Goal: Contribute content

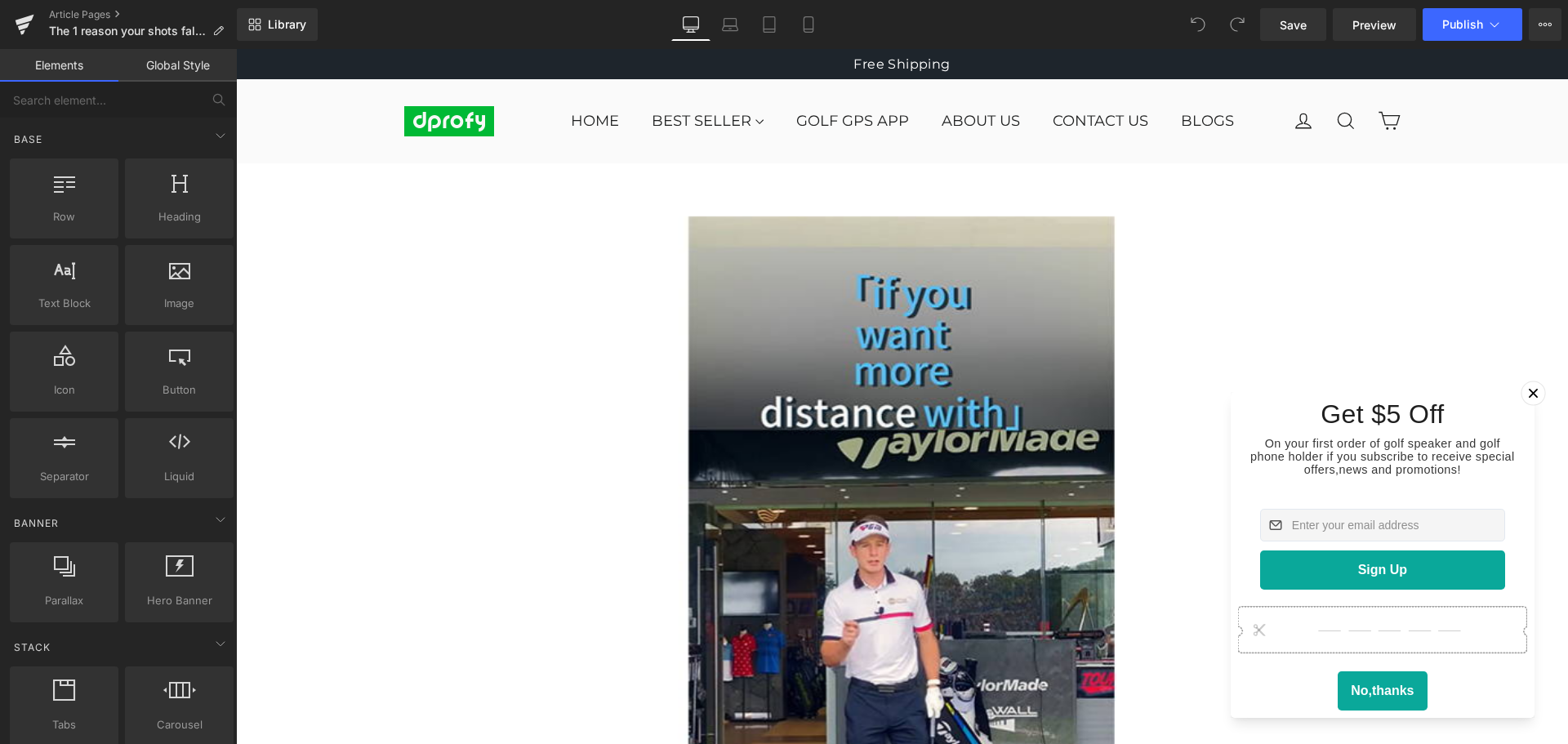
click at [1524, 384] on icon at bounding box center [1532, 393] width 18 height 18
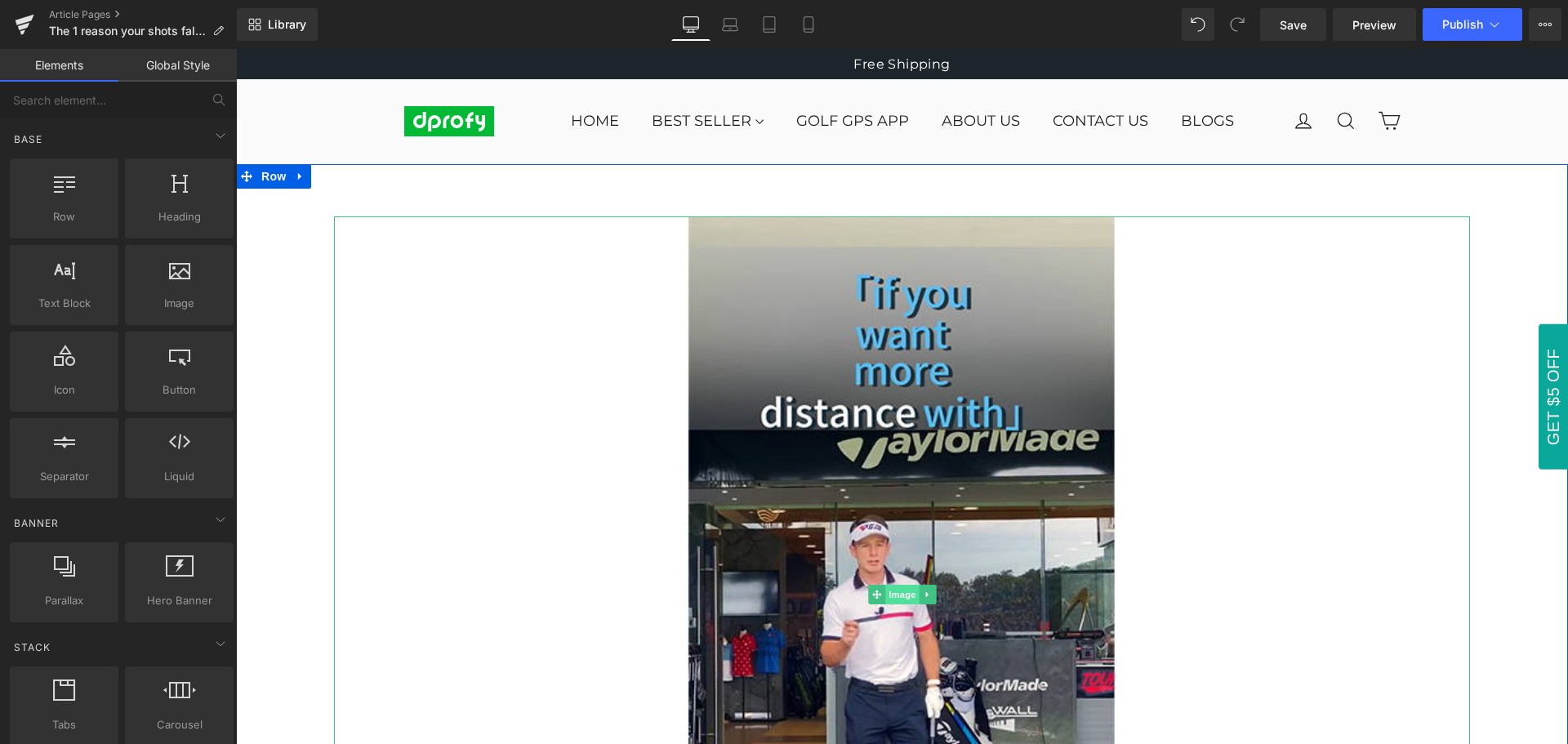
click at [890, 599] on span "Image" at bounding box center [902, 595] width 35 height 20
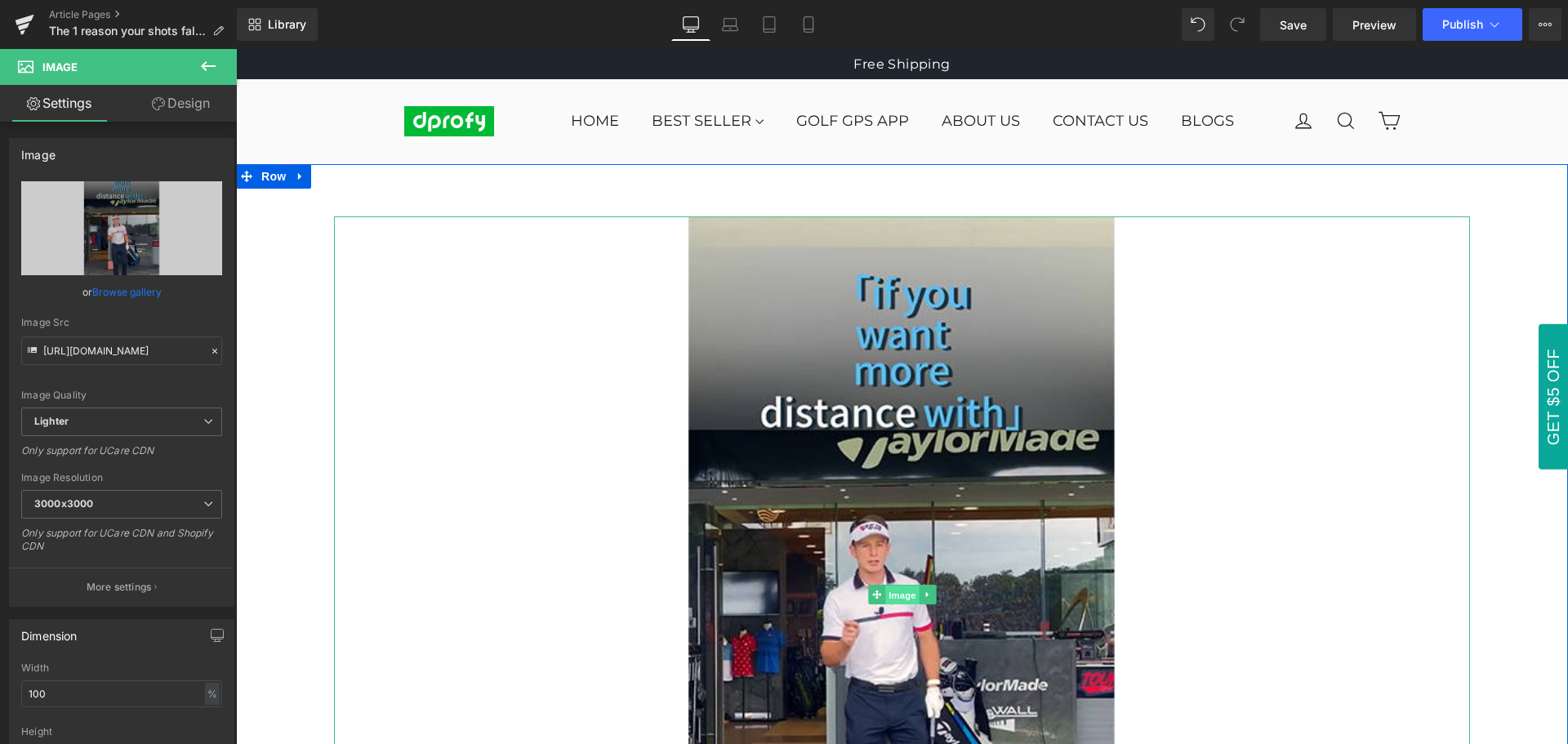
click at [894, 592] on span "Image" at bounding box center [902, 596] width 35 height 20
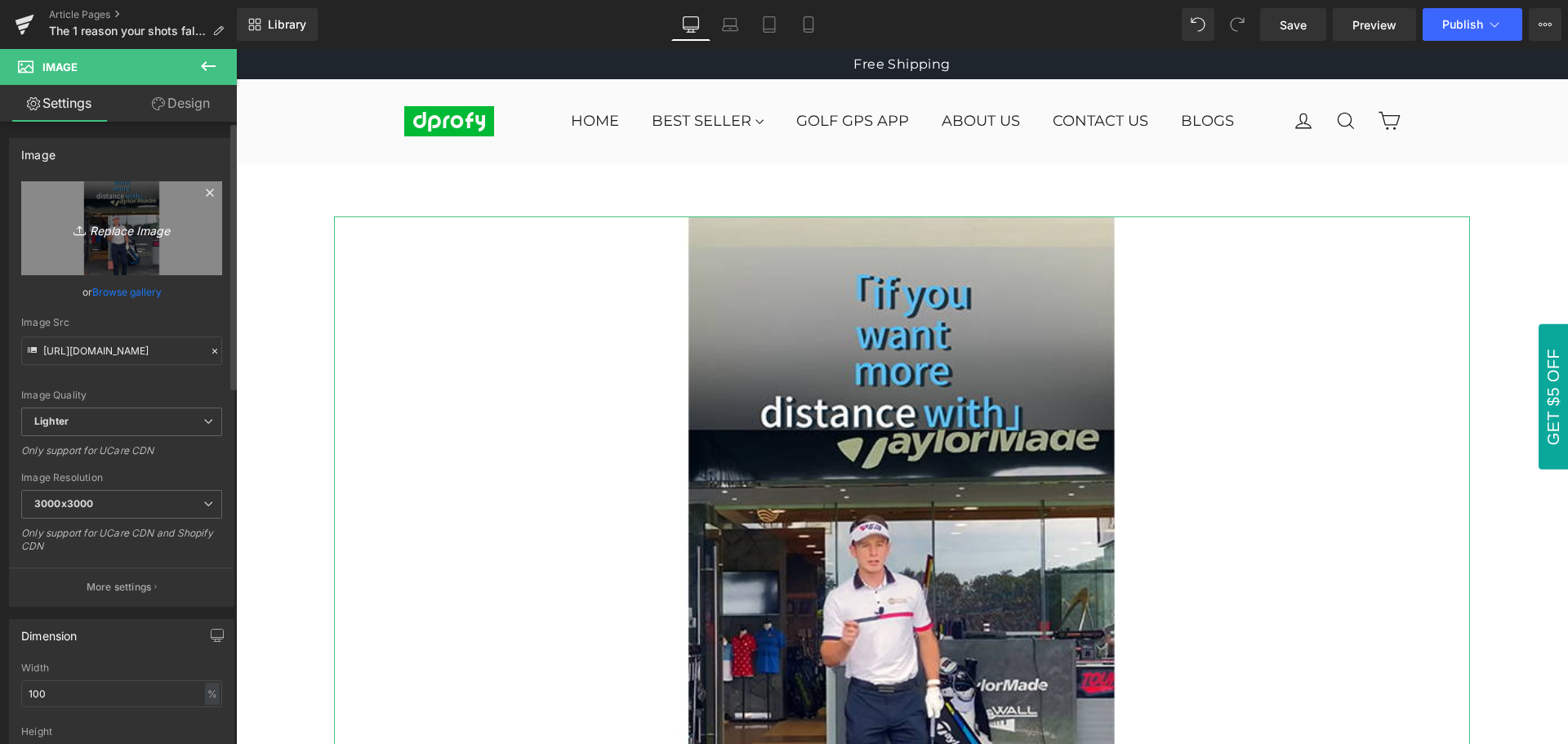
click at [130, 234] on icon "Replace Image" at bounding box center [121, 228] width 131 height 20
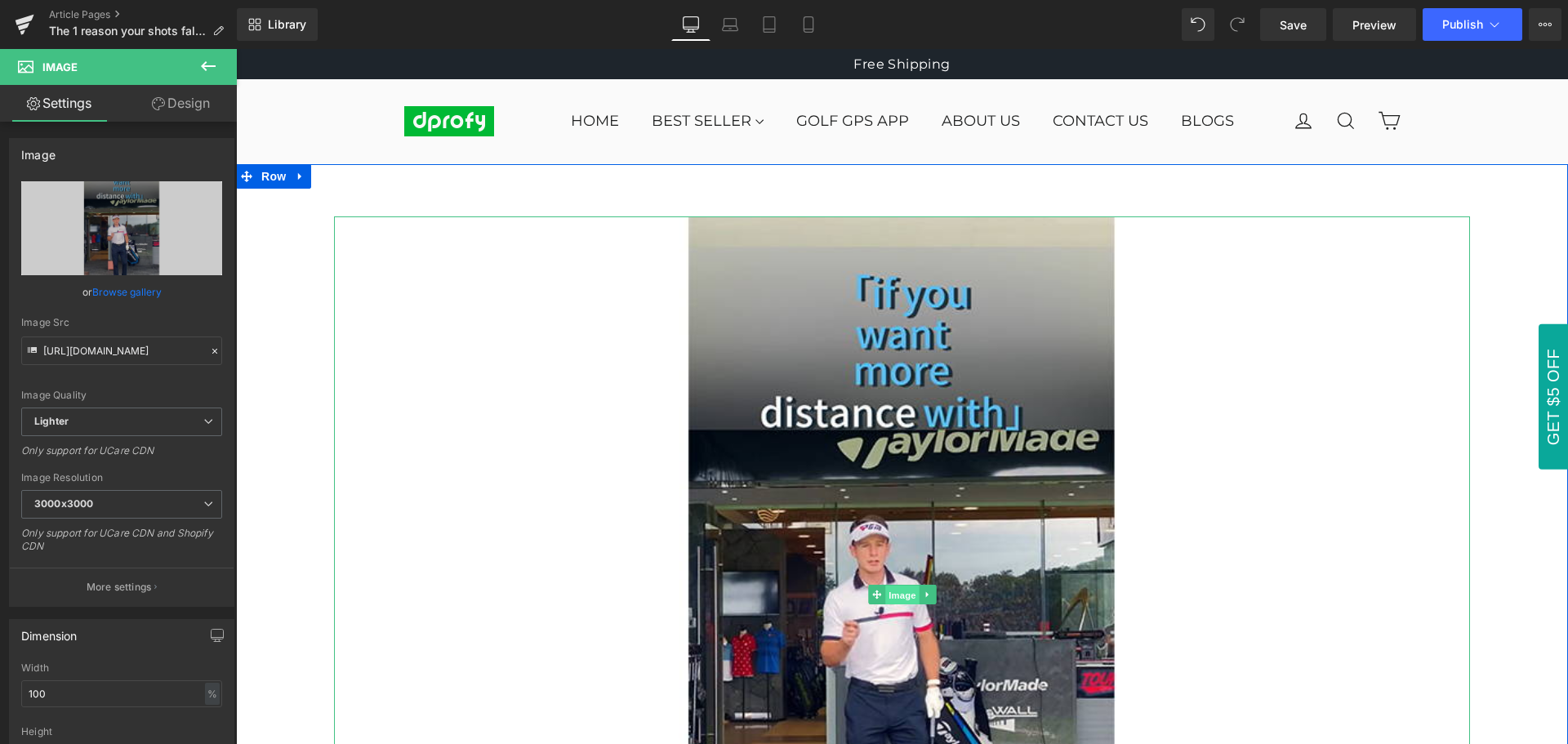
click at [894, 596] on span "Image" at bounding box center [902, 596] width 35 height 20
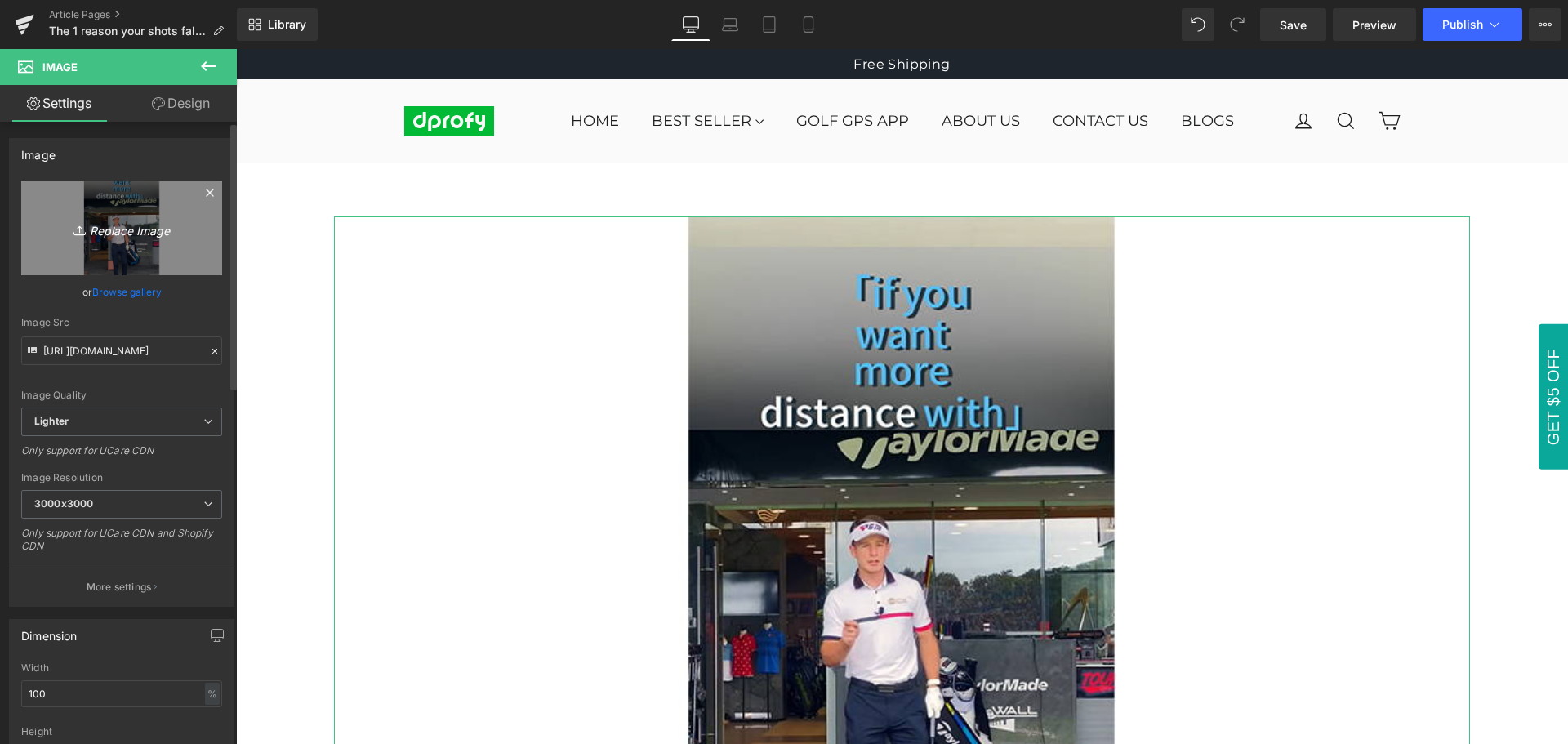
click at [115, 234] on icon "Replace Image" at bounding box center [121, 228] width 131 height 20
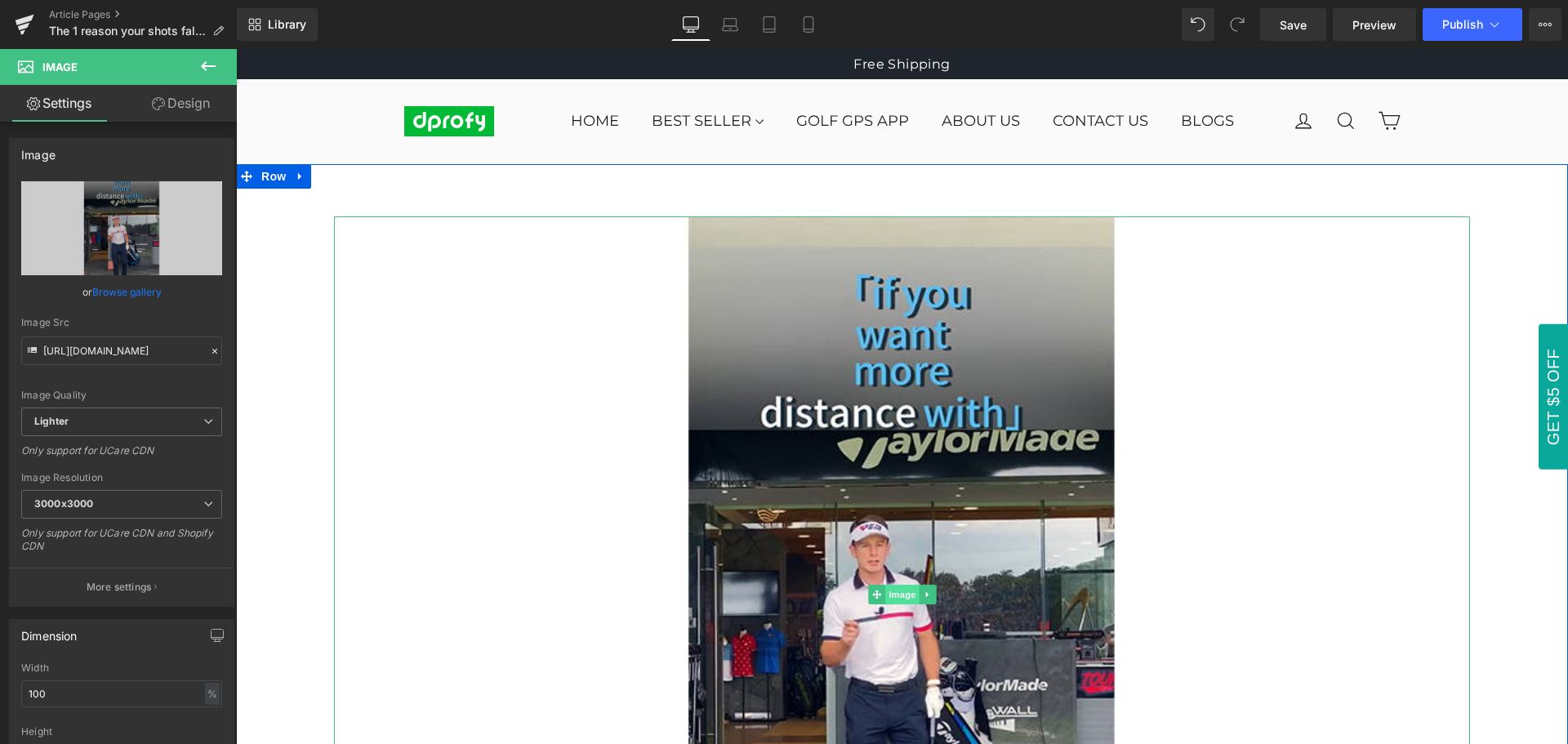
click at [892, 597] on span "Image" at bounding box center [902, 595] width 35 height 20
click at [892, 597] on span "Image" at bounding box center [902, 596] width 35 height 20
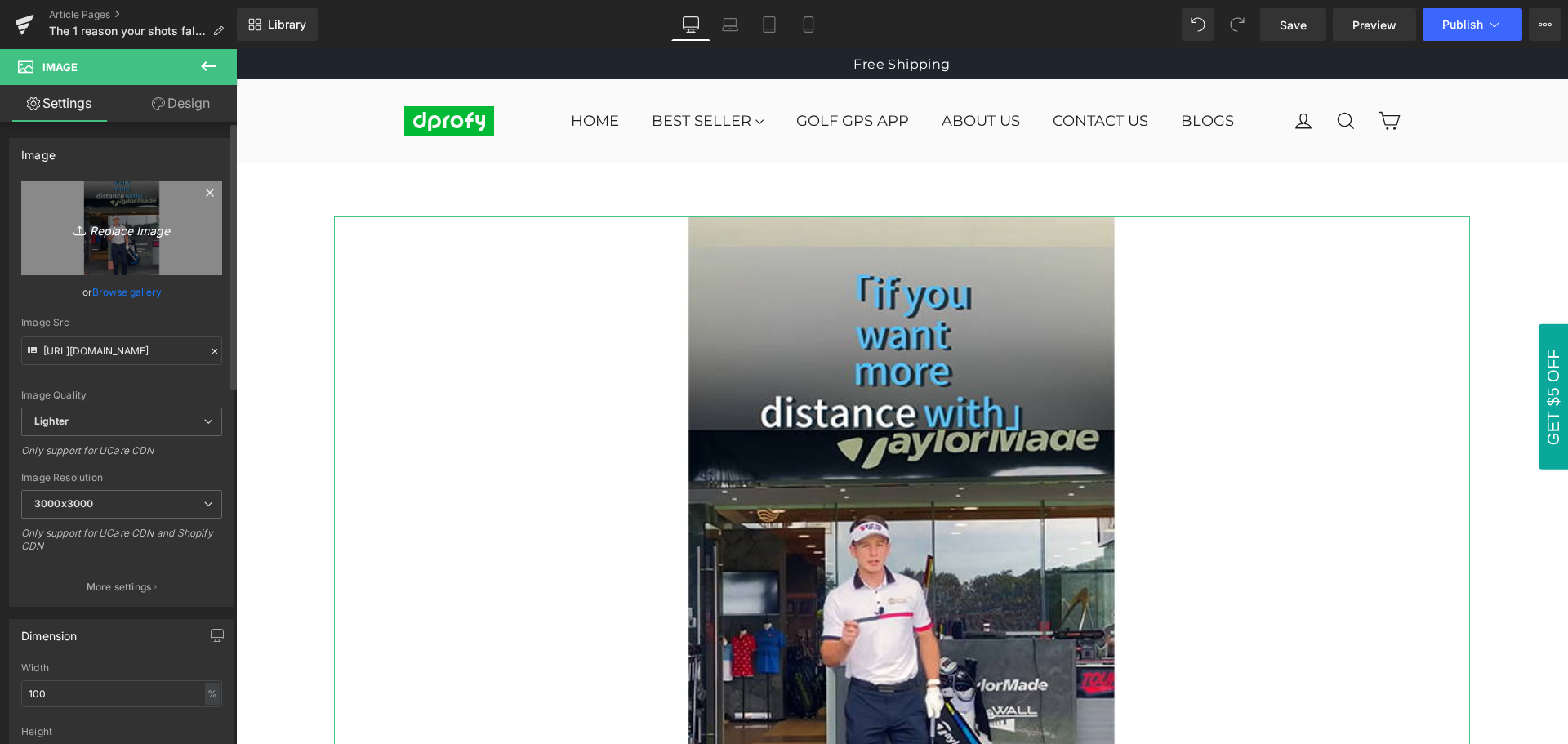
click at [132, 234] on icon "Replace Image" at bounding box center [121, 228] width 131 height 20
type input "C:\fakepath\The 1 reason your shots fall short.jpg"
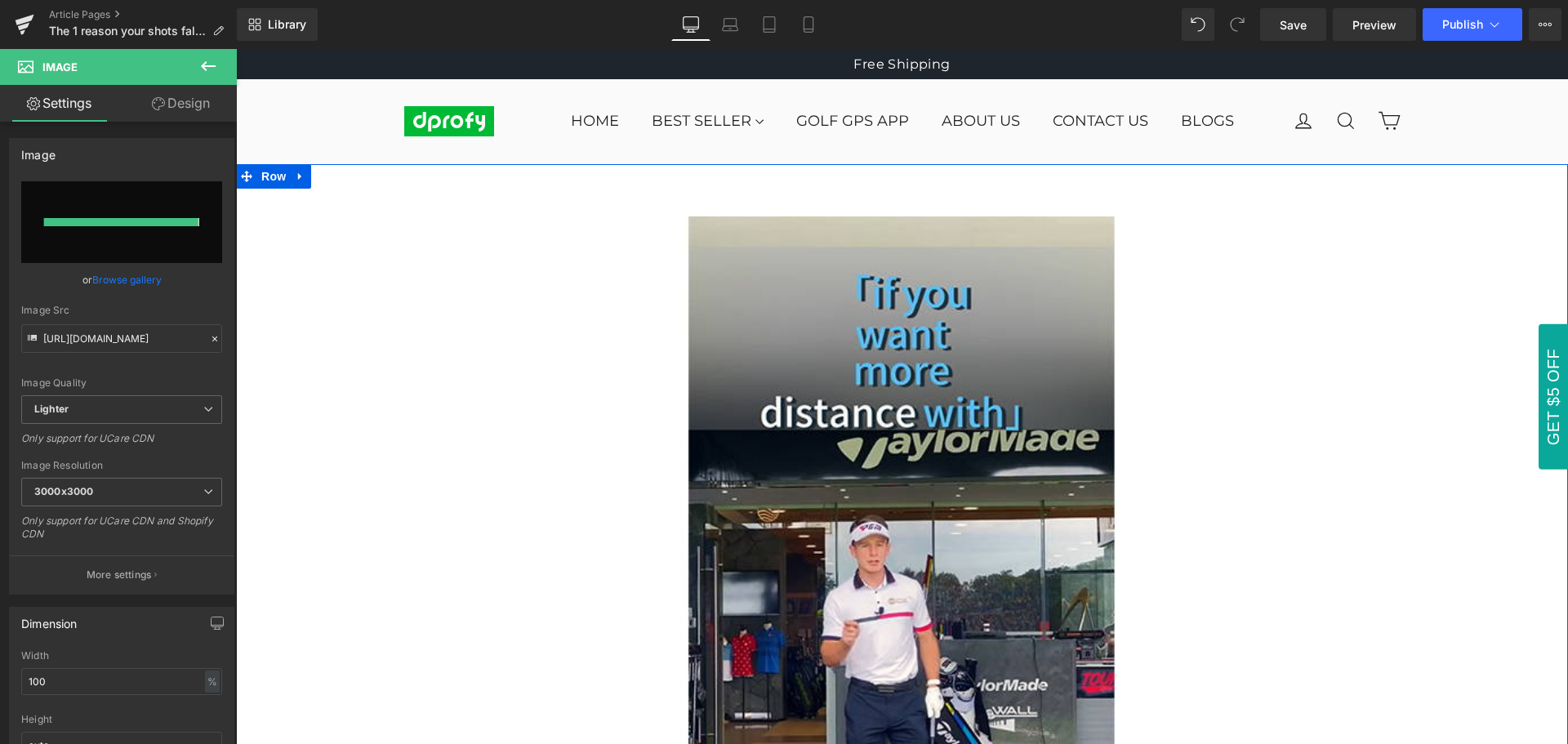
type input "[URL][DOMAIN_NAME]"
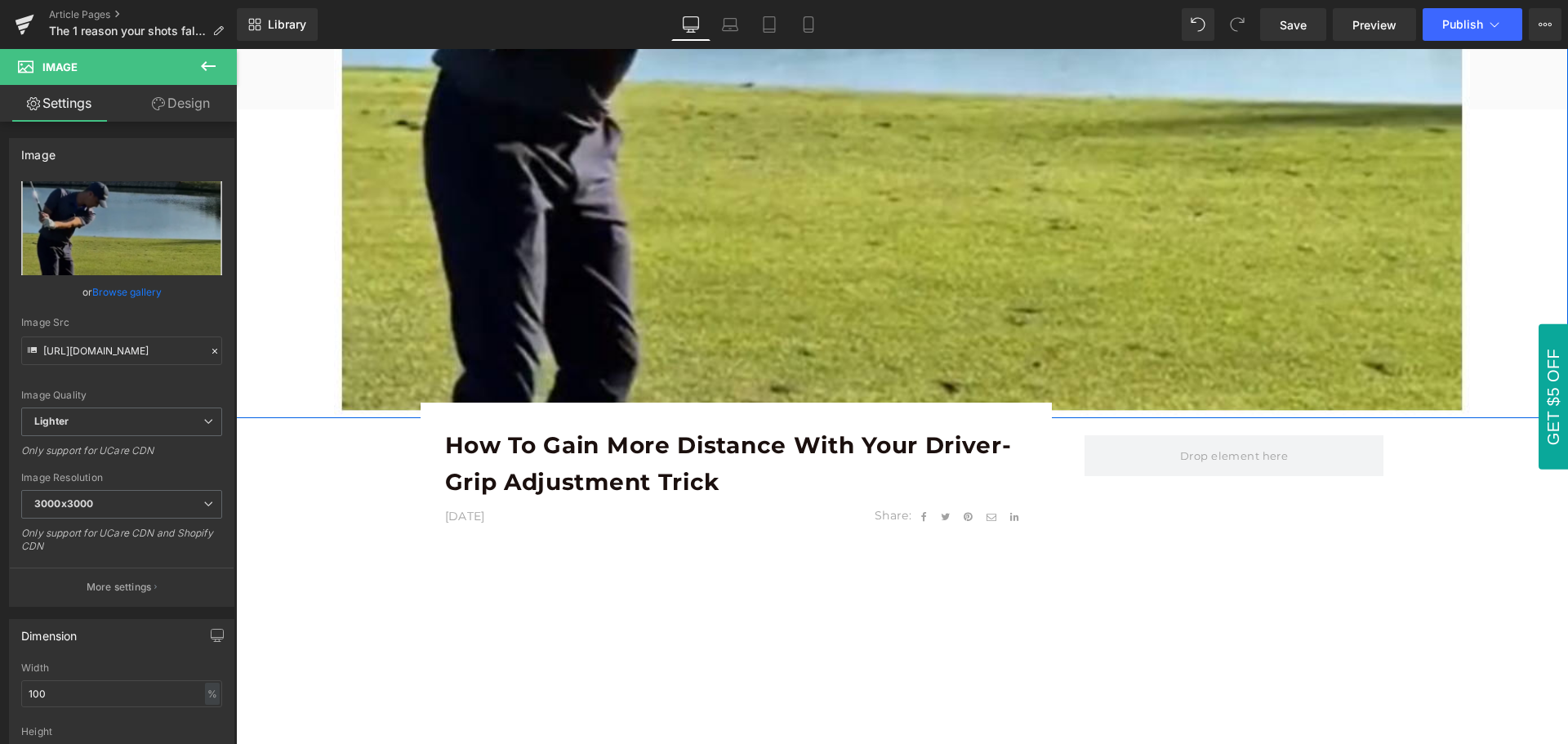
scroll to position [572, 0]
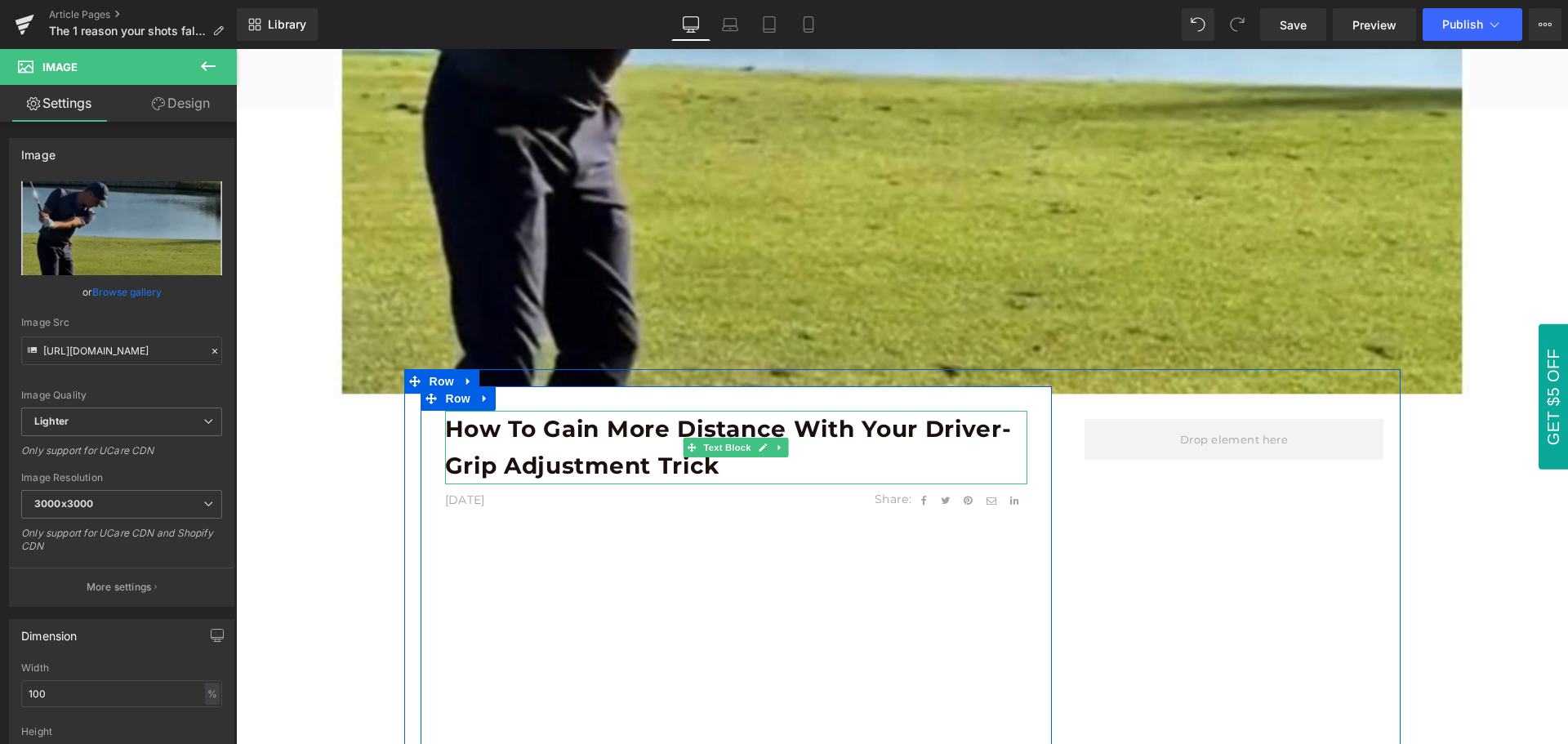
click at [515, 433] on b "How to Gain More Distance With Your Driver-Grip Adjustment Trick" at bounding box center [728, 447] width 567 height 65
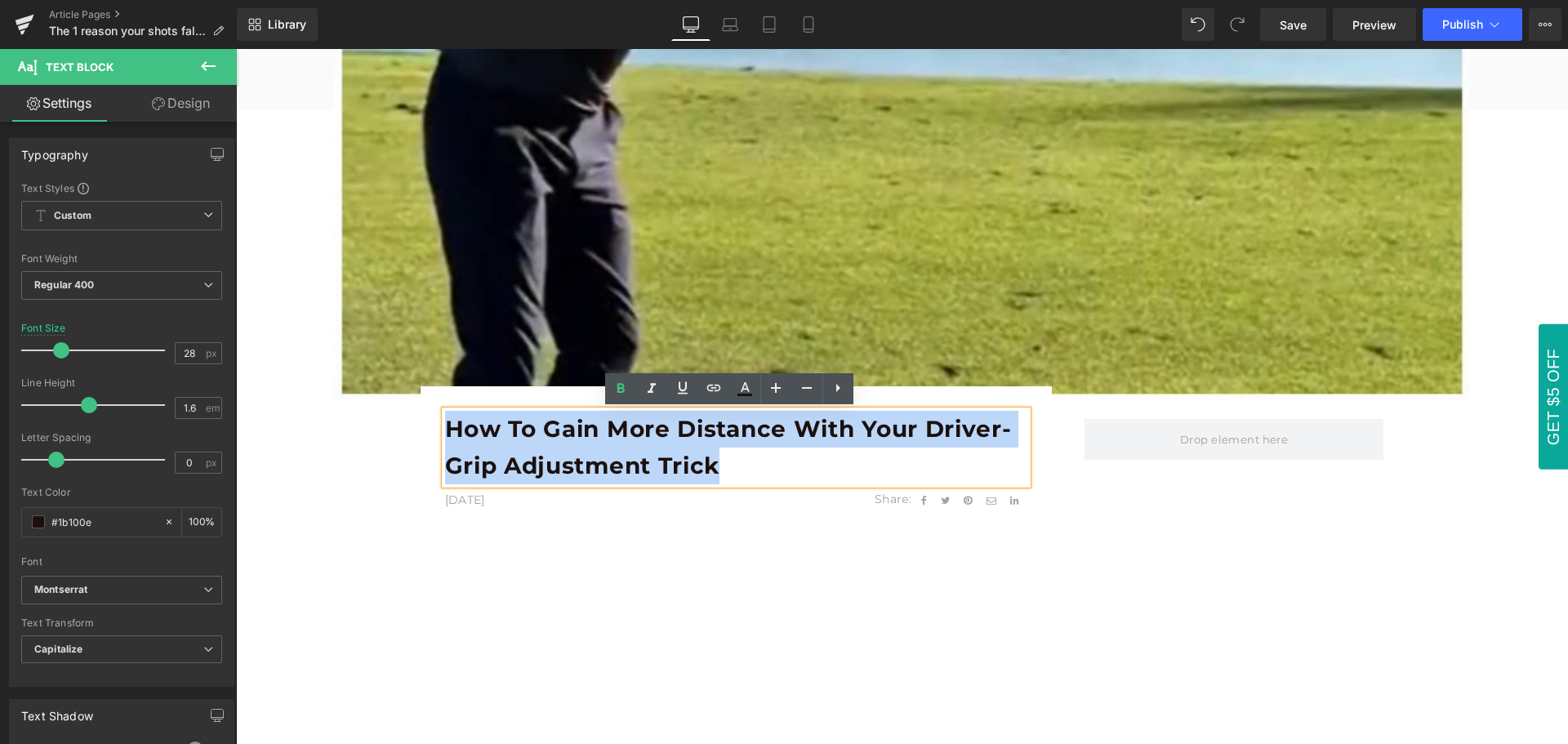
drag, startPoint x: 443, startPoint y: 429, endPoint x: 731, endPoint y: 465, distance: 290.2
click at [731, 465] on p "How to Gain More Distance With Your Driver-Grip Adjustment Trick" at bounding box center [736, 447] width 582 height 74
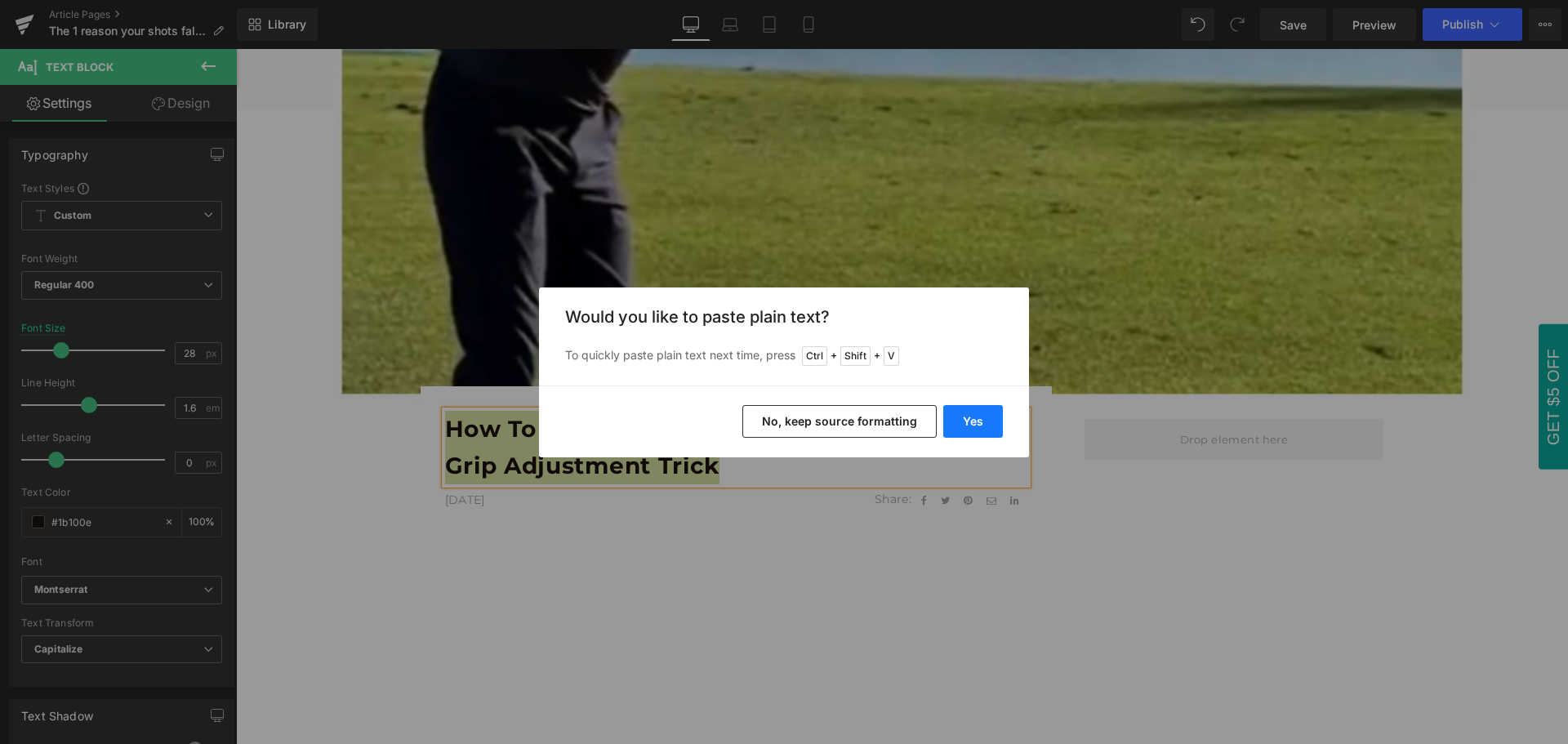
click at [983, 428] on button "Yes" at bounding box center [972, 421] width 60 height 33
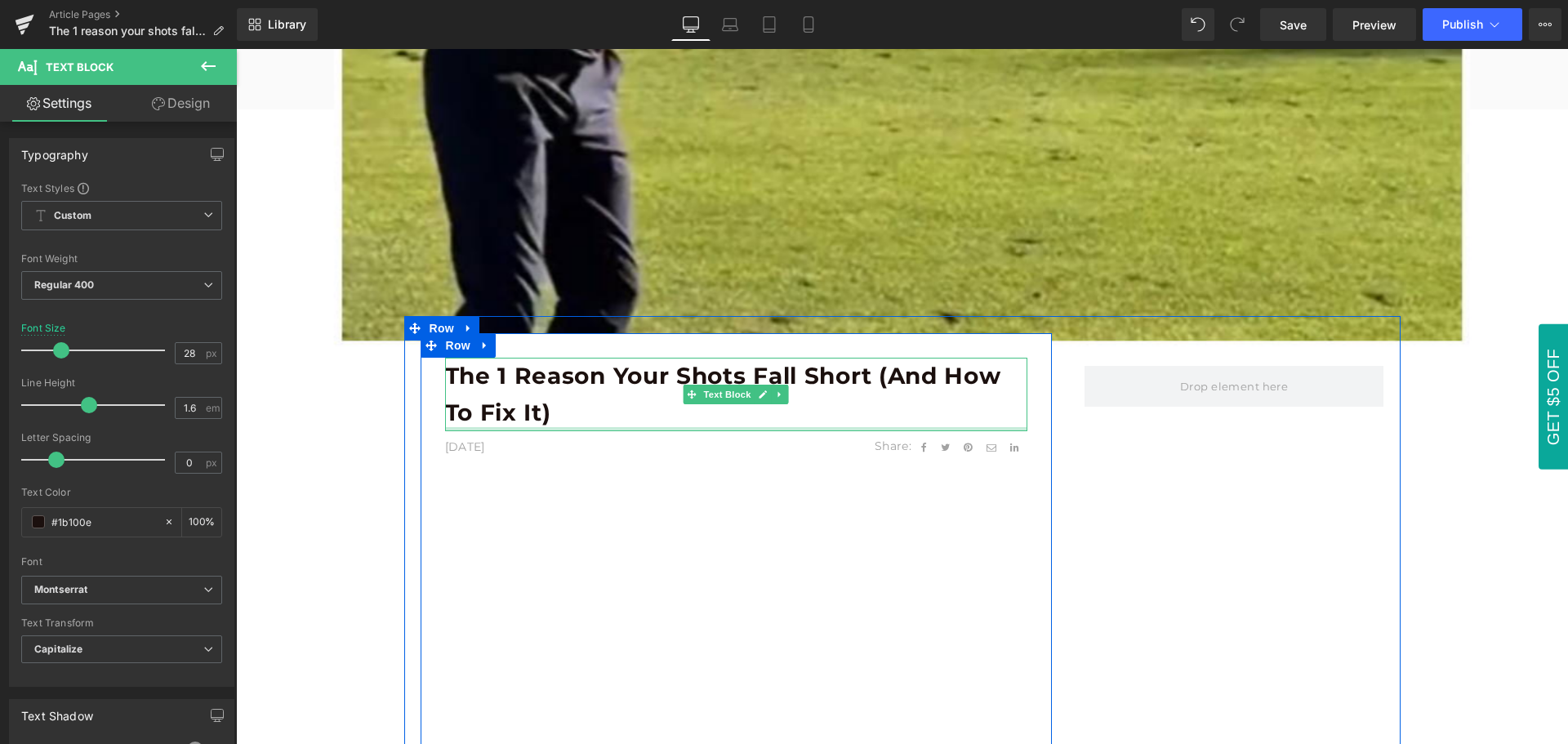
scroll to position [653, 0]
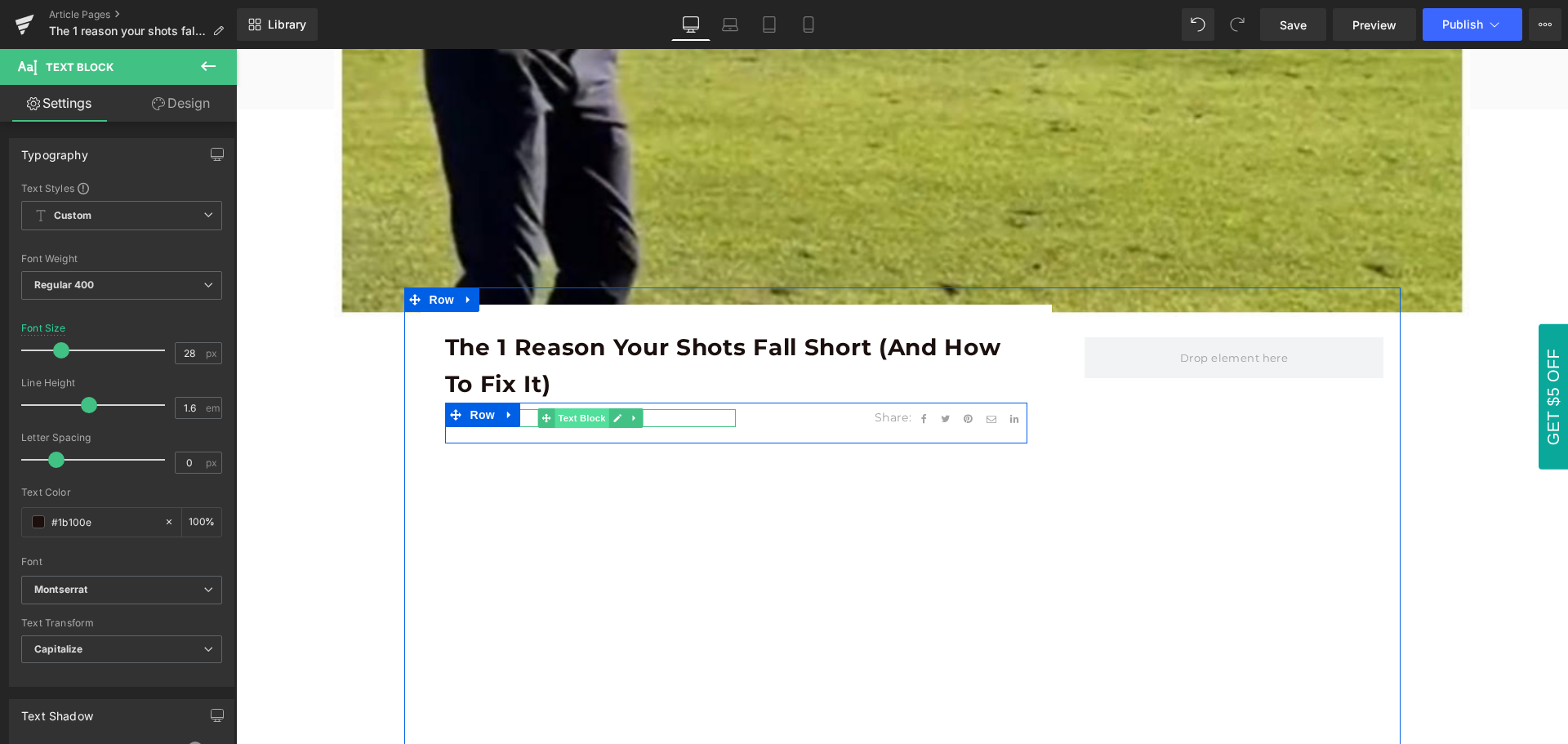
click at [578, 420] on span "Text Block" at bounding box center [581, 419] width 54 height 20
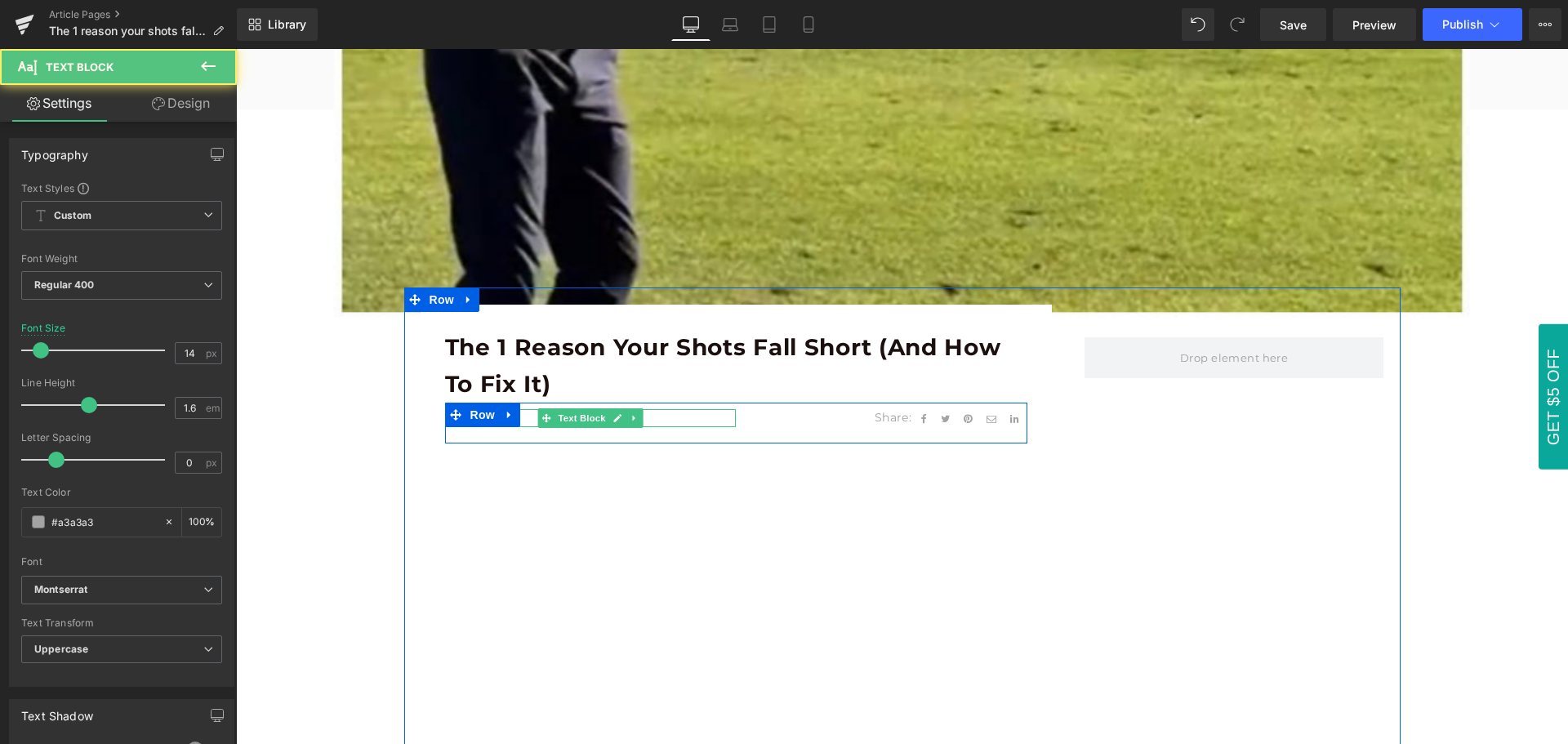
click at [526, 419] on p "[DATE]" at bounding box center [591, 418] width 291 height 18
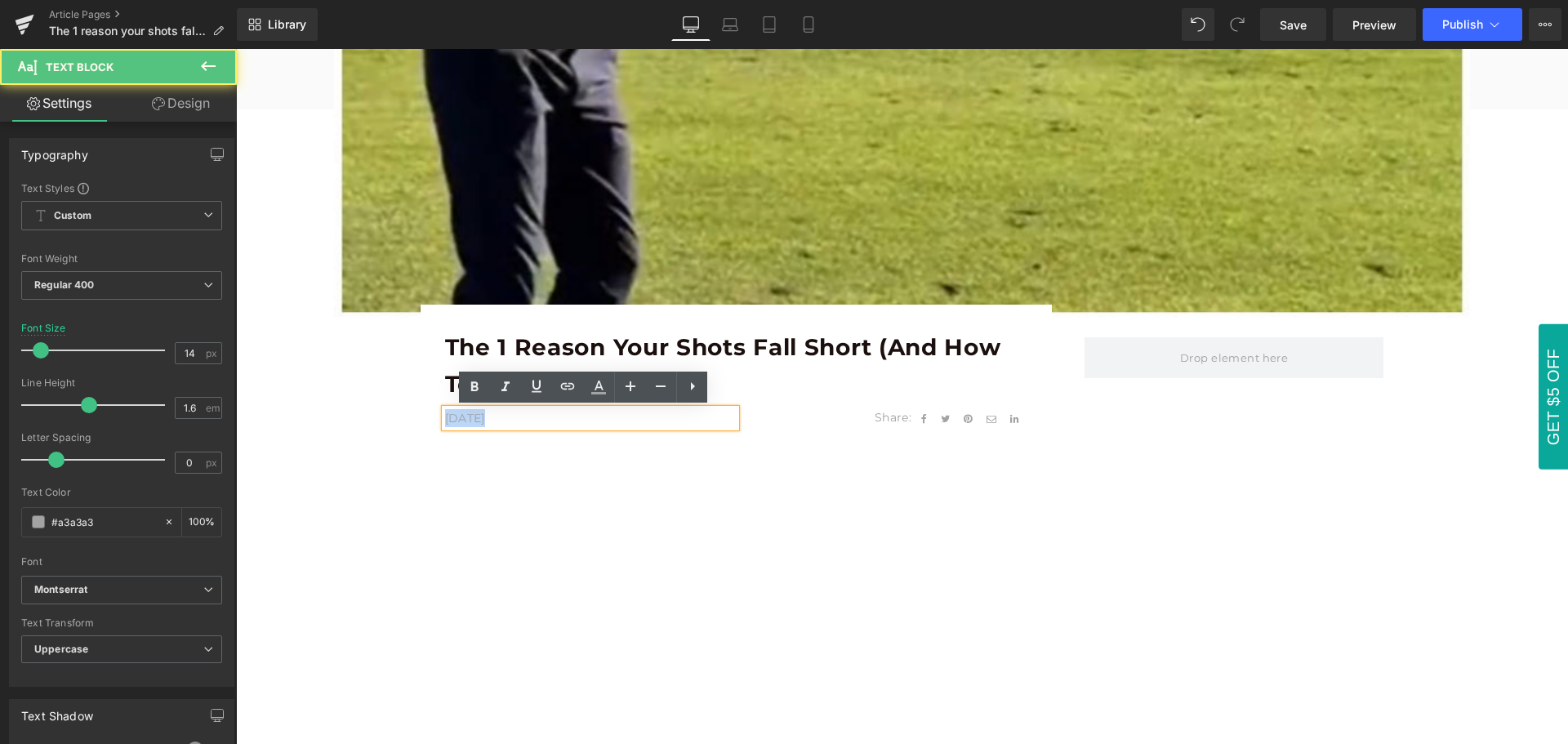
drag, startPoint x: 485, startPoint y: 417, endPoint x: 438, endPoint y: 417, distance: 47.0
click at [445, 417] on p "[DATE]" at bounding box center [591, 418] width 291 height 18
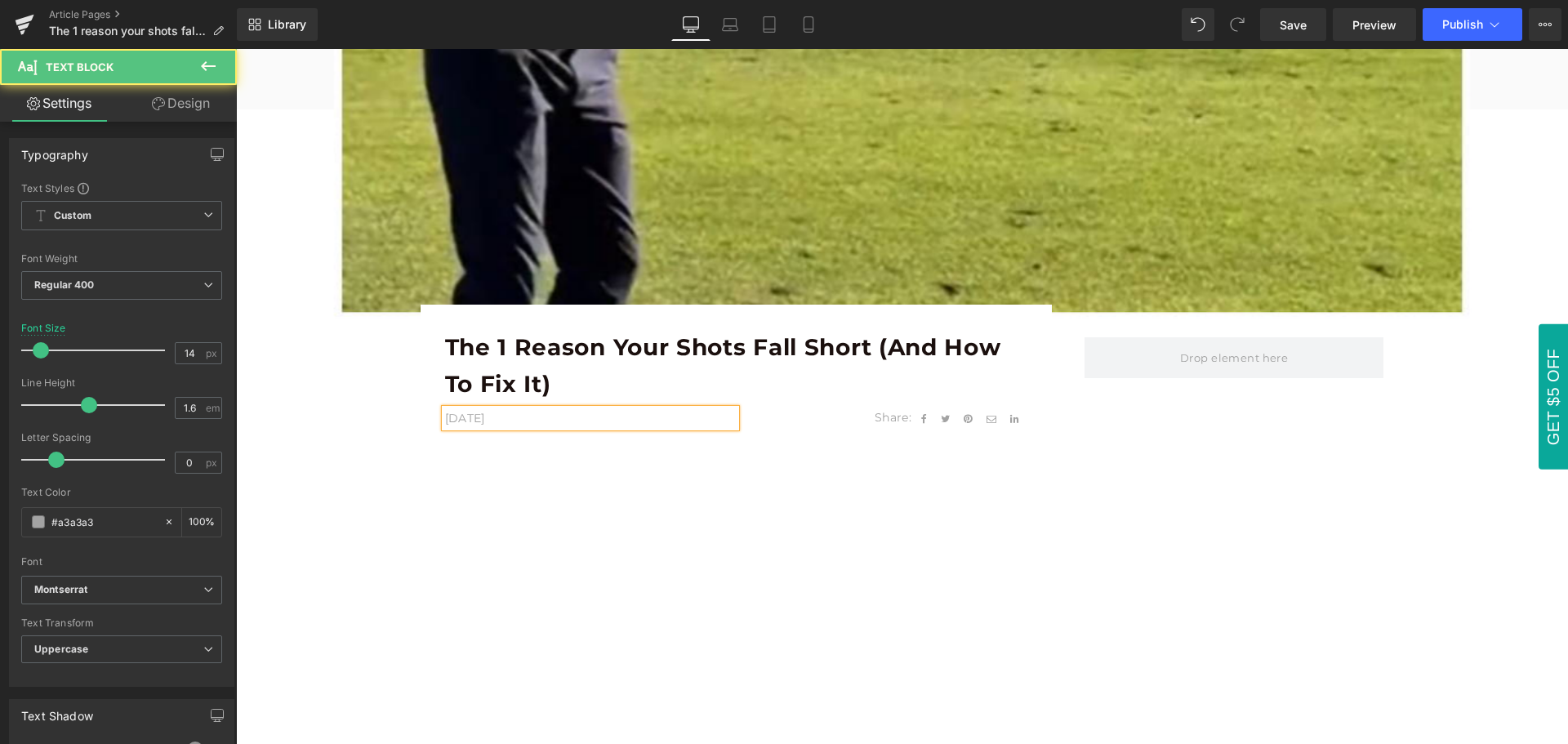
click at [528, 415] on p "[DATE]" at bounding box center [591, 418] width 291 height 18
click at [527, 415] on p "[DATE]" at bounding box center [591, 418] width 291 height 18
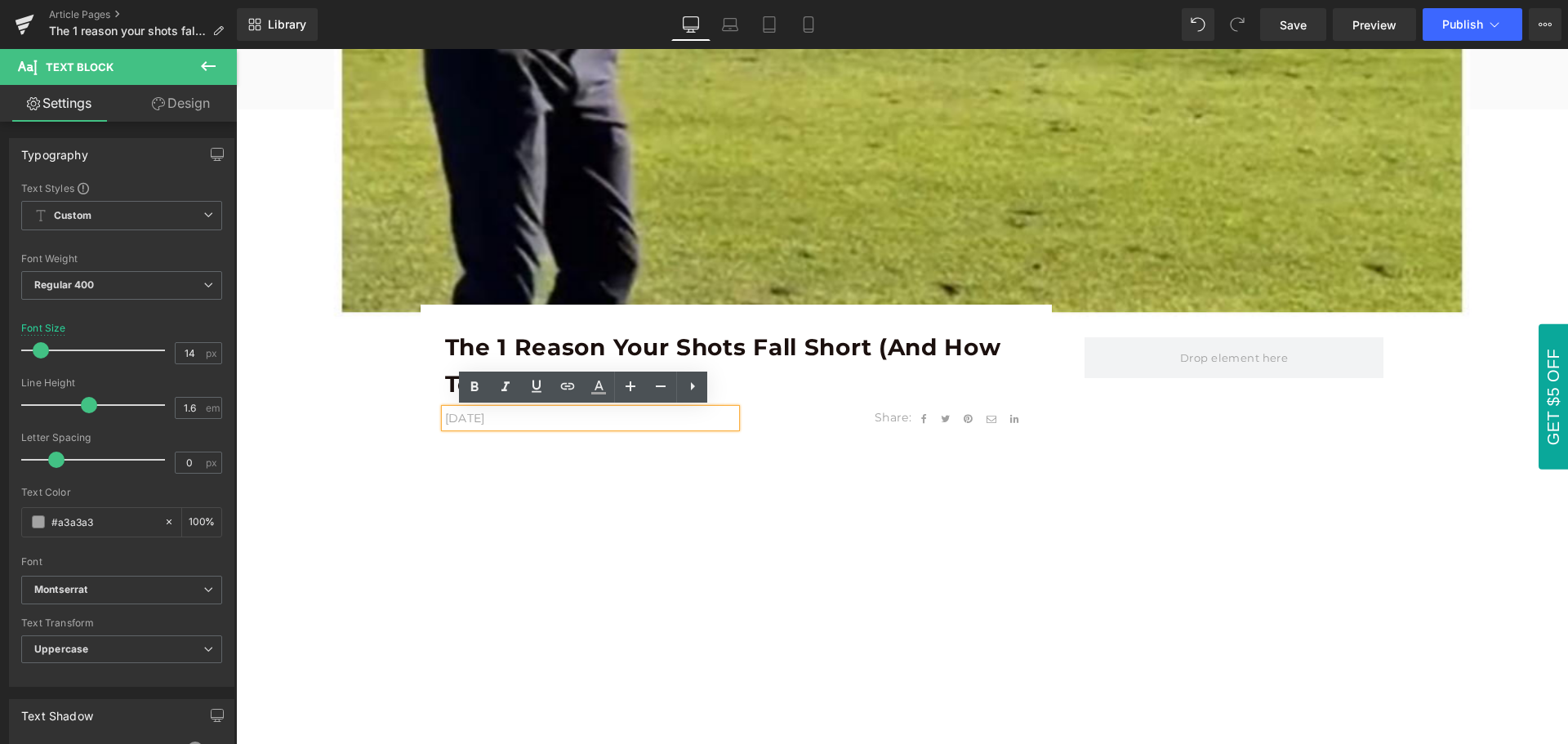
drag, startPoint x: 516, startPoint y: 418, endPoint x: 527, endPoint y: 415, distance: 11.4
click at [527, 415] on p "[DATE]" at bounding box center [591, 418] width 291 height 18
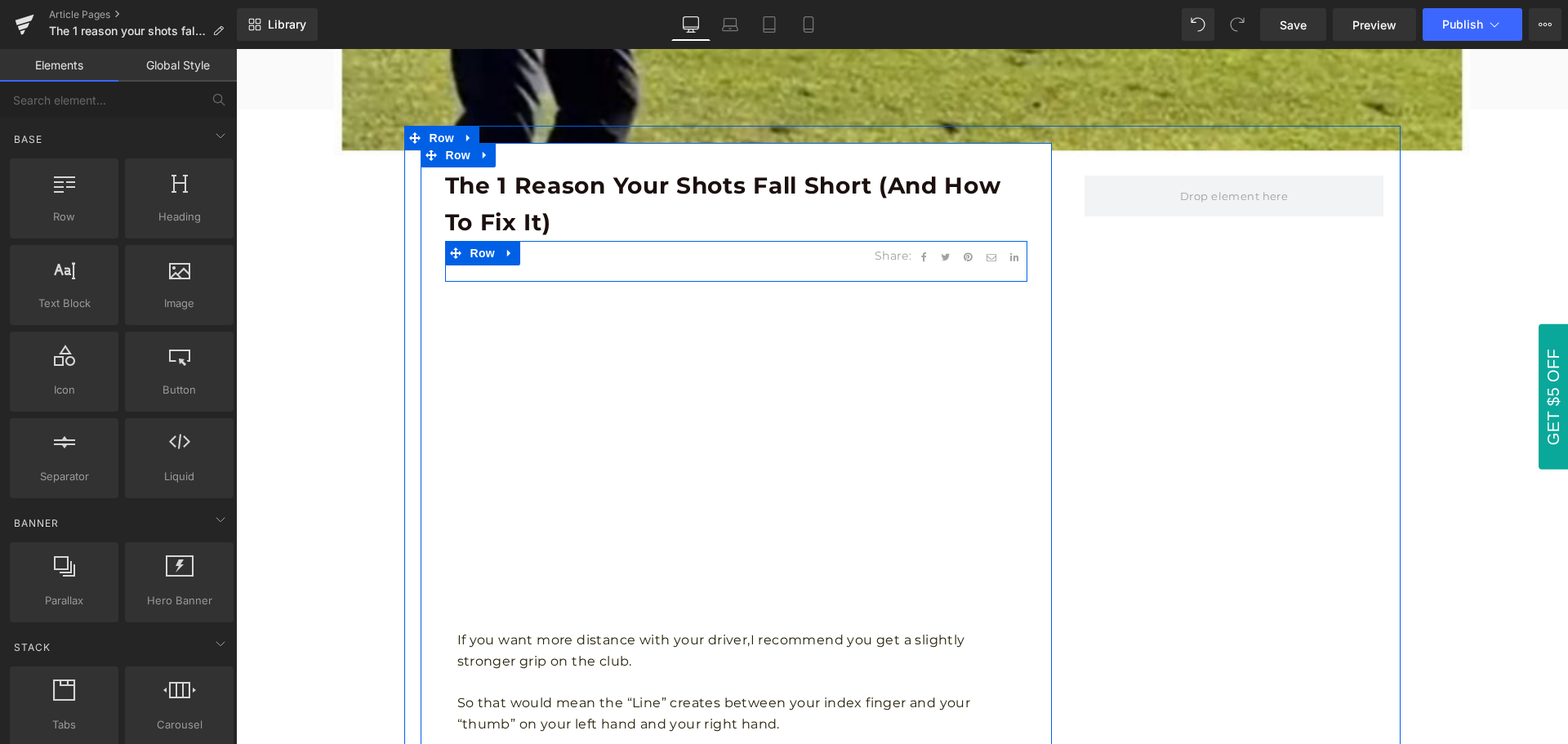
scroll to position [817, 0]
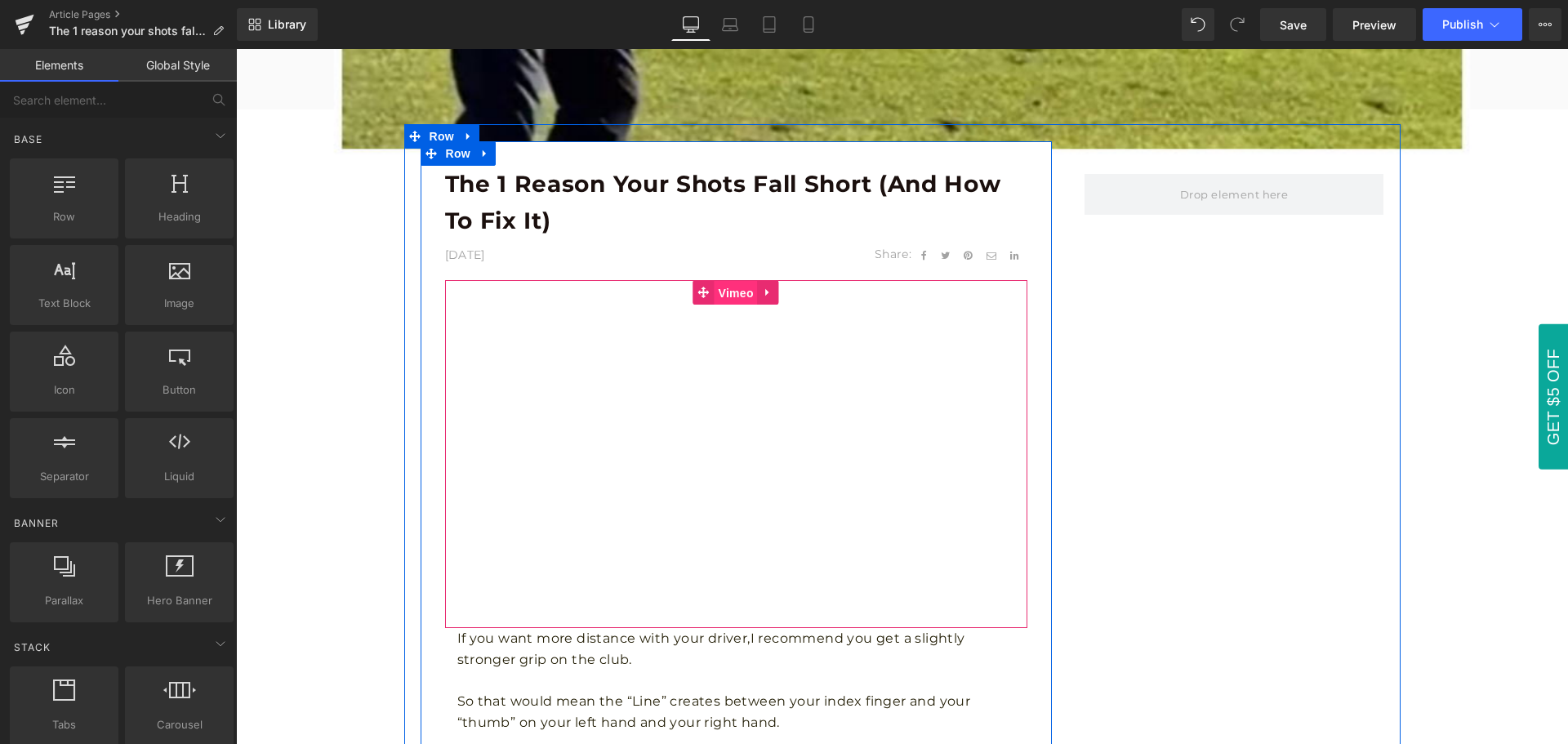
click at [726, 289] on span "Vimeo" at bounding box center [736, 293] width 44 height 25
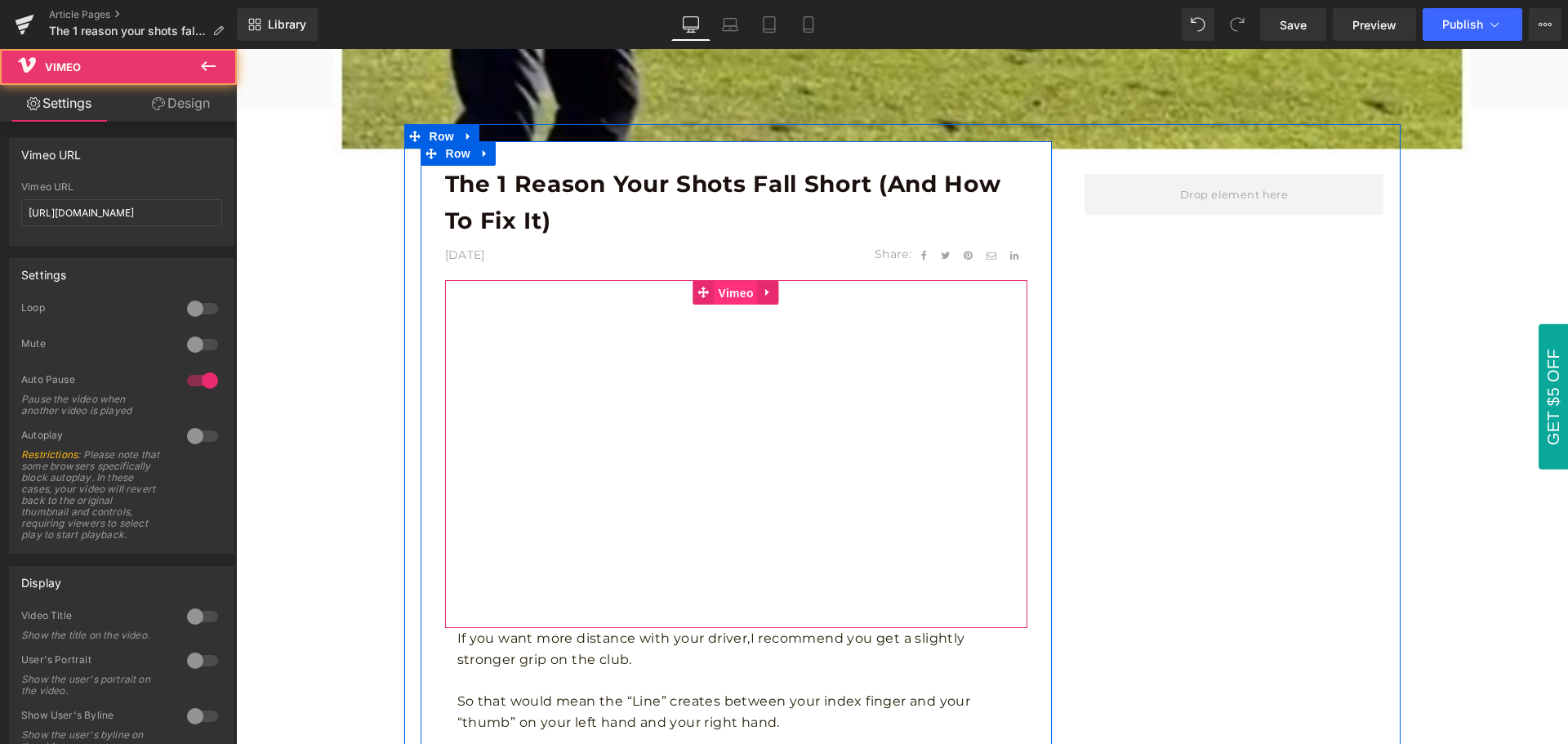
click at [726, 289] on span "Vimeo" at bounding box center [736, 293] width 44 height 25
click at [732, 297] on span "Vimeo" at bounding box center [736, 292] width 44 height 25
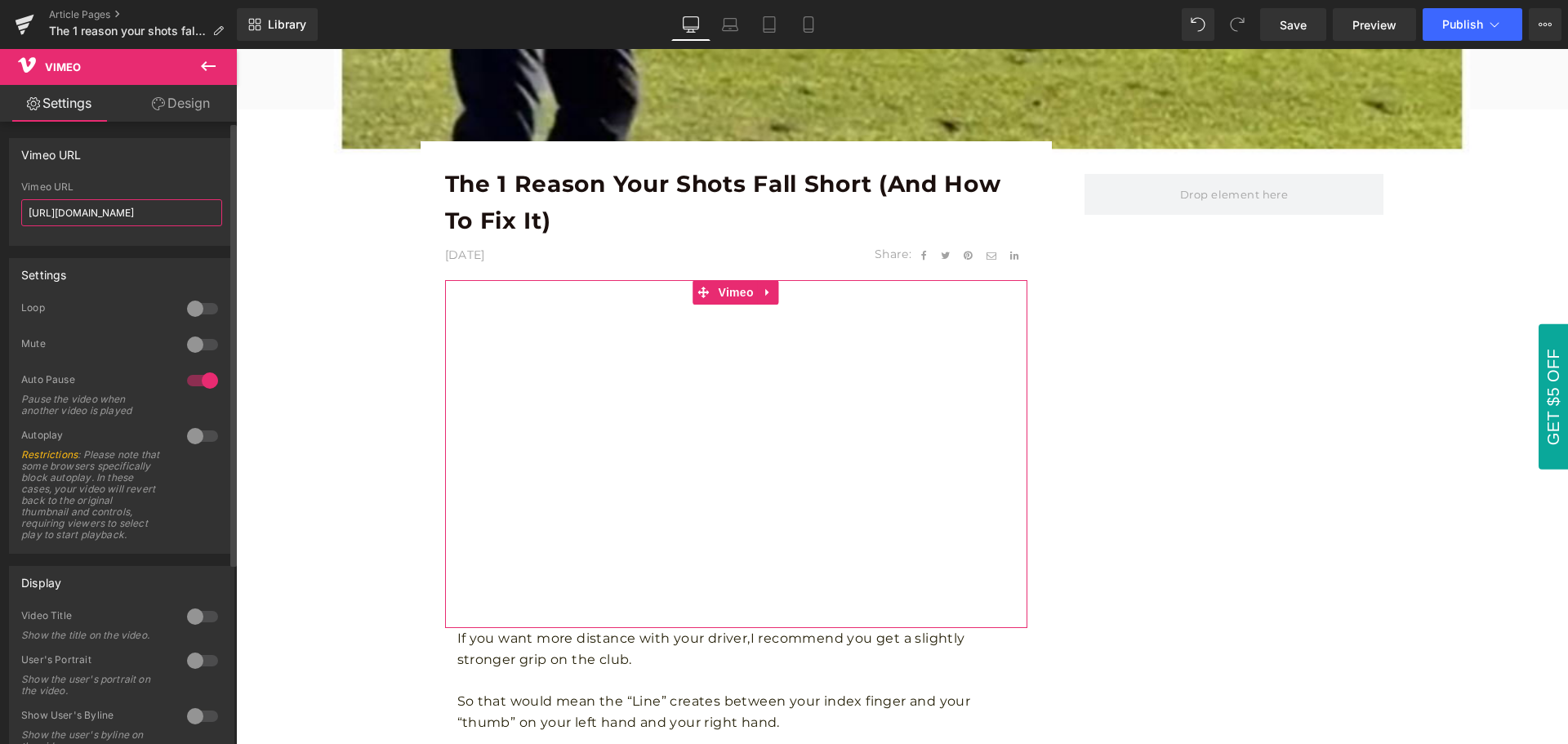
drag, startPoint x: 171, startPoint y: 211, endPoint x: 9, endPoint y: 217, distance: 162.1
click at [9, 217] on div "Vimeo URL [URL][DOMAIN_NAME] Vimeo URL [URL][DOMAIN_NAME]" at bounding box center [122, 191] width 226 height 108
paste input "70623"
type input "[URL][DOMAIN_NAME]"
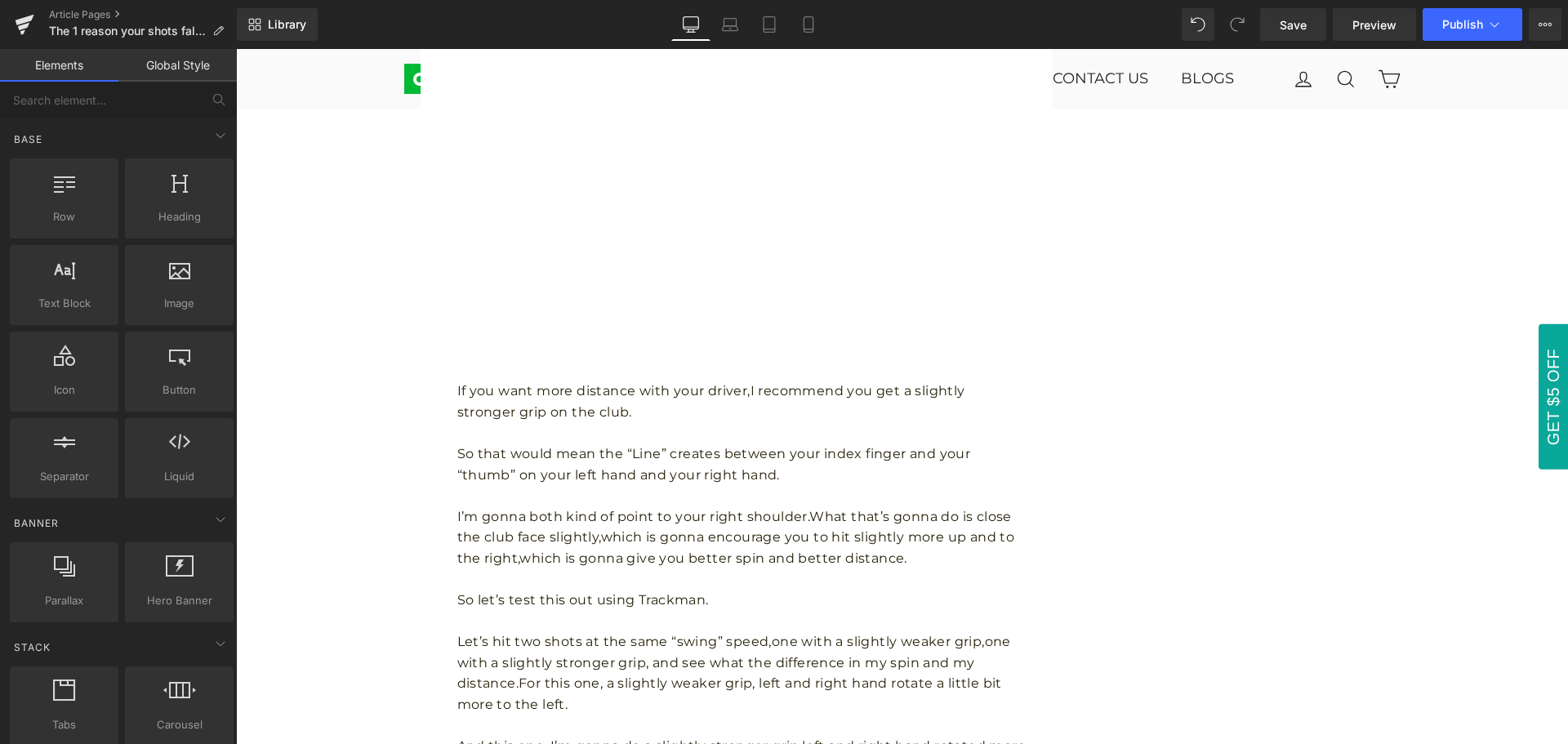
scroll to position [1879, 0]
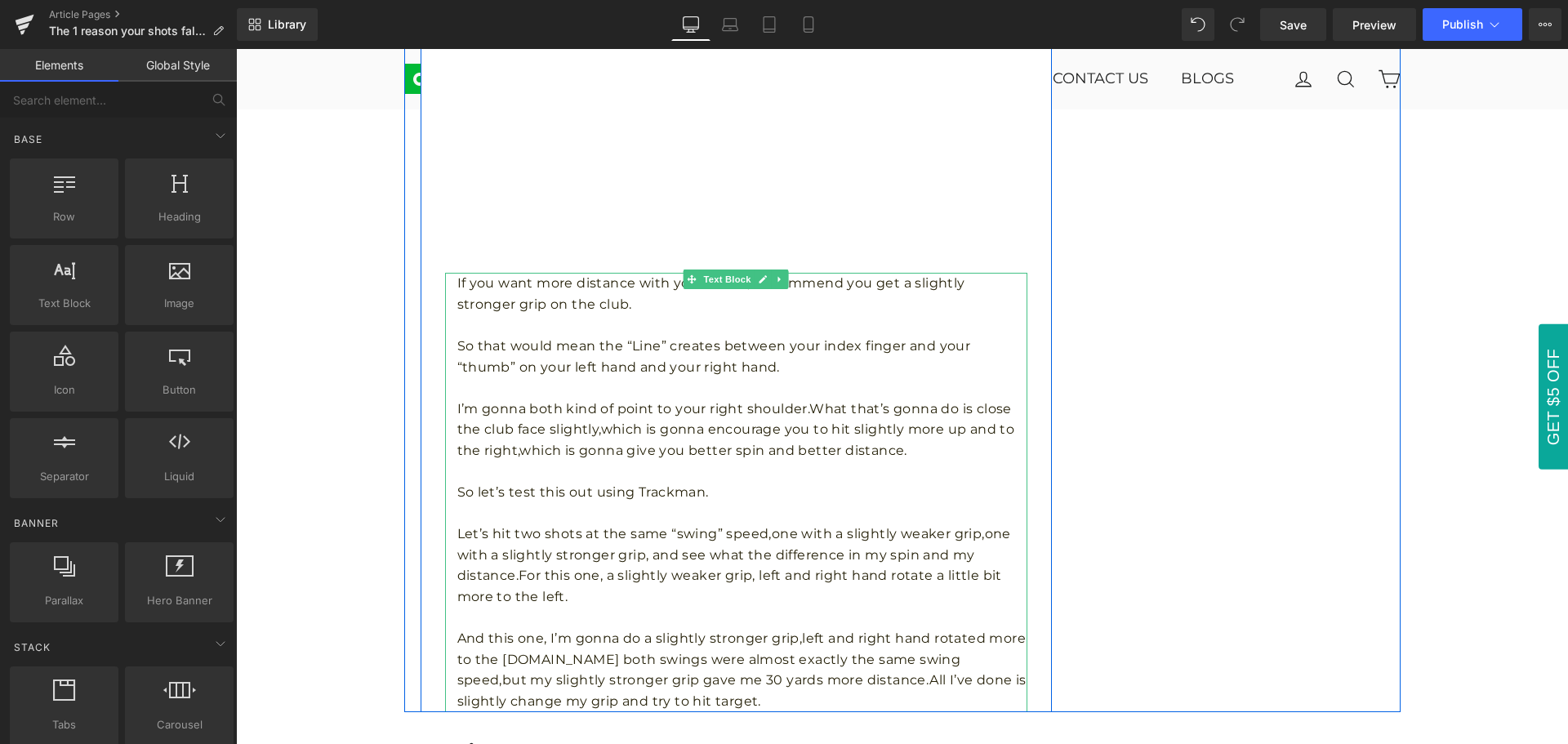
click at [555, 378] on p "So that would mean the “Line” creates between your index finger and your “thumb…" at bounding box center [742, 356] width 569 height 42
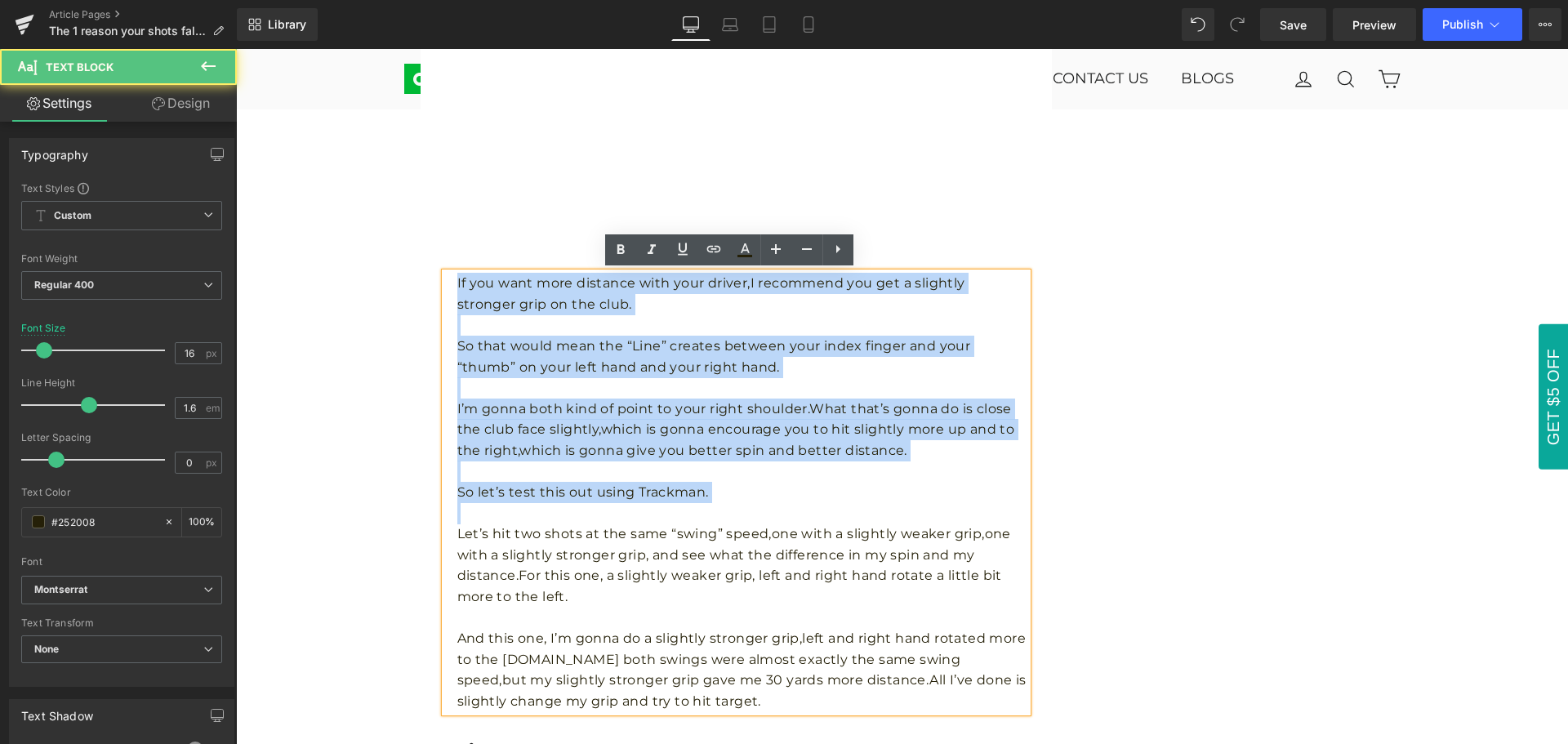
scroll to position [2124, 0]
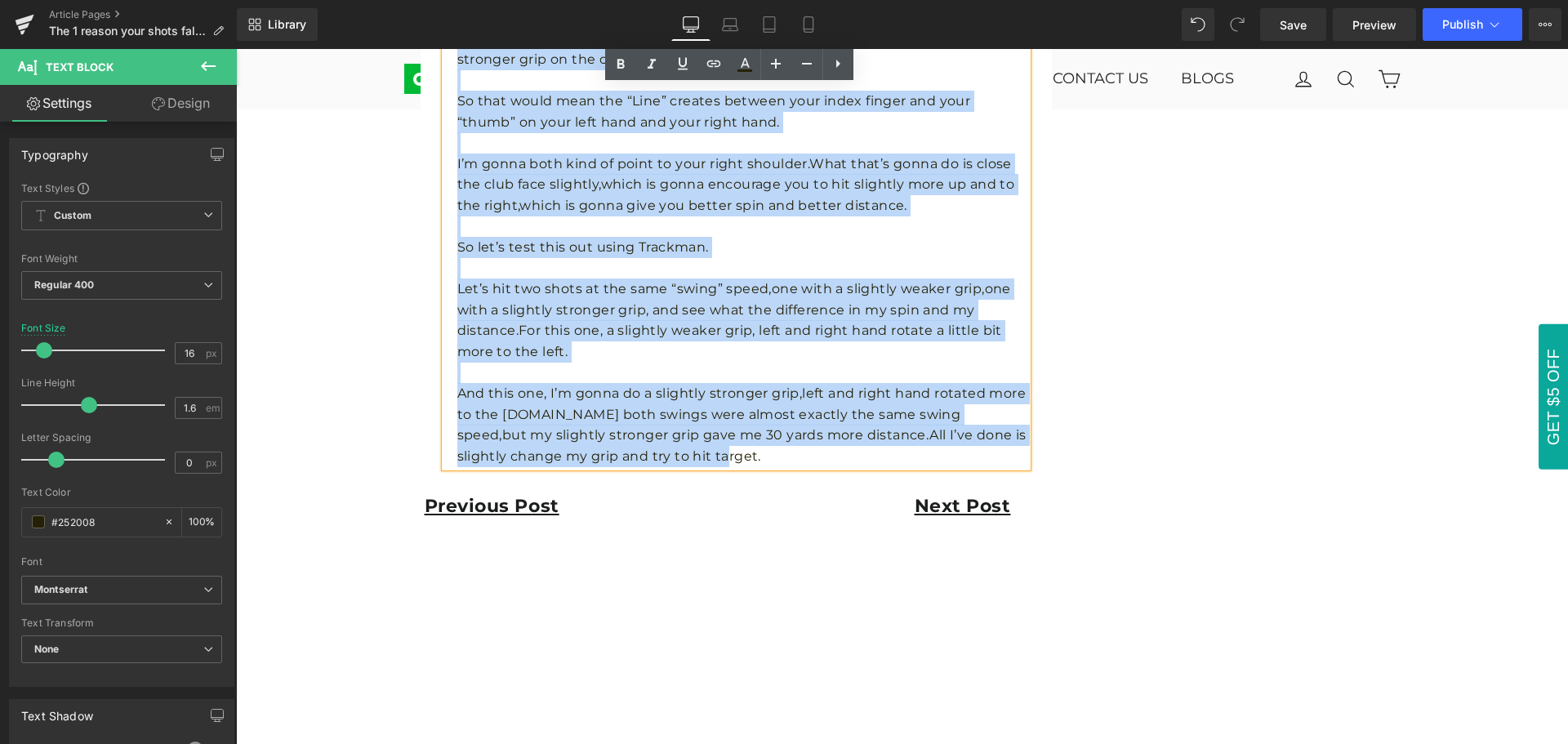
drag, startPoint x: 447, startPoint y: 281, endPoint x: 713, endPoint y: 452, distance: 316.2
click at [713, 452] on div "If you want more distance with your driver,I recommend you get a slightly stron…" at bounding box center [736, 247] width 582 height 439
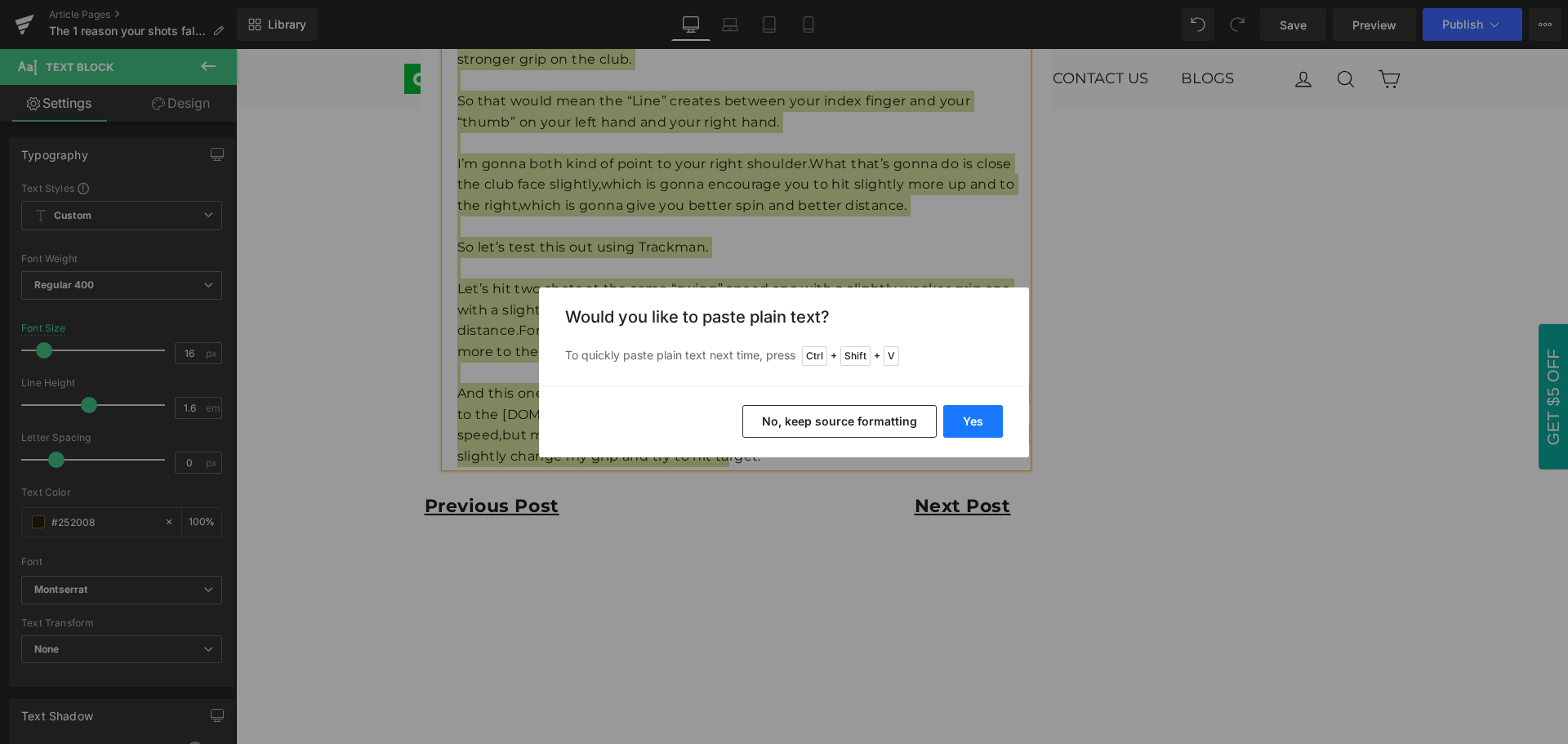
click at [991, 427] on button "Yes" at bounding box center [972, 421] width 60 height 33
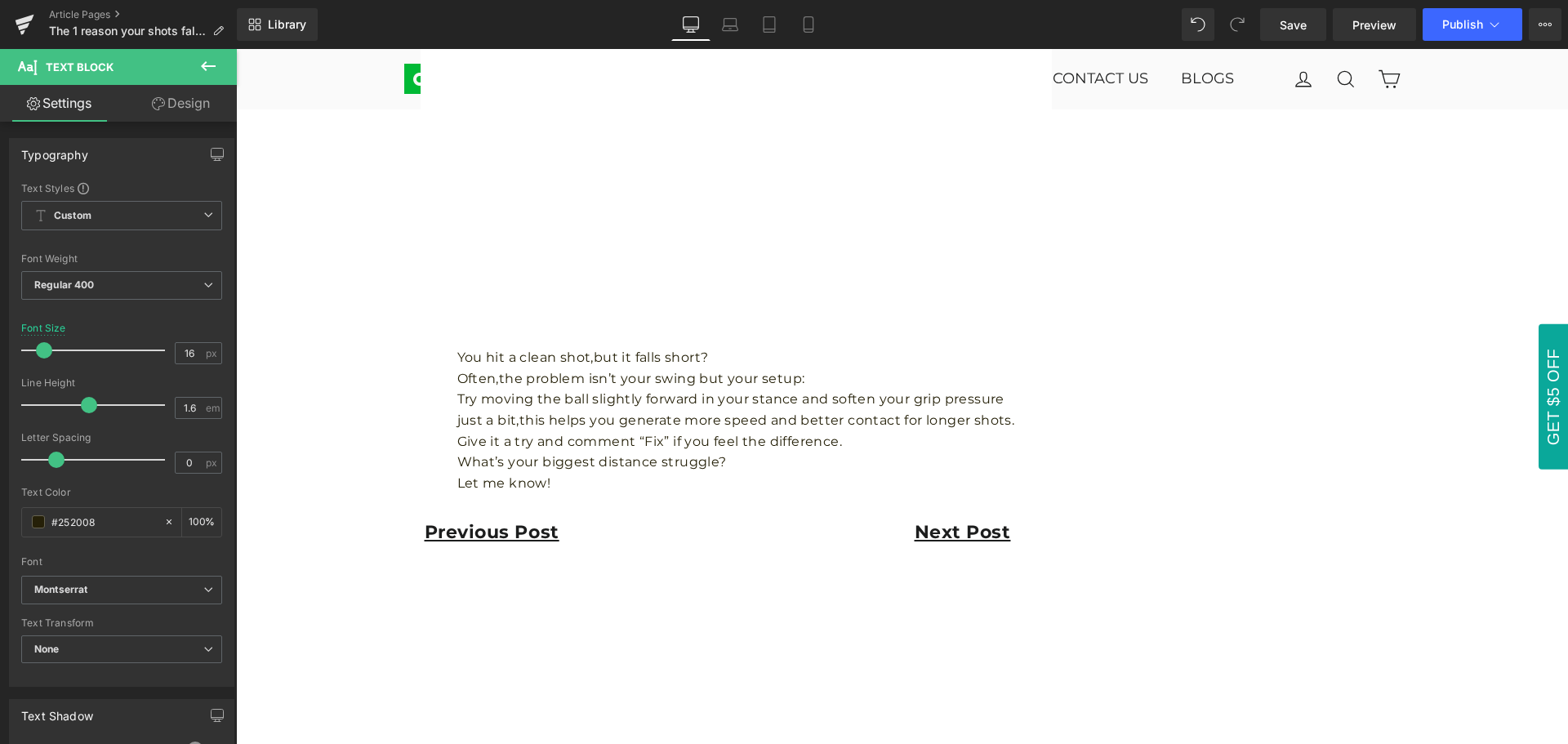
scroll to position [1797, 0]
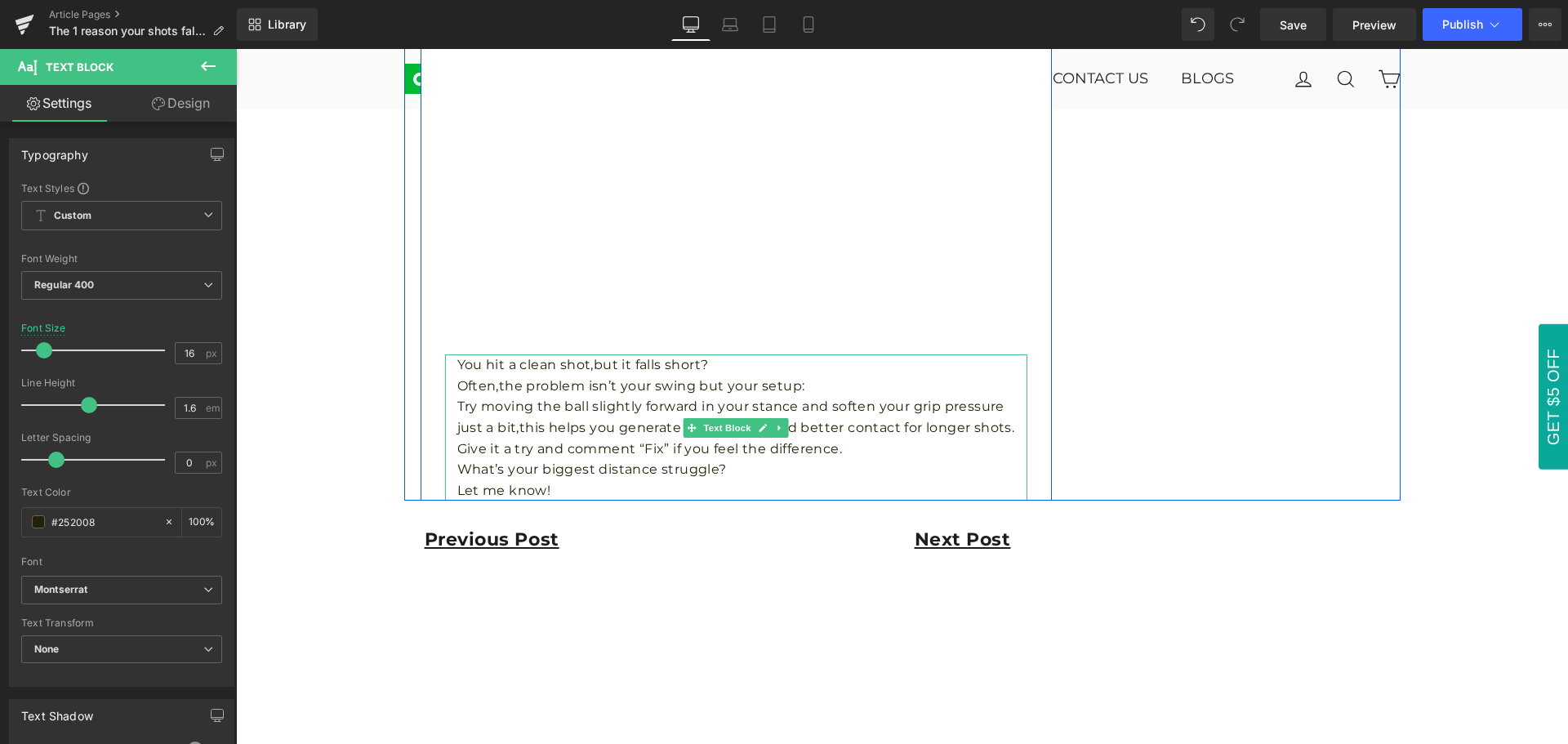
click at [743, 369] on p "You hit a clean shot,but it falls short?" at bounding box center [742, 365] width 569 height 21
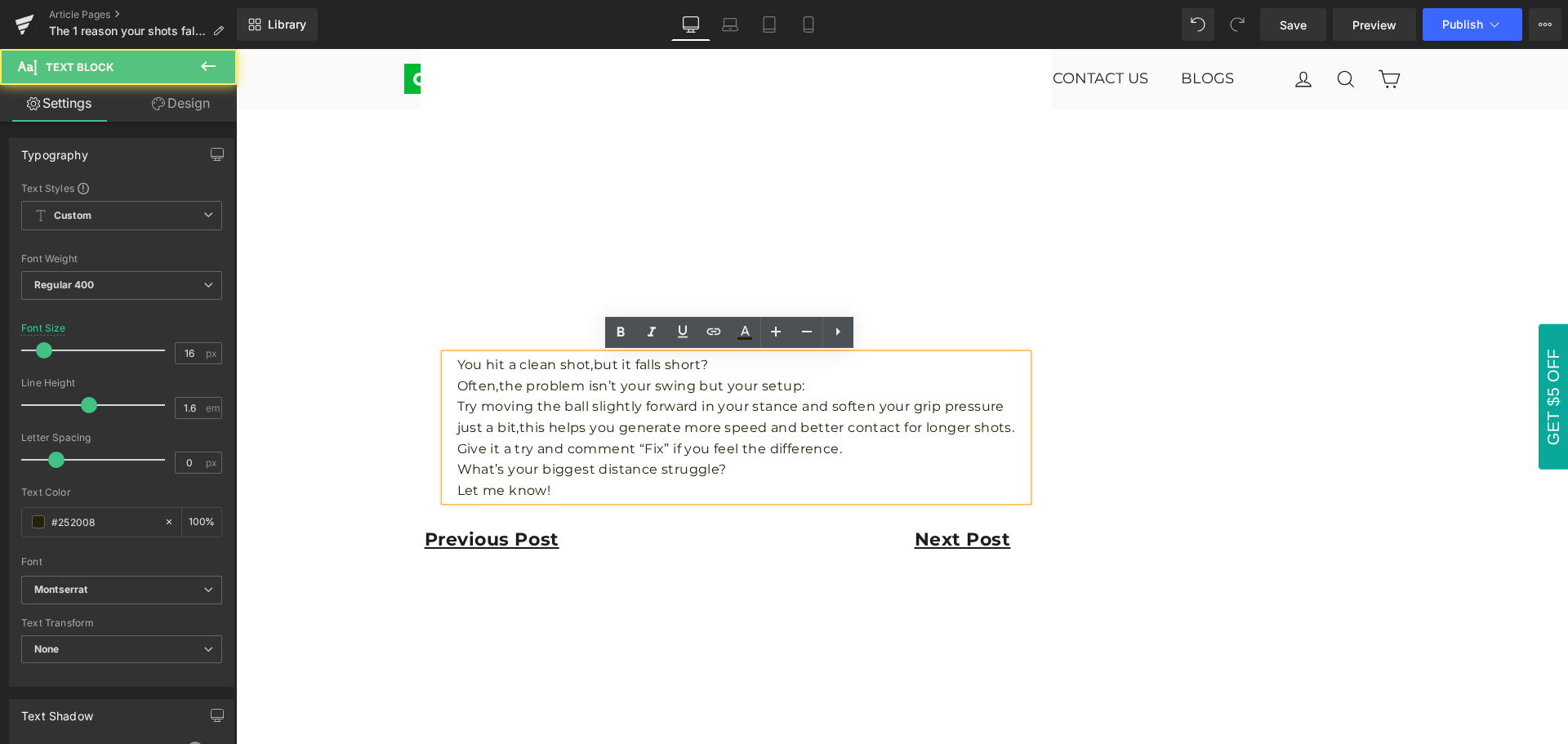
click at [741, 363] on p "You hit a clean shot,but it falls short?" at bounding box center [742, 365] width 569 height 21
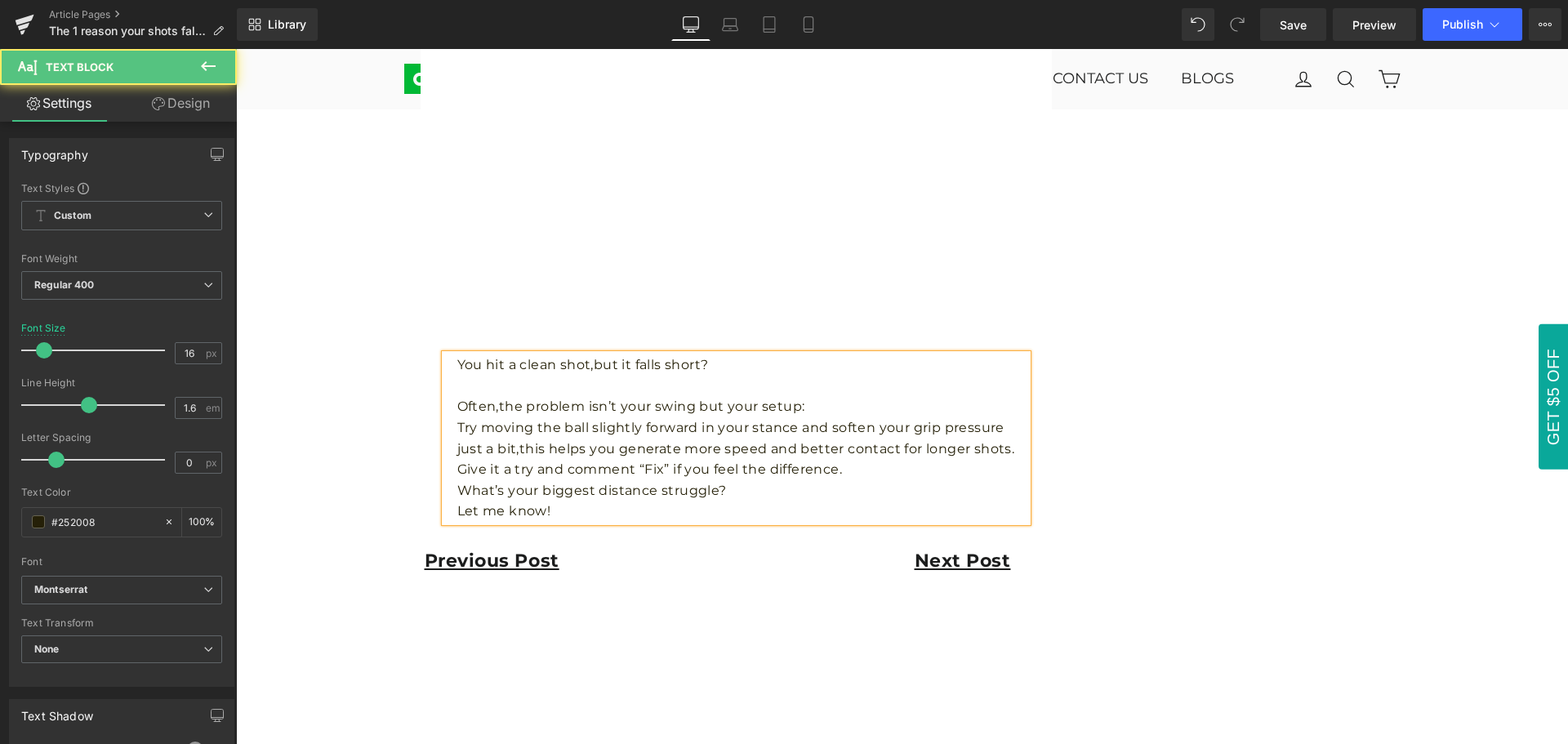
click at [821, 409] on p "Often,the problem isn’t your swing but your setup:" at bounding box center [742, 407] width 569 height 21
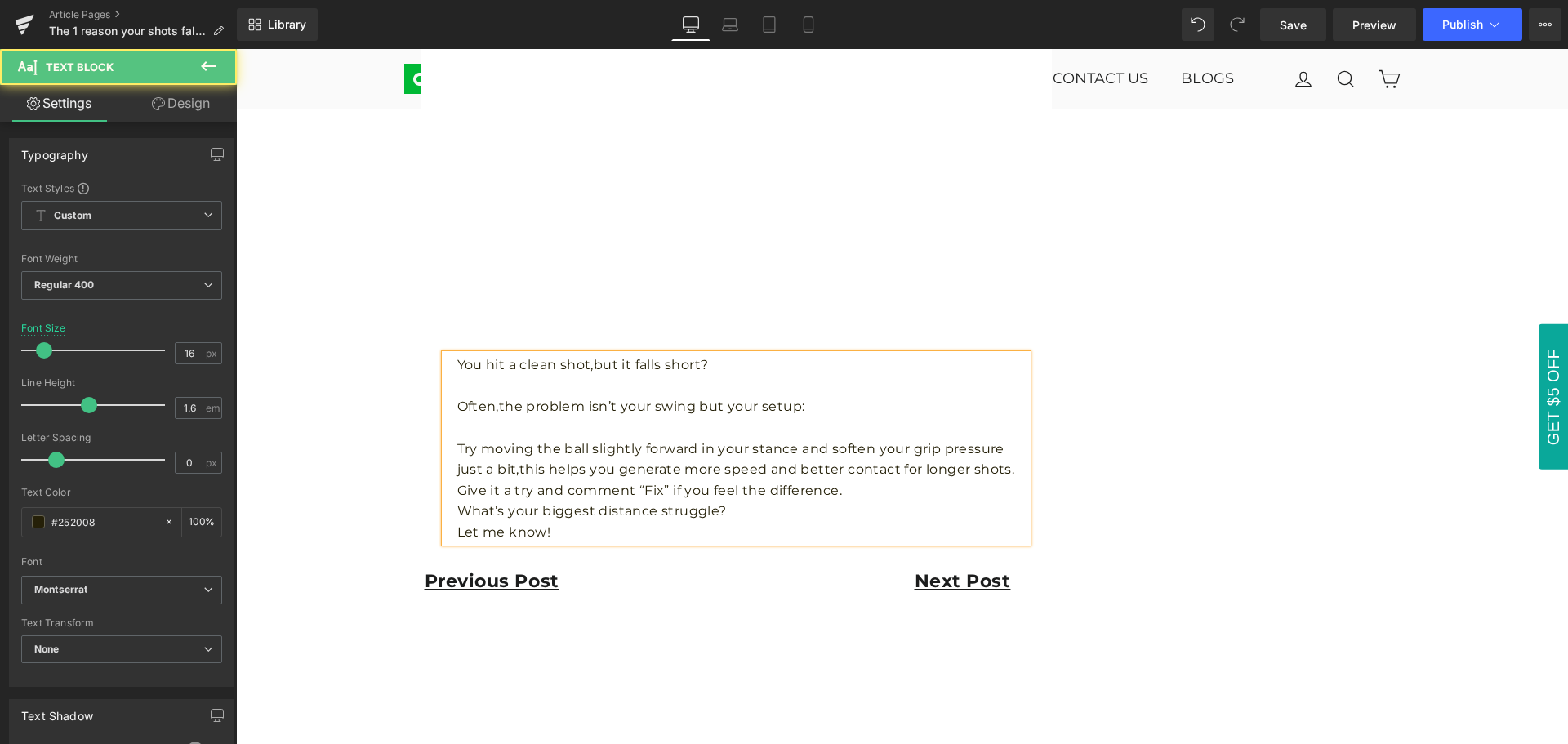
click at [1014, 470] on p "Try moving the ball slightly forward in your stance and soften your grip pressu…" at bounding box center [742, 460] width 569 height 42
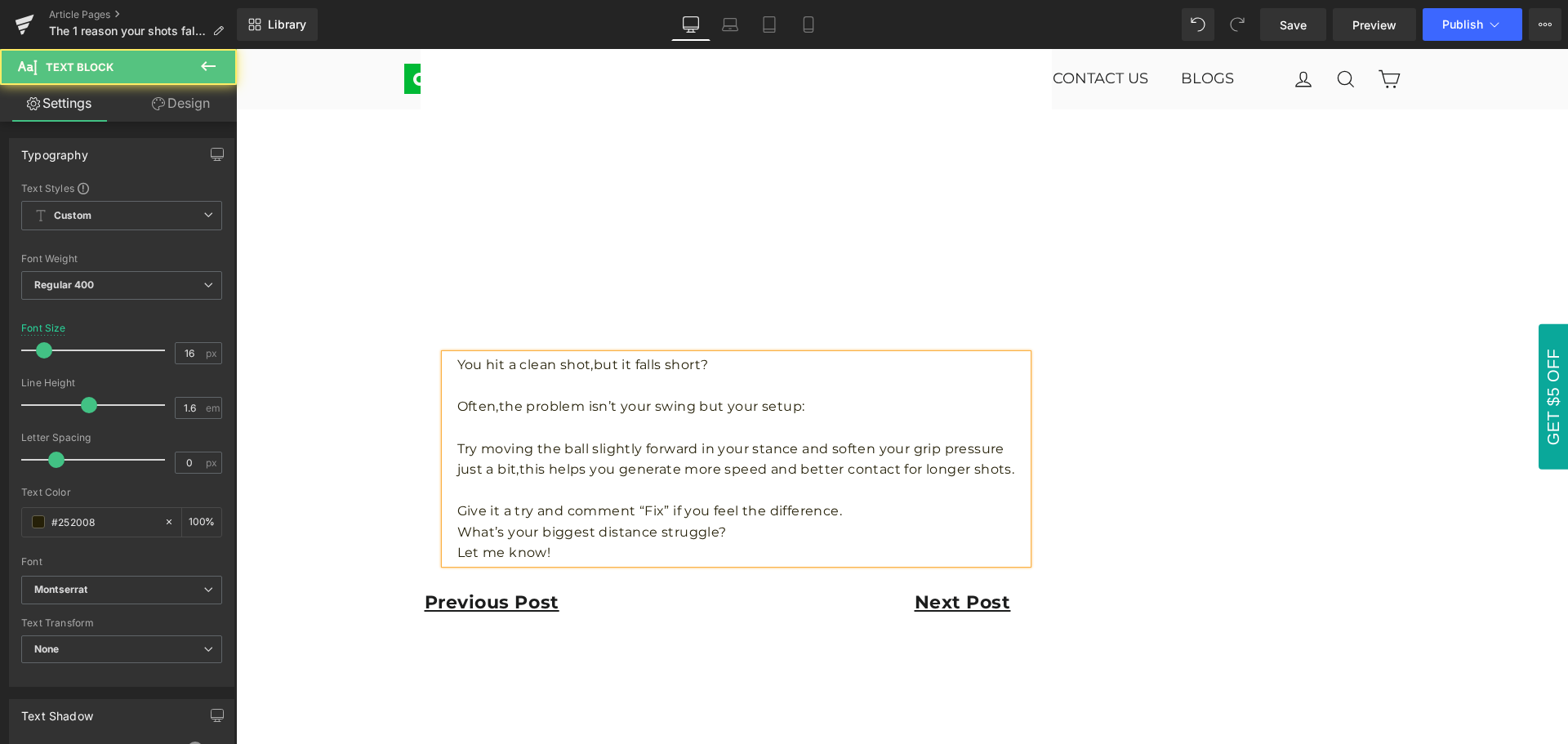
click at [872, 513] on p "Give it a try and comment “Fix” if you feel the difference." at bounding box center [742, 511] width 569 height 21
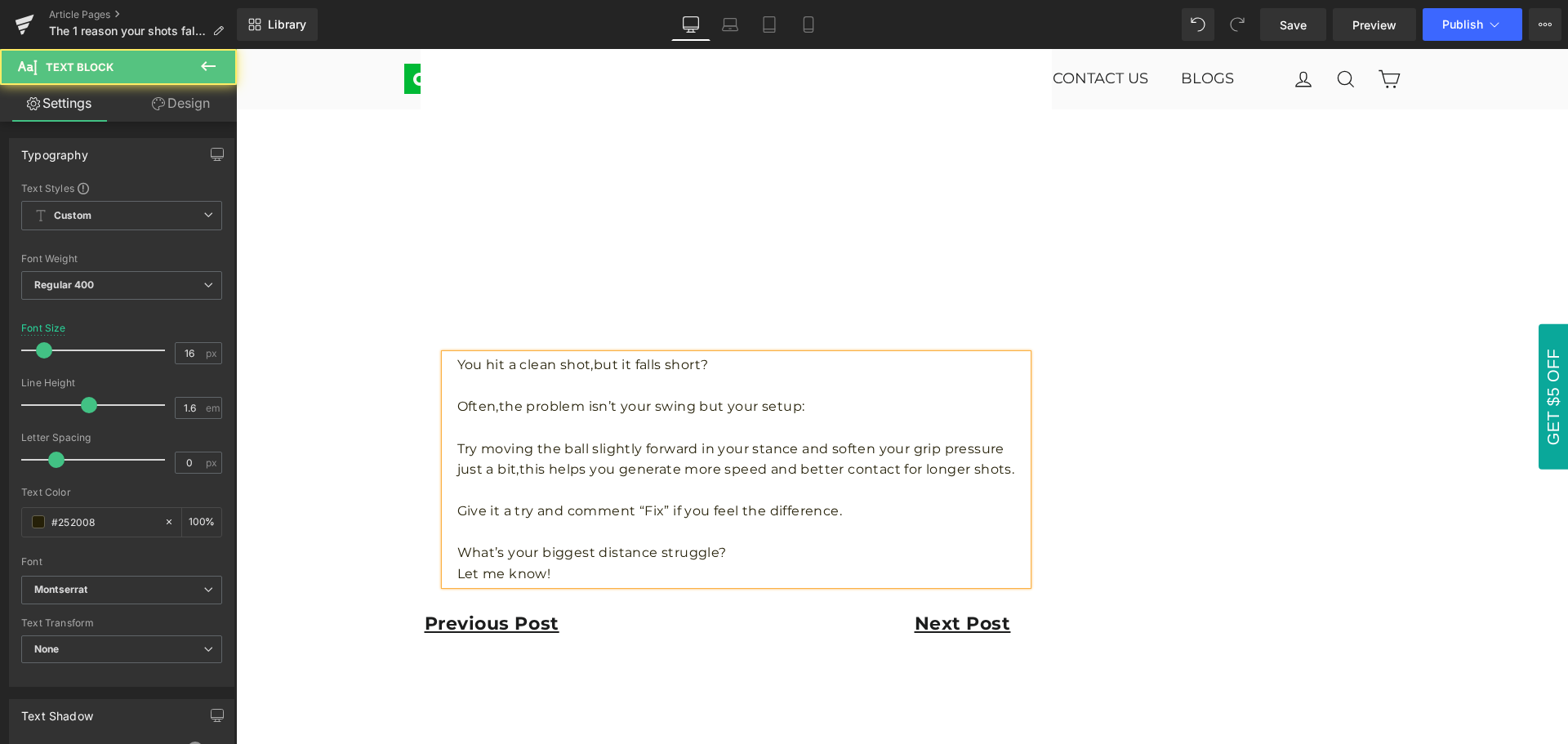
click at [759, 554] on p "What’s your biggest distance struggle?" at bounding box center [742, 553] width 569 height 21
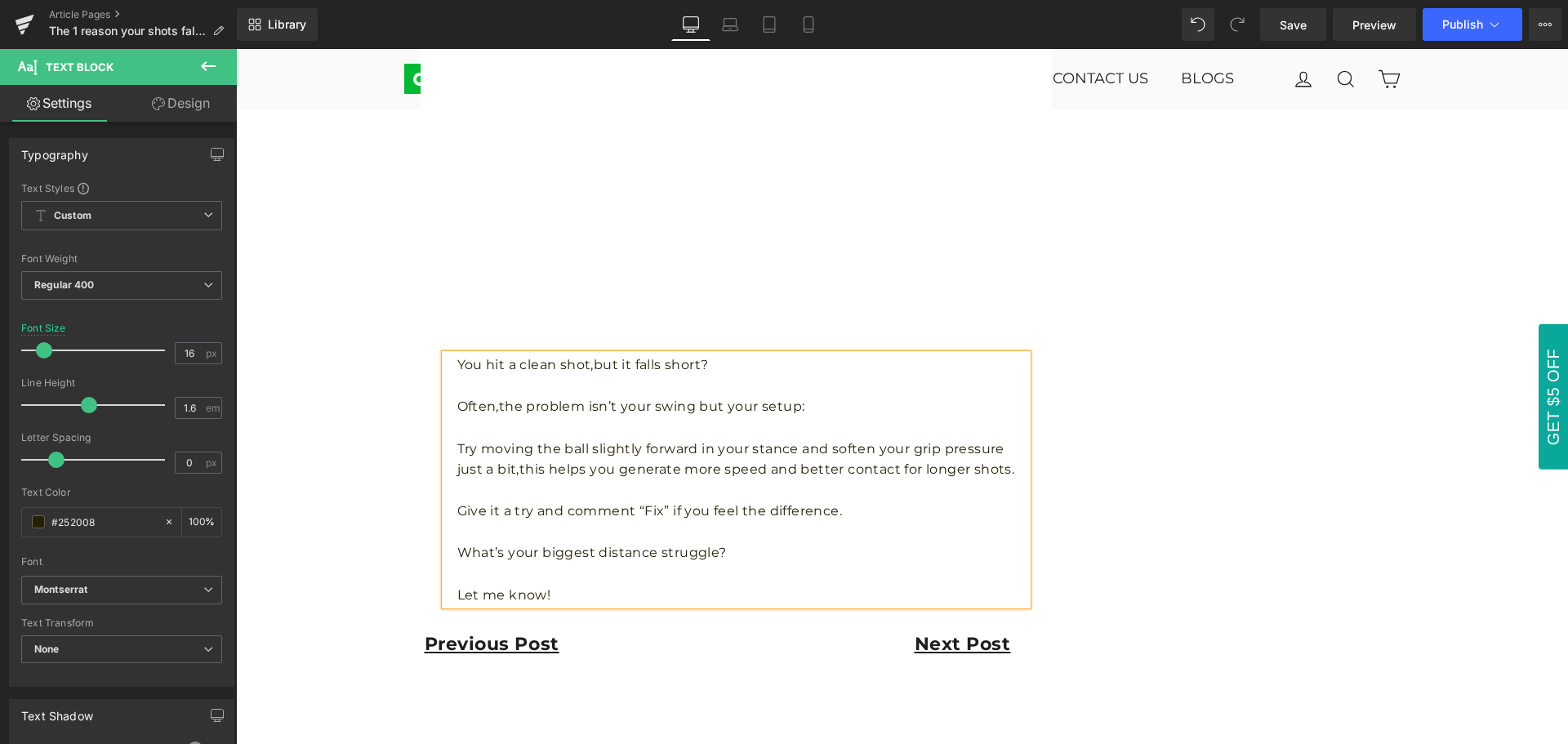
click at [1397, 571] on div "Image Row The 1 reason your shots fall short (and how to fix it) Text Block [DA…" at bounding box center [902, 61] width 1332 height 3389
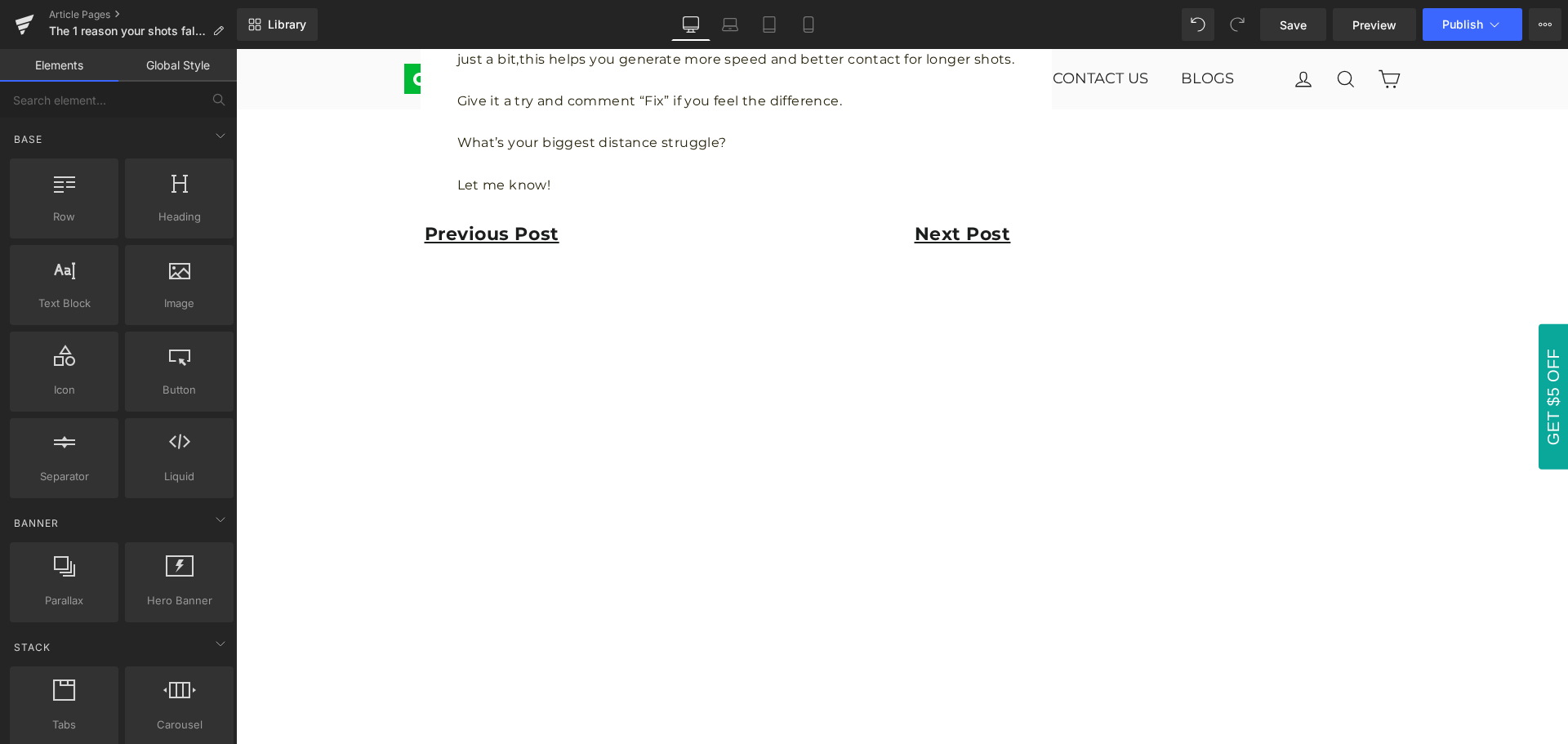
scroll to position [2287, 0]
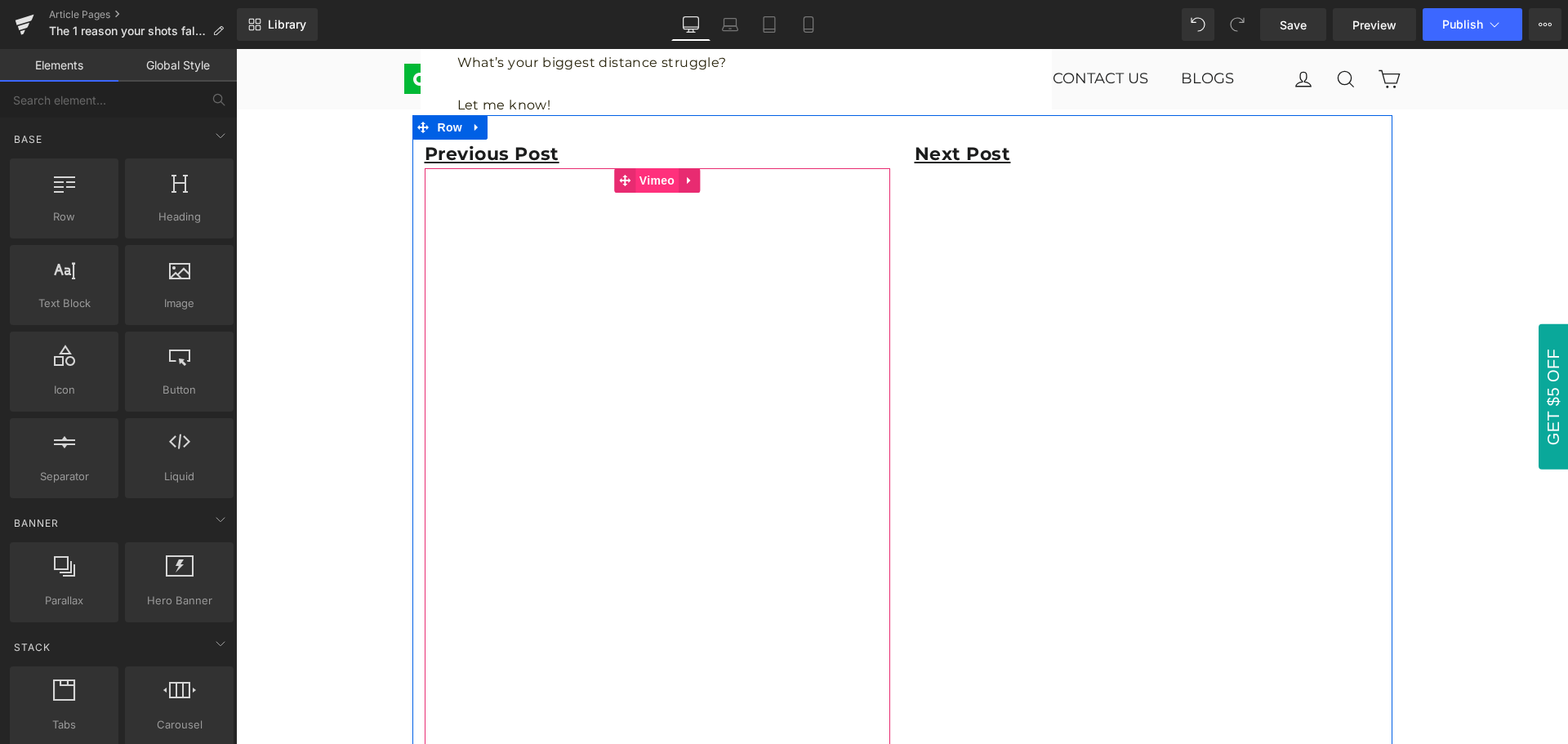
click at [657, 182] on span "Vimeo" at bounding box center [657, 180] width 44 height 25
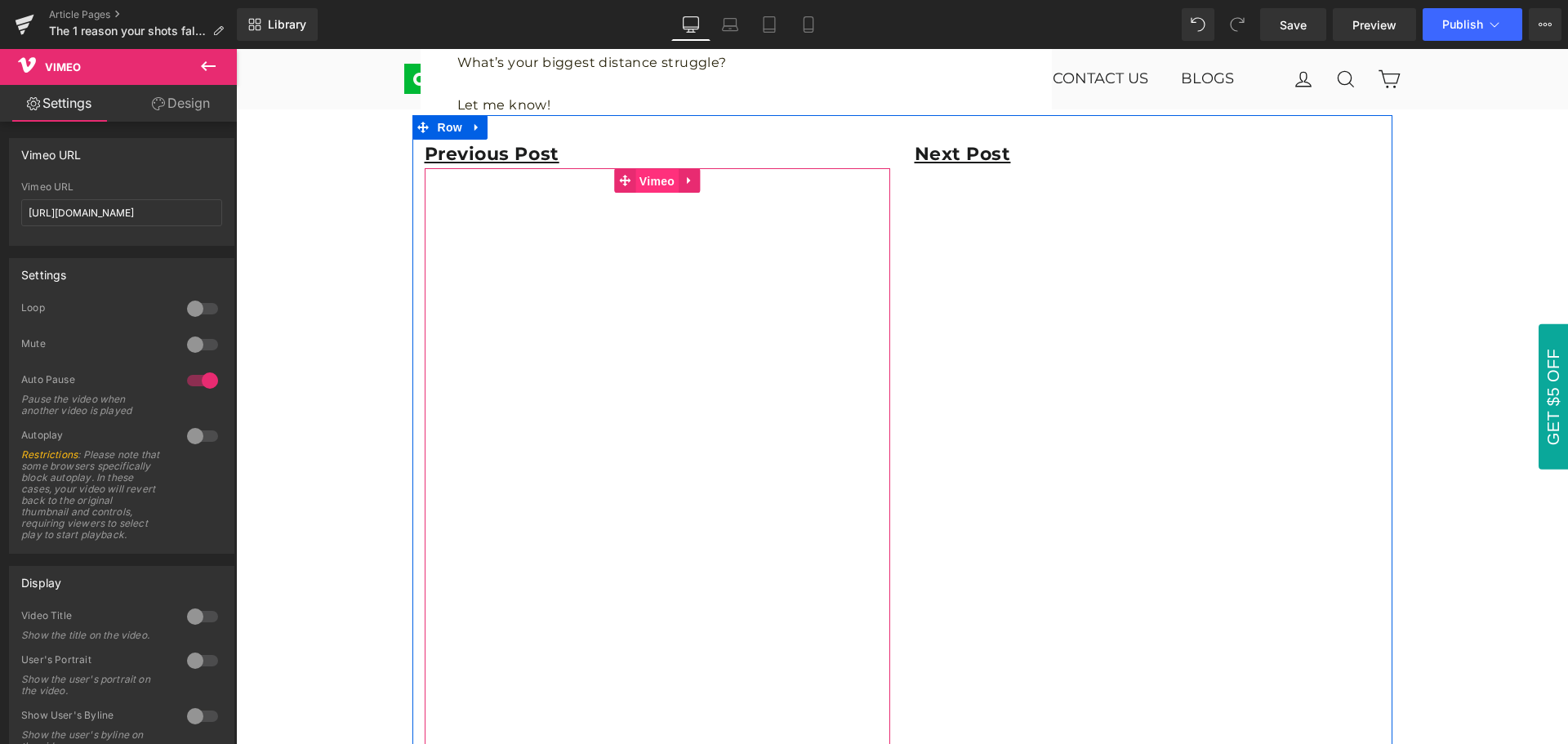
click at [643, 184] on span "Vimeo" at bounding box center [657, 181] width 44 height 25
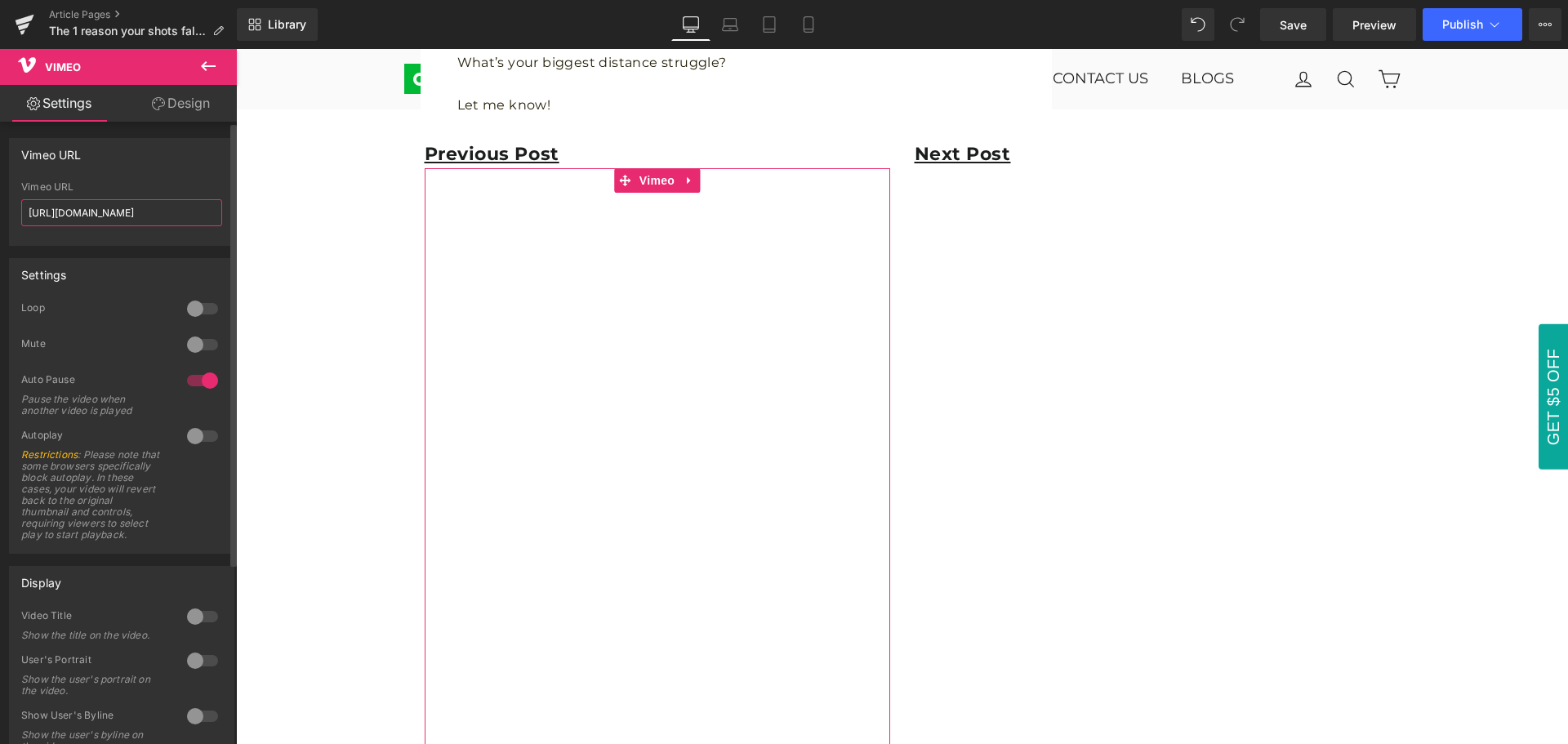
click at [194, 212] on input "[URL][DOMAIN_NAME]" at bounding box center [122, 212] width 201 height 27
paste input "113765127"
type input "[URL][DOMAIN_NAME]"
click at [186, 165] on div "Vimeo URL" at bounding box center [122, 154] width 224 height 31
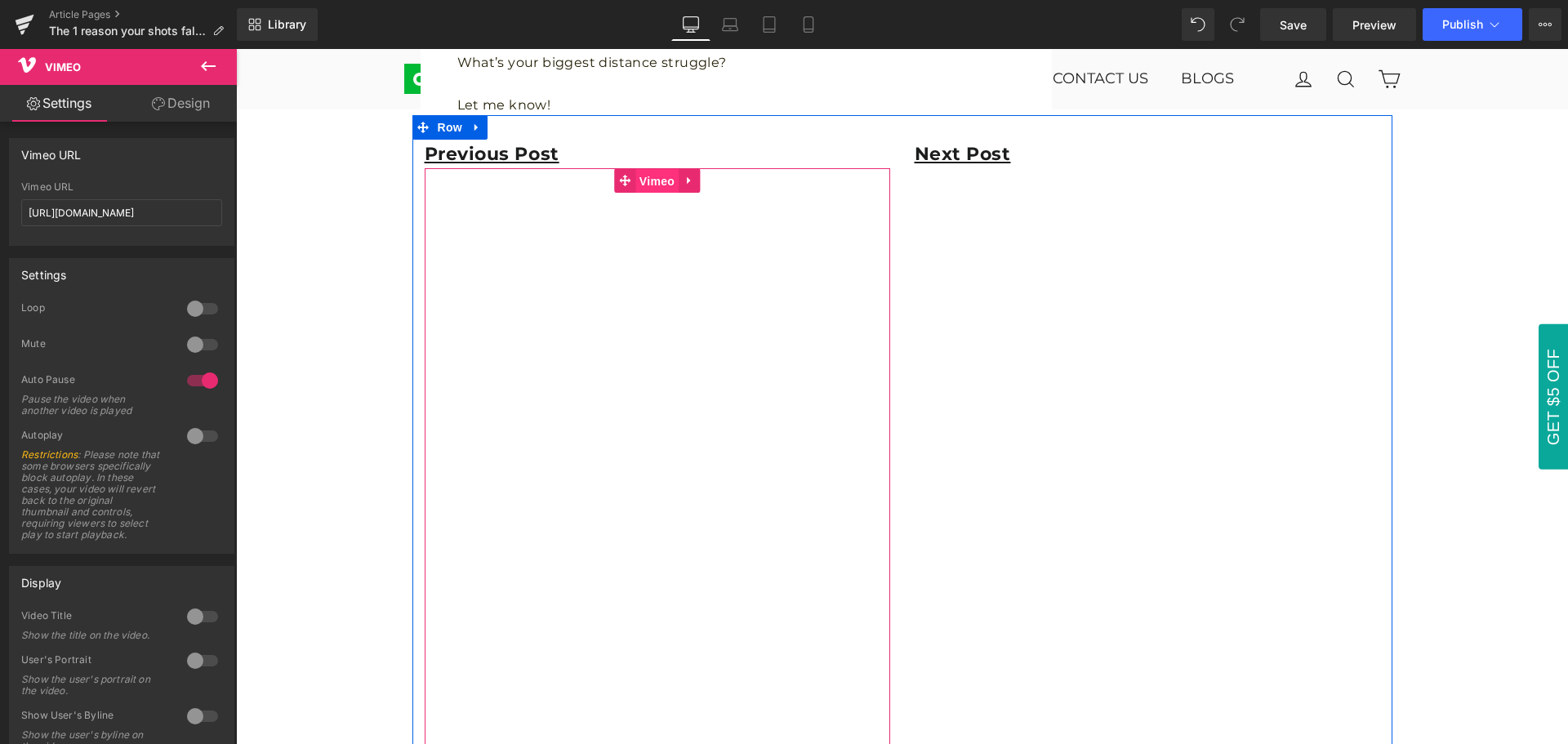
click at [644, 177] on span "Vimeo" at bounding box center [657, 181] width 44 height 25
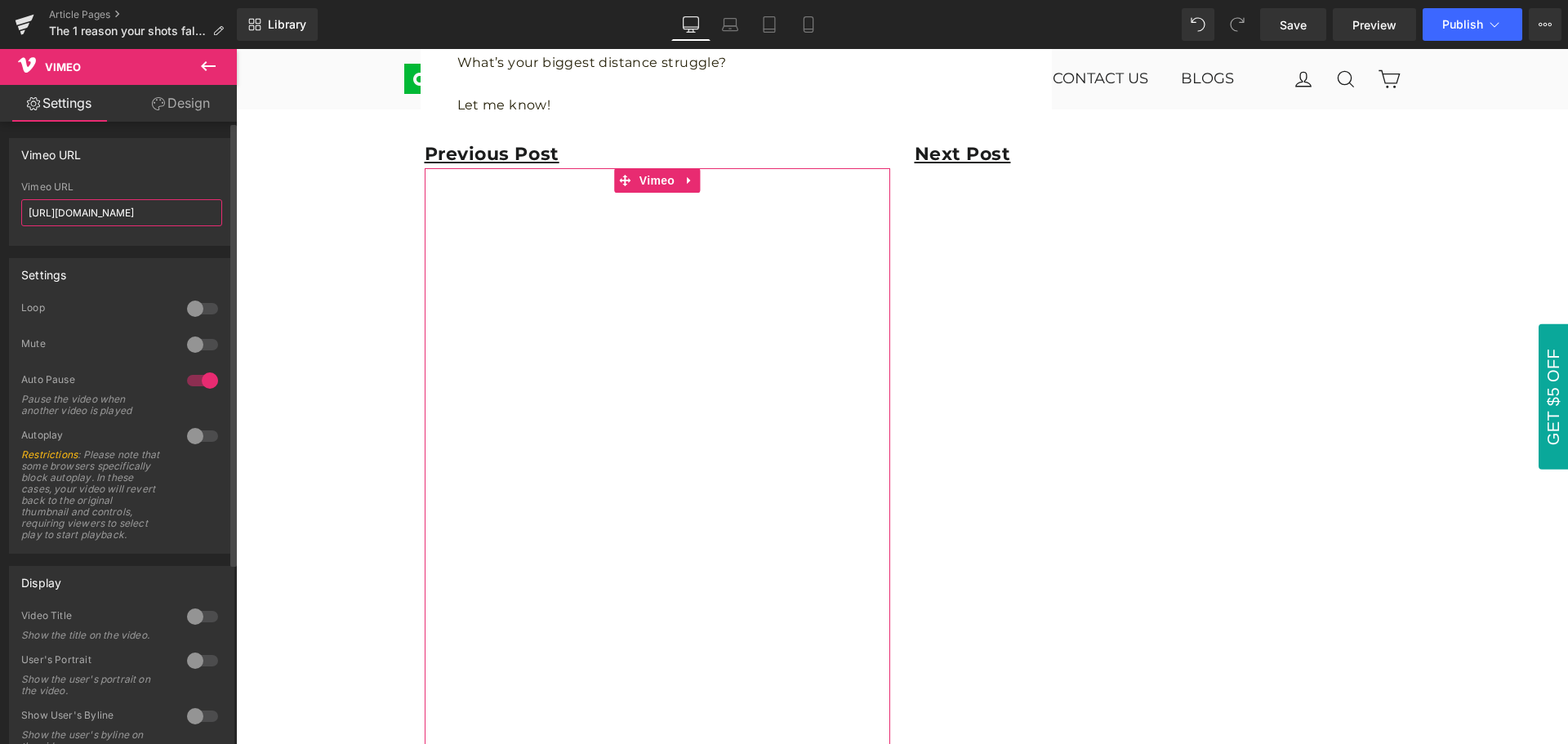
drag, startPoint x: 179, startPoint y: 214, endPoint x: 14, endPoint y: 208, distance: 165.1
click at [14, 208] on div "[URL][DOMAIN_NAME] Vimeo URL [URL][DOMAIN_NAME]" at bounding box center [122, 213] width 224 height 64
click at [148, 169] on div "Vimeo URL" at bounding box center [122, 154] width 224 height 31
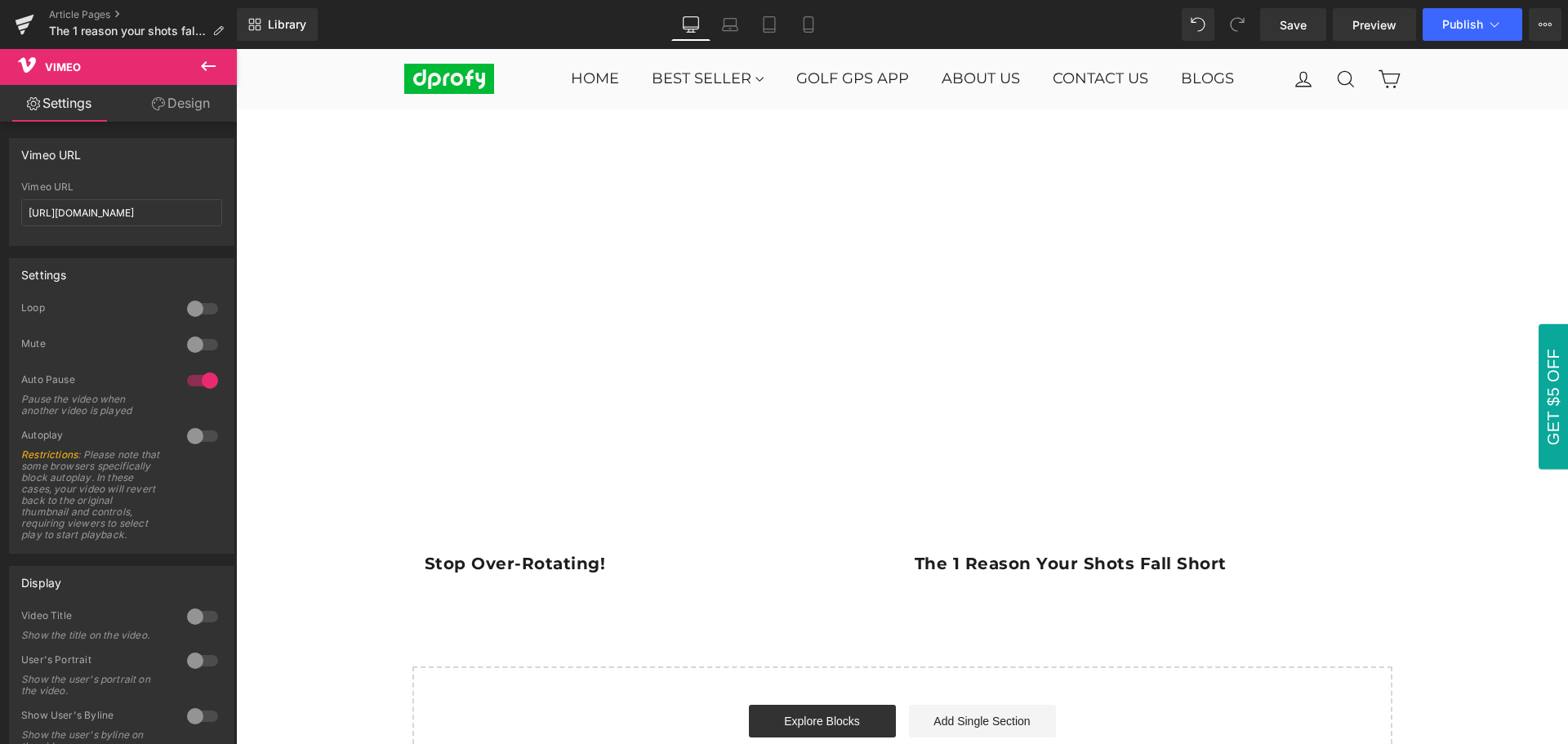
scroll to position [2860, 0]
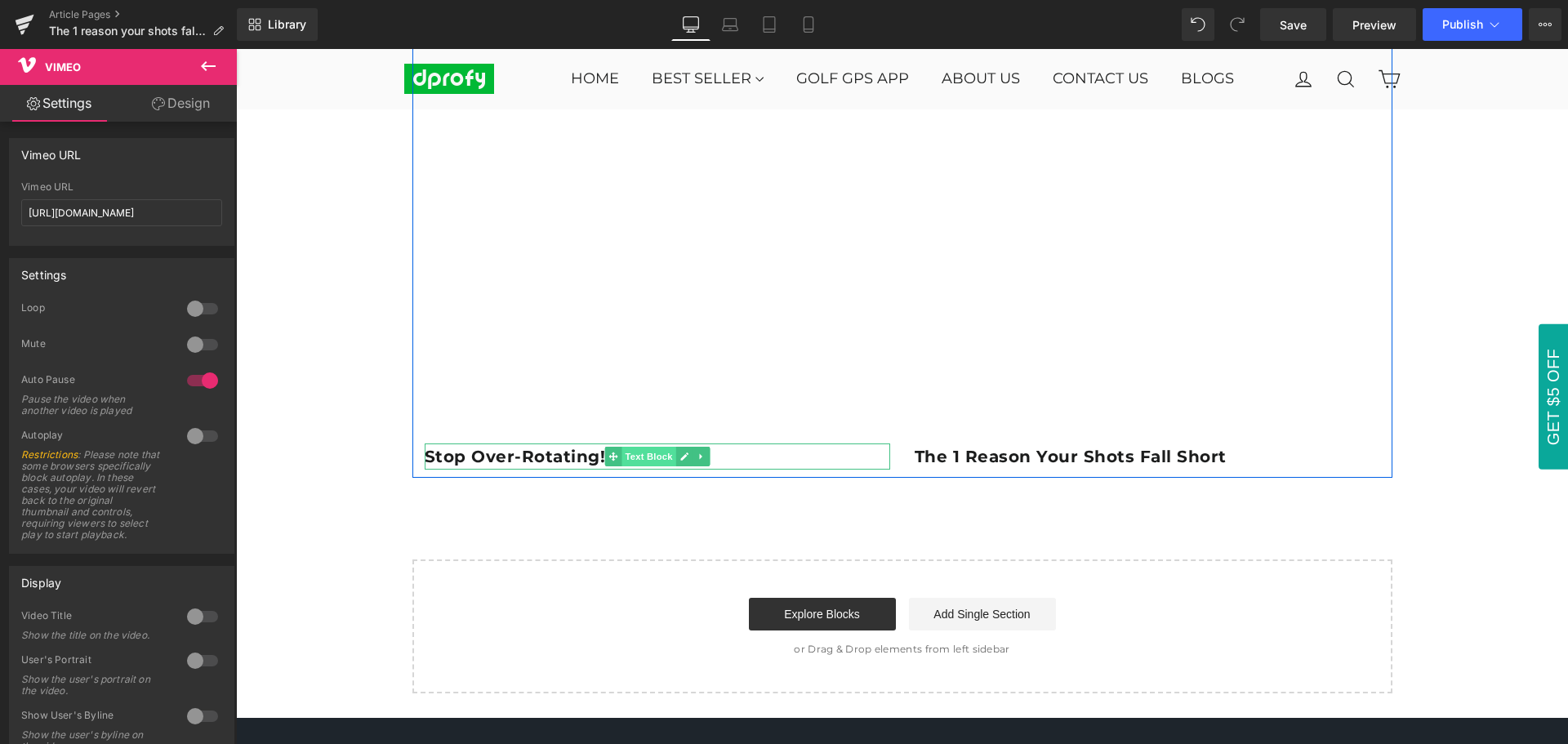
click at [648, 460] on span "Text Block" at bounding box center [648, 457] width 54 height 20
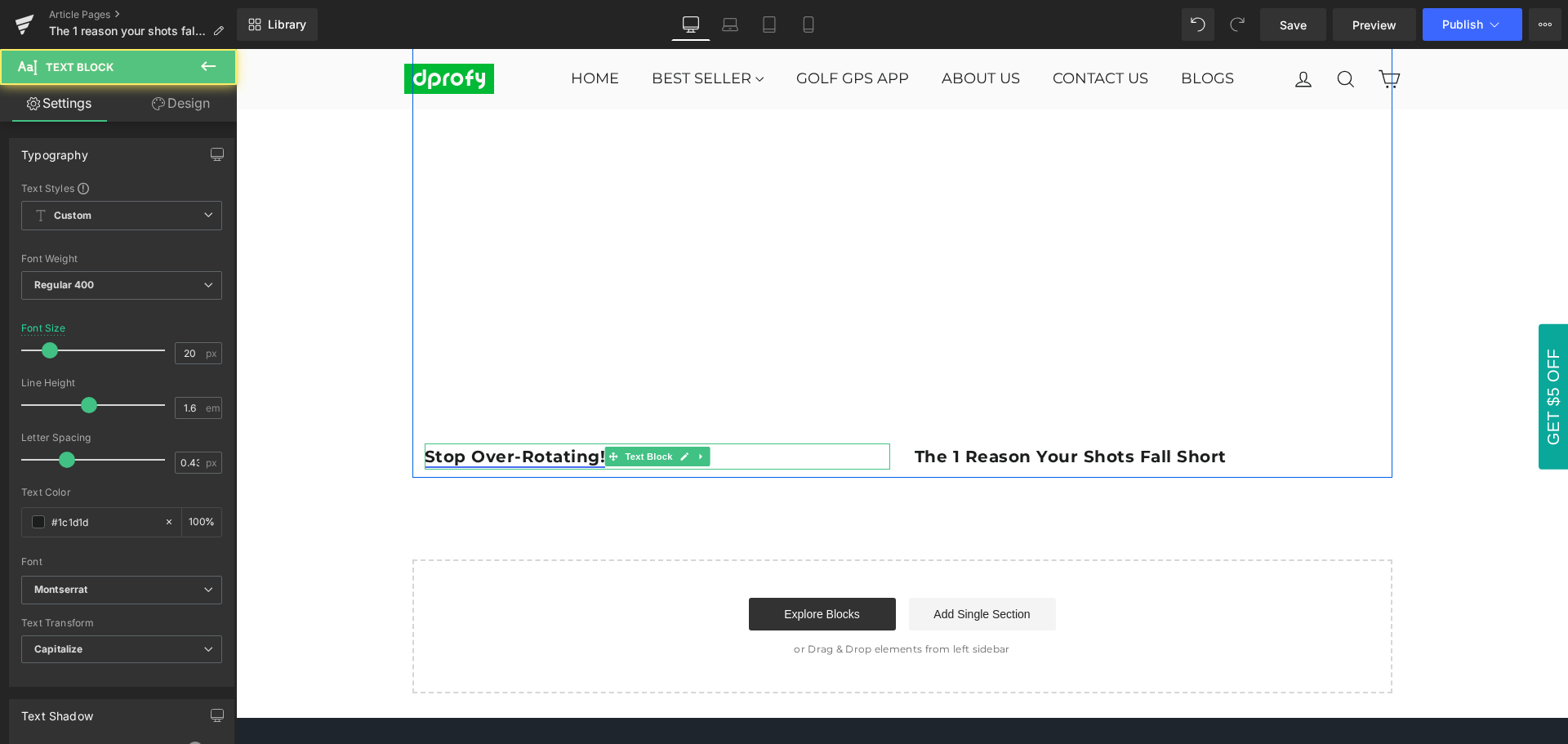
click at [545, 451] on link "Stop Over-Rotating!" at bounding box center [515, 457] width 181 height 20
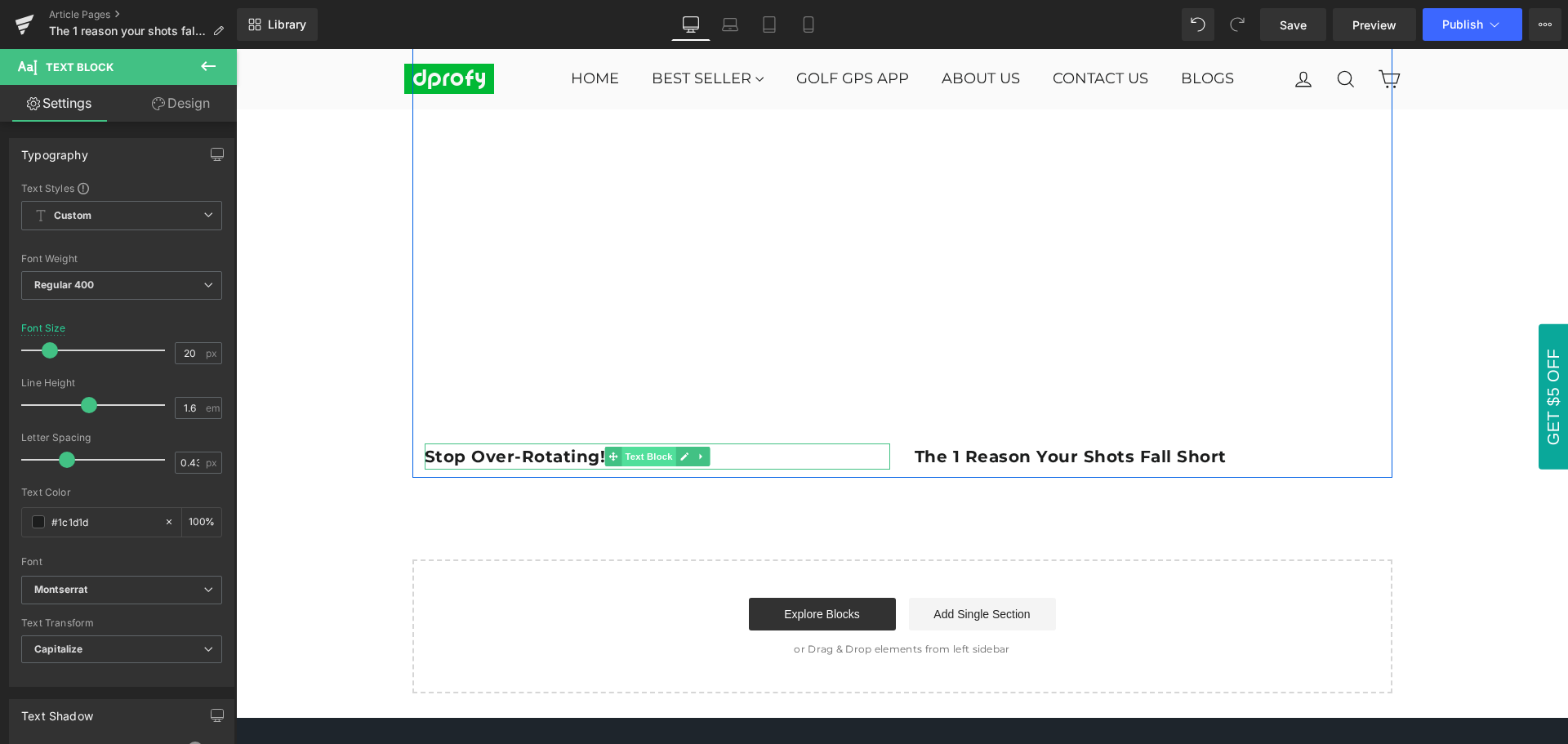
click at [646, 461] on span "Text Block" at bounding box center [648, 457] width 54 height 20
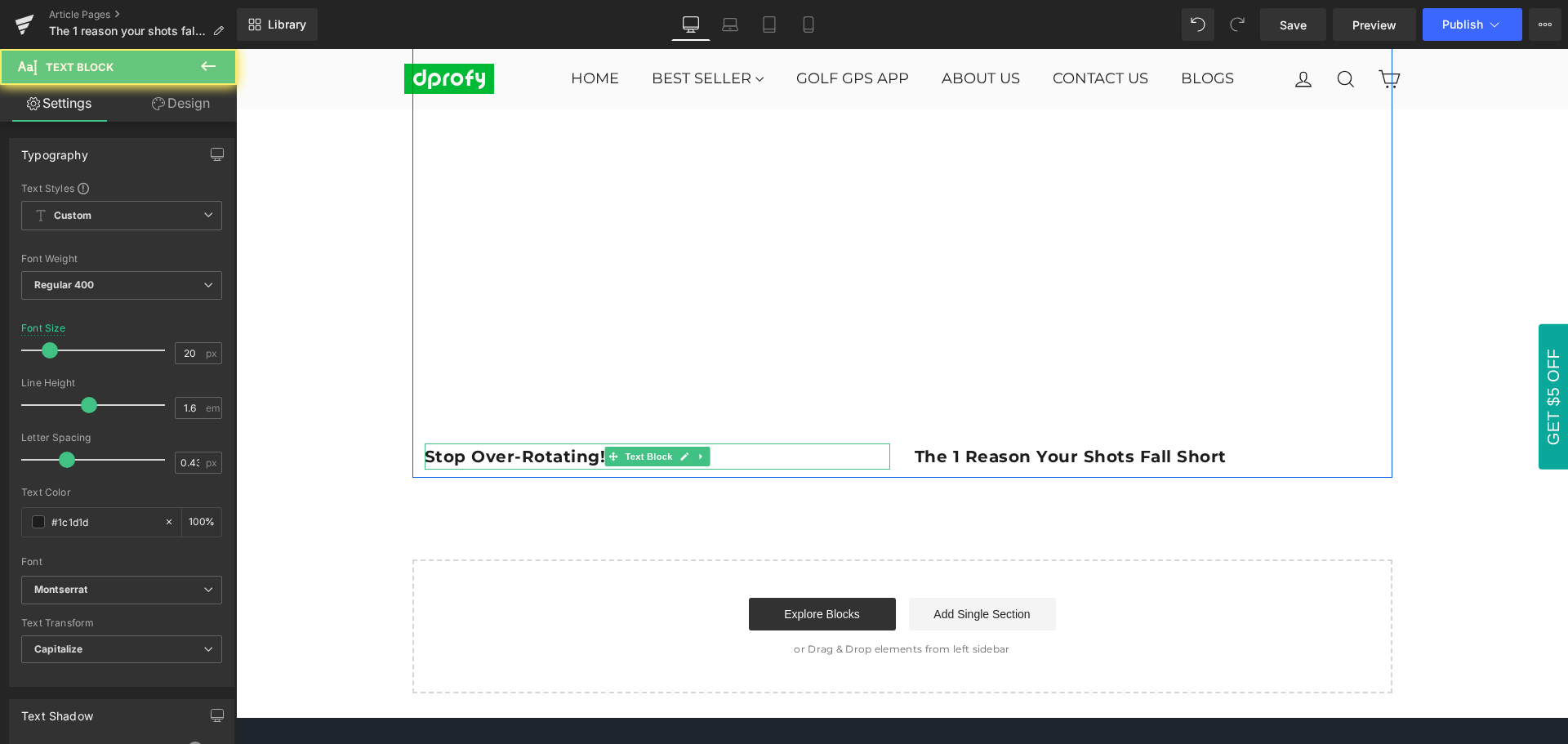
click at [754, 460] on p "Stop Over-Rotating!" at bounding box center [657, 456] width 466 height 26
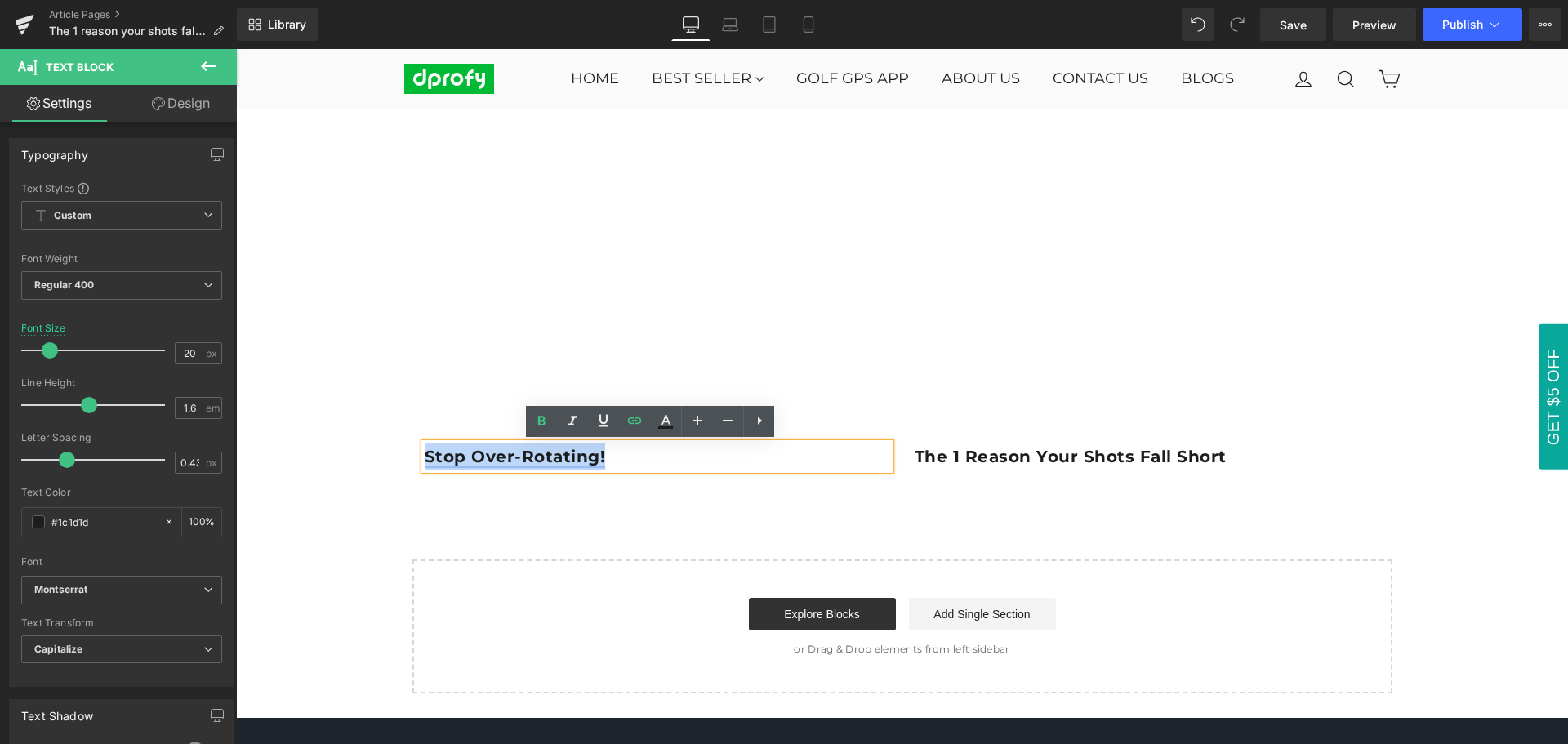
drag, startPoint x: 653, startPoint y: 460, endPoint x: 418, endPoint y: 459, distance: 235.0
click at [425, 459] on p "Stop Over-Rotating!" at bounding box center [657, 456] width 466 height 26
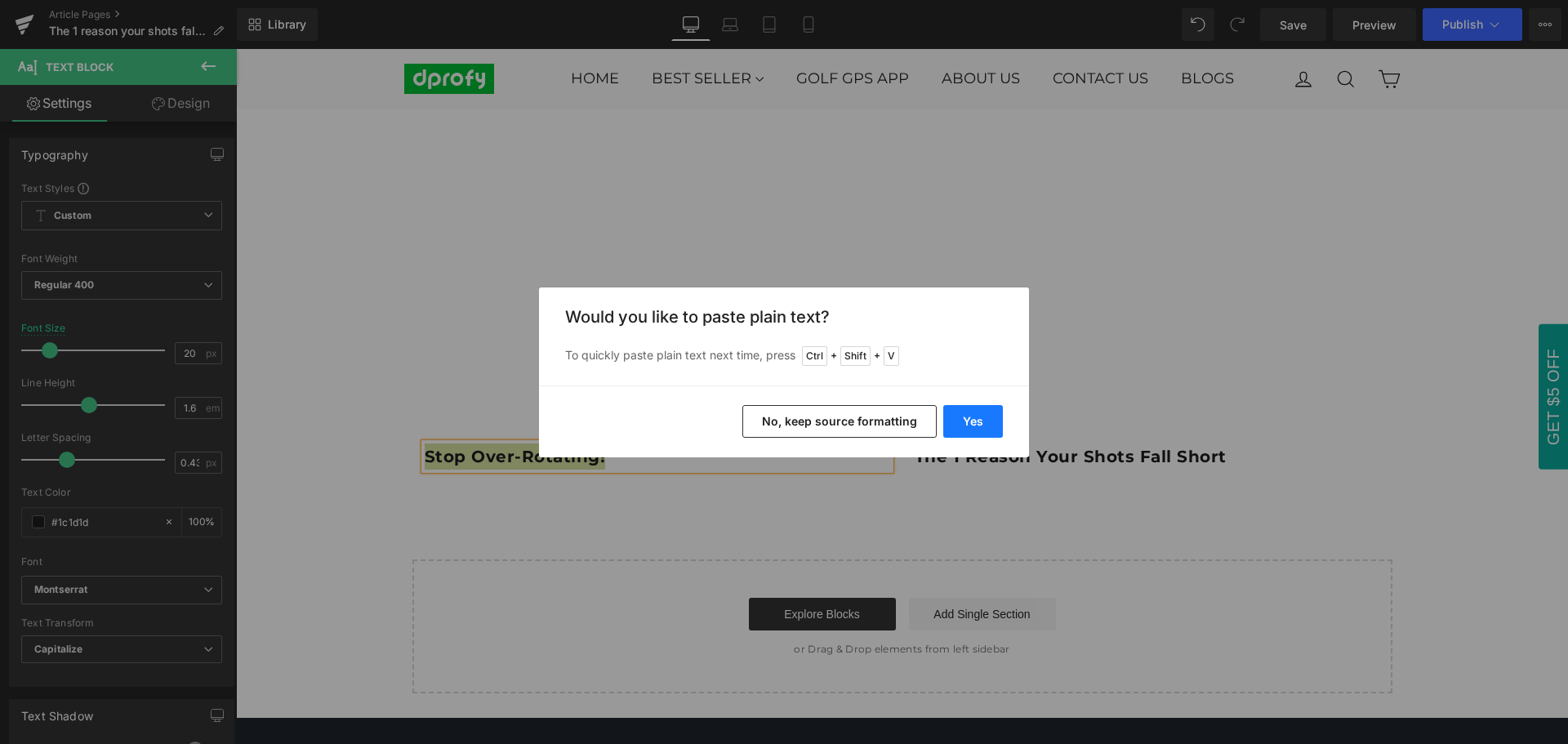
drag, startPoint x: 983, startPoint y: 429, endPoint x: 747, endPoint y: 380, distance: 241.0
click at [983, 429] on button "Yes" at bounding box center [972, 421] width 60 height 33
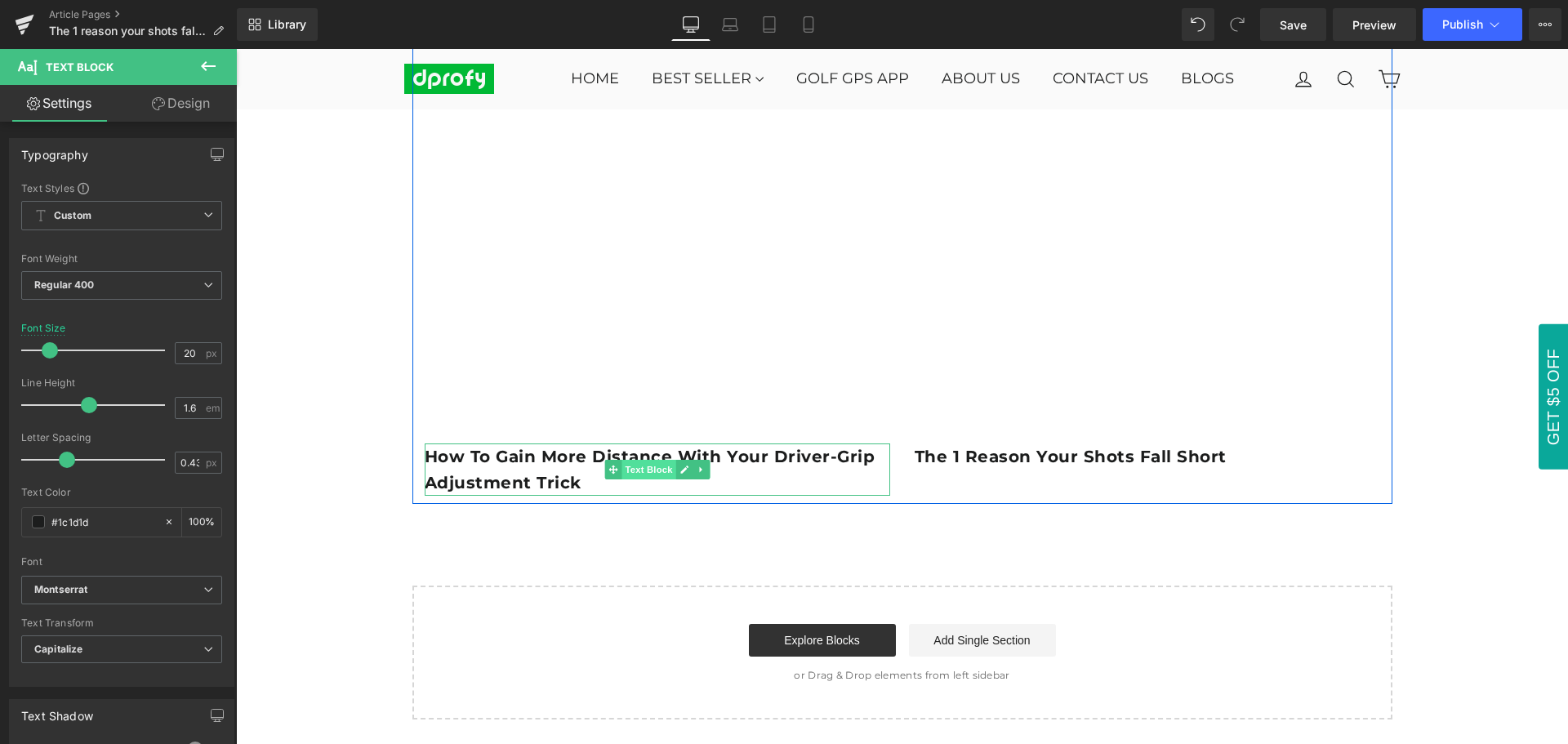
click at [642, 471] on span "Text Block" at bounding box center [648, 469] width 54 height 20
click at [578, 481] on p "How to Gain More Distance With Your Driver-Grip Adjustment Trick" at bounding box center [657, 469] width 466 height 52
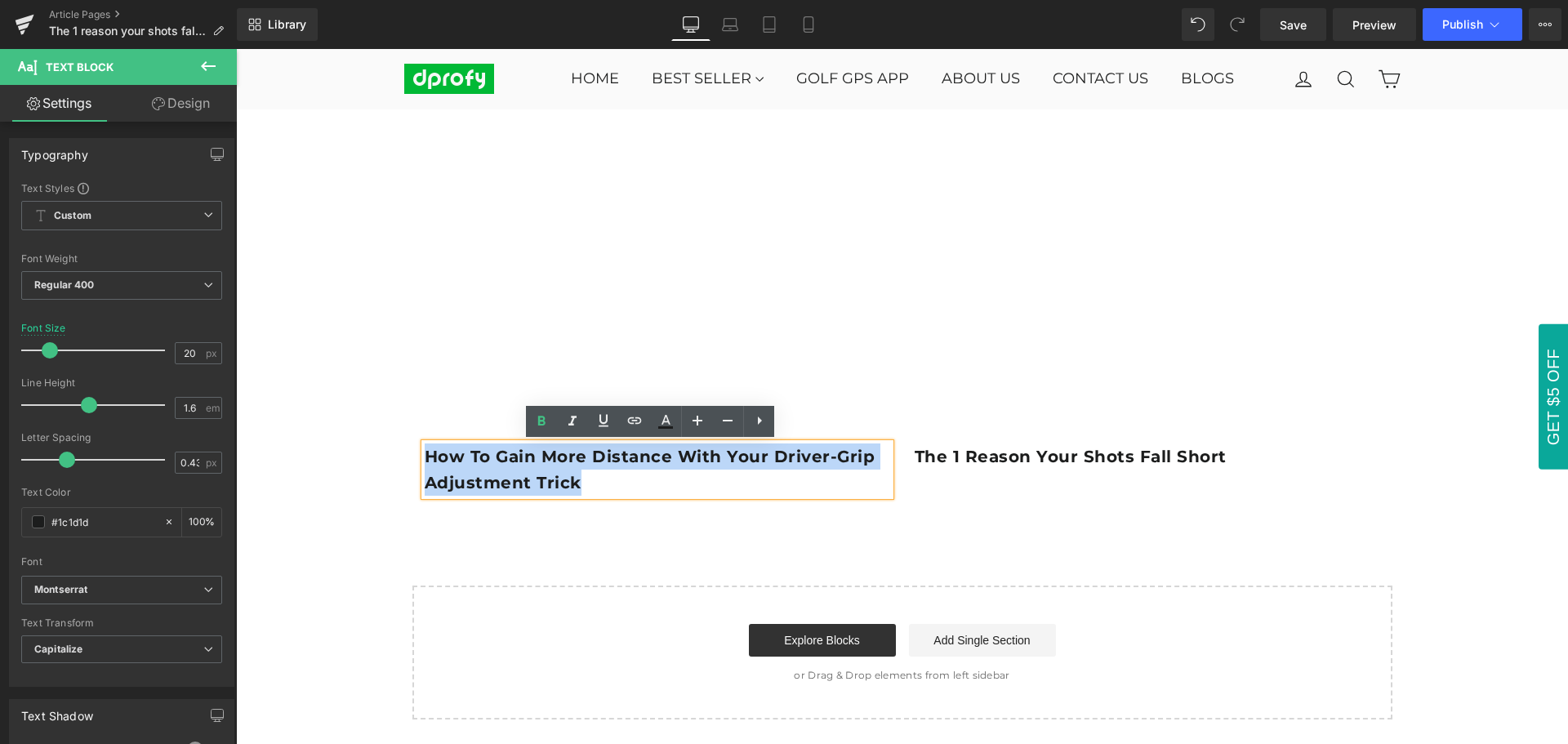
drag, startPoint x: 578, startPoint y: 481, endPoint x: 421, endPoint y: 459, distance: 158.5
click at [425, 459] on p "How to Gain More Distance With Your Driver-Grip Adjustment Trick" at bounding box center [657, 469] width 466 height 52
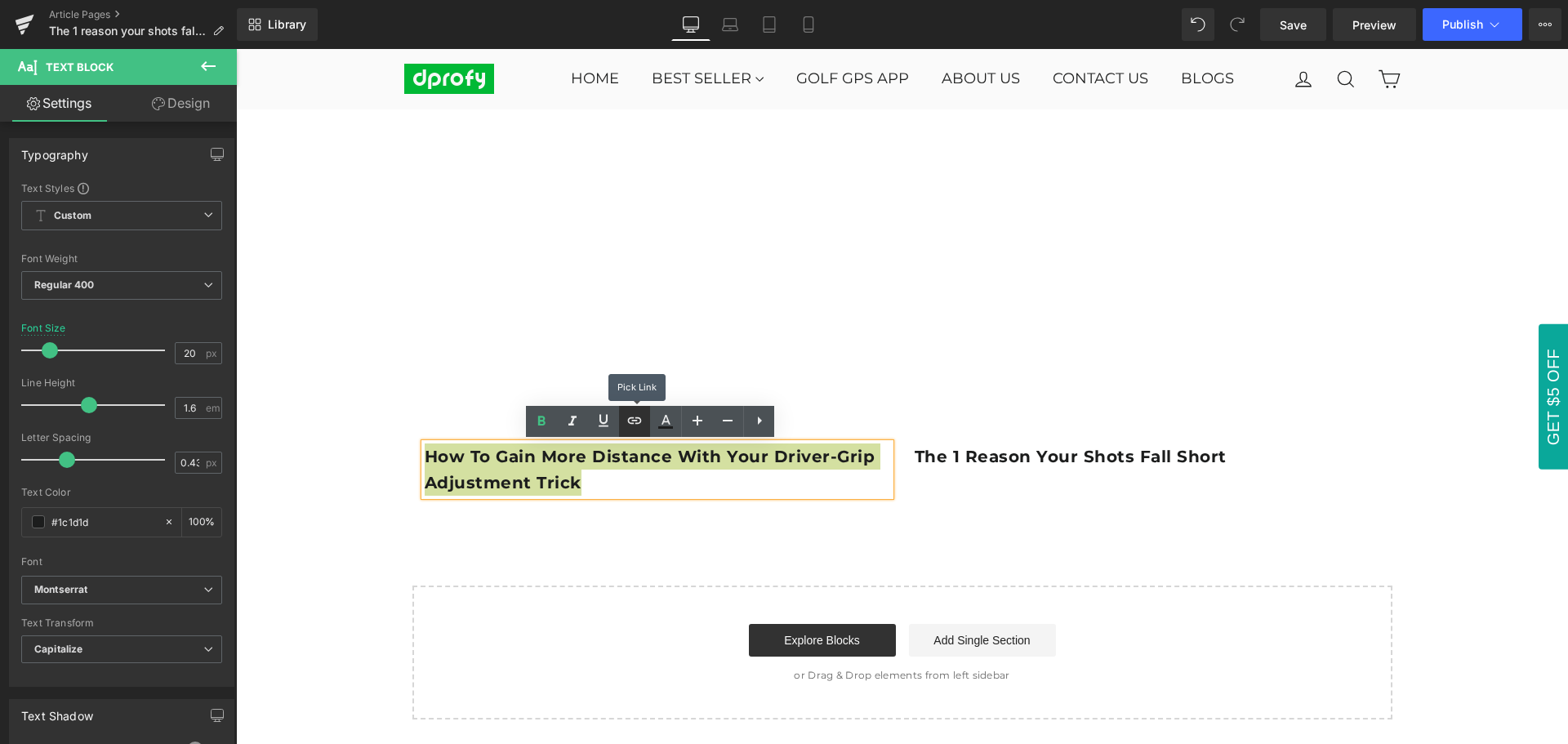
click at [634, 428] on icon at bounding box center [634, 420] width 20 height 20
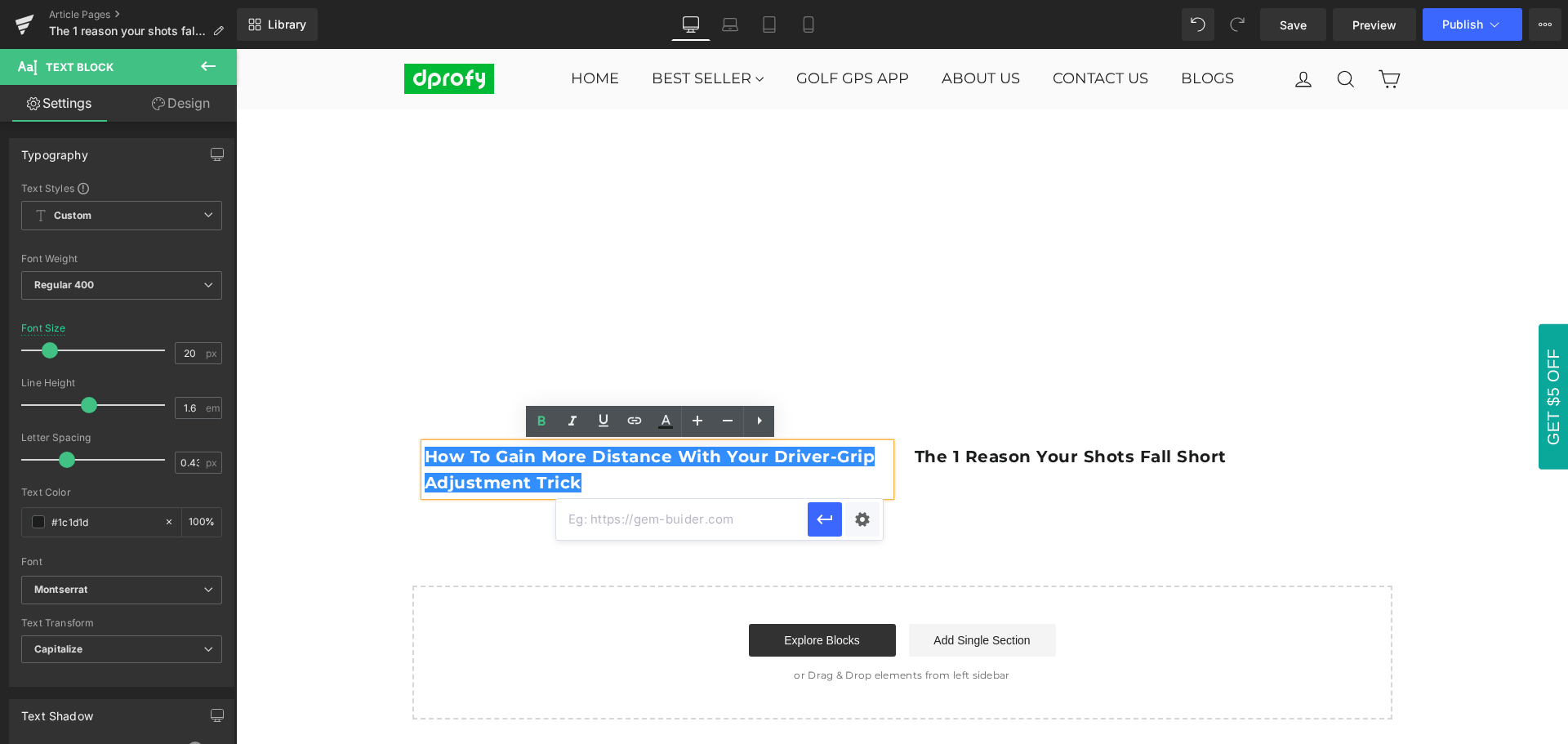
click at [620, 523] on input "text" at bounding box center [681, 520] width 251 height 41
paste input "[URL][DOMAIN_NAME]"
type input "[URL][DOMAIN_NAME]"
click at [818, 532] on button "button" at bounding box center [824, 519] width 35 height 35
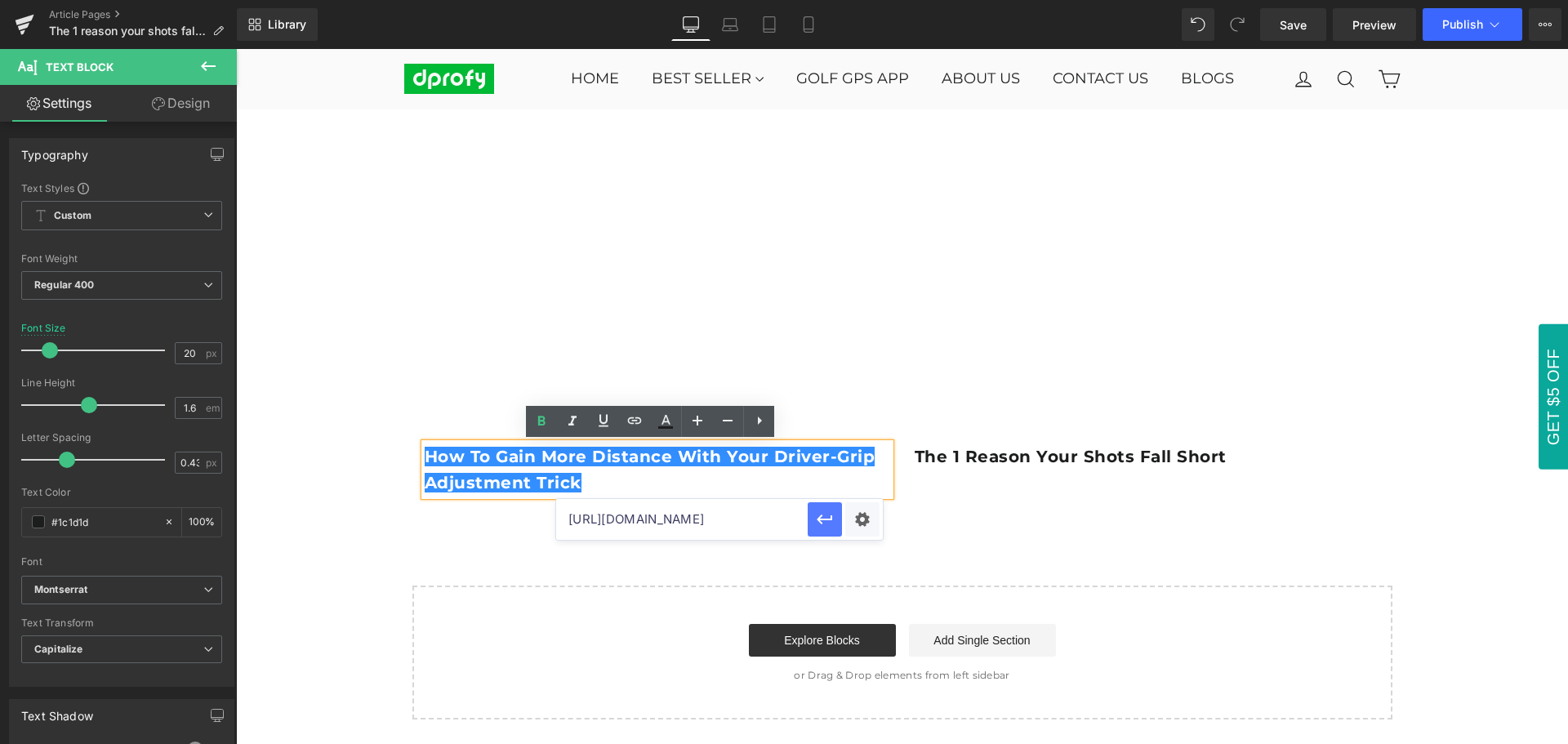
scroll to position [0, 0]
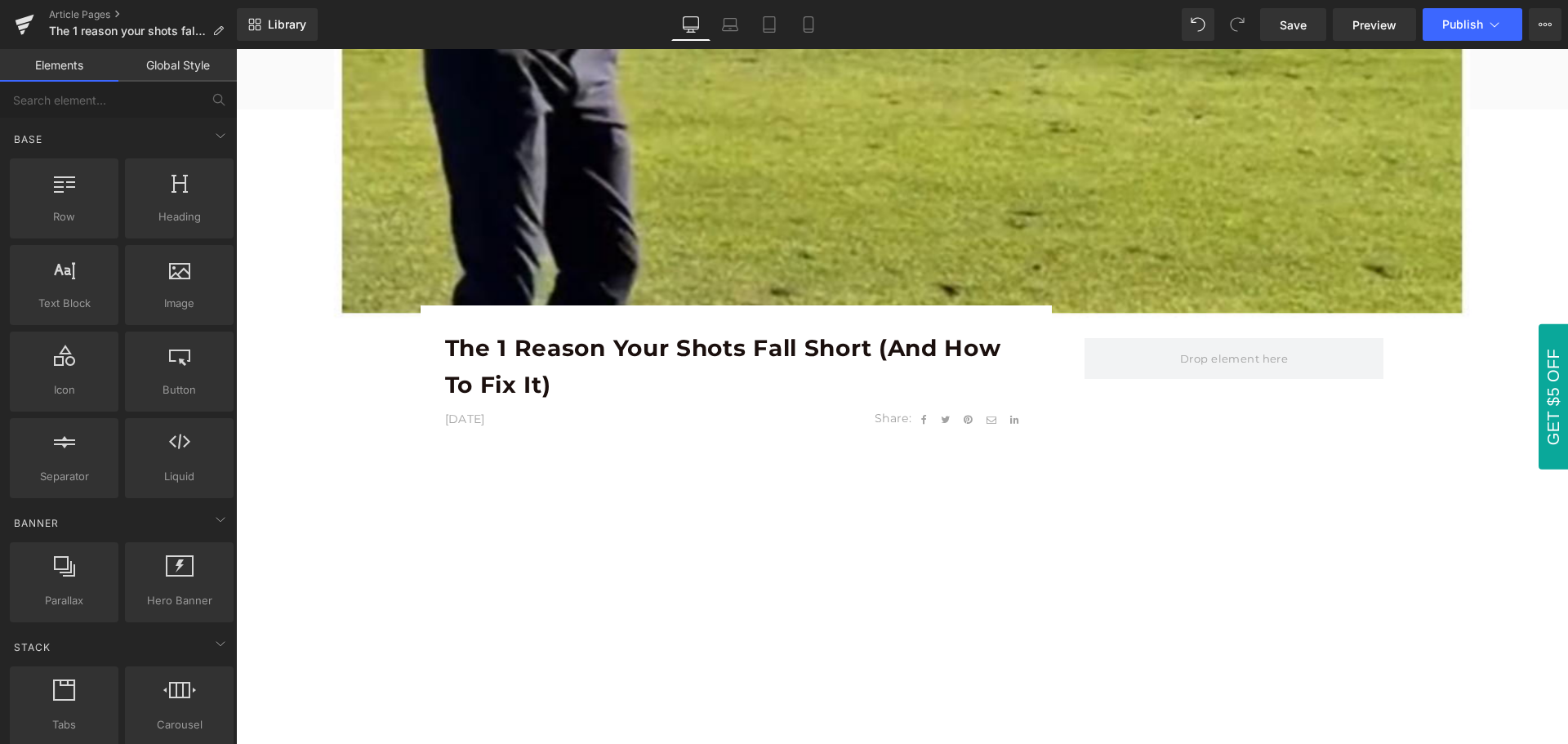
scroll to position [653, 0]
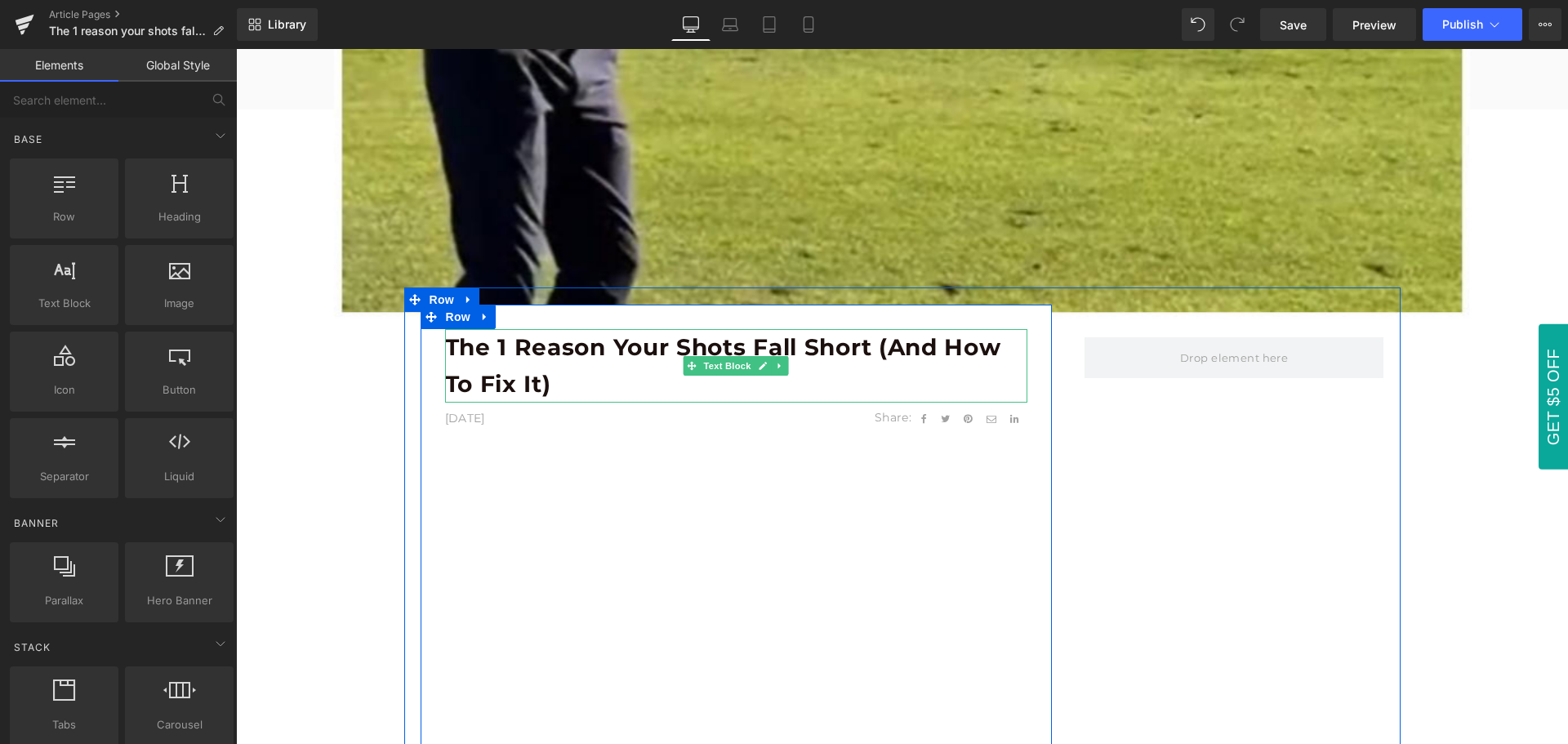
click at [846, 355] on b "The 1 reason your shots fall short (and how to fix it)" at bounding box center [723, 365] width 556 height 65
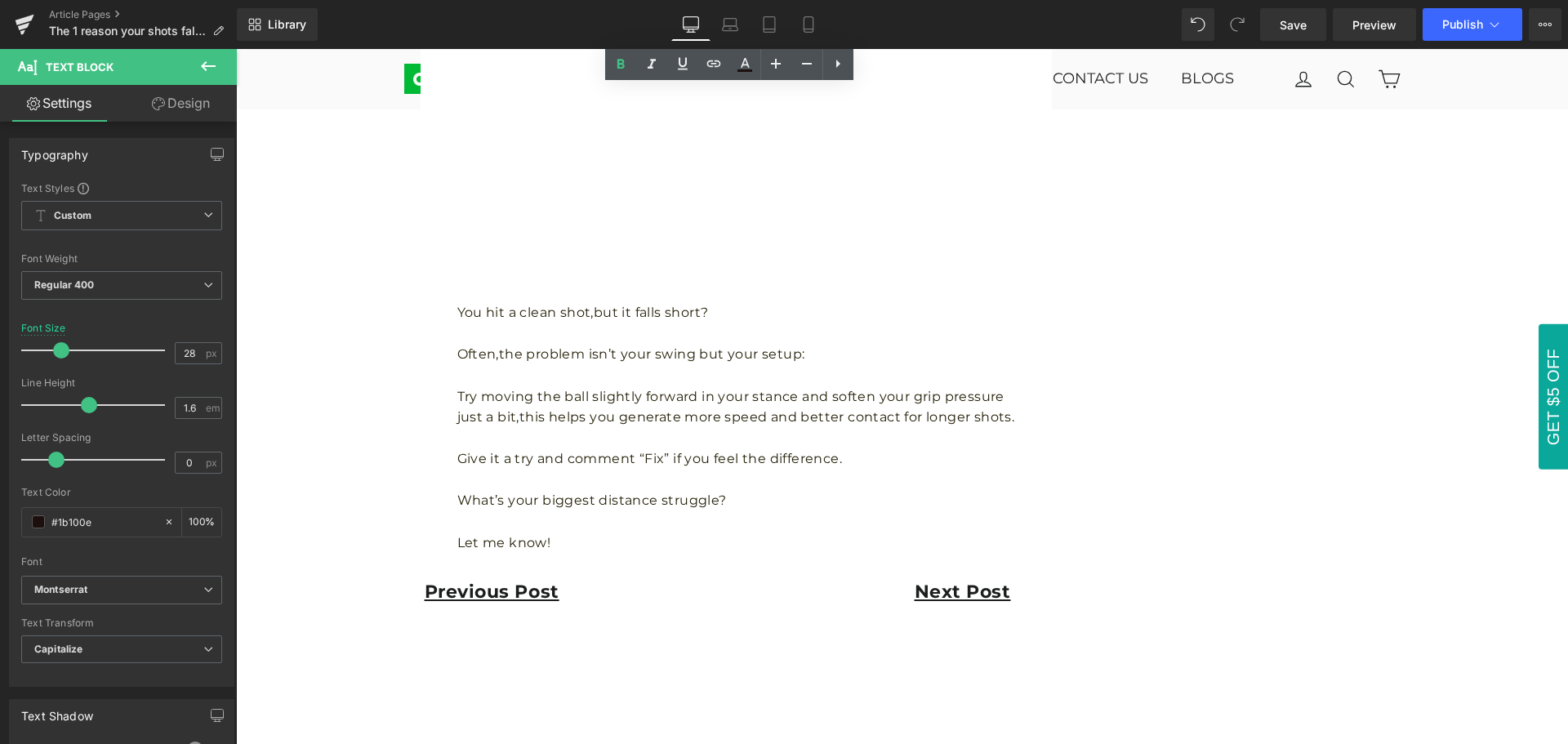
scroll to position [1879, 0]
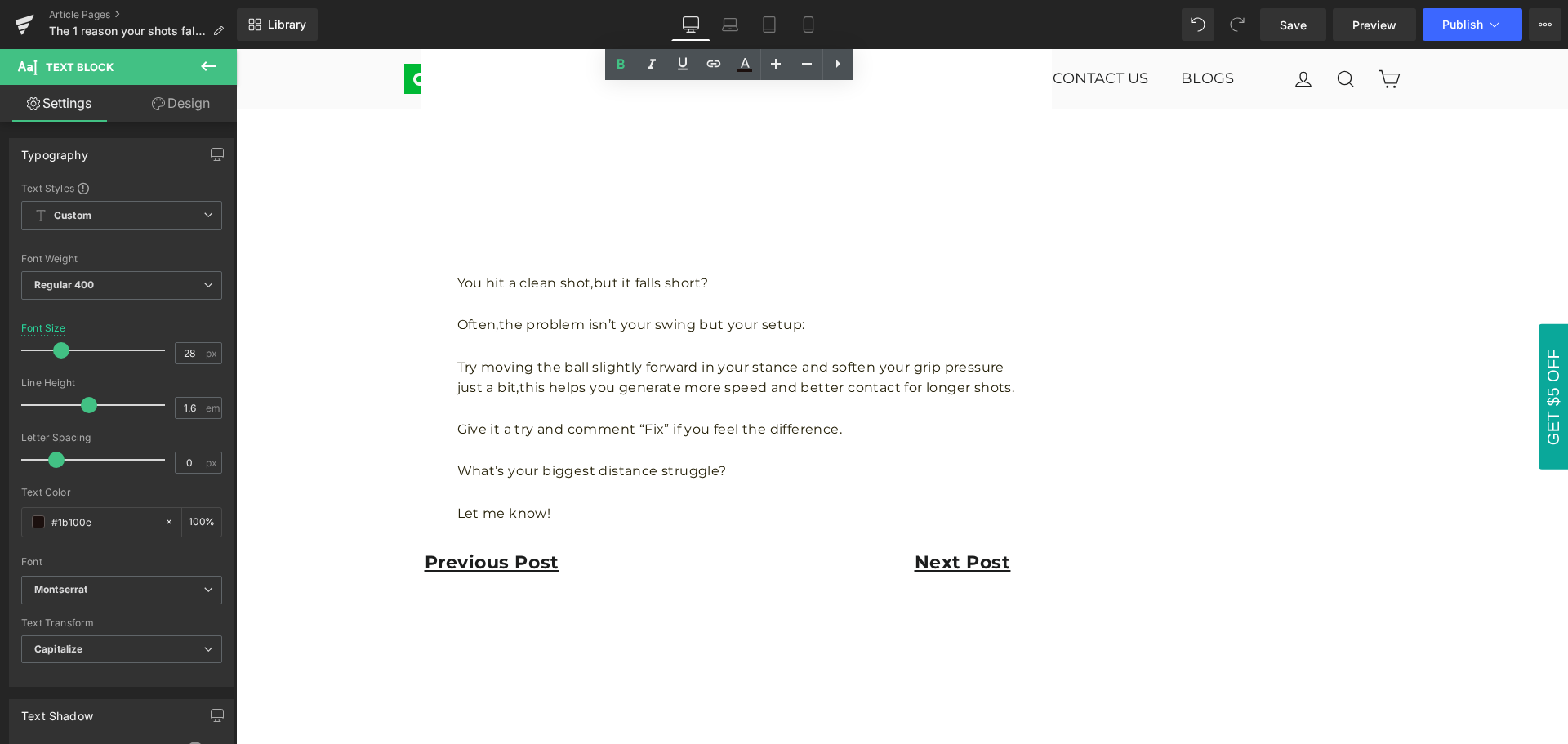
click at [778, 378] on p "Try moving the ball slightly forward in your stance and soften your grip pressu…" at bounding box center [742, 378] width 569 height 42
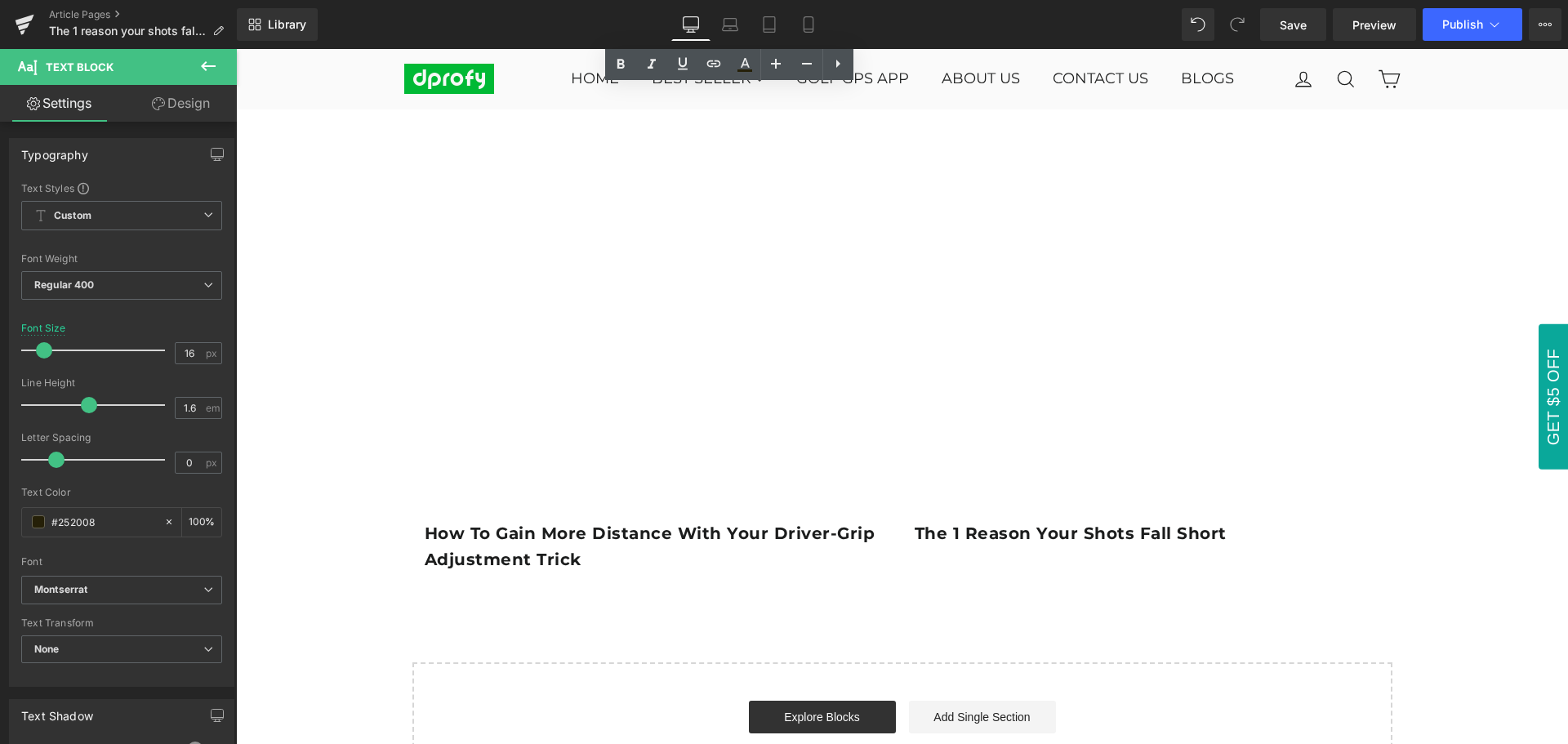
scroll to position [2940, 0]
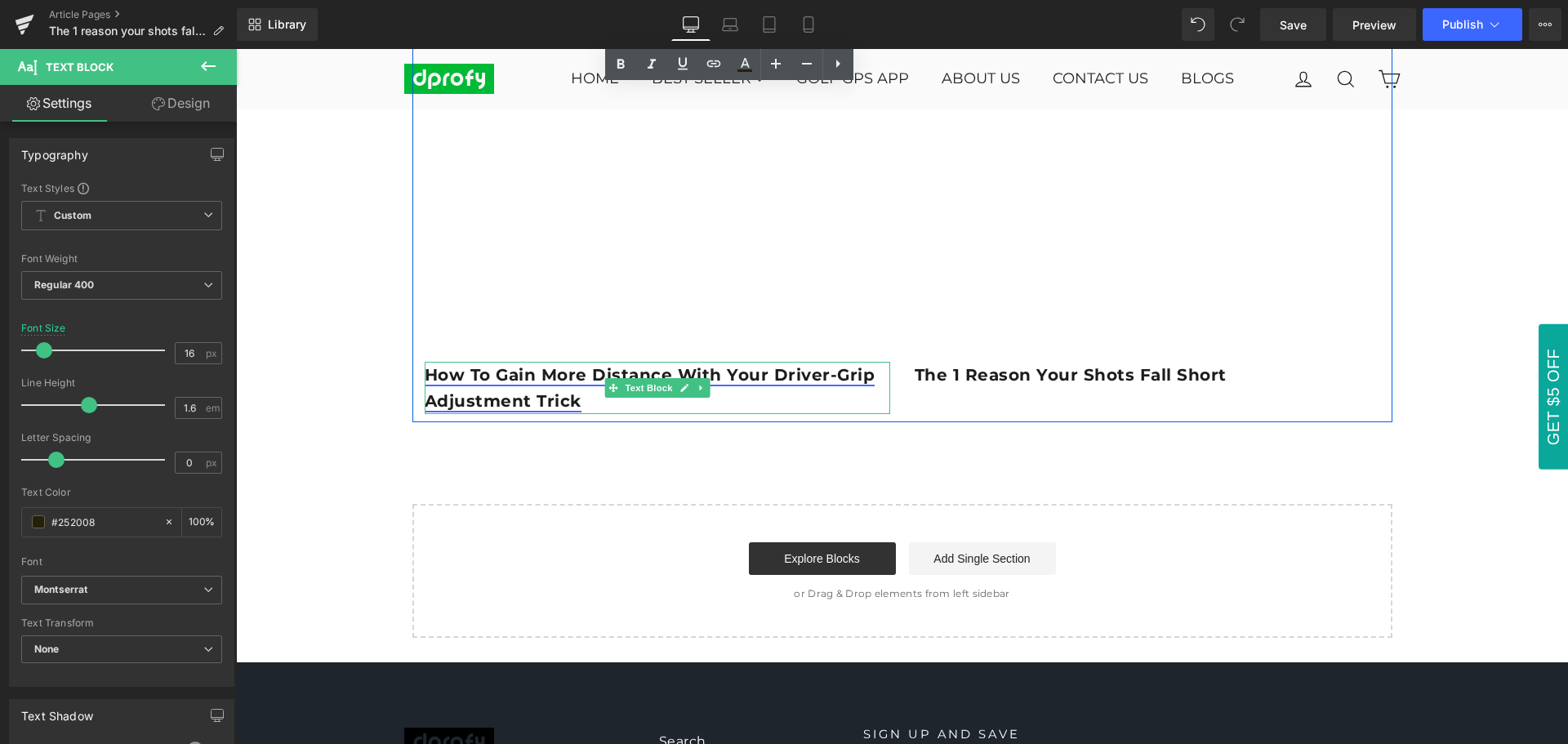
click at [752, 379] on link "How to Gain More Distance With Your Driver-Grip Adjustment Trick" at bounding box center [649, 388] width 450 height 45
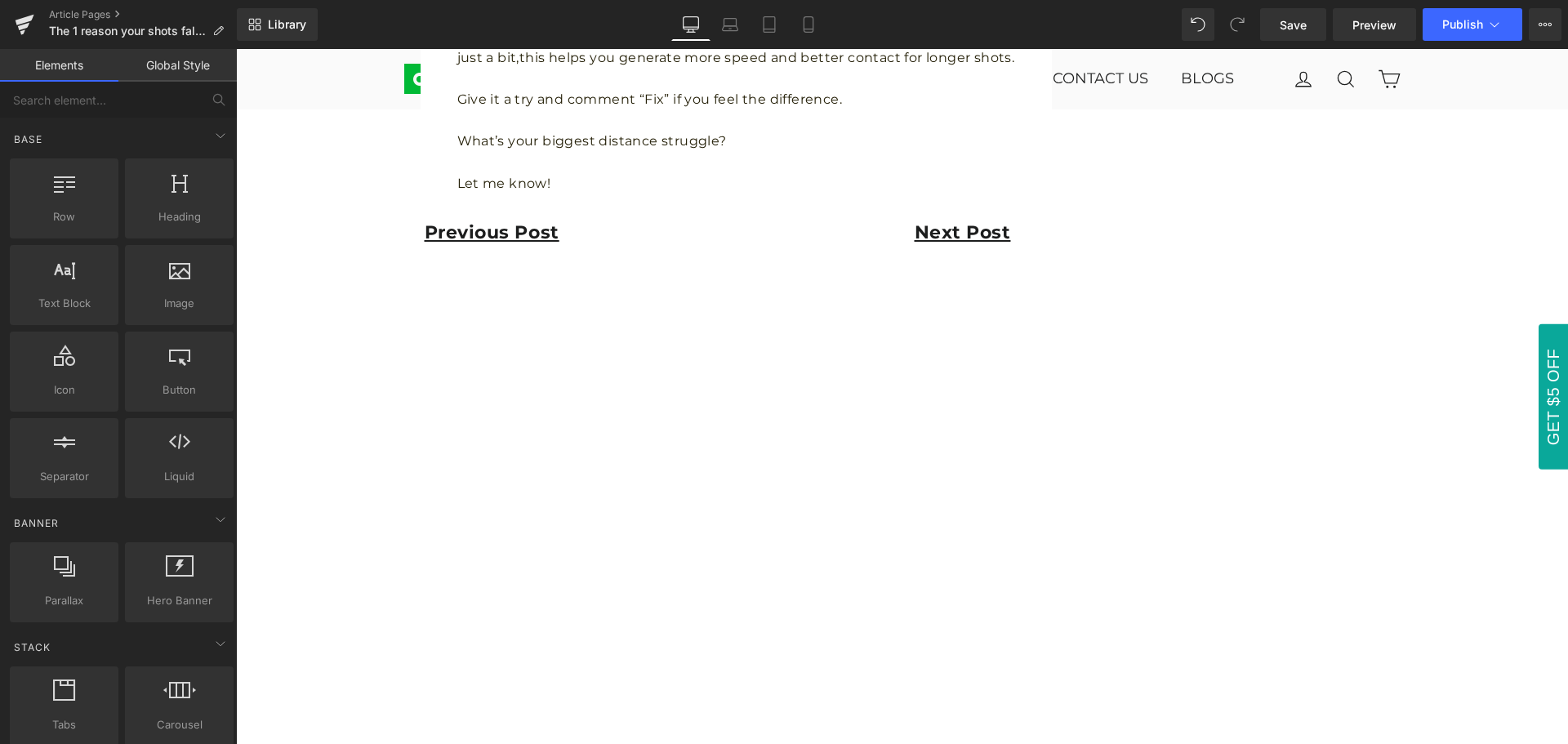
scroll to position [2118, 0]
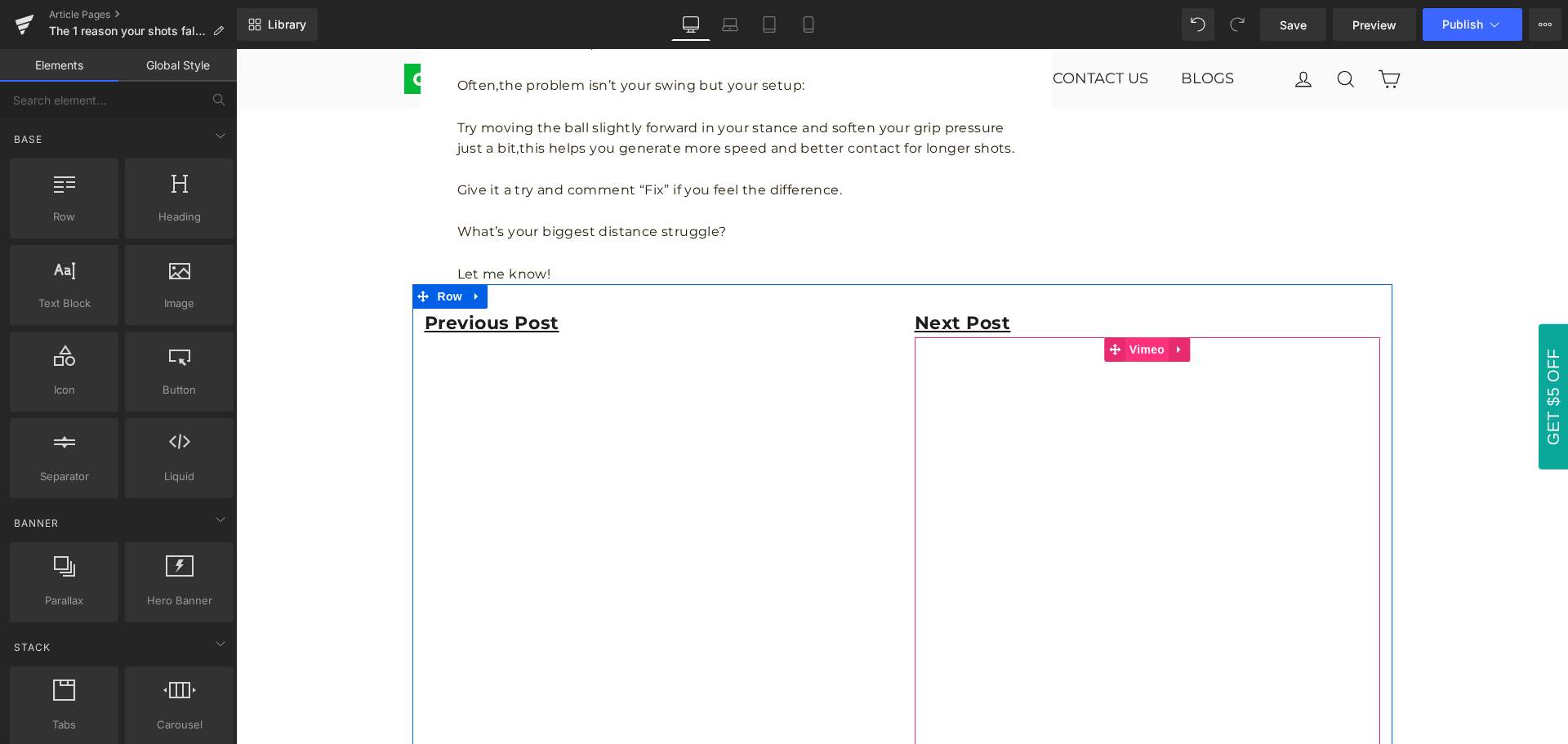
click at [1134, 348] on span "Vimeo" at bounding box center [1146, 350] width 44 height 25
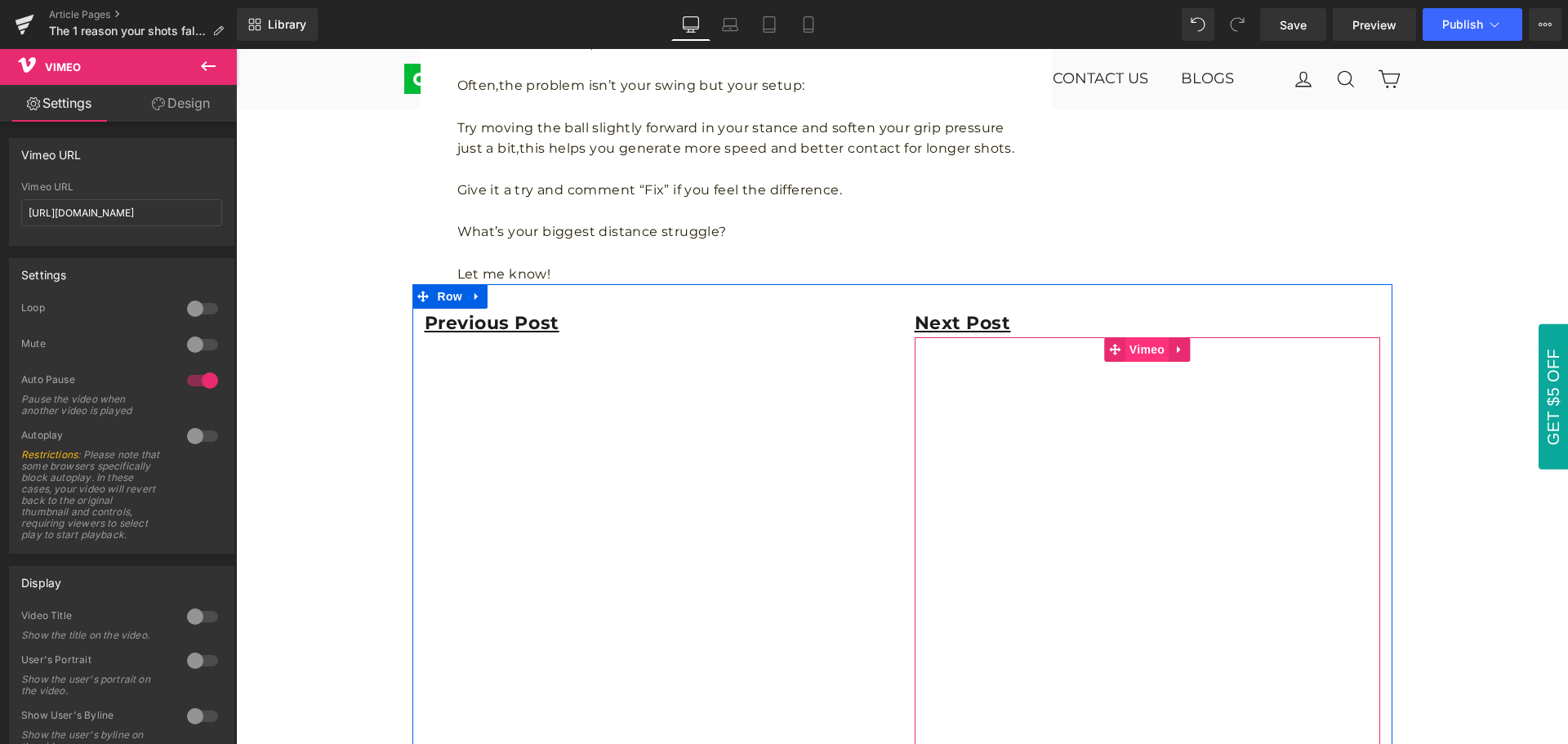
click at [1143, 356] on span "Vimeo" at bounding box center [1146, 350] width 44 height 25
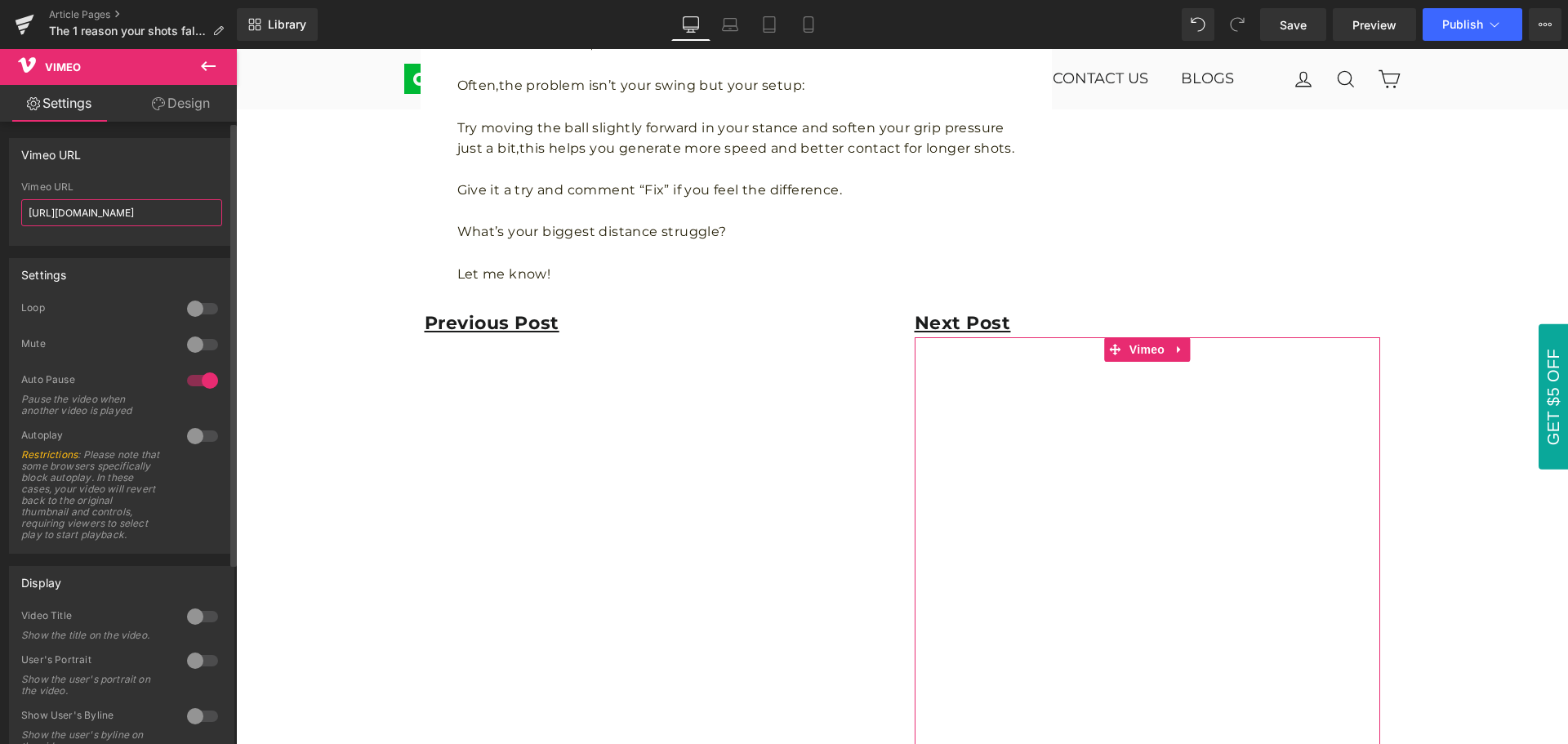
drag, startPoint x: 179, startPoint y: 213, endPoint x: 21, endPoint y: 213, distance: 158.0
click at [21, 213] on input "[URL][DOMAIN_NAME]" at bounding box center [122, 212] width 201 height 27
paste input "4792827"
type input "[URL][DOMAIN_NAME]"
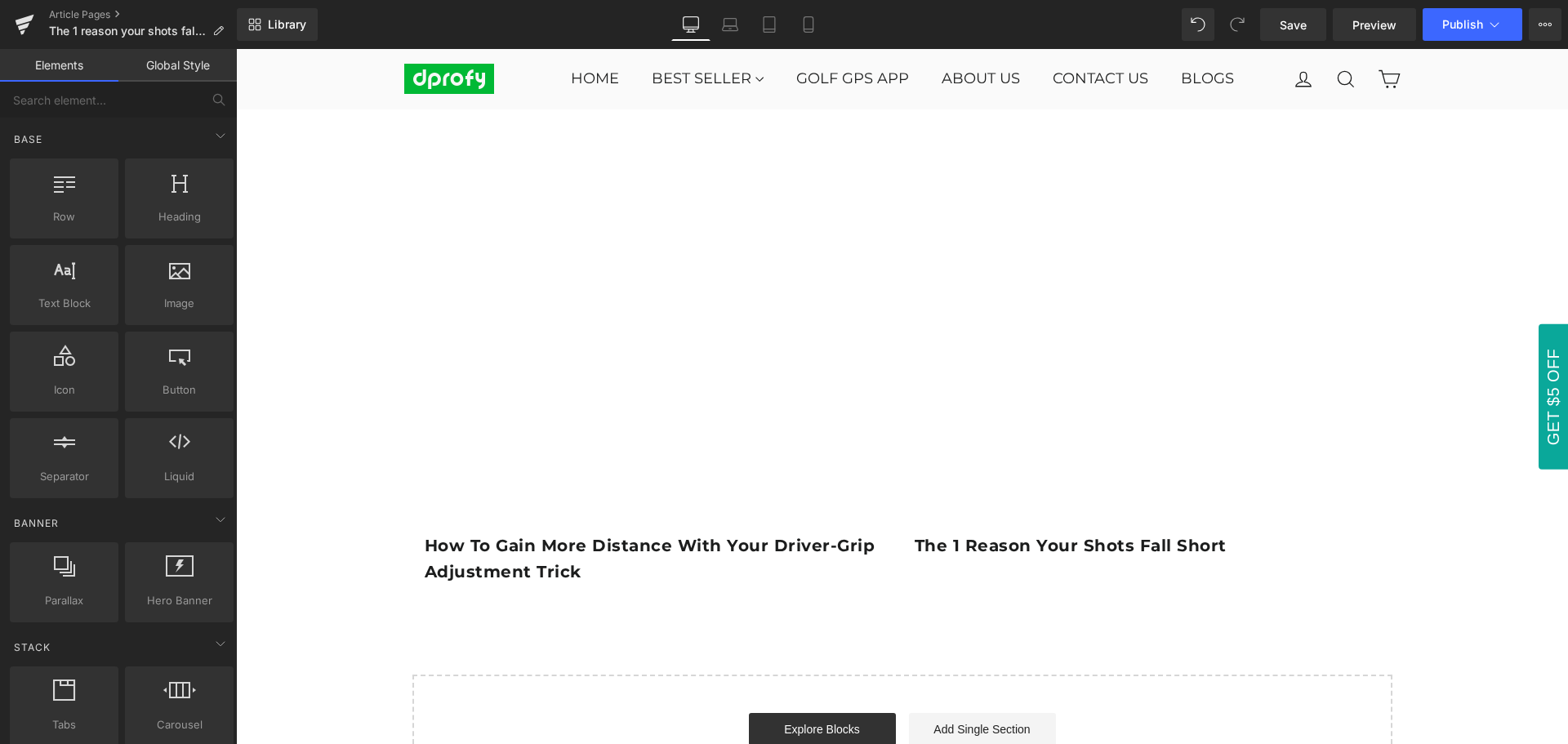
scroll to position [2772, 0]
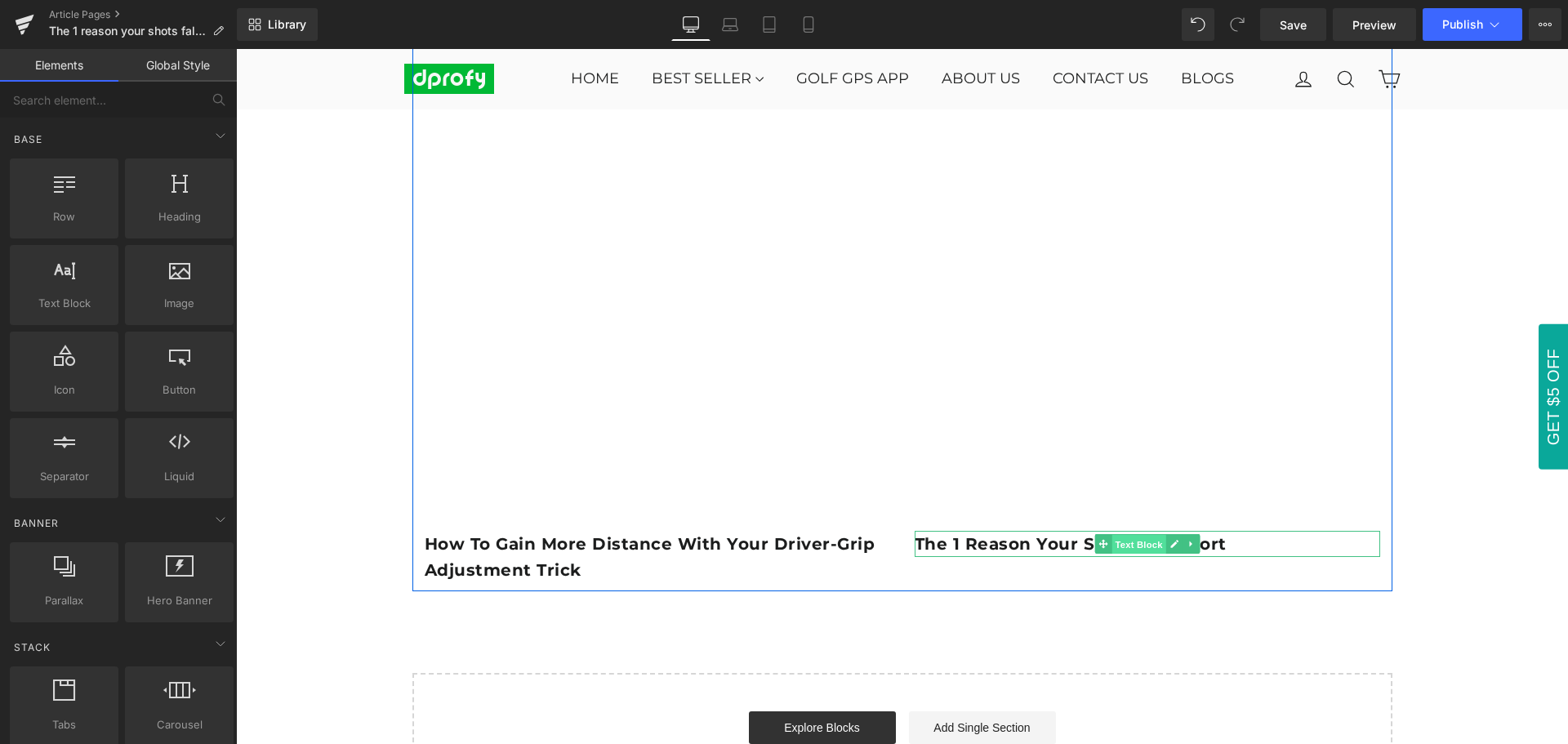
click at [1136, 548] on span "Text Block" at bounding box center [1138, 545] width 54 height 20
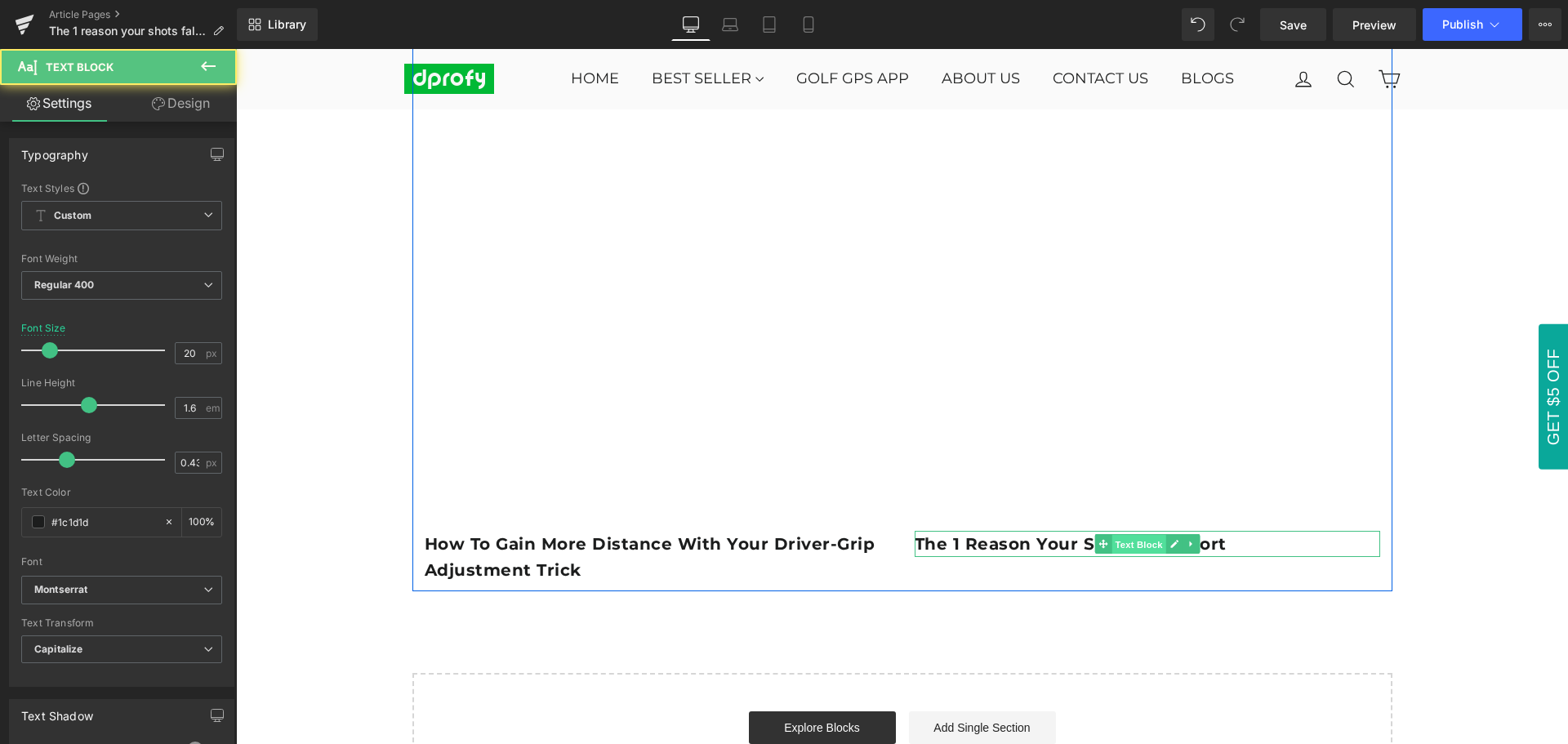
click at [1136, 548] on span "Text Block" at bounding box center [1138, 545] width 54 height 20
click at [1129, 548] on span "Text Block" at bounding box center [1138, 544] width 54 height 20
click at [1226, 547] on p "The 1 reason your shots fall short" at bounding box center [1147, 543] width 466 height 26
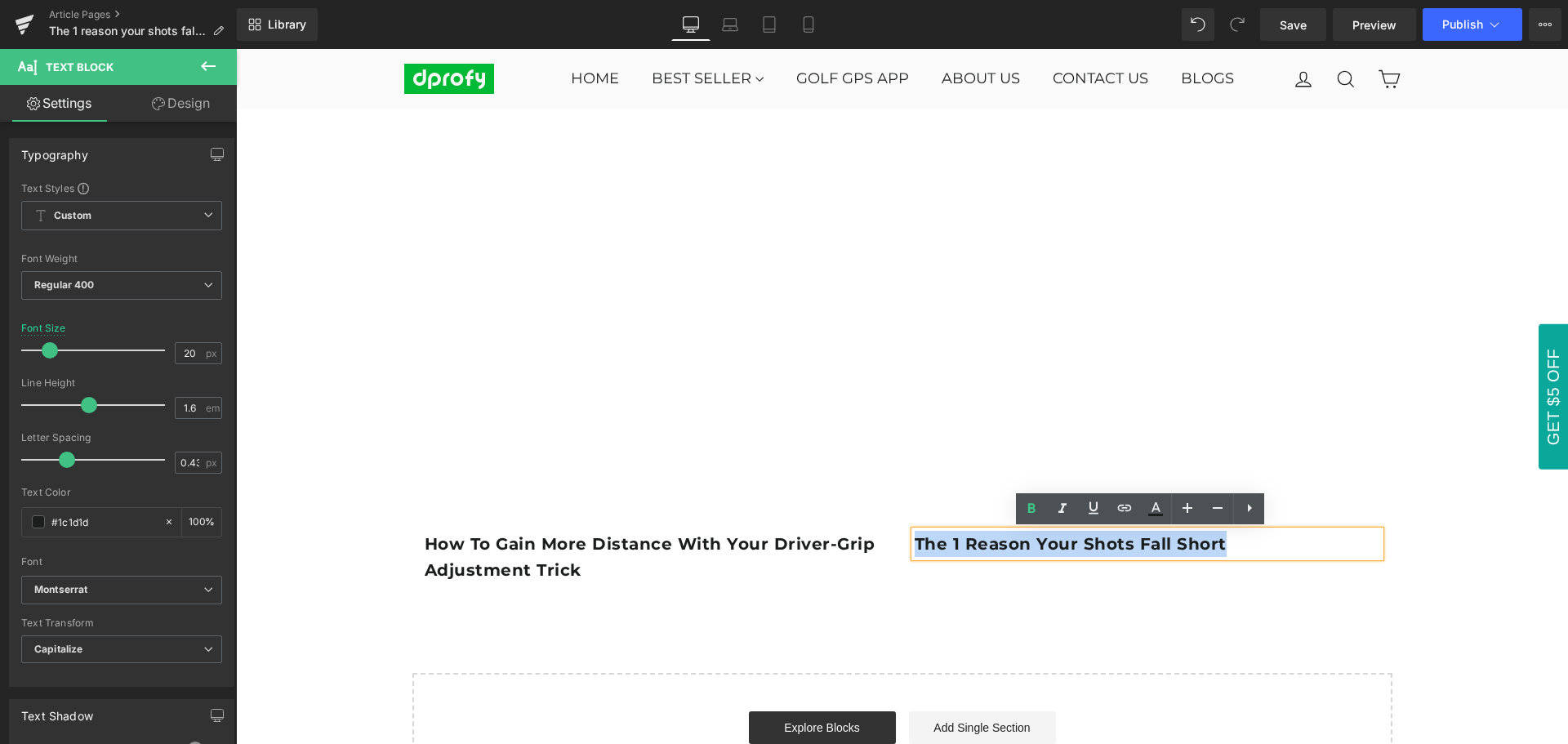
drag, startPoint x: 1226, startPoint y: 544, endPoint x: 911, endPoint y: 548, distance: 315.0
click at [914, 548] on p "The 1 reason your shots fall short" at bounding box center [1147, 543] width 466 height 26
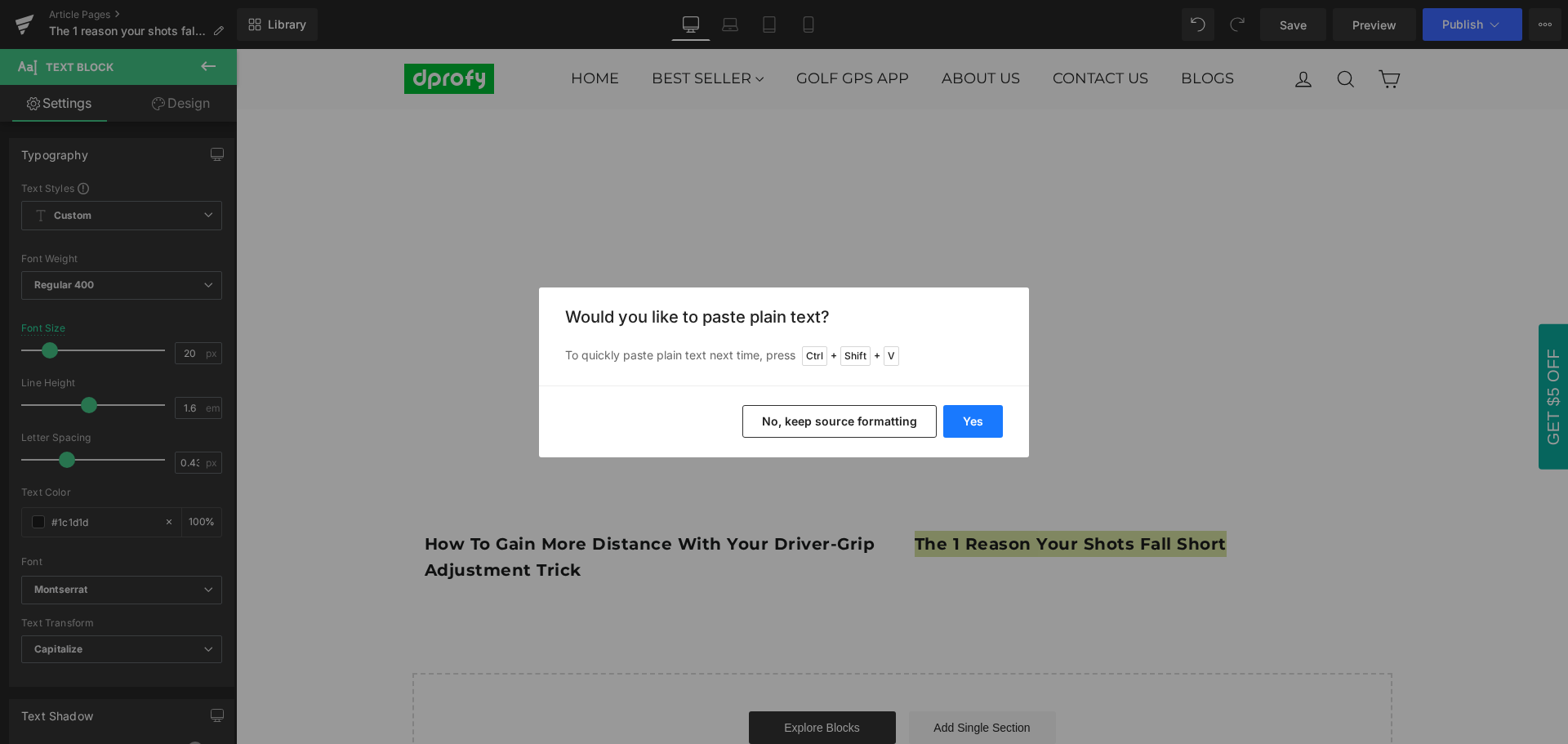
click at [975, 428] on button "Yes" at bounding box center [972, 421] width 60 height 33
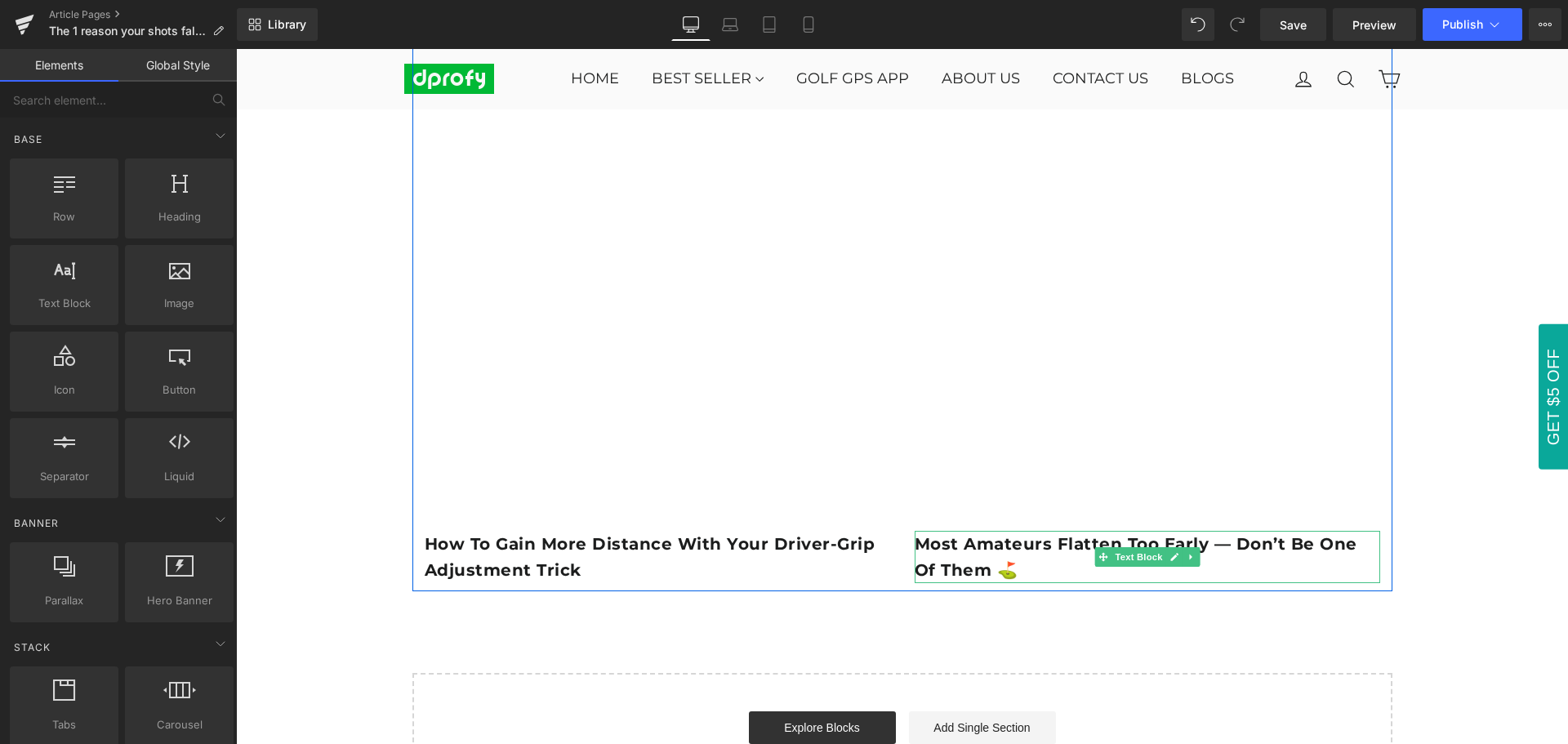
click at [977, 554] on b "Most Amateurs Flatten Too Early — Don’t Be One of Them ⛳️" at bounding box center [1135, 556] width 442 height 45
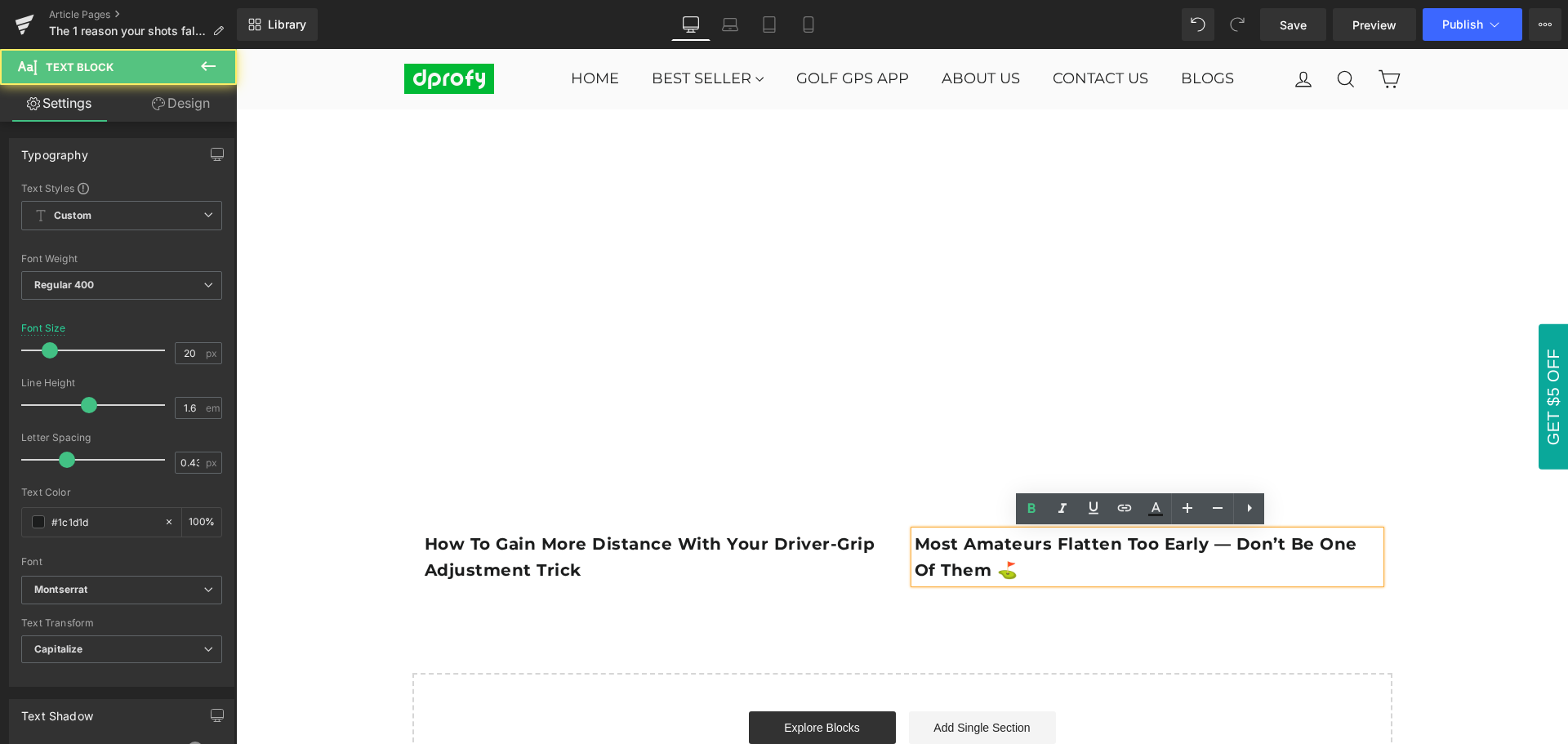
click at [978, 555] on p "Most Amateurs Flatten Too Early — Don’t Be One of Them ⛳️" at bounding box center [1147, 556] width 466 height 52
click at [1009, 549] on b "Most Amateurs Flatten Too Early — Don’t Be One of Them ⛳️" at bounding box center [1135, 556] width 442 height 45
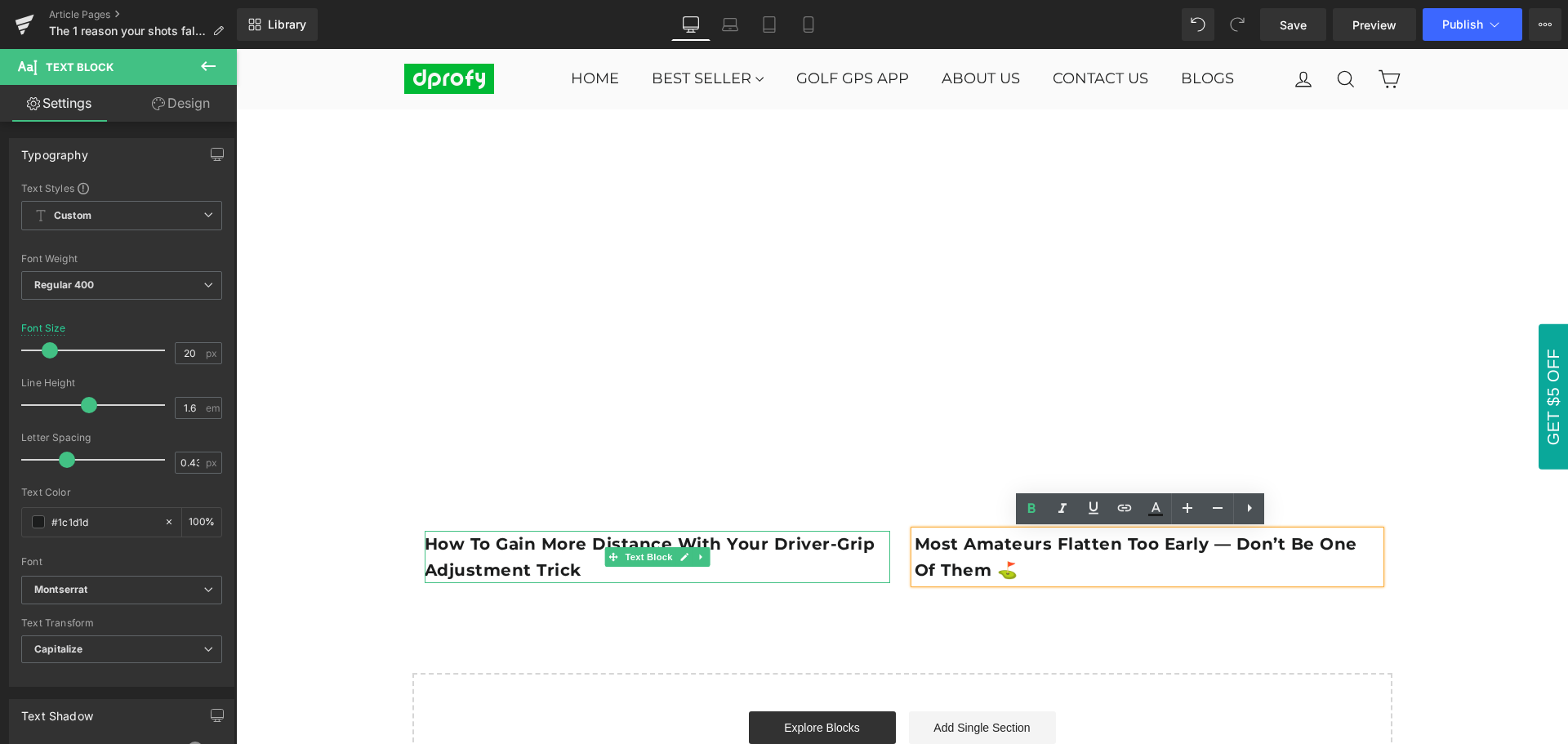
click at [578, 560] on p "How to Gain More Distance With Your Driver-Grip Adjustment Trick" at bounding box center [657, 556] width 466 height 52
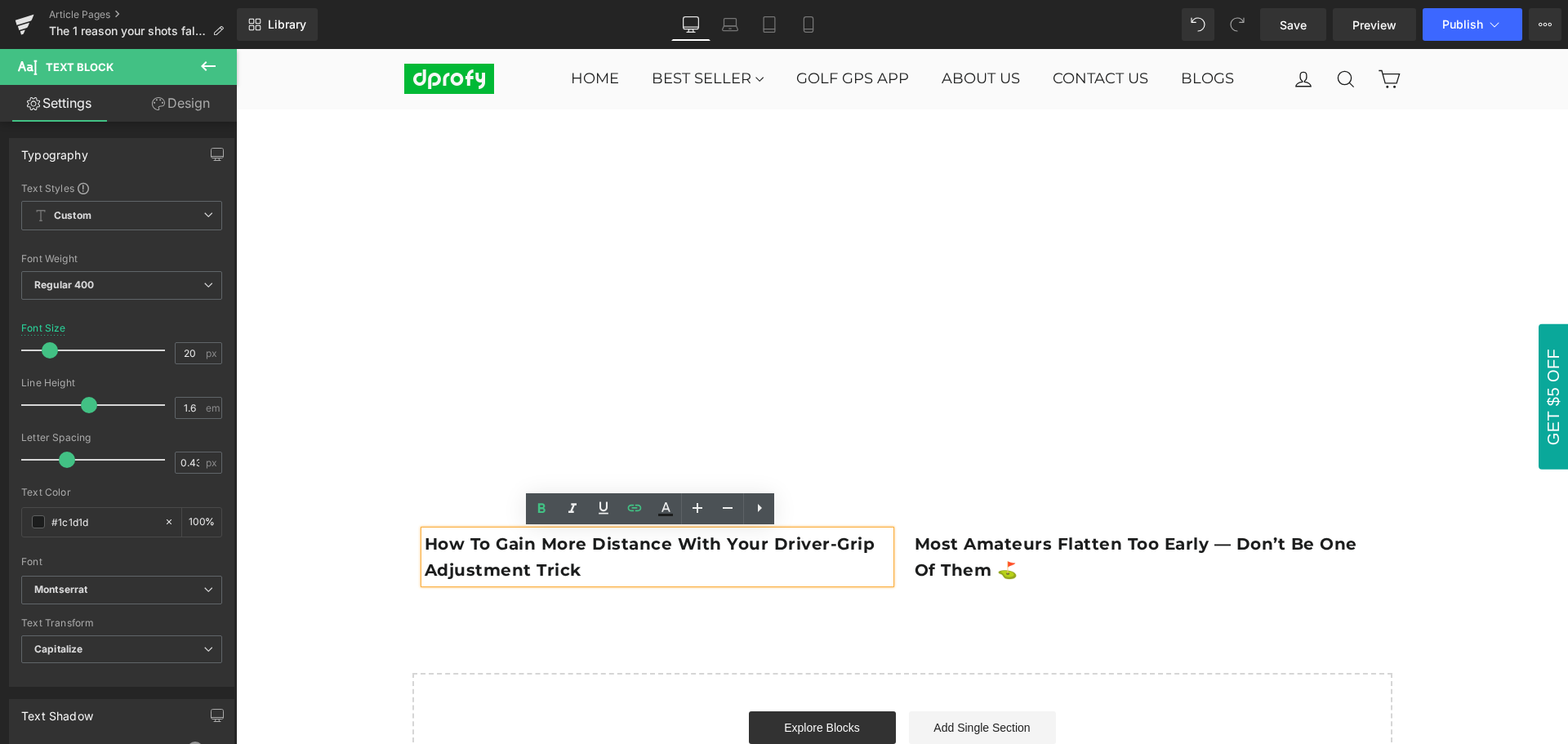
click at [704, 572] on p "How to Gain More Distance With Your Driver-Grip Adjustment Trick" at bounding box center [657, 556] width 466 height 52
click at [998, 567] on p "Most Amateurs Flatten Too Early — Don’t Be One of Them ⛳️" at bounding box center [1147, 556] width 466 height 52
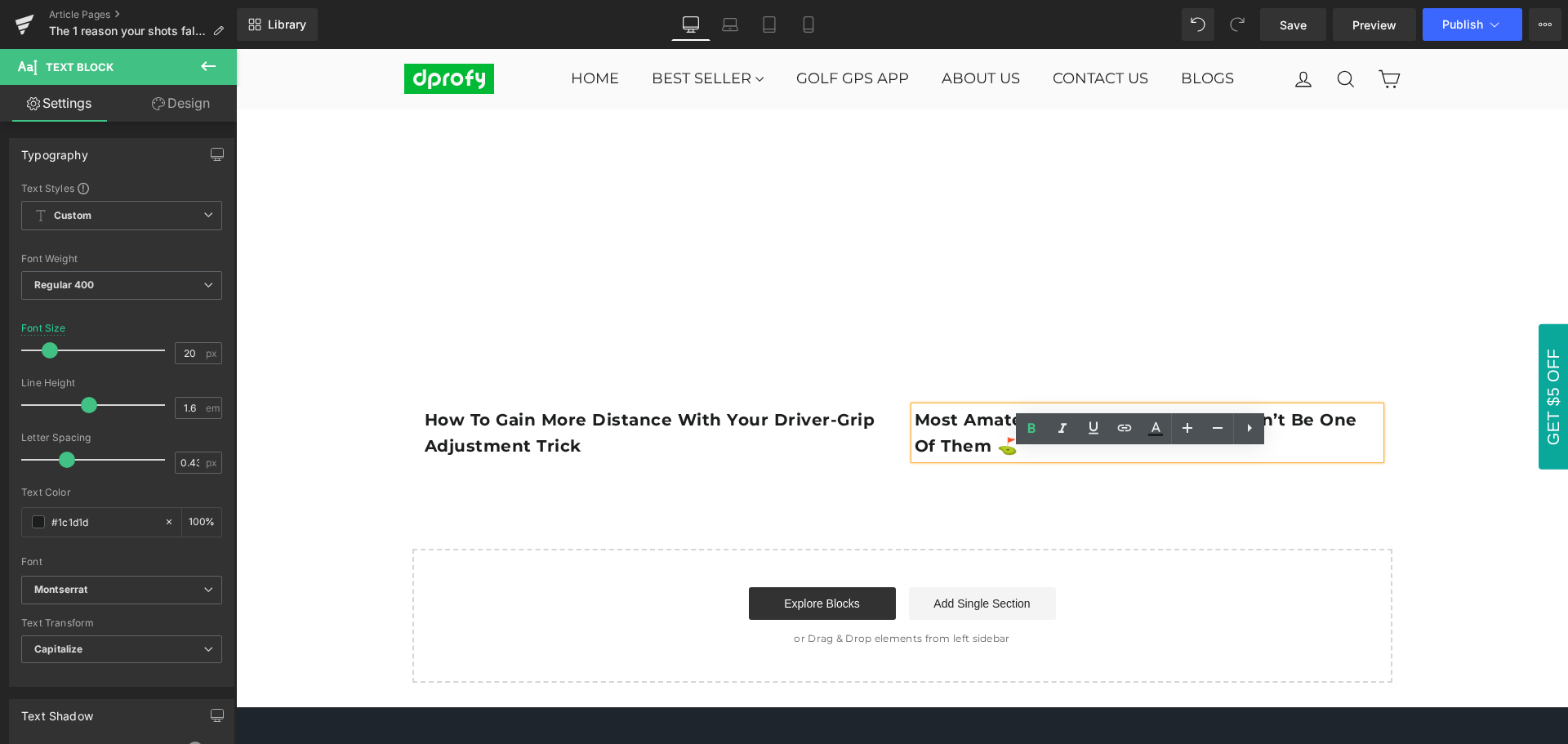
scroll to position [2935, 0]
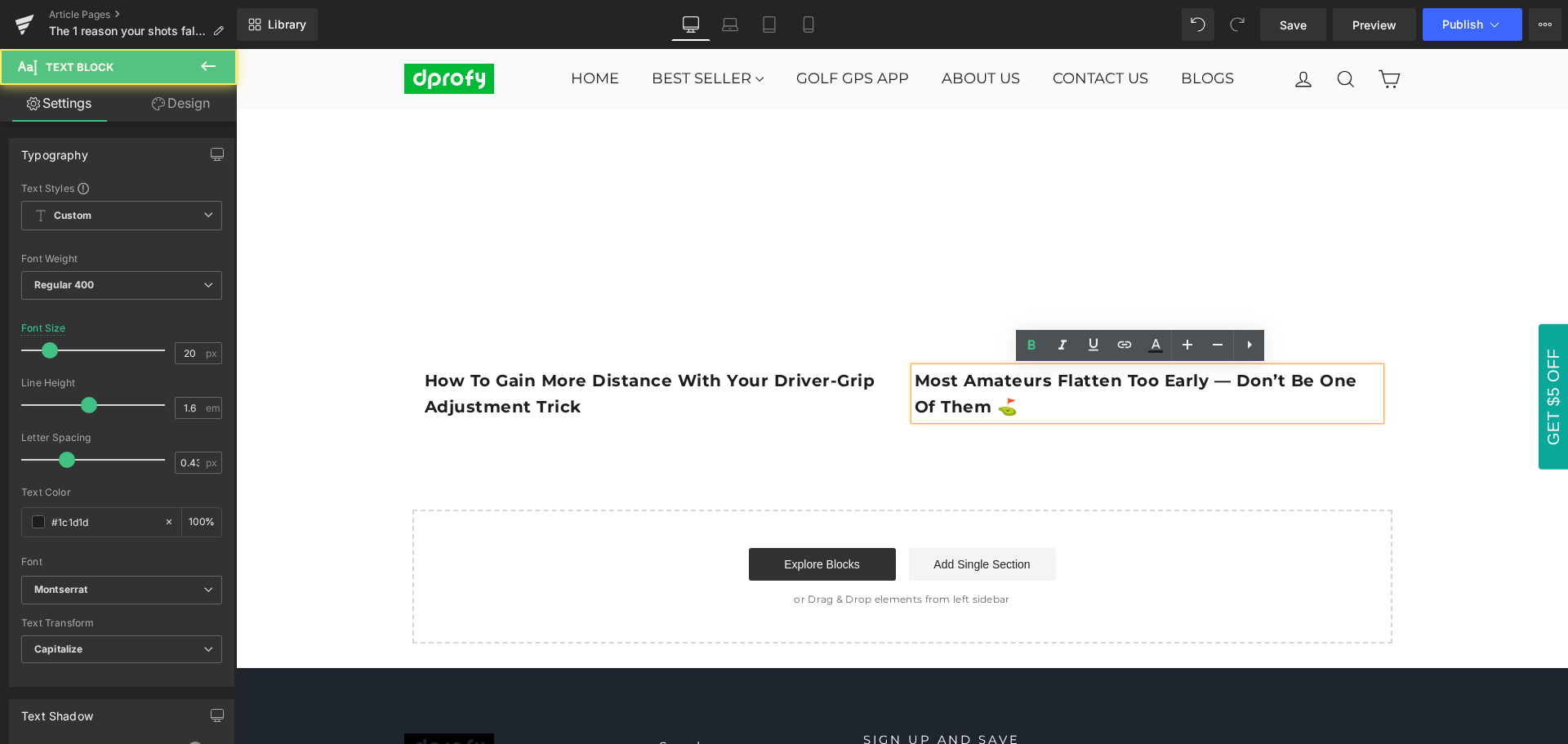
click at [1027, 411] on p "Most Amateurs Flatten Too Early — Don’t Be One of Them ⛳️" at bounding box center [1147, 394] width 466 height 52
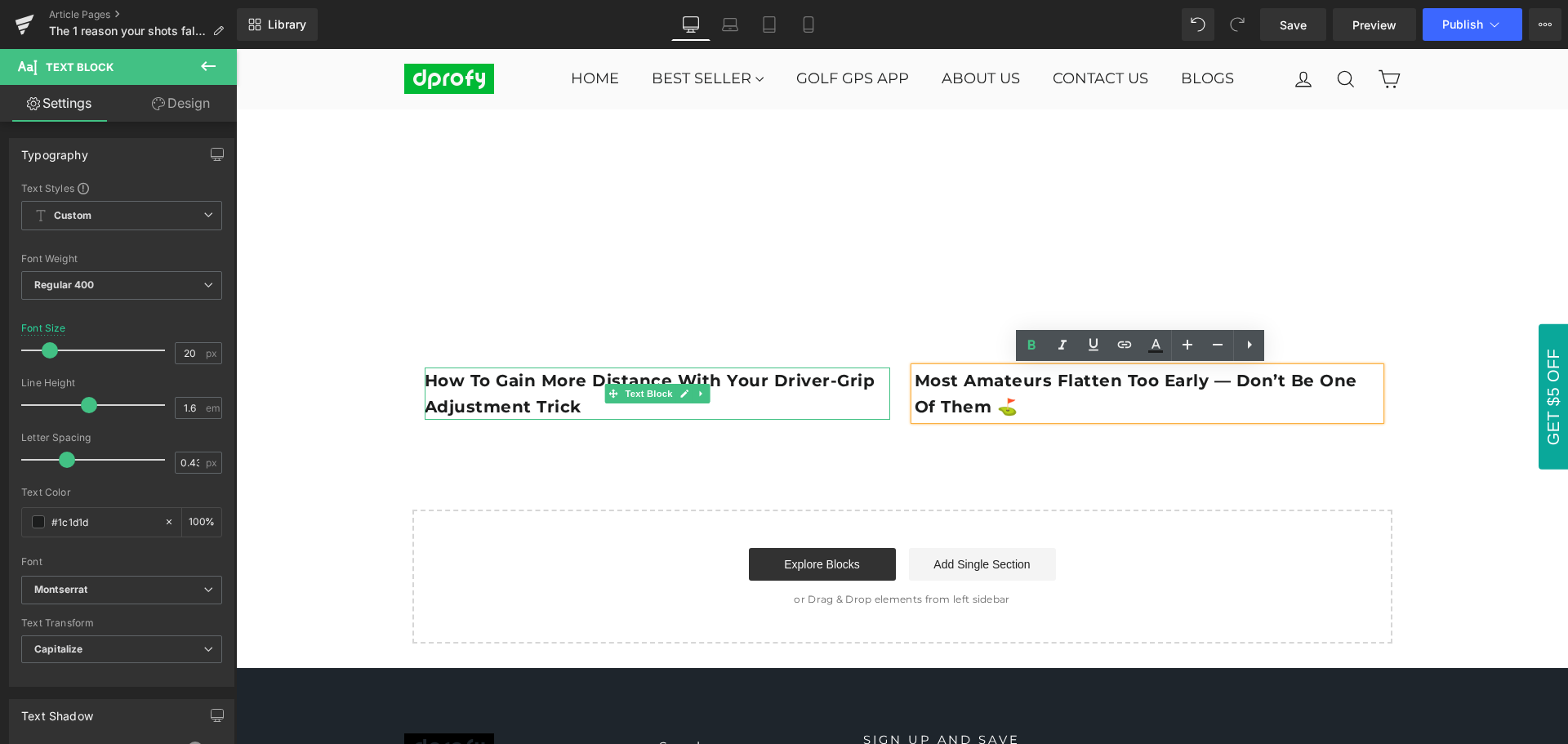
click at [685, 412] on p "How to Gain More Distance With Your Driver-Grip Adjustment Trick" at bounding box center [657, 394] width 466 height 52
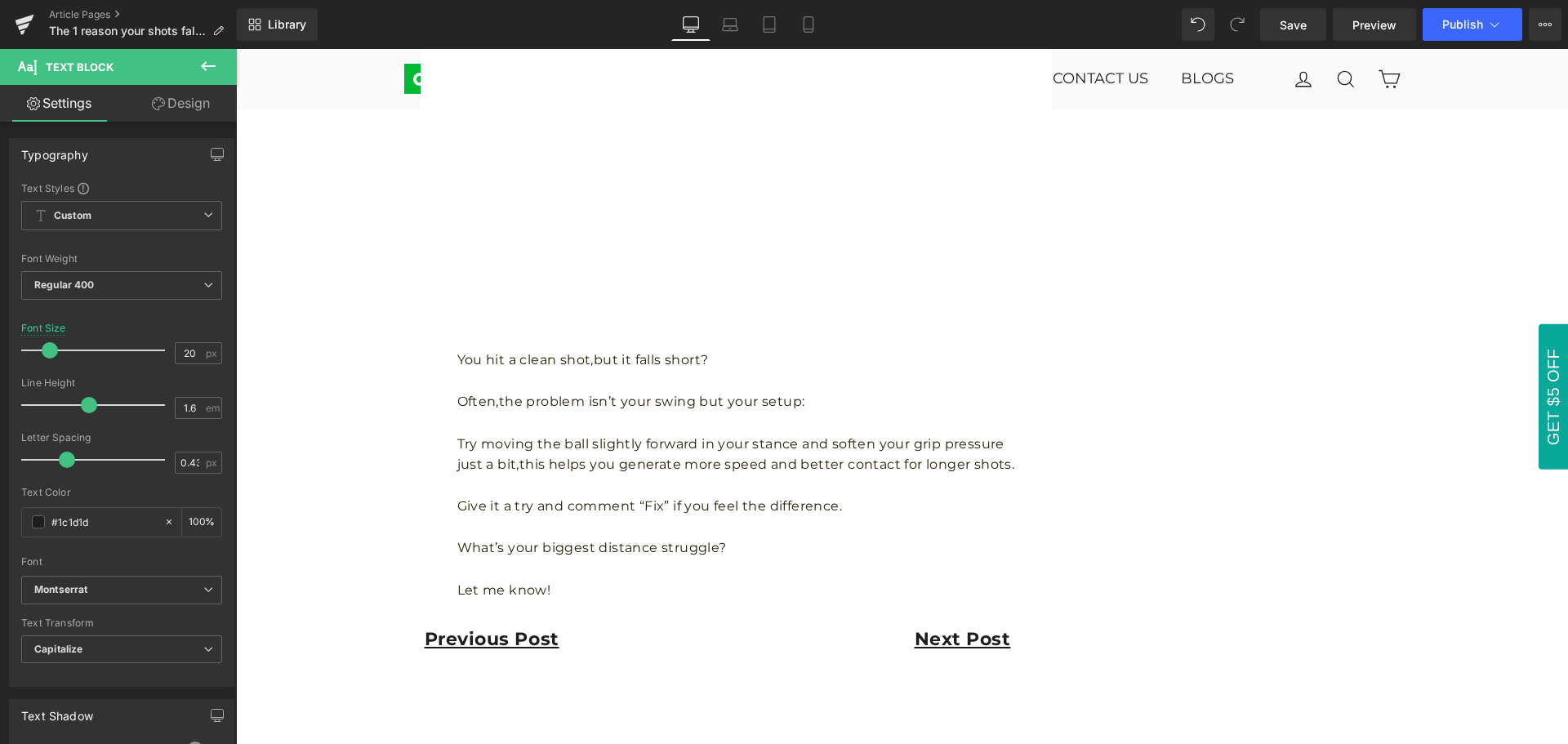
scroll to position [1791, 0]
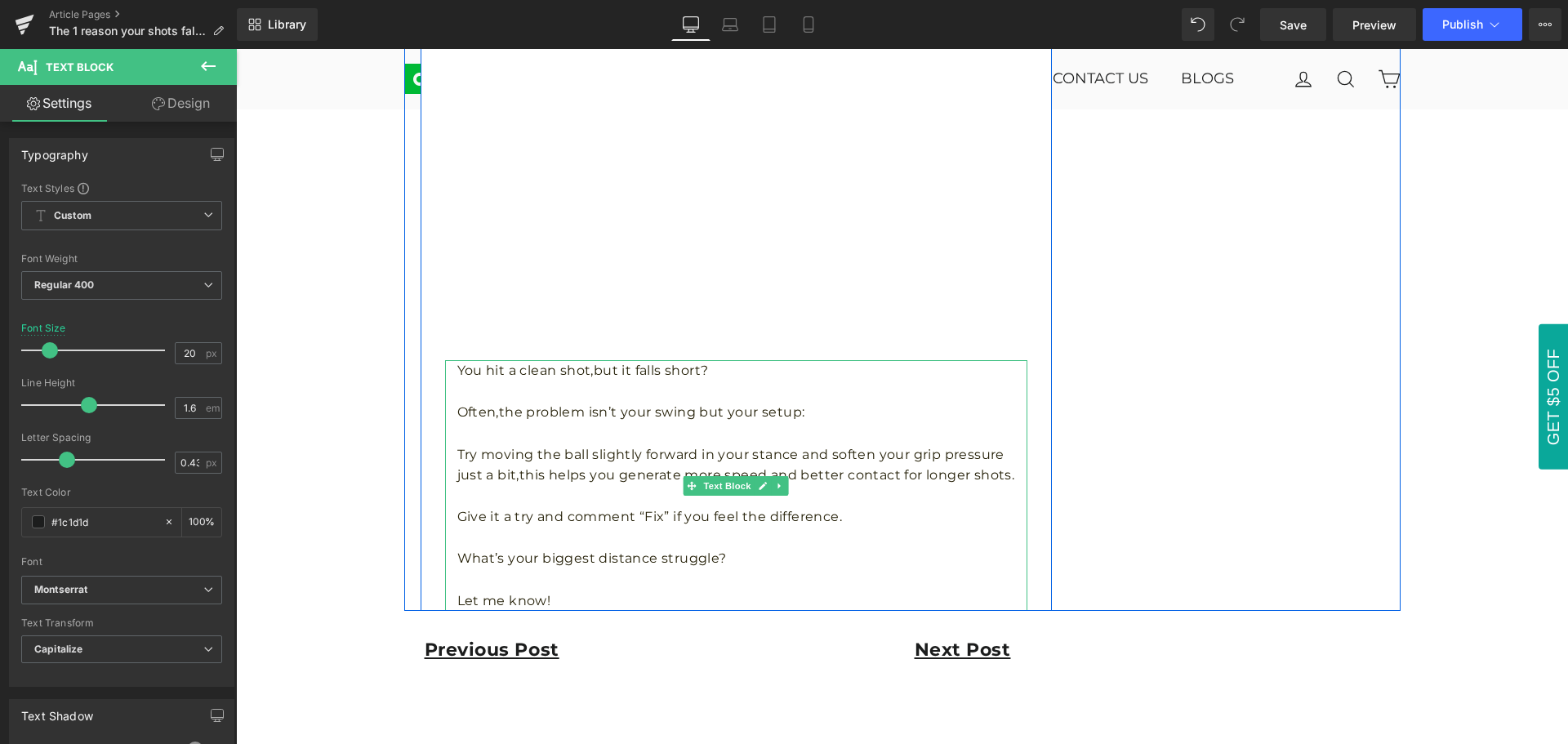
click at [688, 486] on icon at bounding box center [692, 485] width 9 height 9
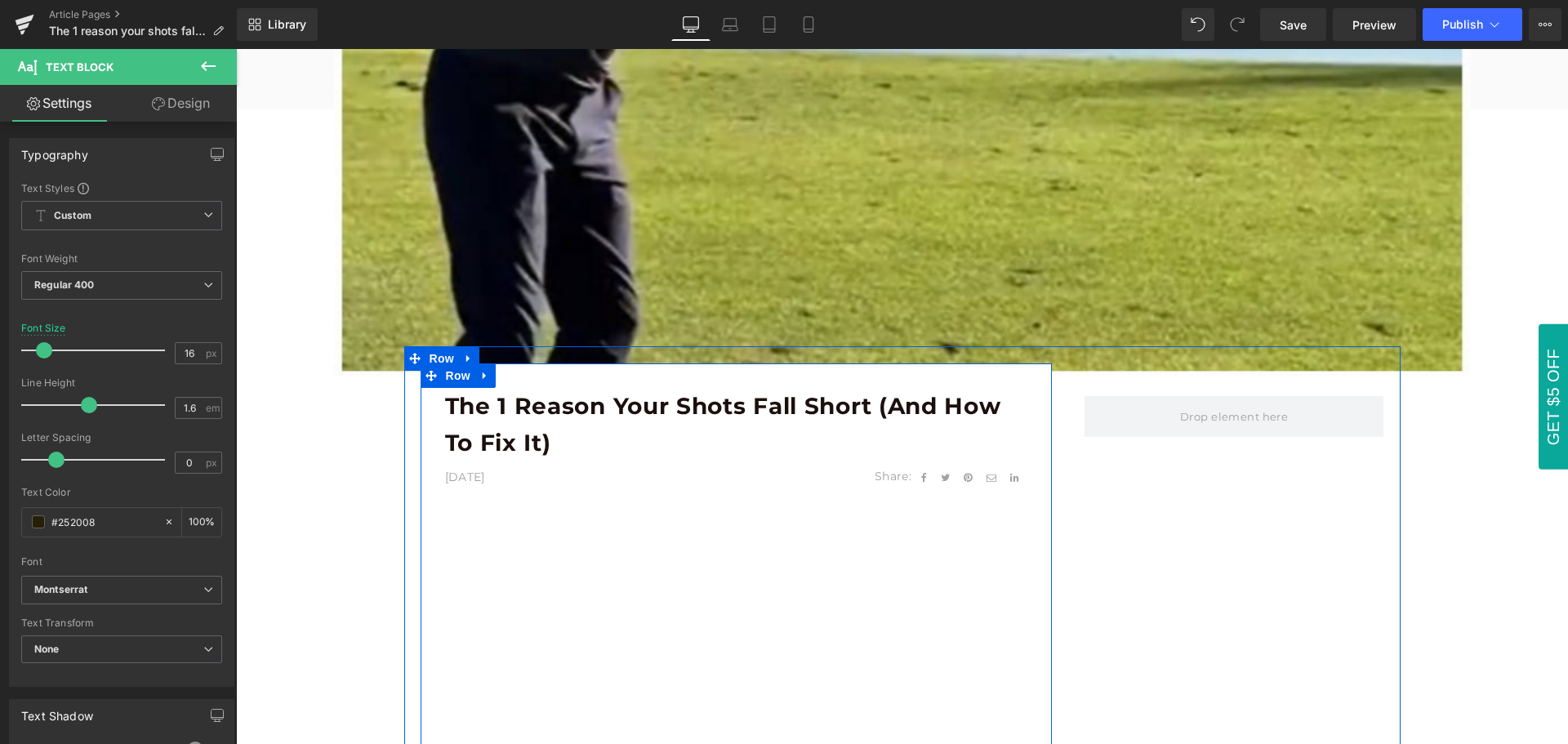
scroll to position [566, 0]
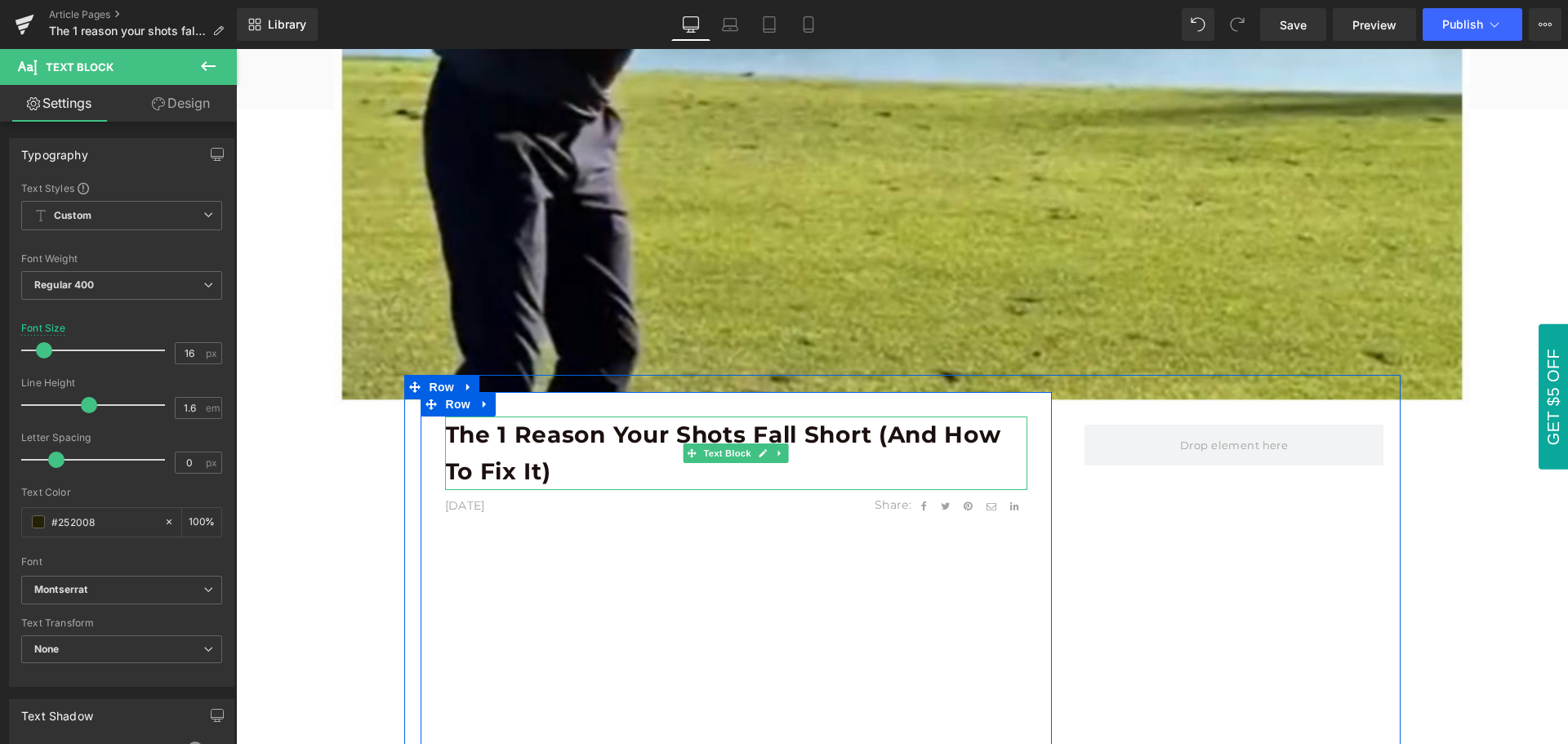
click at [656, 454] on p "The 1 reason your shots fall short (and how to fix it)" at bounding box center [736, 453] width 582 height 74
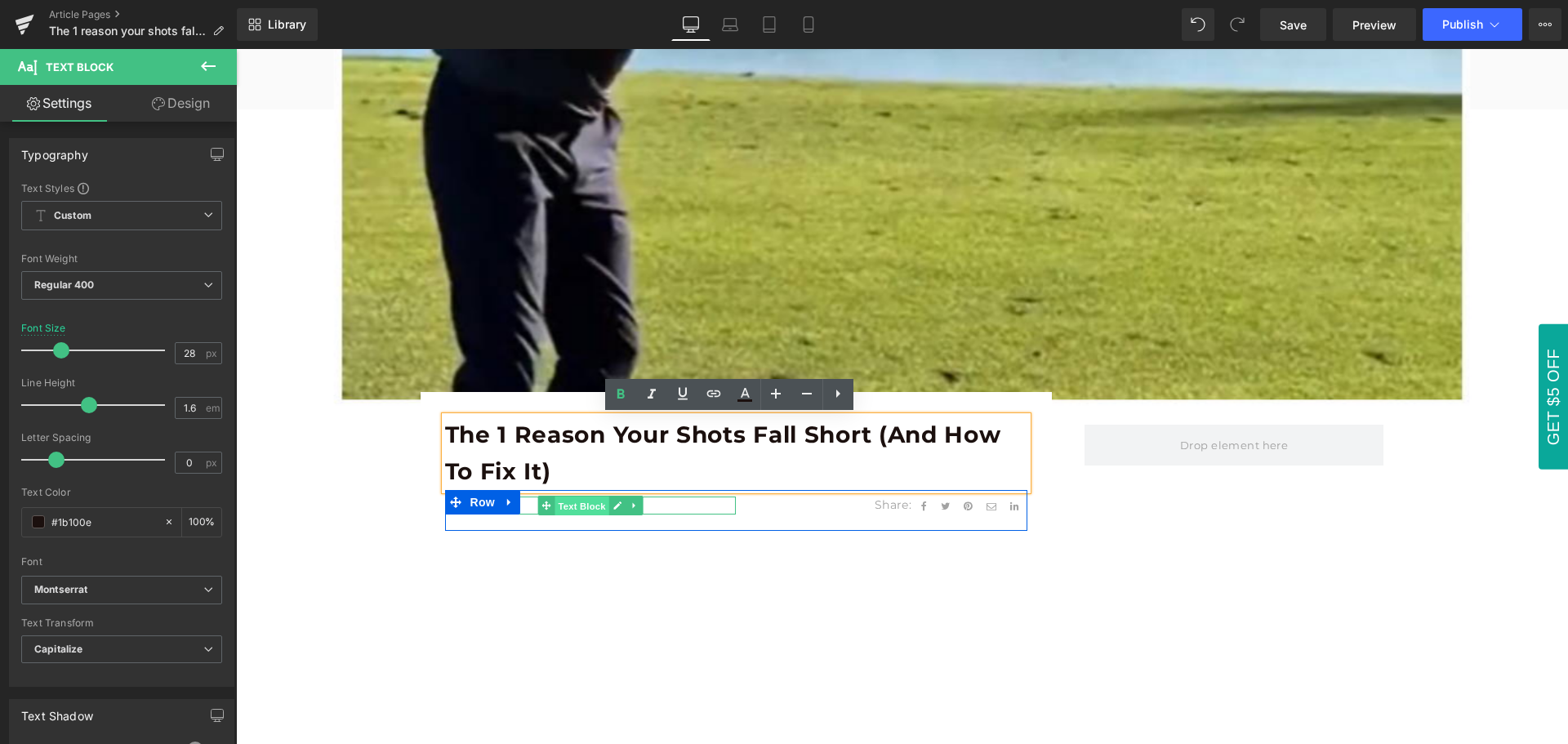
click at [568, 509] on span "Text Block" at bounding box center [581, 507] width 54 height 20
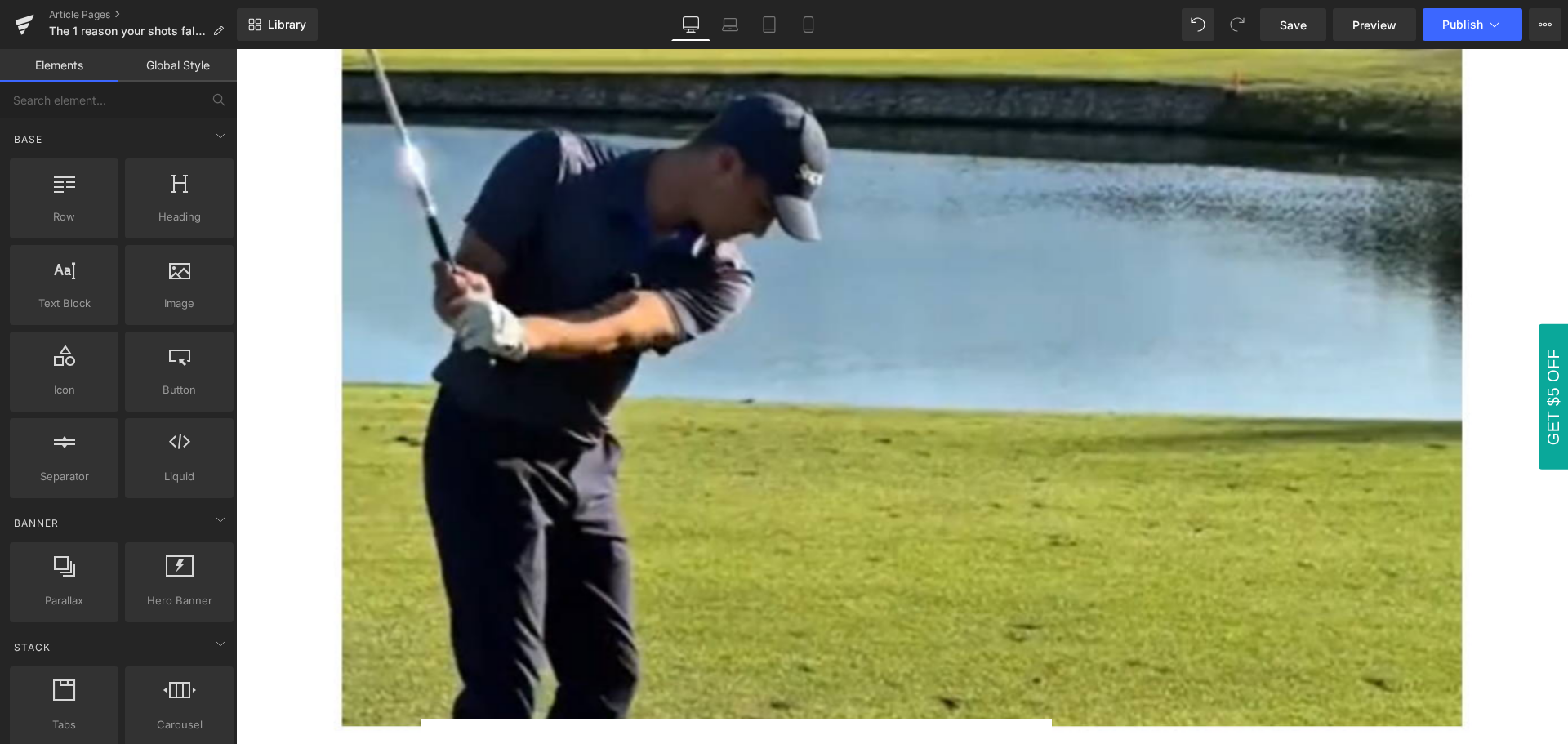
scroll to position [0, 0]
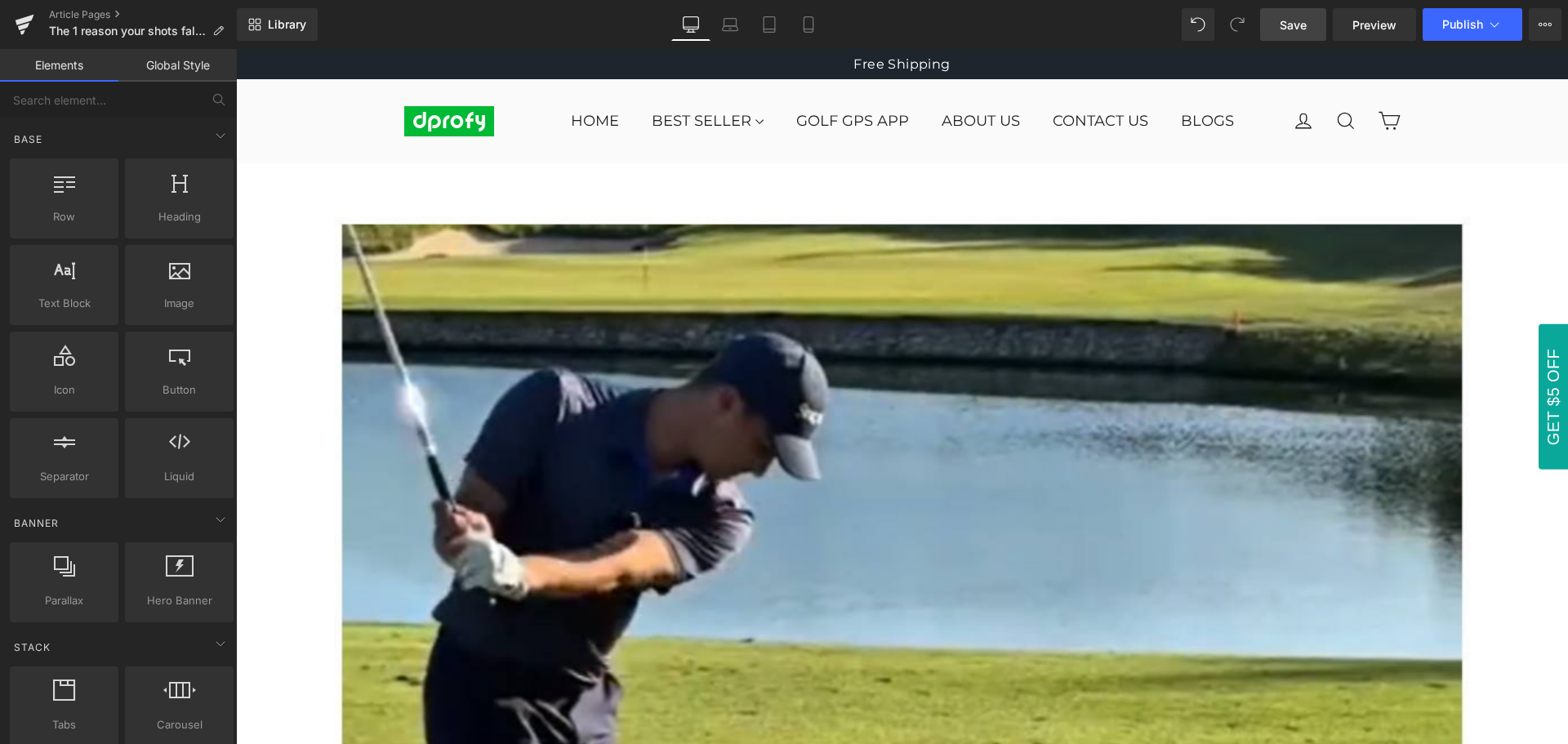
click at [1295, 32] on span "Save" at bounding box center [1293, 24] width 27 height 17
click at [1294, 28] on span "Save" at bounding box center [1293, 24] width 27 height 17
click at [1301, 34] on link "Save" at bounding box center [1293, 24] width 66 height 33
click at [1465, 28] on span "Publish" at bounding box center [1462, 24] width 41 height 13
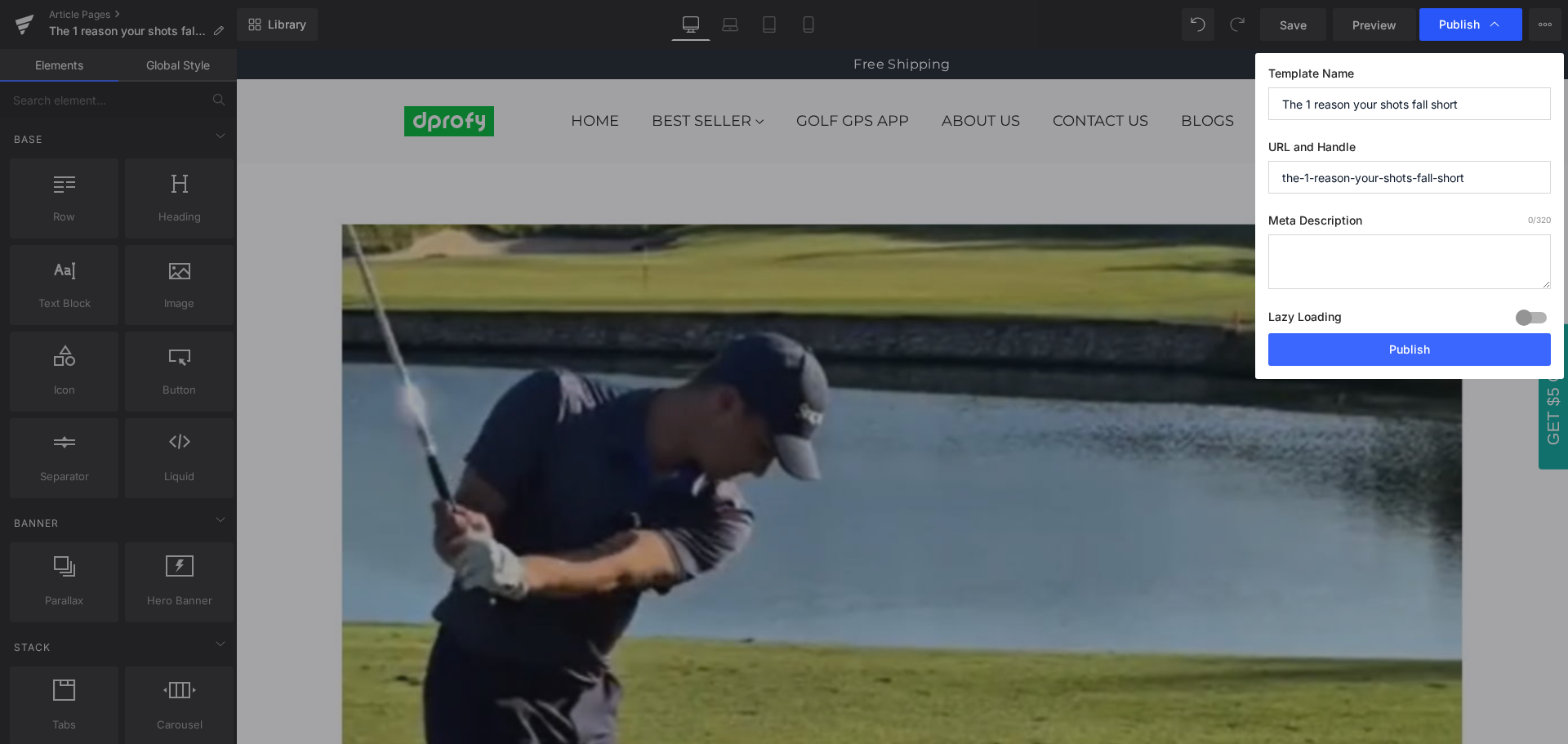
click at [1459, 20] on span "Publish" at bounding box center [1459, 24] width 41 height 15
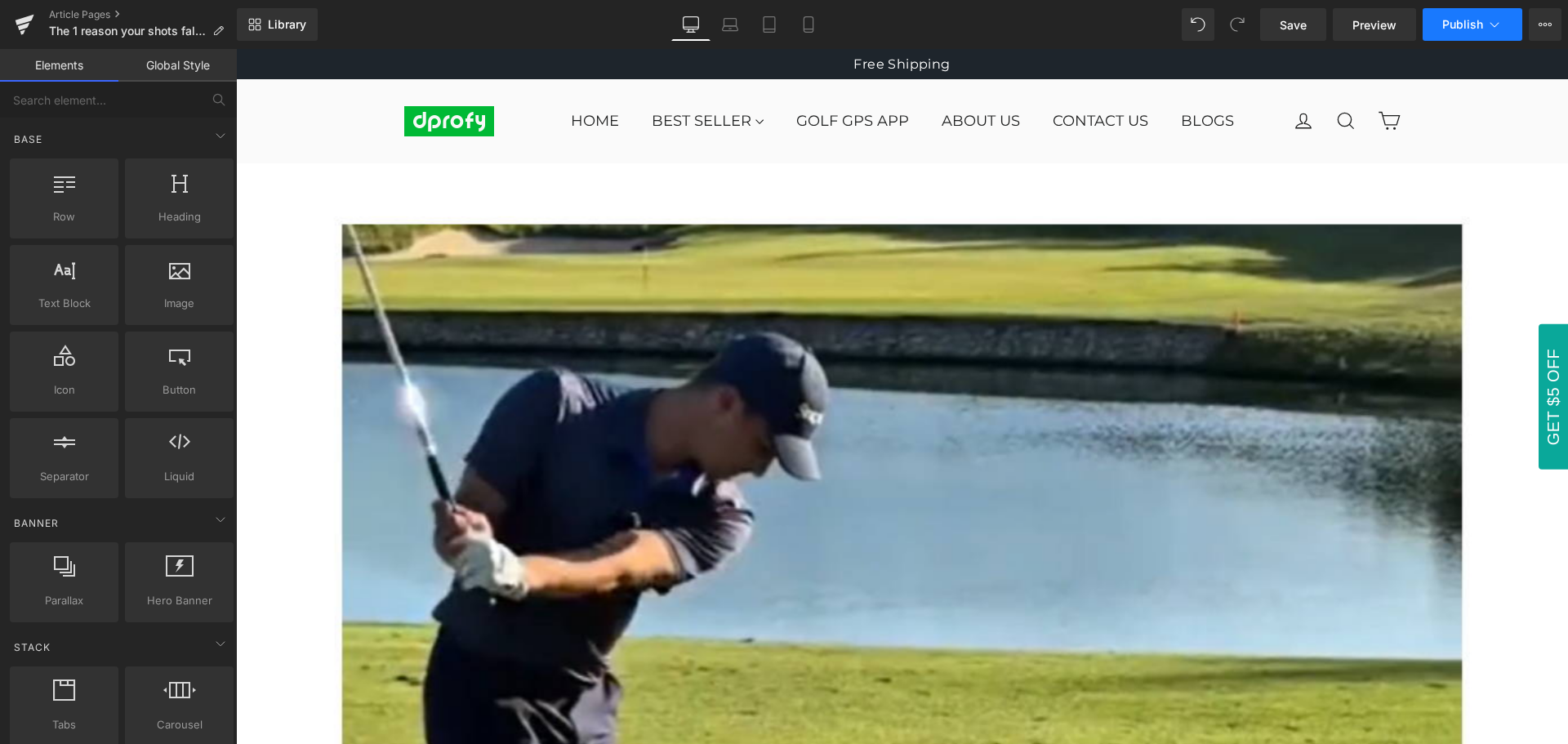
click at [1469, 26] on span "Publish" at bounding box center [1462, 24] width 41 height 13
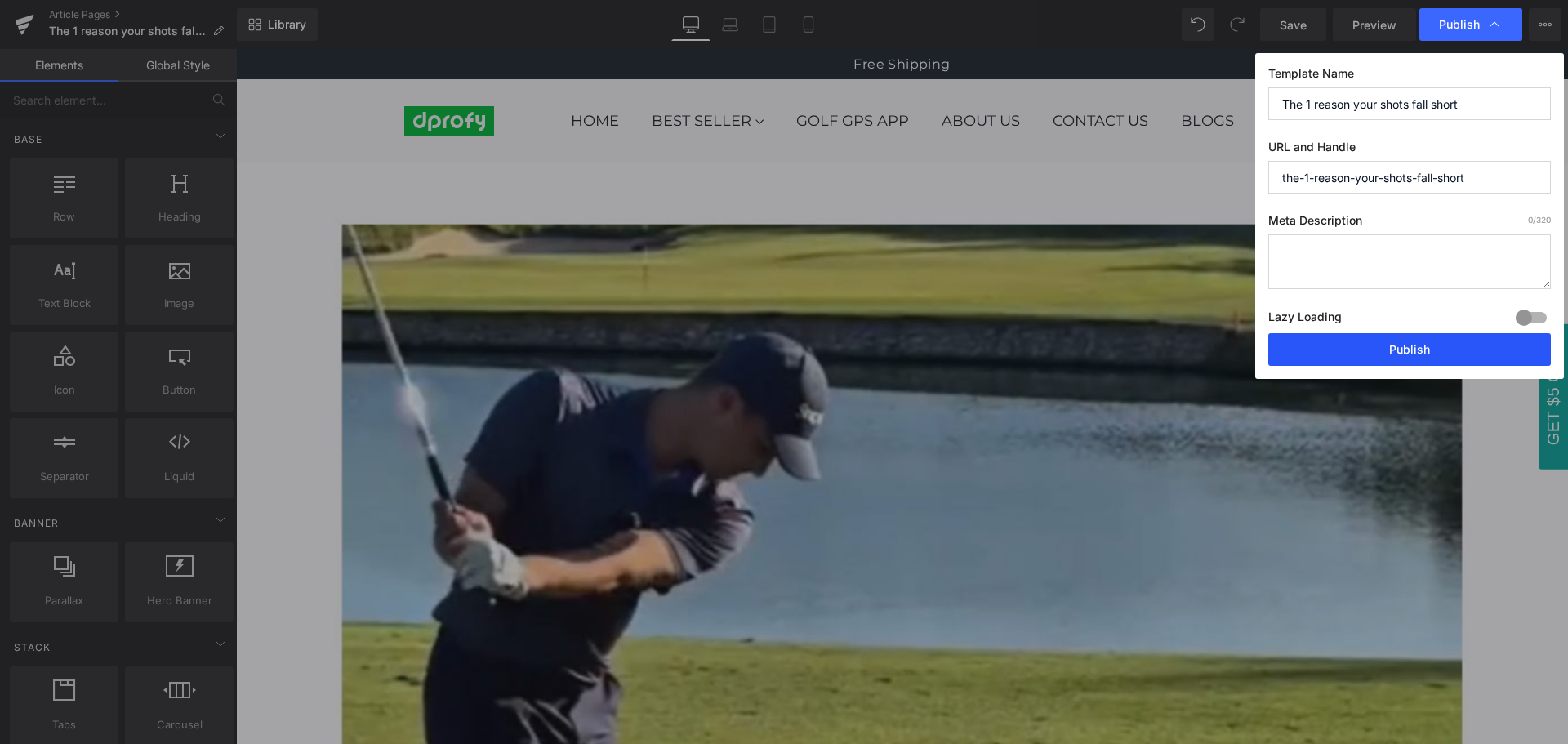
drag, startPoint x: 1445, startPoint y: 358, endPoint x: 1246, endPoint y: 315, distance: 203.6
click at [1445, 358] on button "Publish" at bounding box center [1409, 349] width 283 height 33
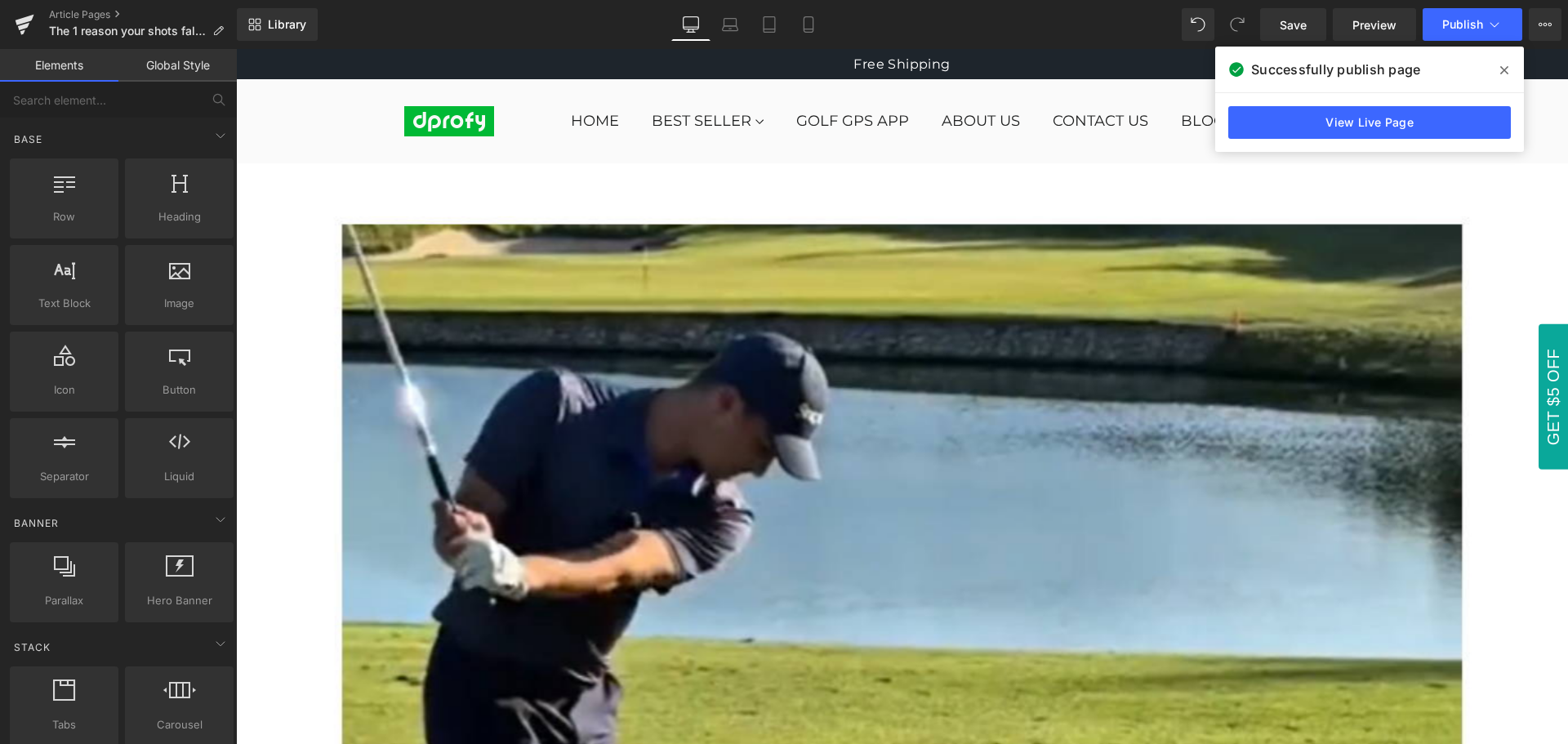
click at [1505, 72] on icon at bounding box center [1503, 69] width 8 height 8
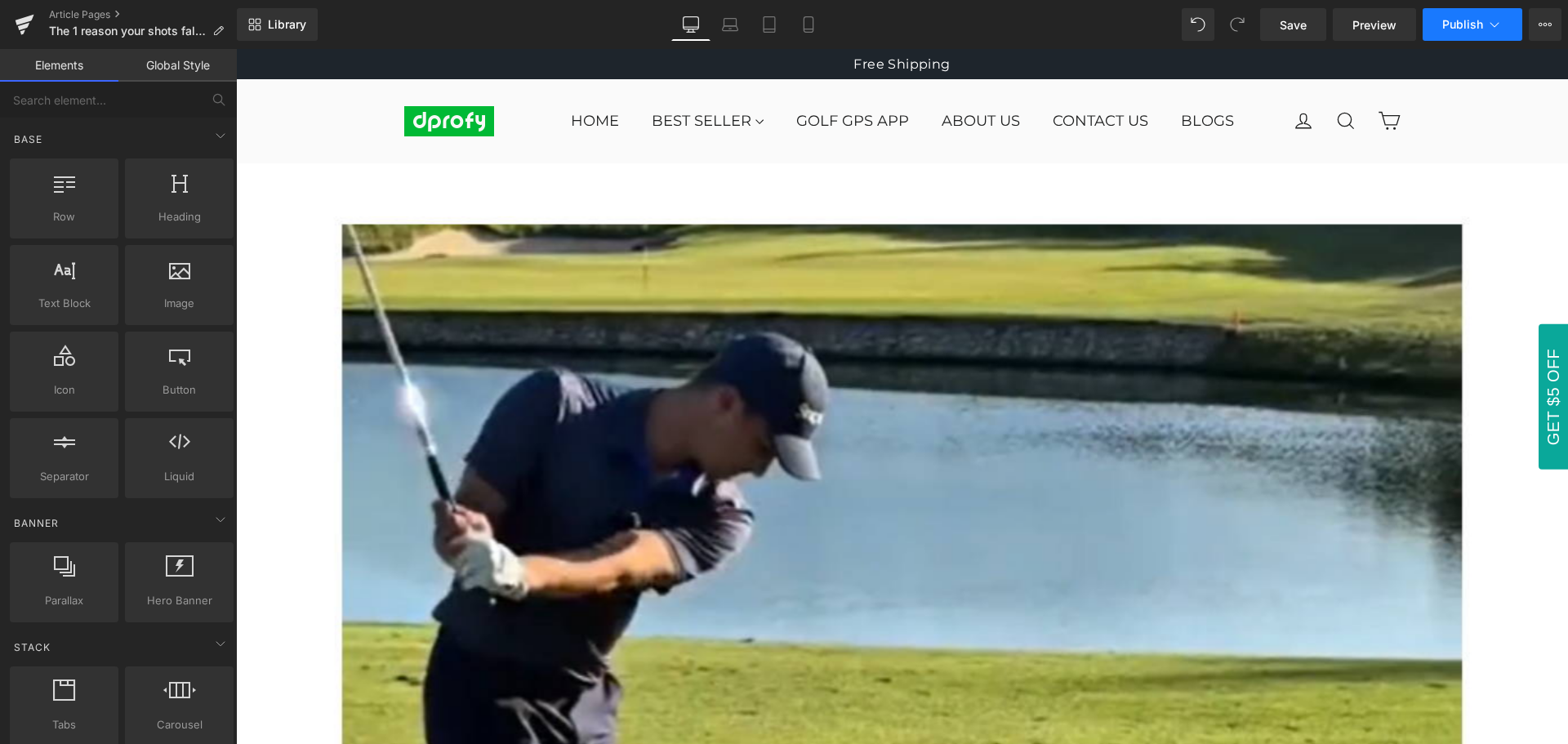
click at [1472, 28] on span "Publish" at bounding box center [1462, 24] width 41 height 13
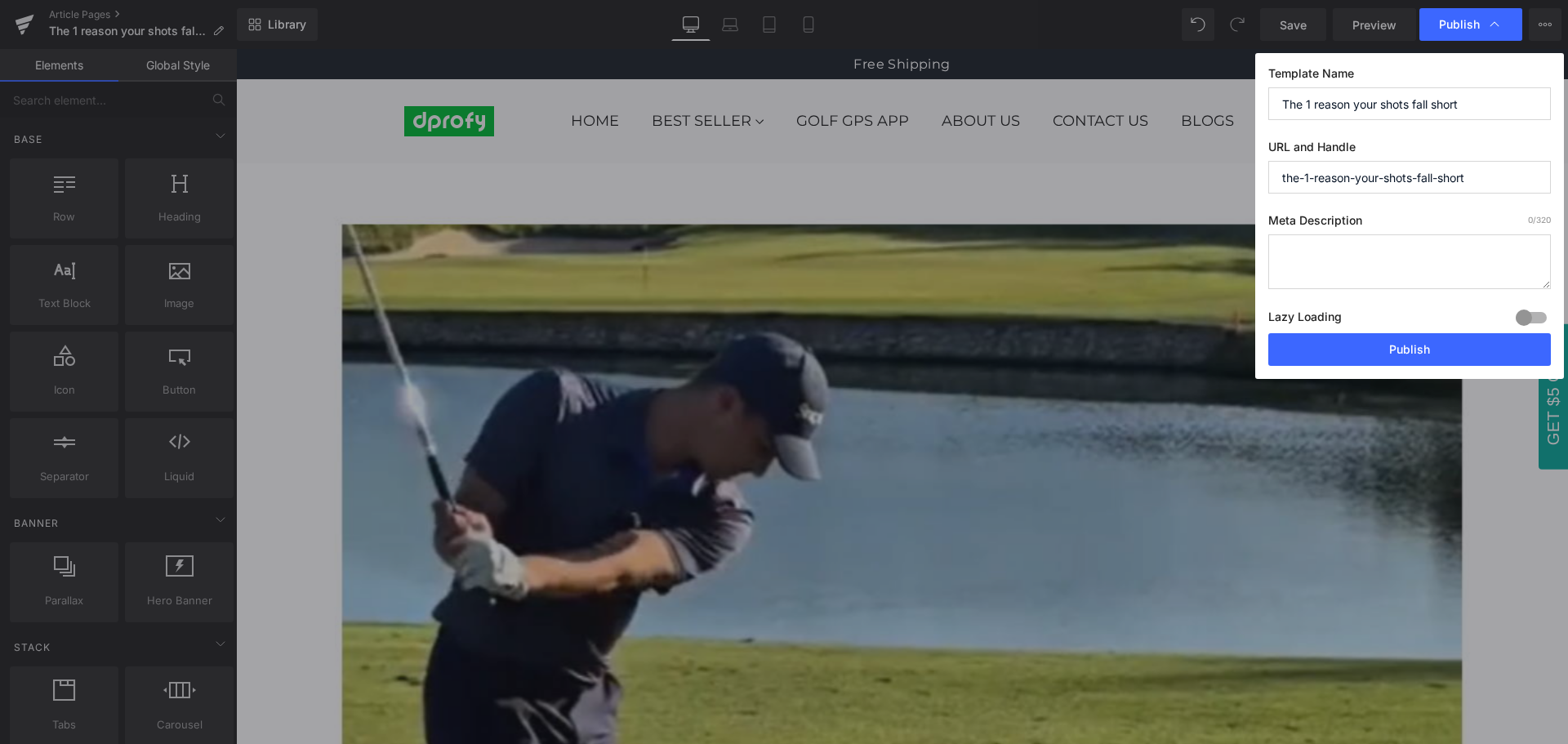
click at [1472, 28] on span "Publish" at bounding box center [1459, 24] width 41 height 15
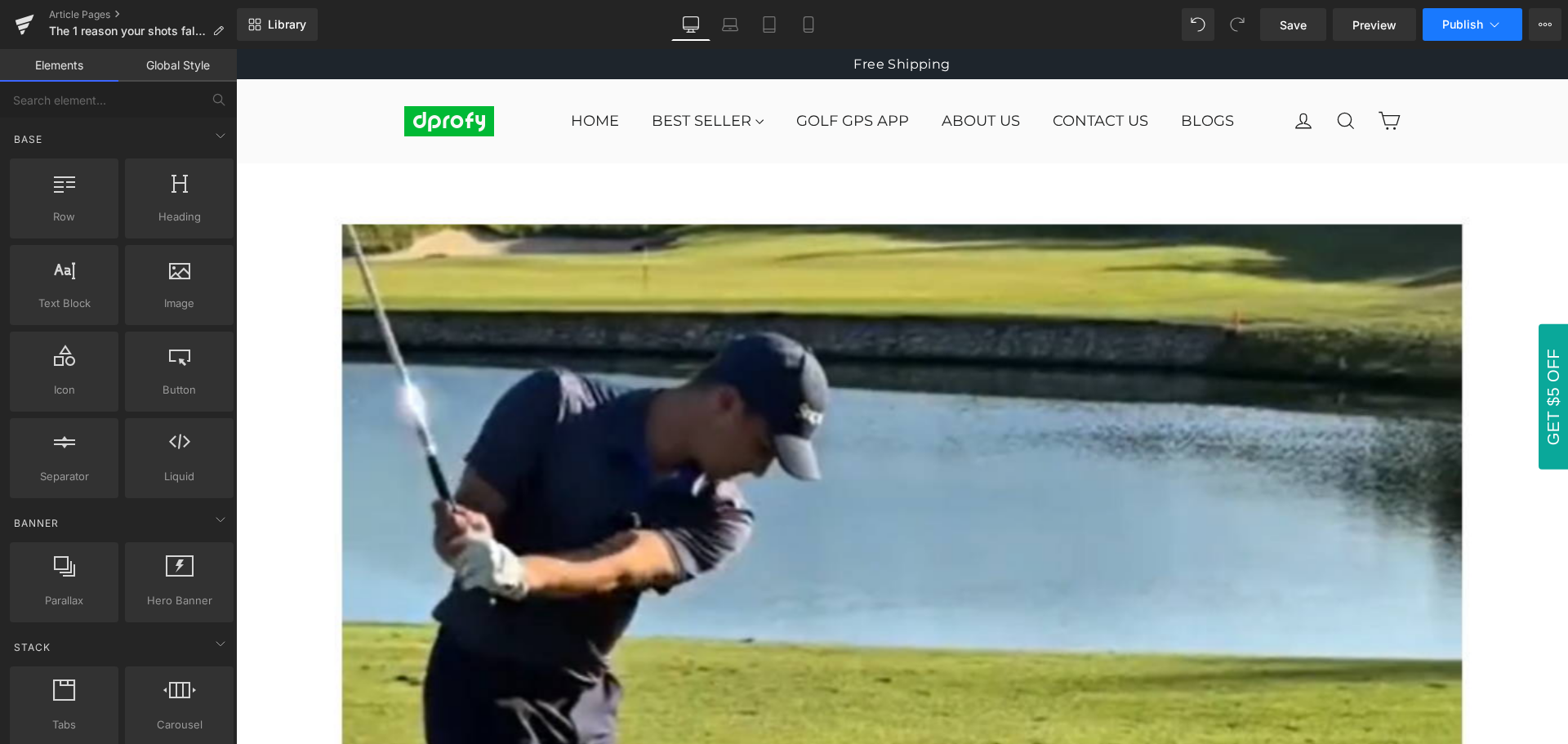
click at [1469, 27] on span "Publish" at bounding box center [1462, 24] width 41 height 13
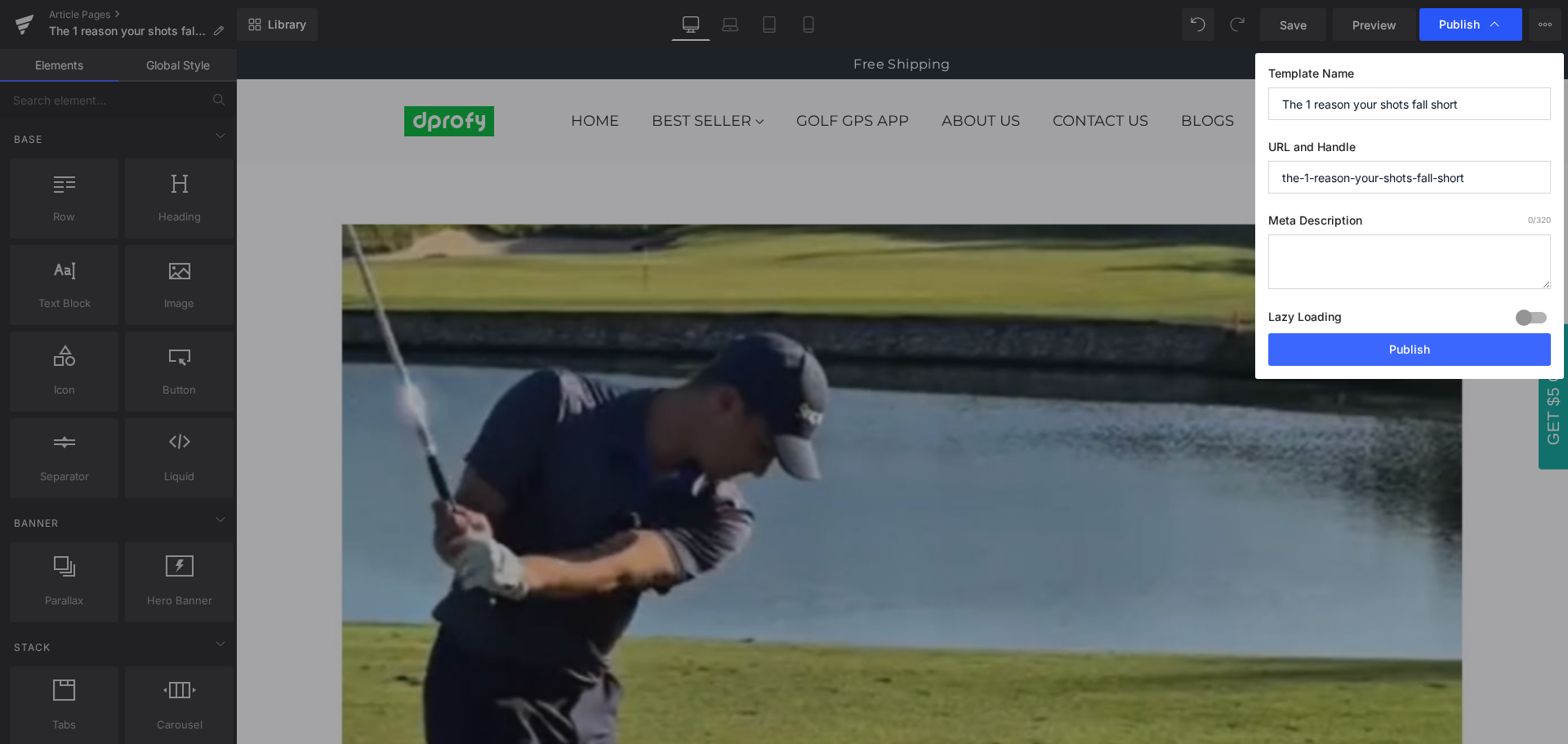
click at [1469, 28] on span "Publish" at bounding box center [1459, 24] width 41 height 15
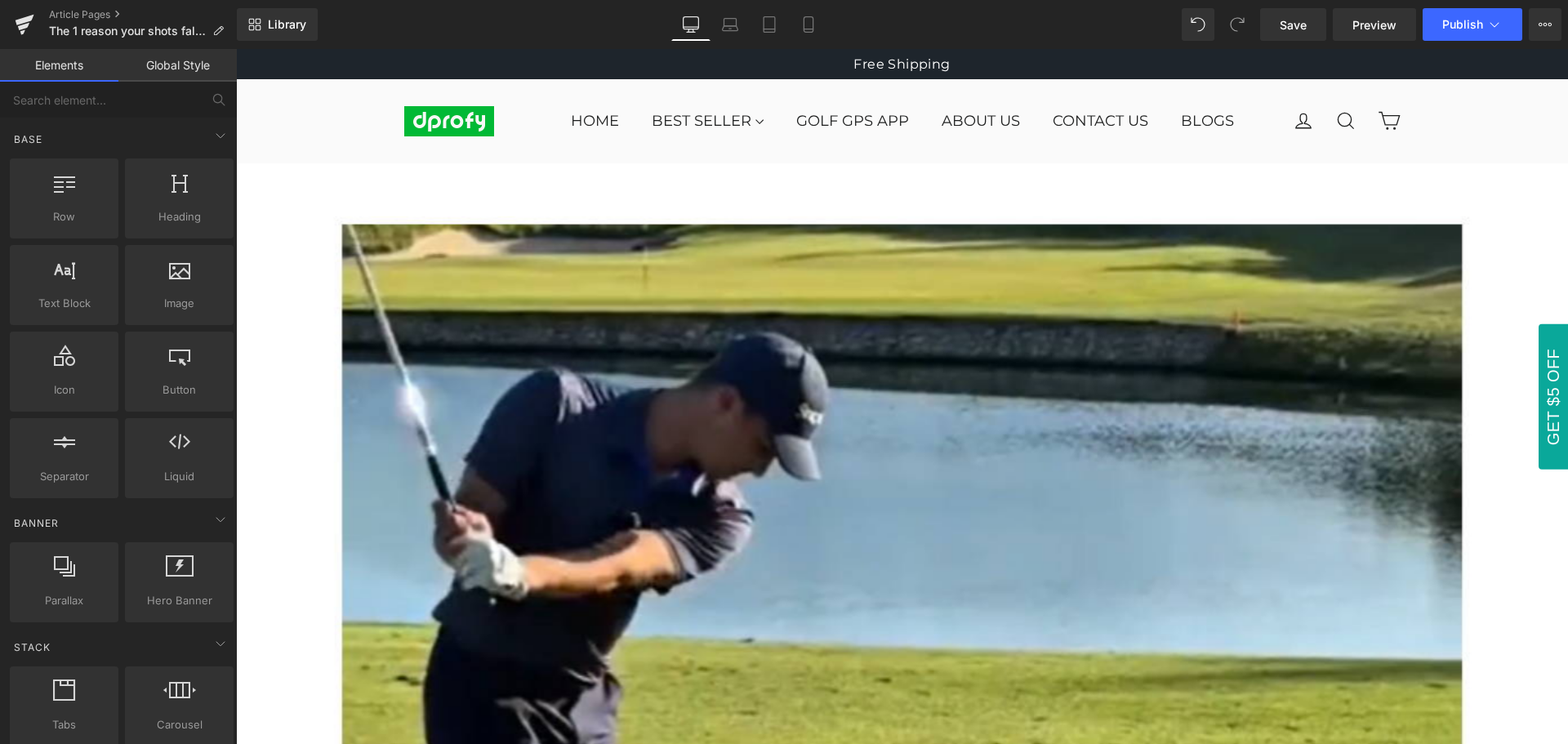
click at [1469, 28] on span "Publish" at bounding box center [1462, 24] width 41 height 13
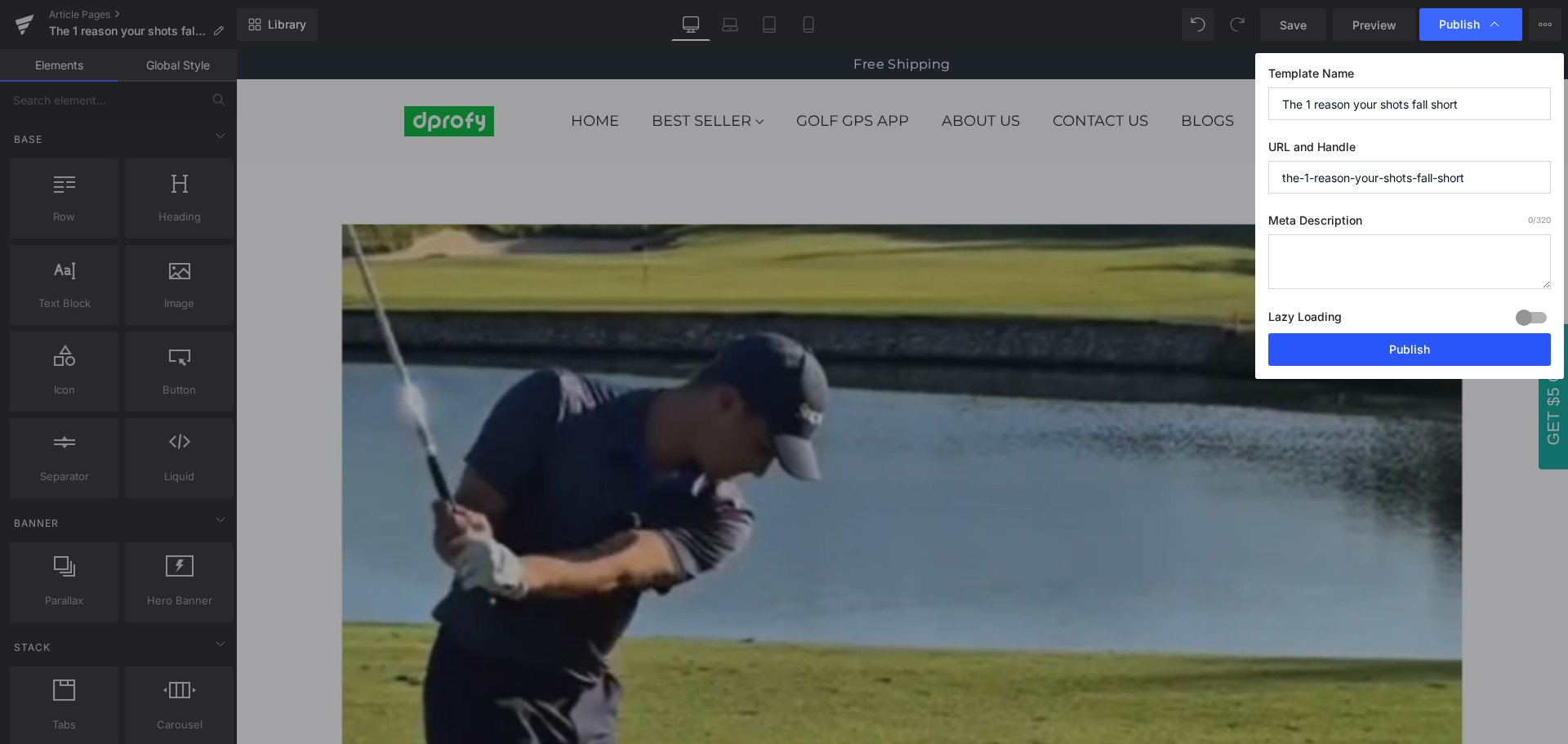
click at [1417, 354] on button "Publish" at bounding box center [1409, 349] width 283 height 33
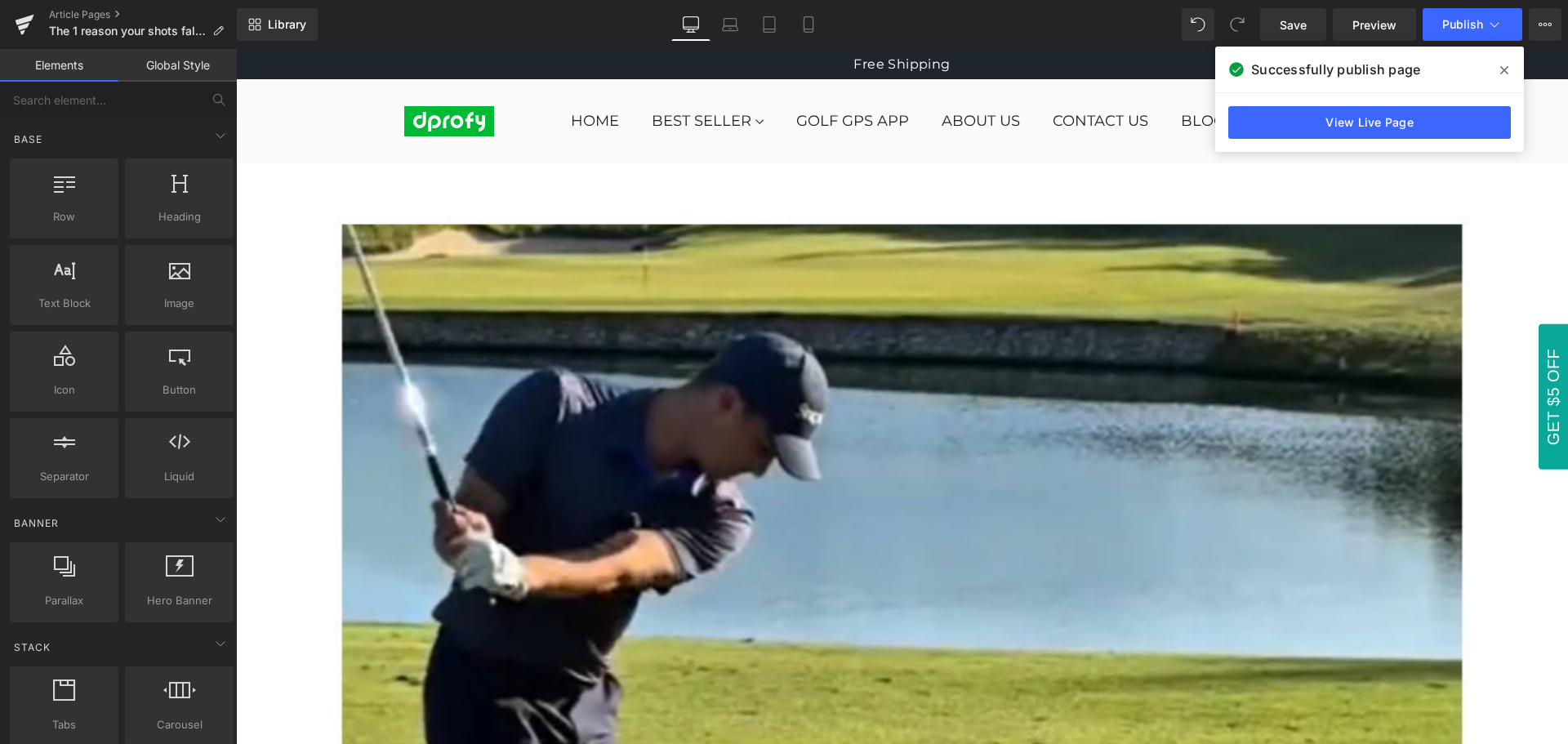
click at [1505, 66] on icon at bounding box center [1503, 70] width 8 height 13
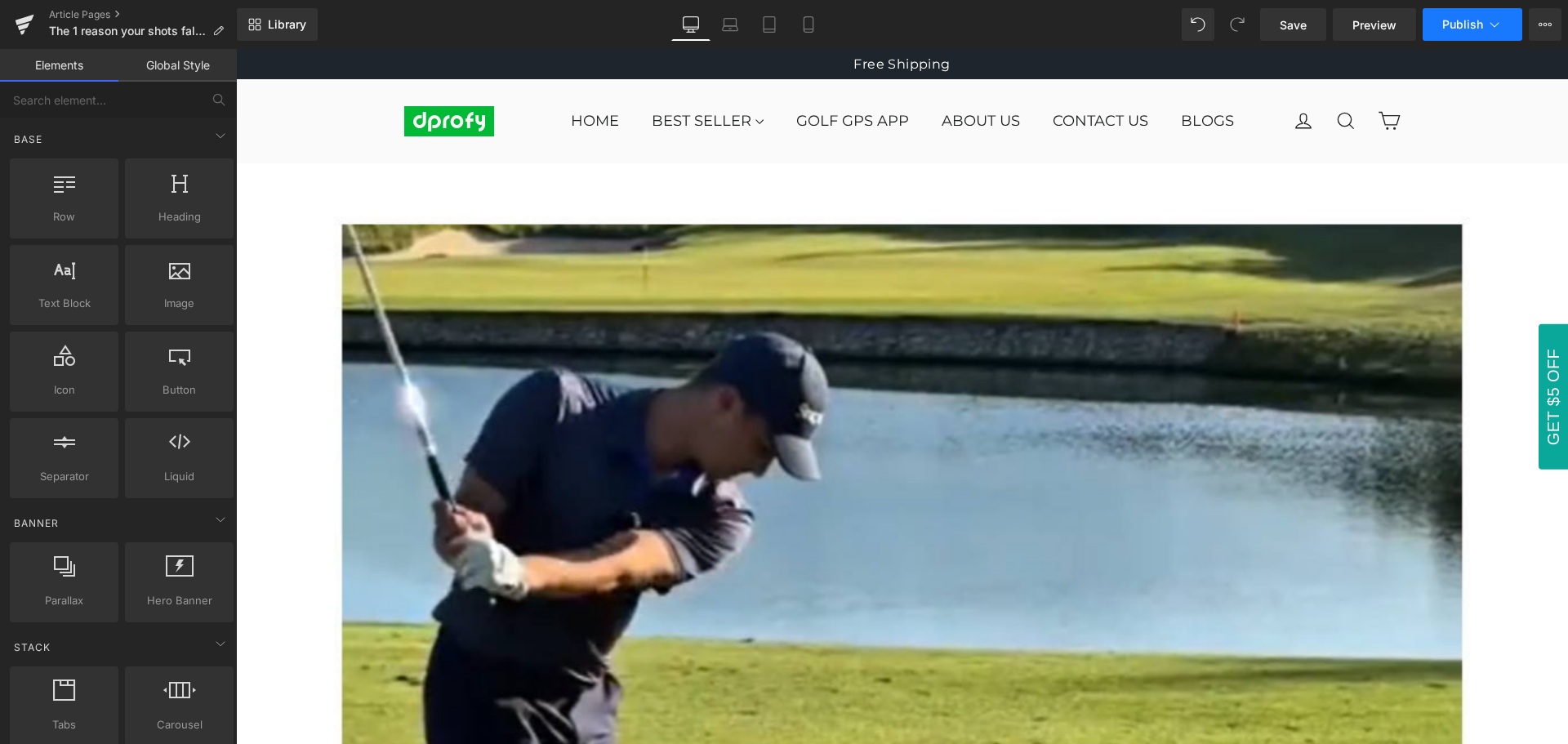
click at [1471, 25] on span "Publish" at bounding box center [1462, 24] width 41 height 13
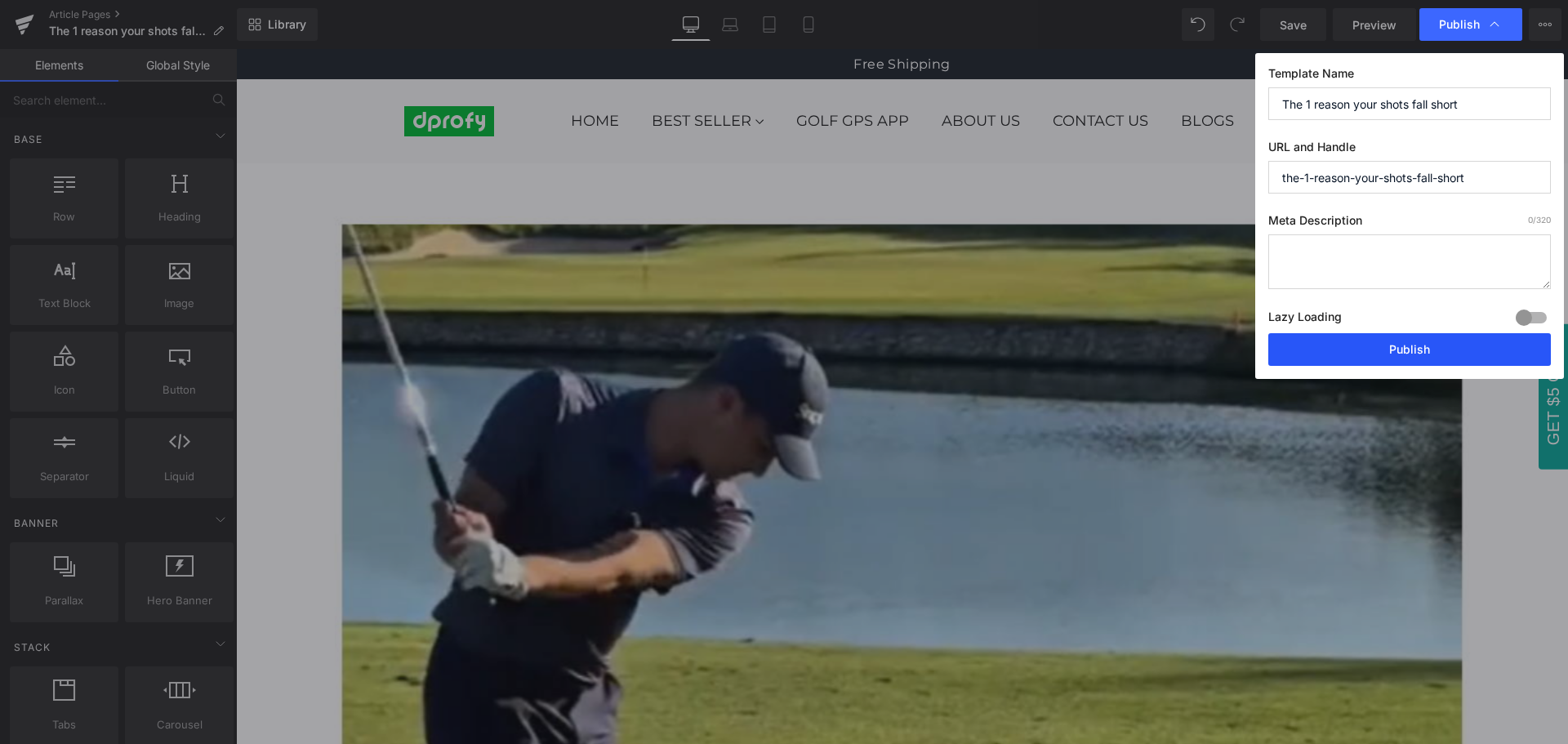
click at [1415, 356] on button "Publish" at bounding box center [1409, 349] width 283 height 33
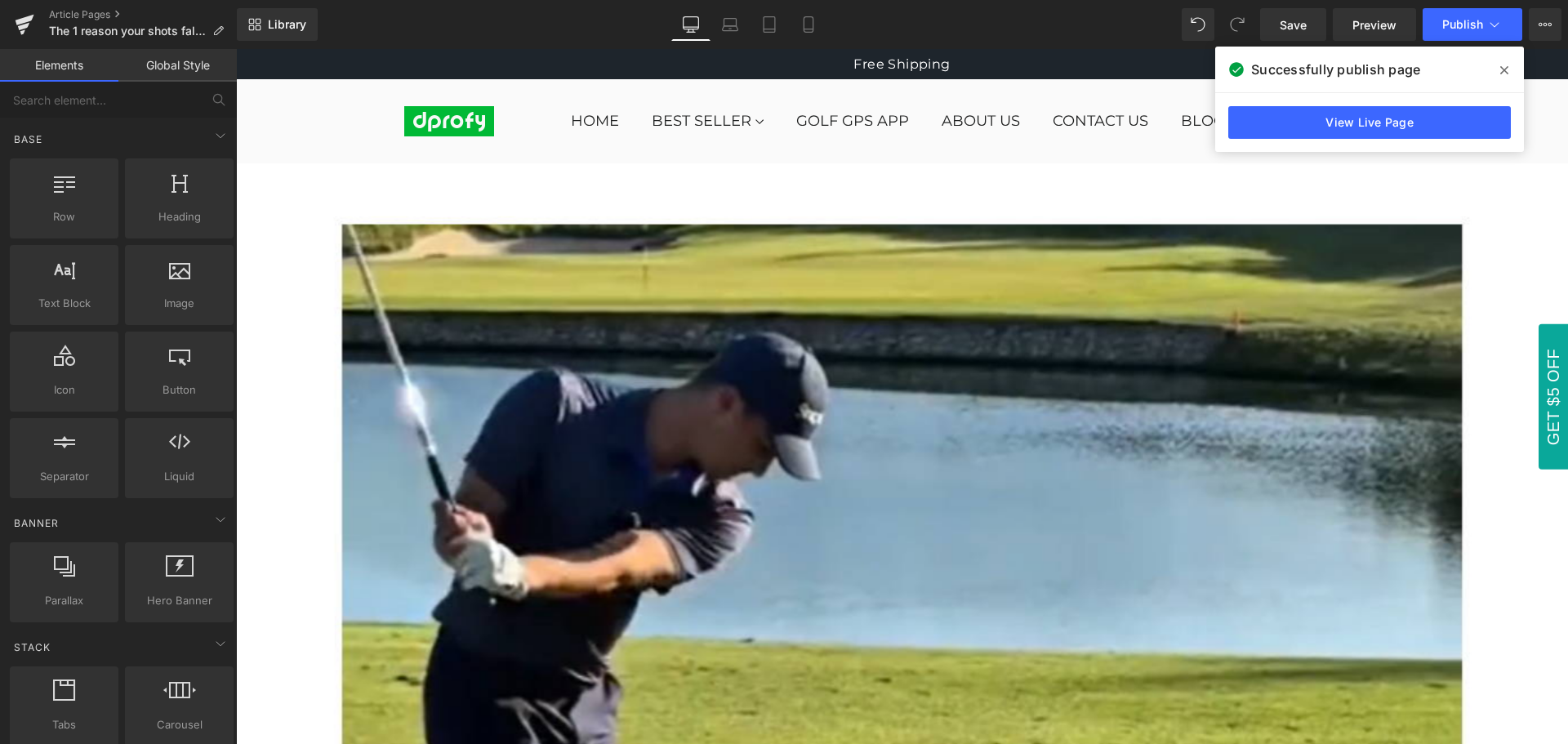
click at [1502, 73] on icon at bounding box center [1503, 69] width 8 height 8
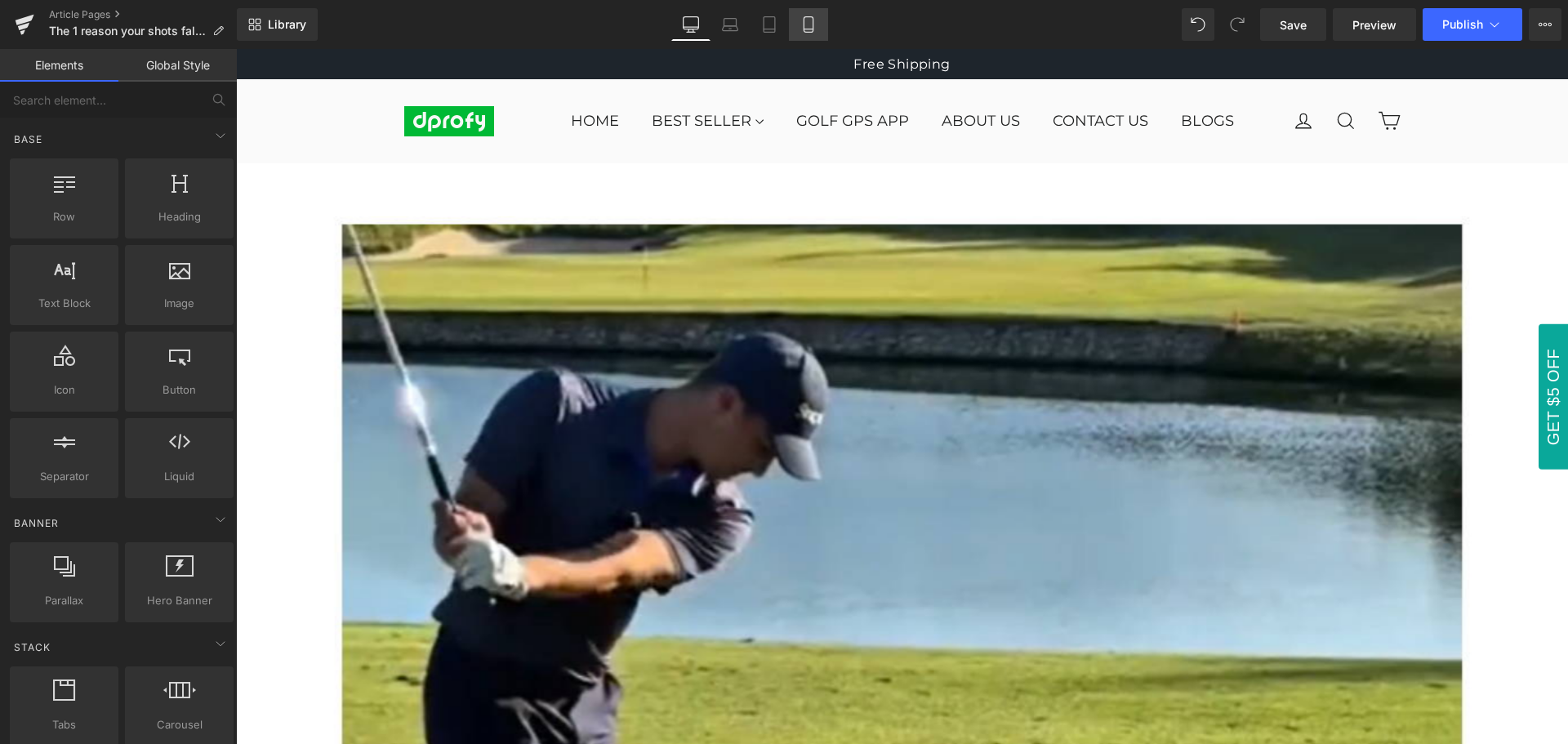
click at [805, 25] on icon at bounding box center [808, 24] width 16 height 16
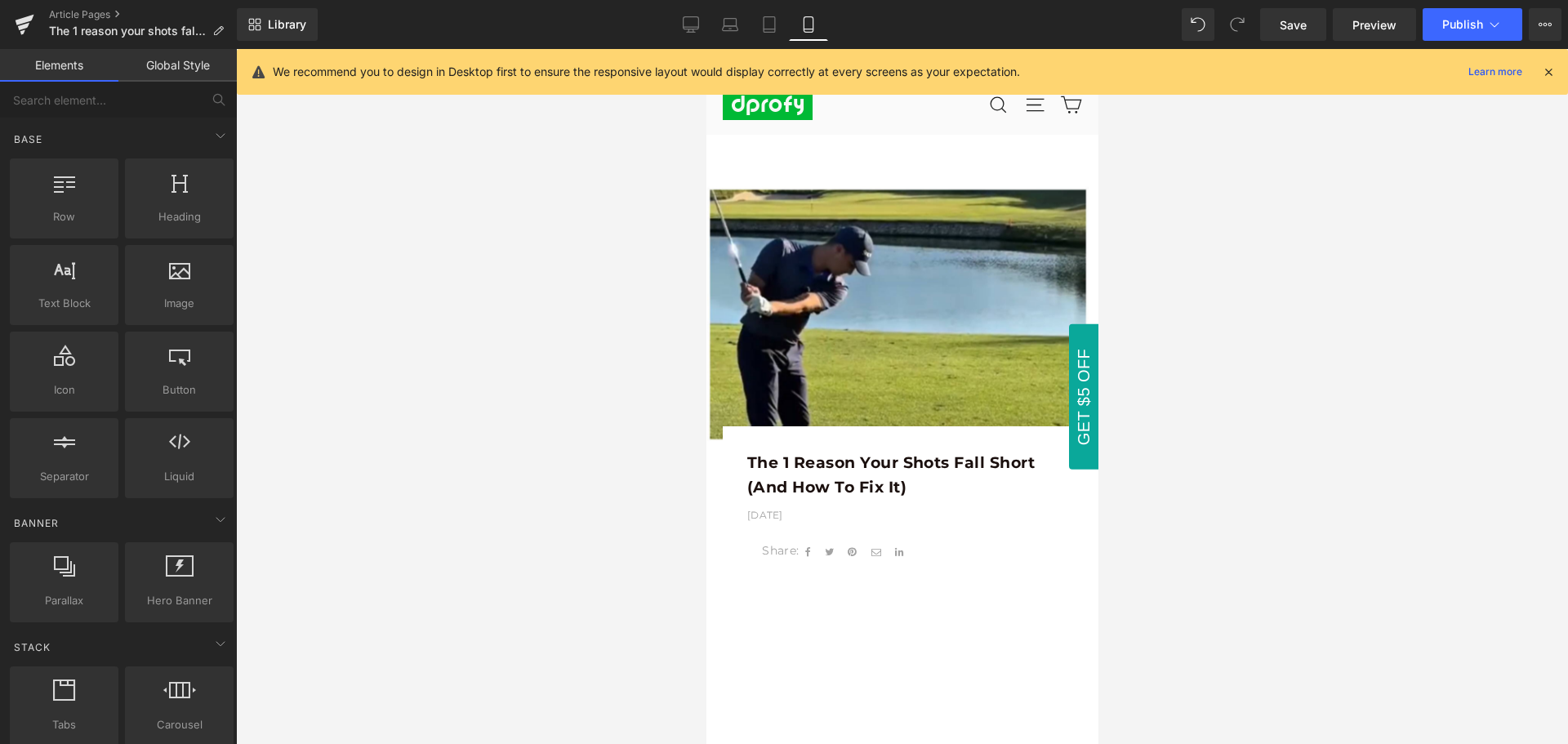
click at [1547, 68] on icon at bounding box center [1548, 72] width 15 height 15
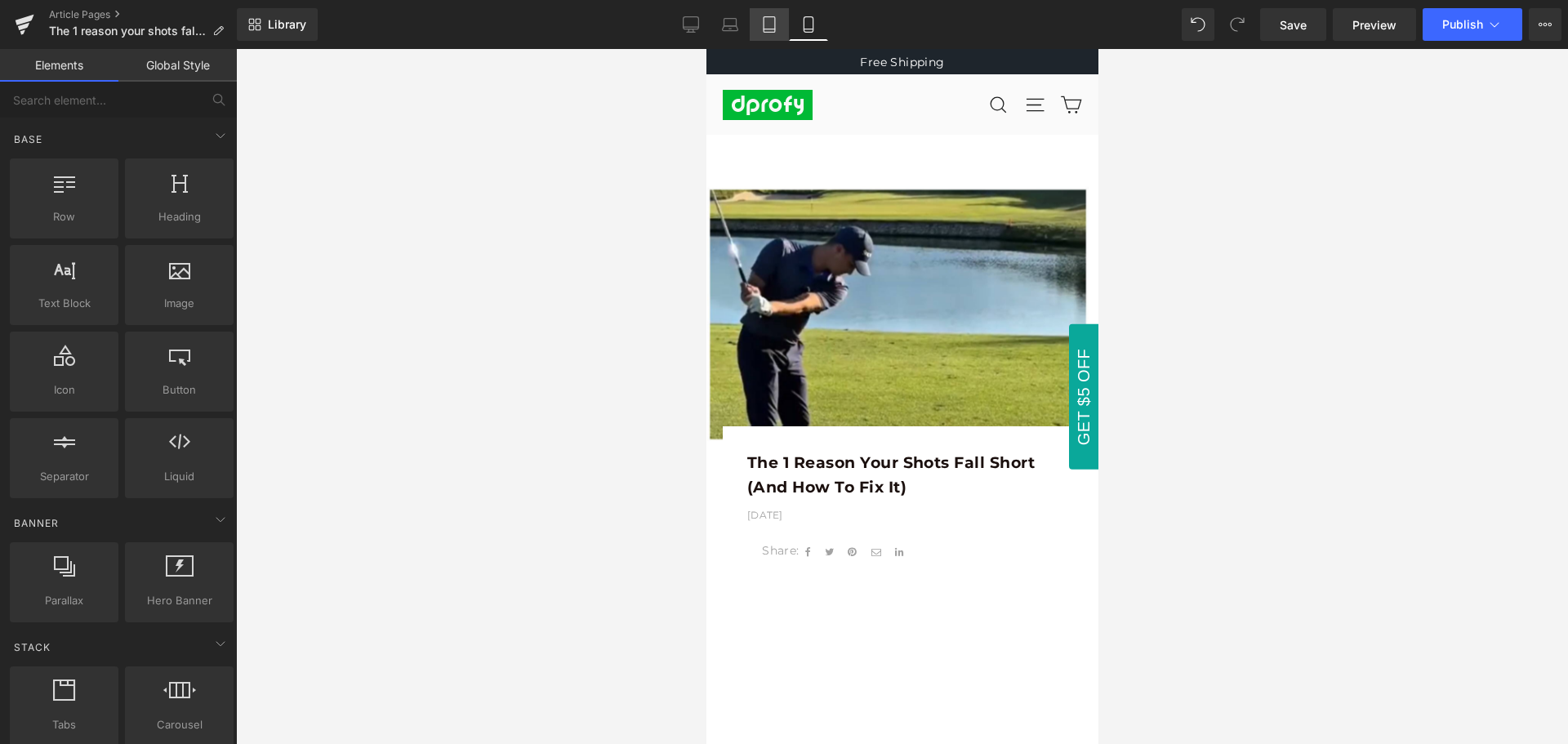
click at [768, 27] on icon at bounding box center [769, 24] width 16 height 16
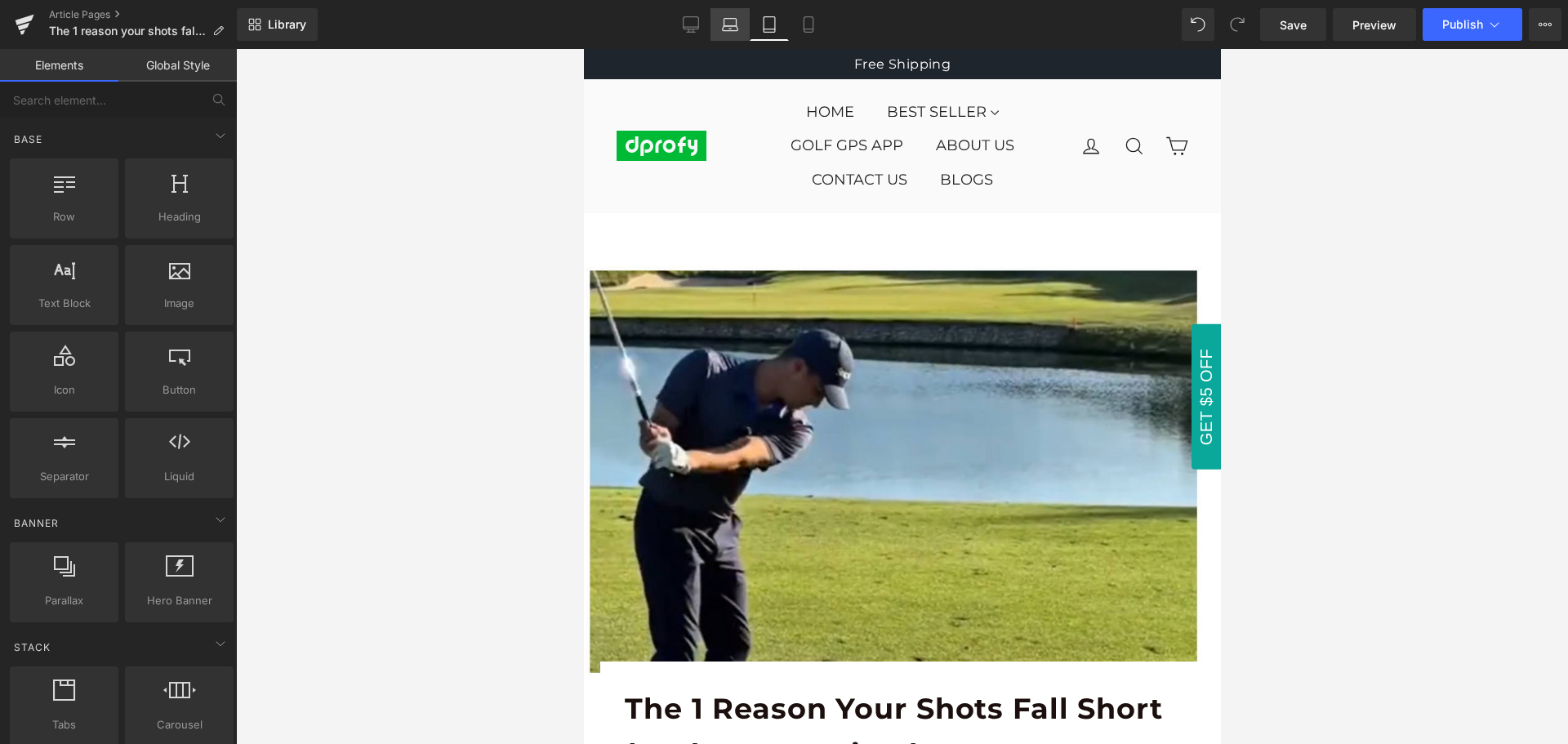
click at [728, 25] on icon at bounding box center [729, 24] width 16 height 16
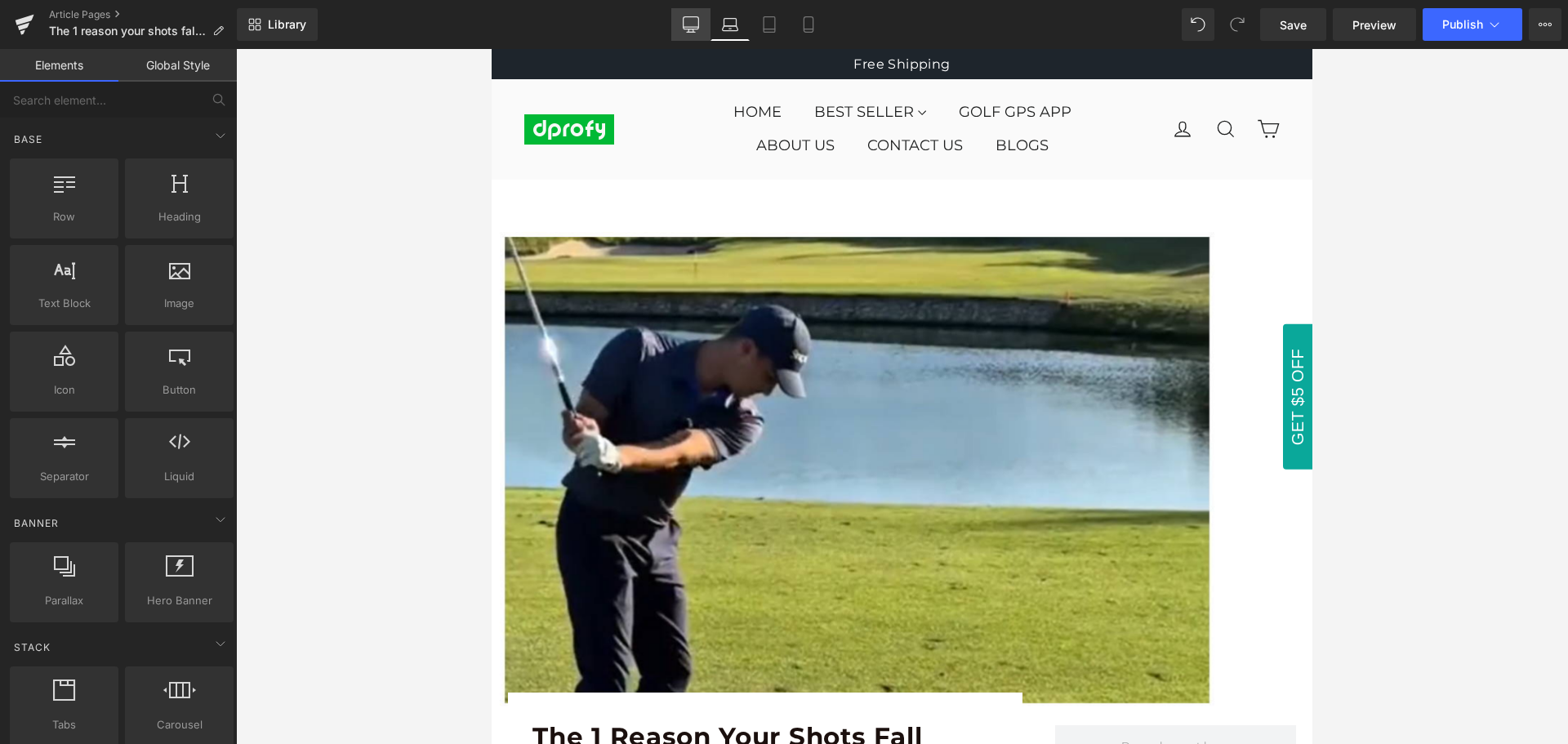
click at [683, 28] on icon at bounding box center [690, 24] width 16 height 16
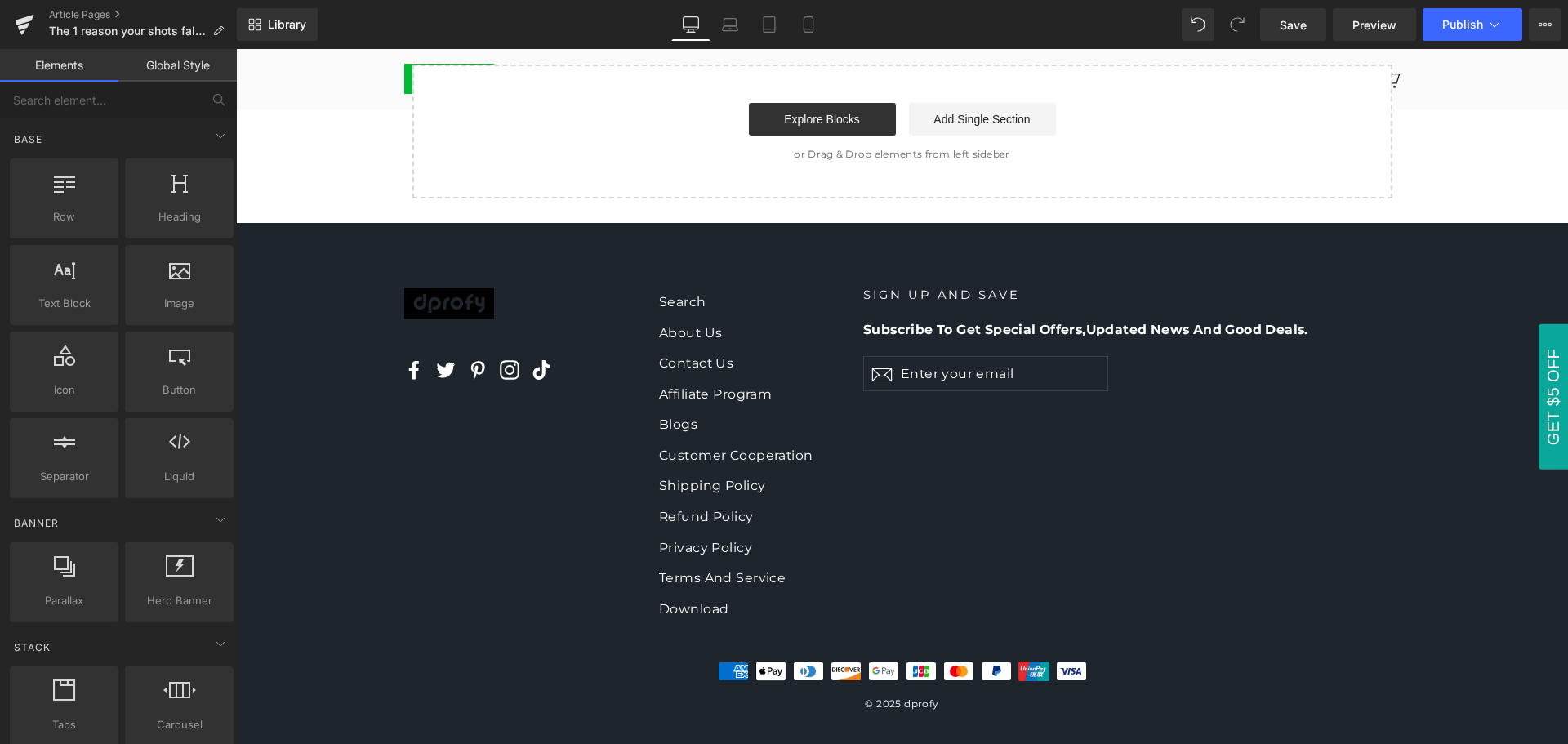
scroll to position [3397, 0]
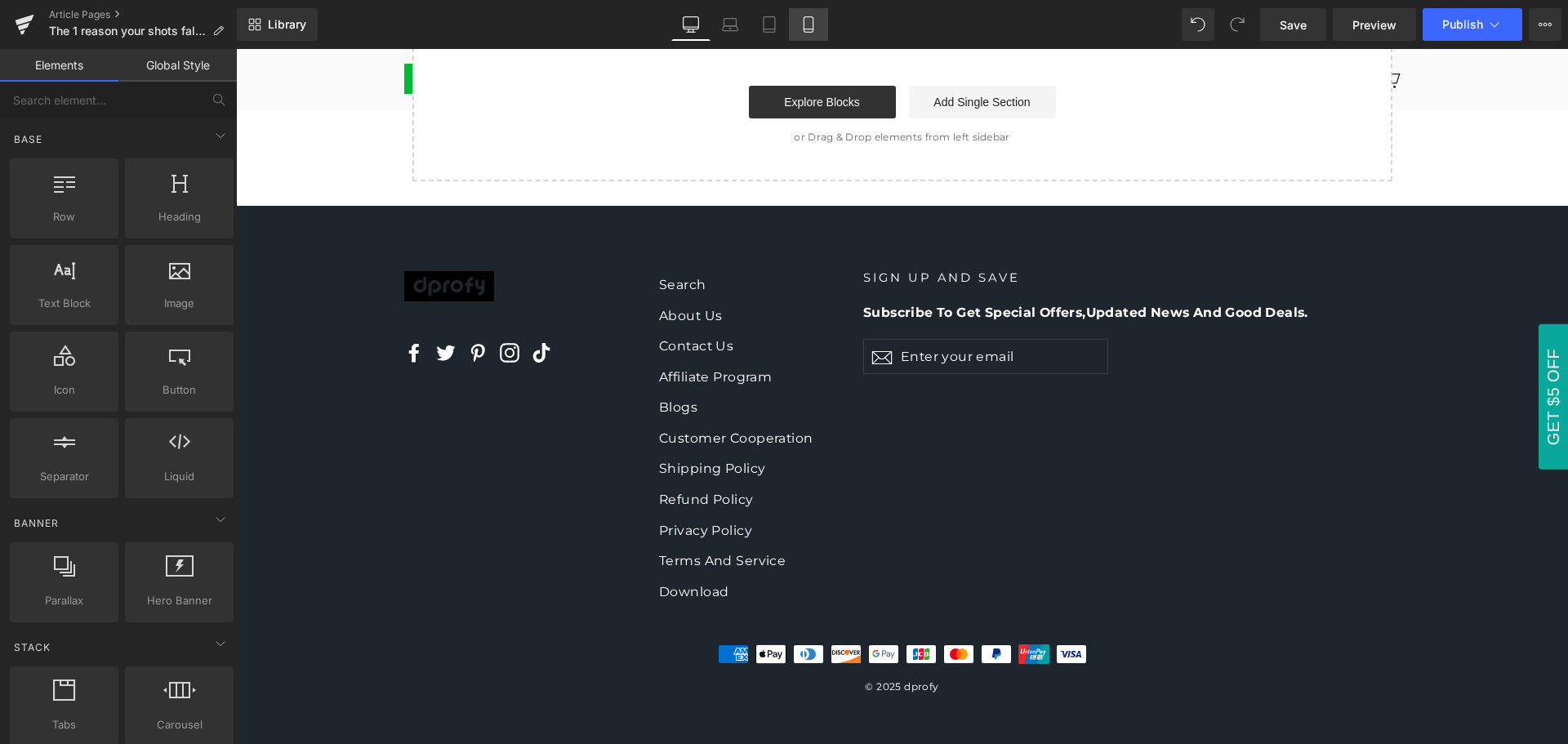
click at [807, 27] on icon at bounding box center [808, 24] width 16 height 16
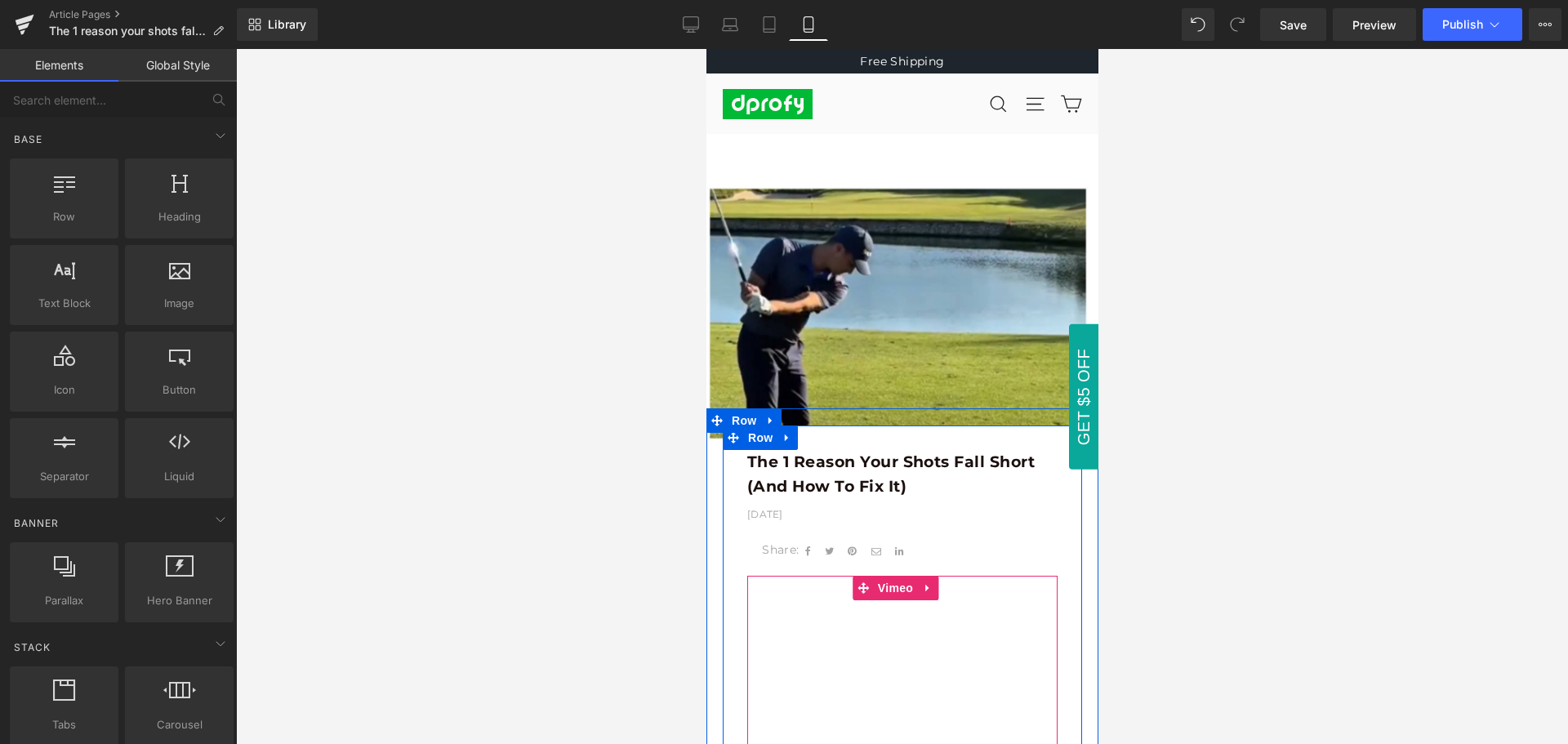
scroll to position [0, 0]
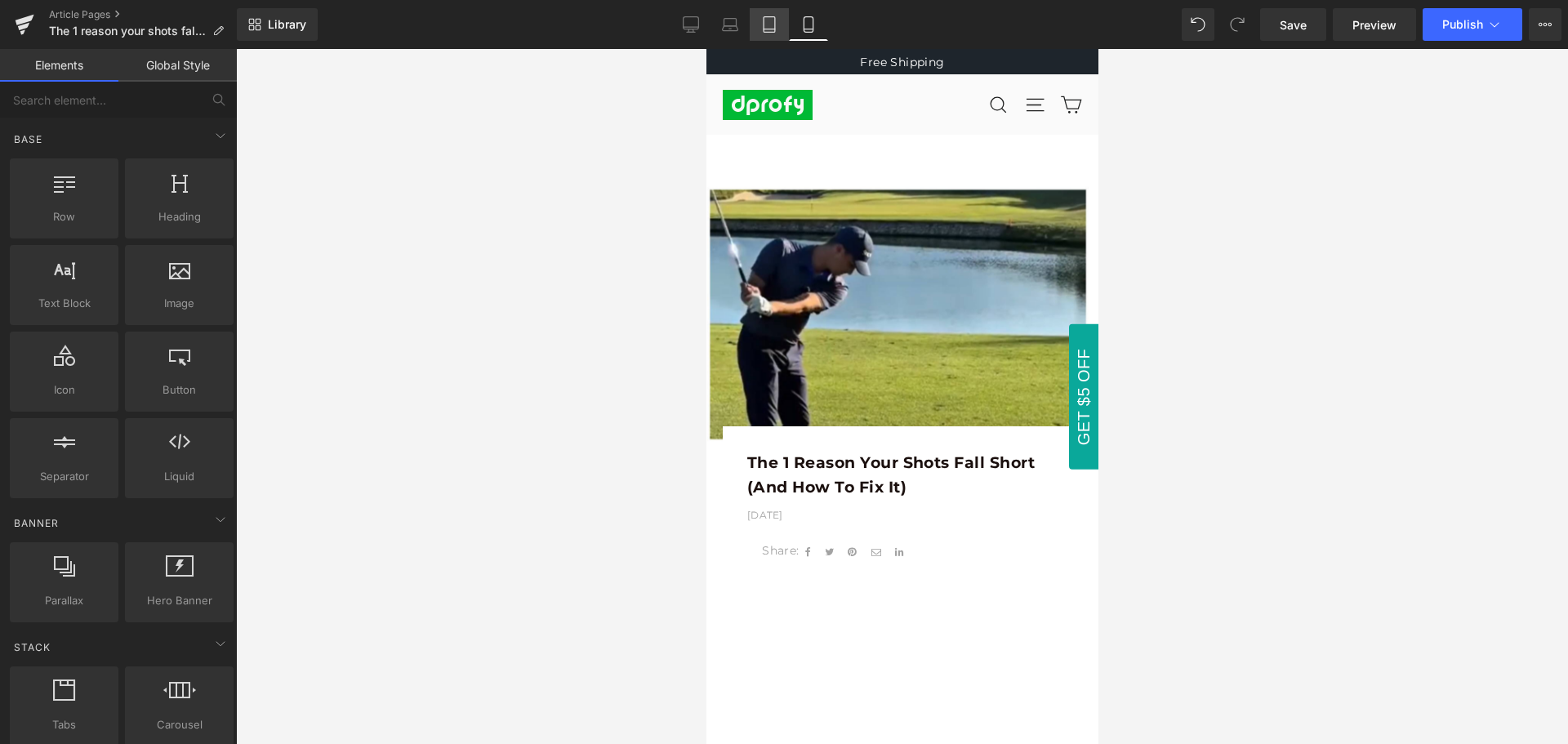
click at [766, 33] on link "Tablet" at bounding box center [769, 24] width 39 height 33
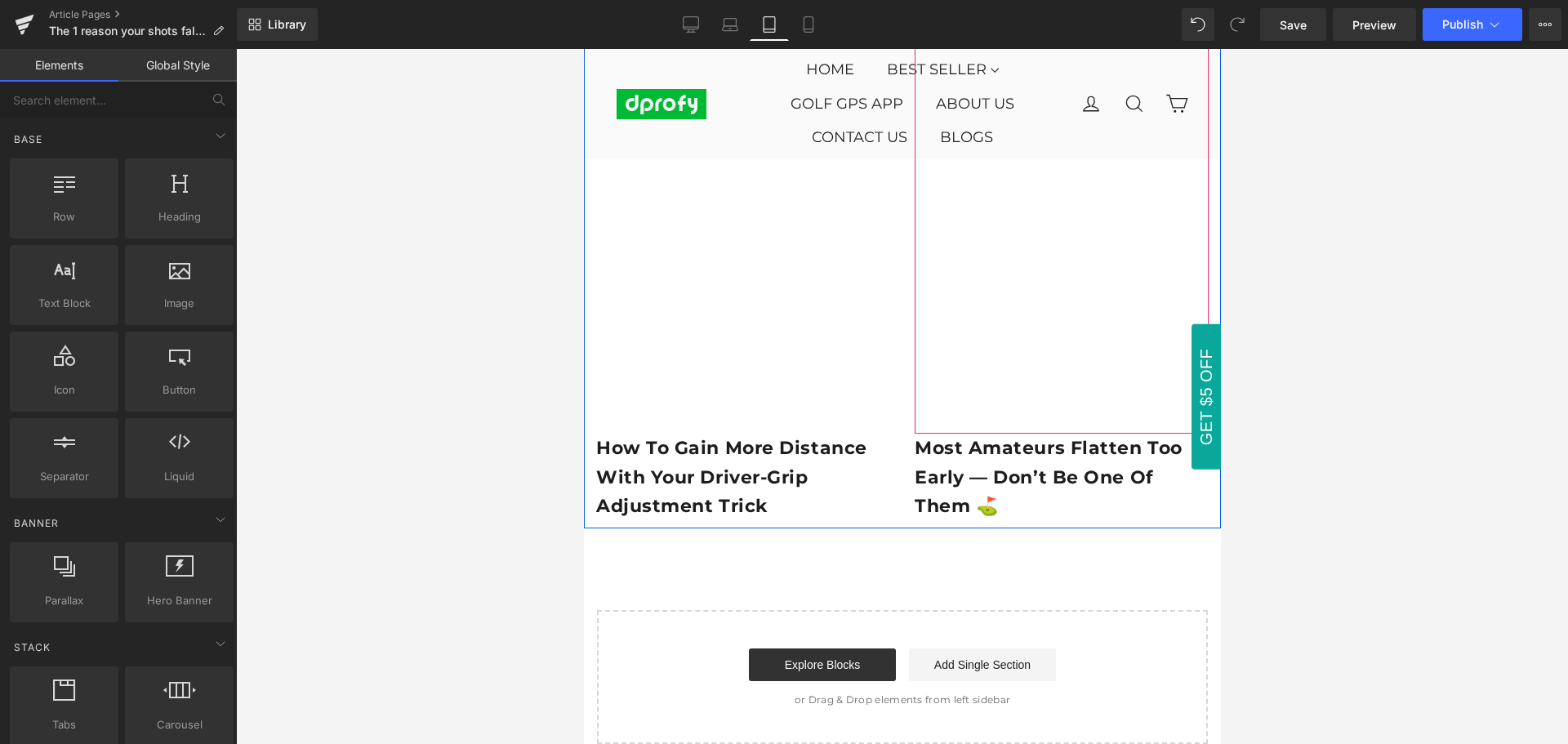
scroll to position [2295, 0]
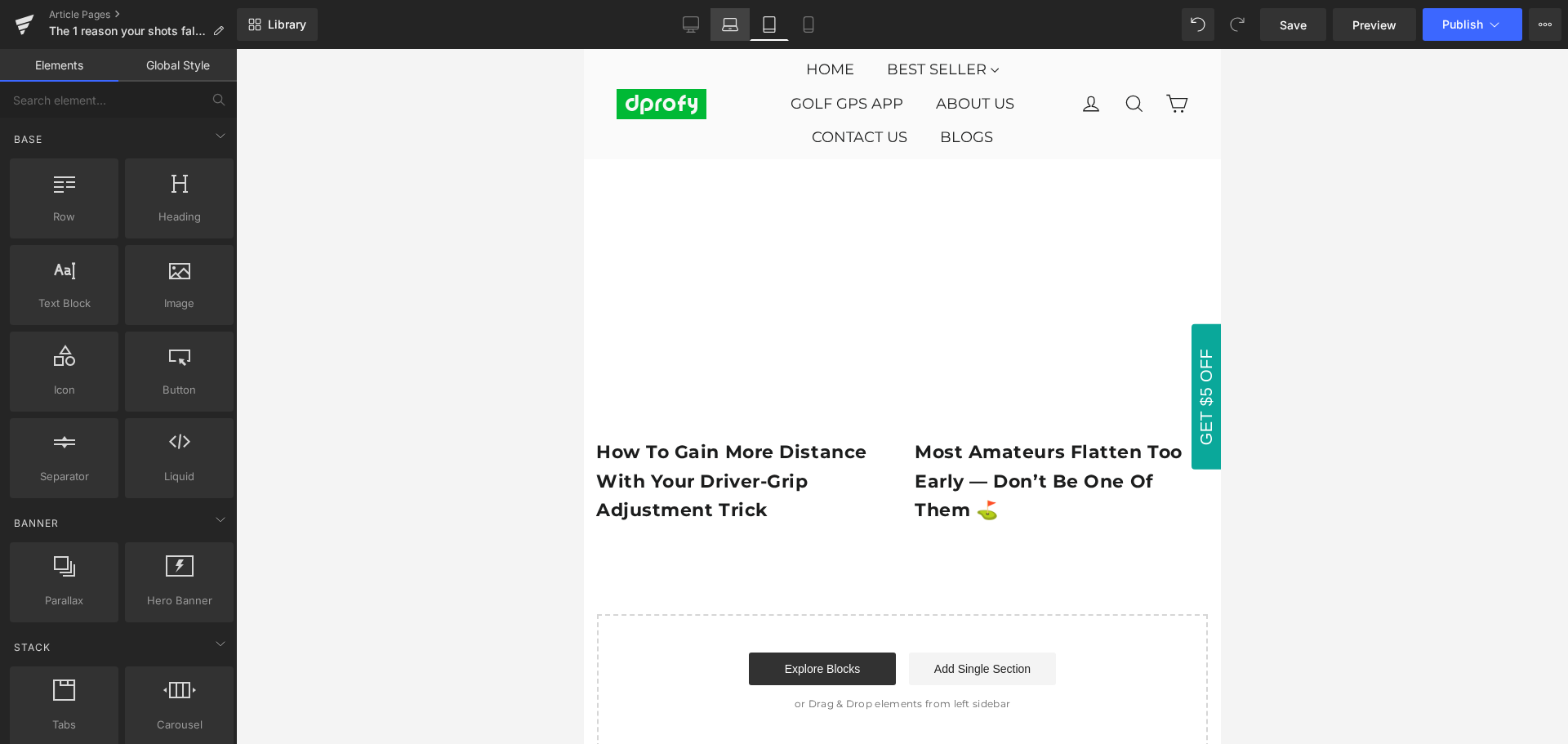
click at [730, 21] on icon at bounding box center [729, 24] width 16 height 16
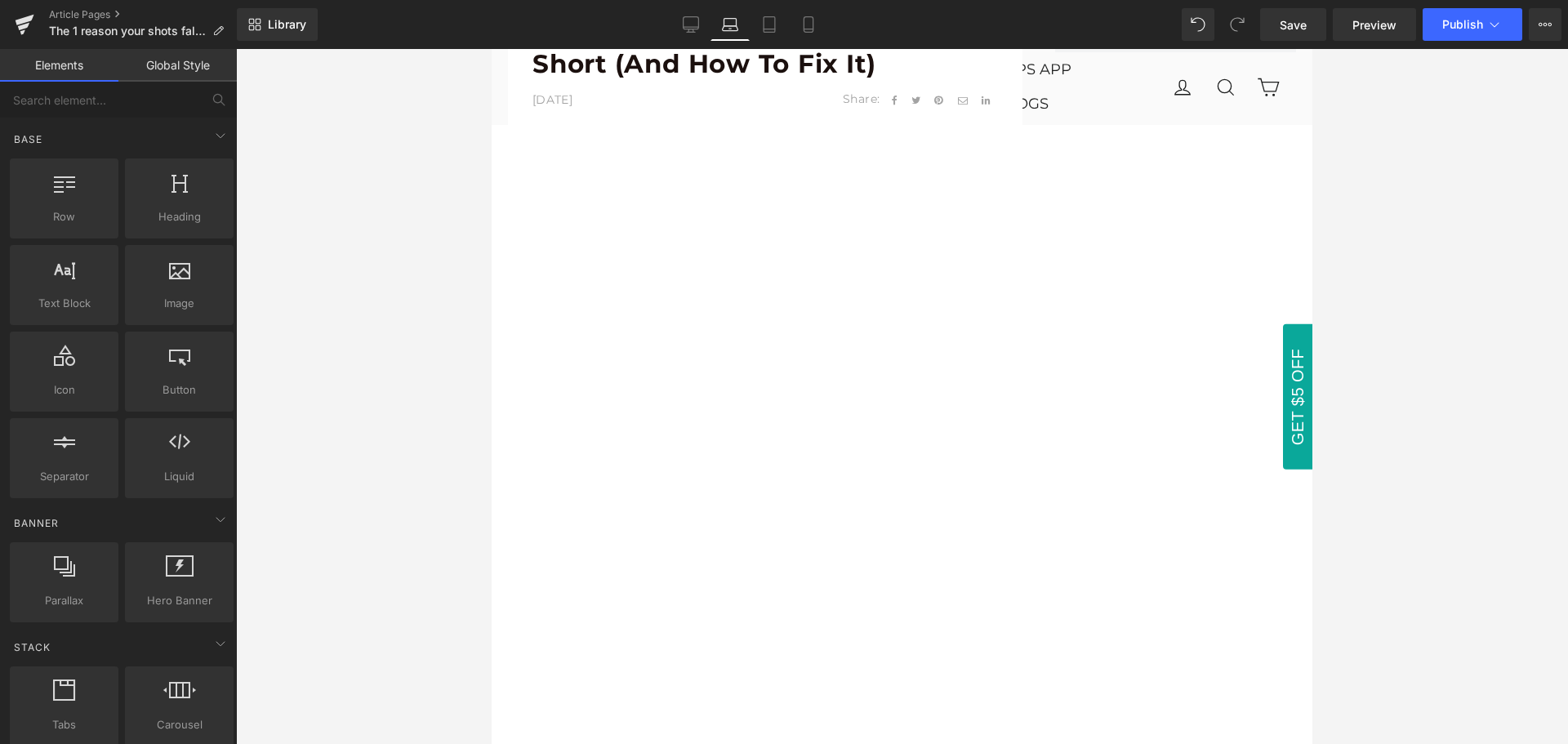
scroll to position [817, 0]
click at [691, 29] on icon at bounding box center [690, 23] width 15 height 12
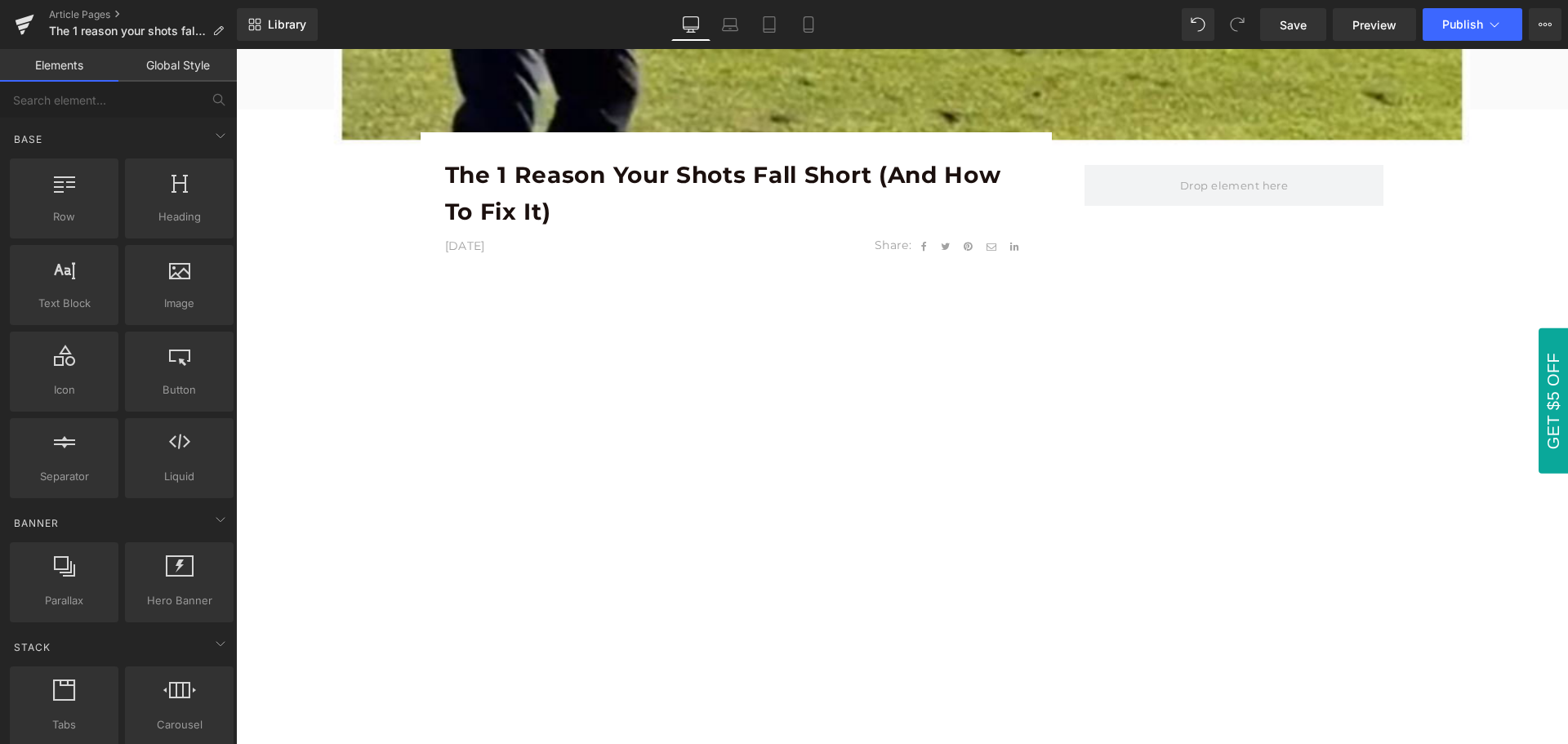
scroll to position [2329, 0]
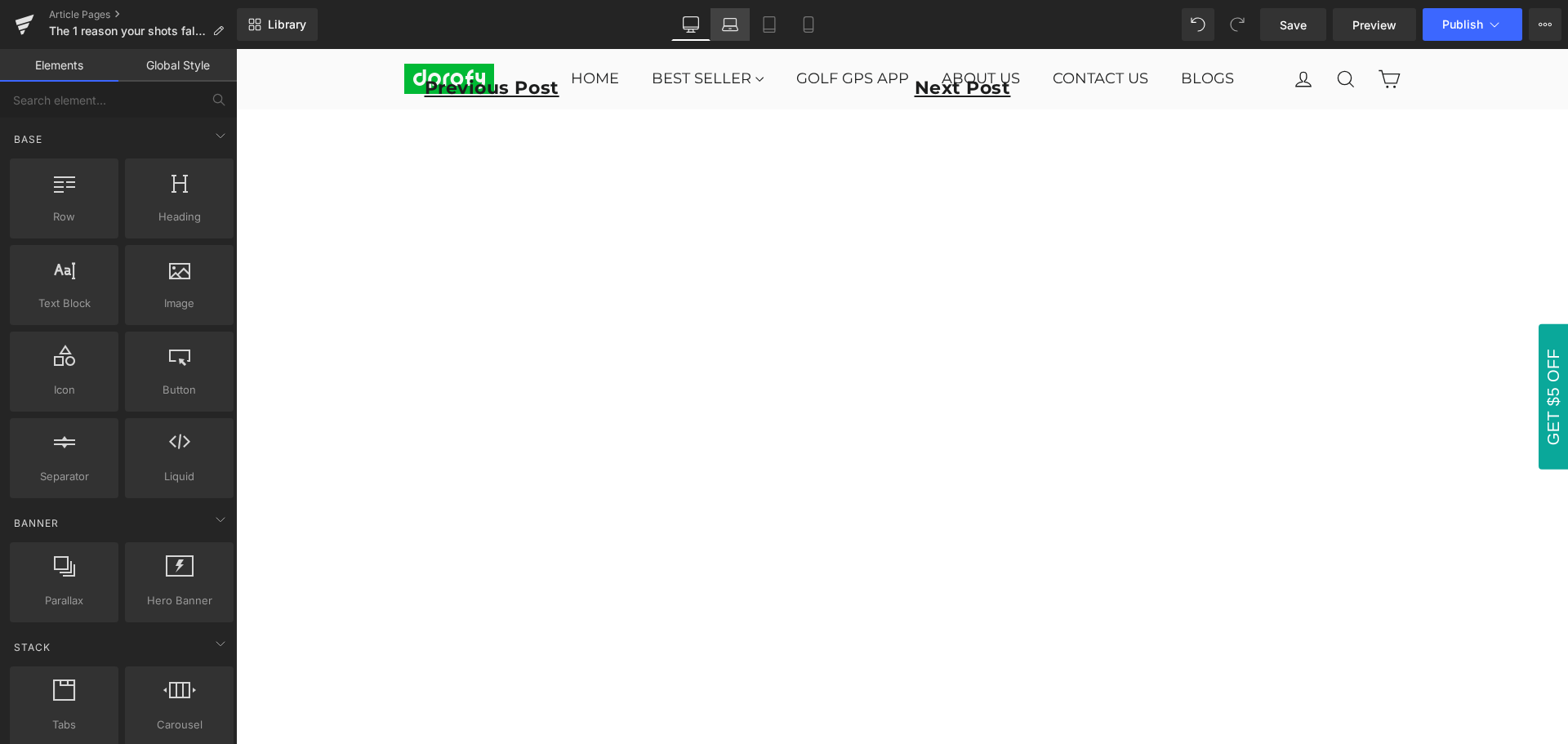
click at [732, 31] on icon at bounding box center [729, 28] width 15 height 5
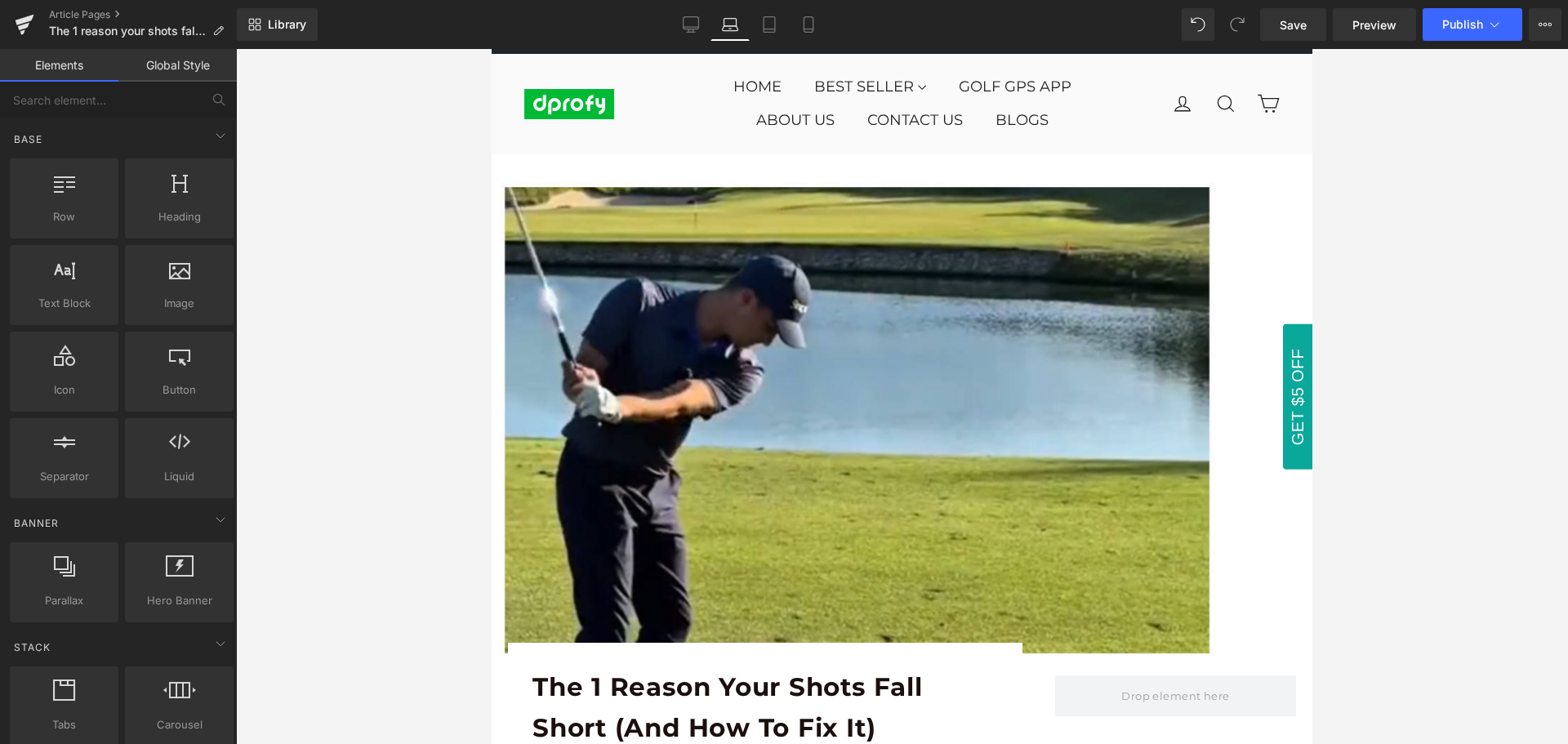
scroll to position [0, 0]
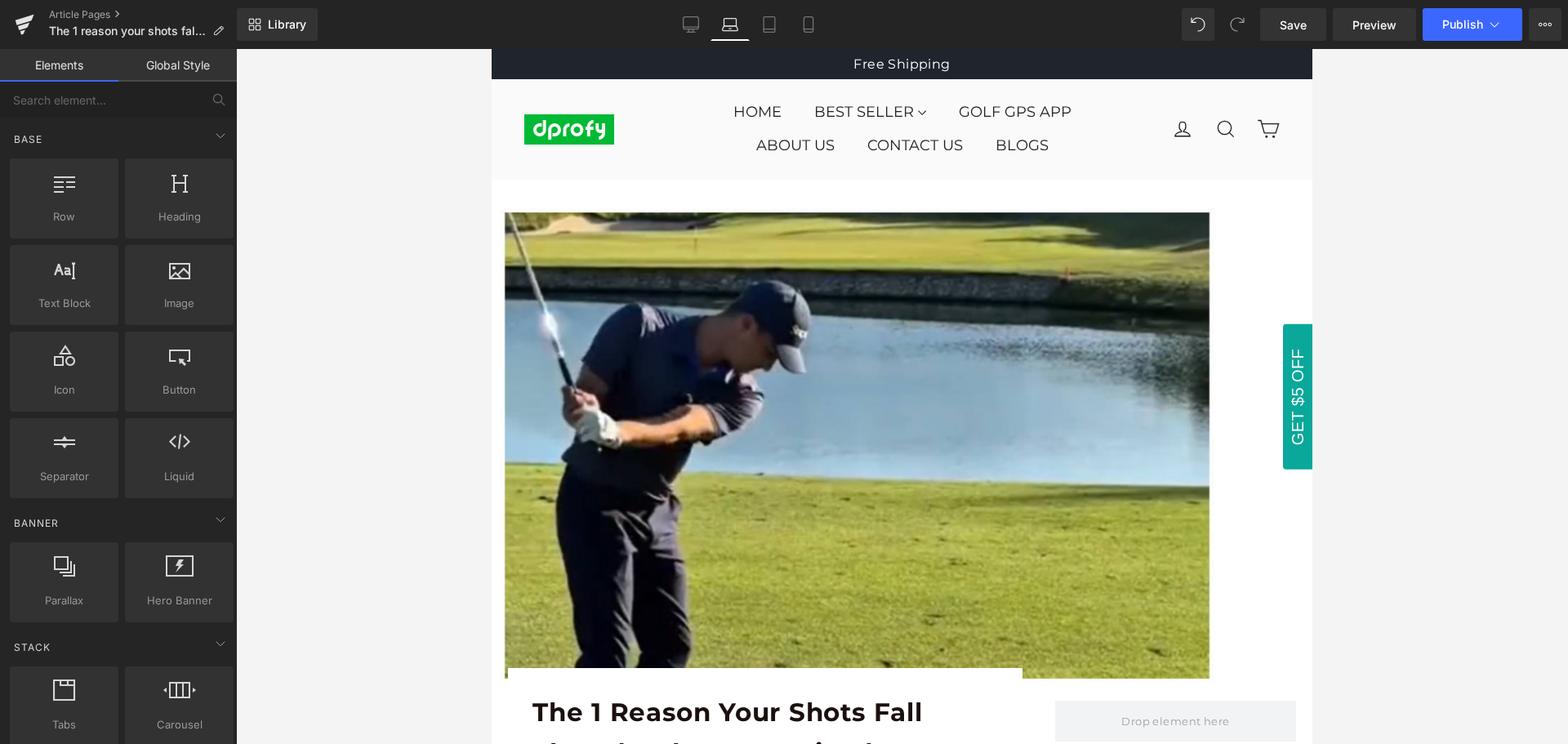
drag, startPoint x: 1306, startPoint y: 537, endPoint x: 1816, endPoint y: 207, distance: 607.5
click at [816, 26] on icon at bounding box center [808, 24] width 16 height 16
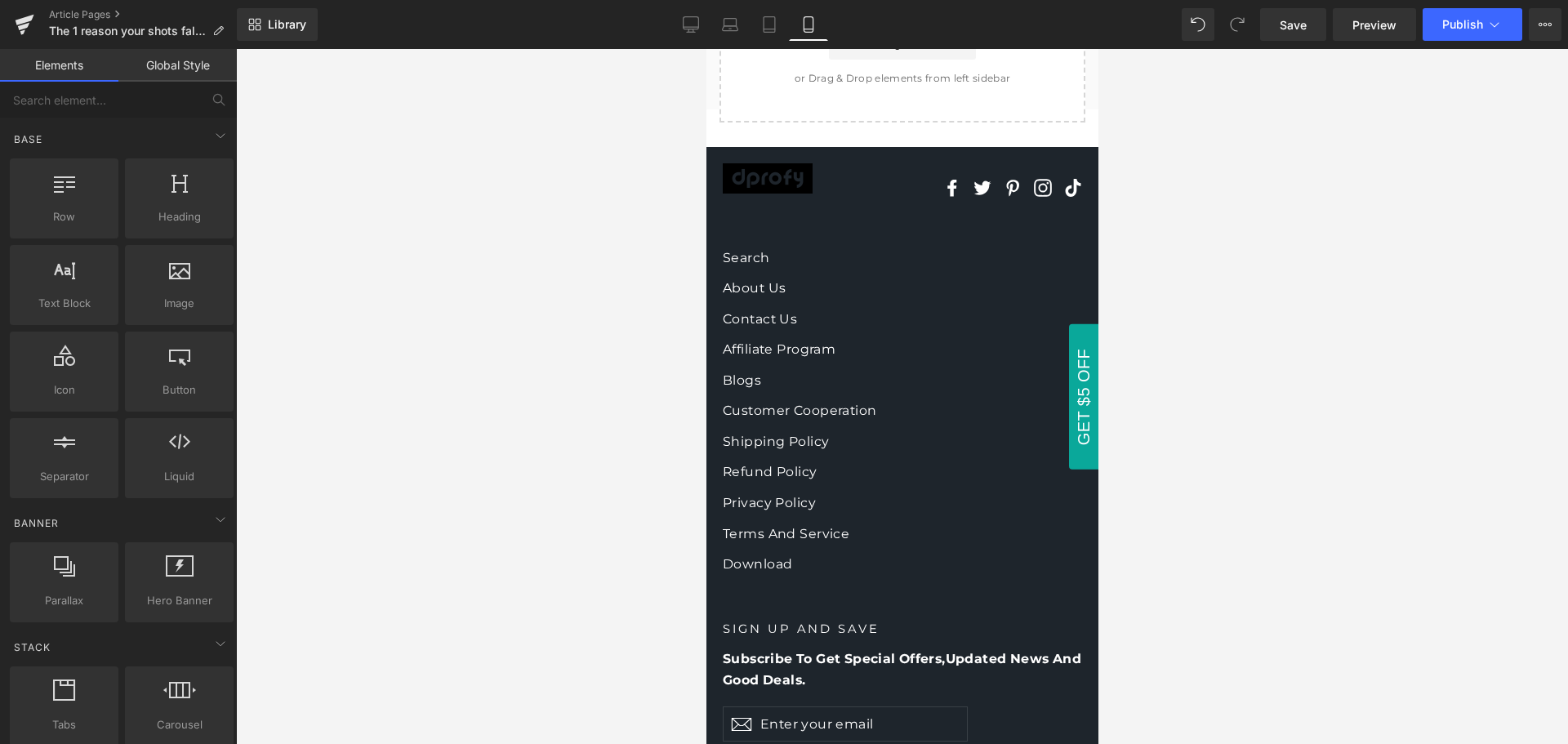
scroll to position [2211, 0]
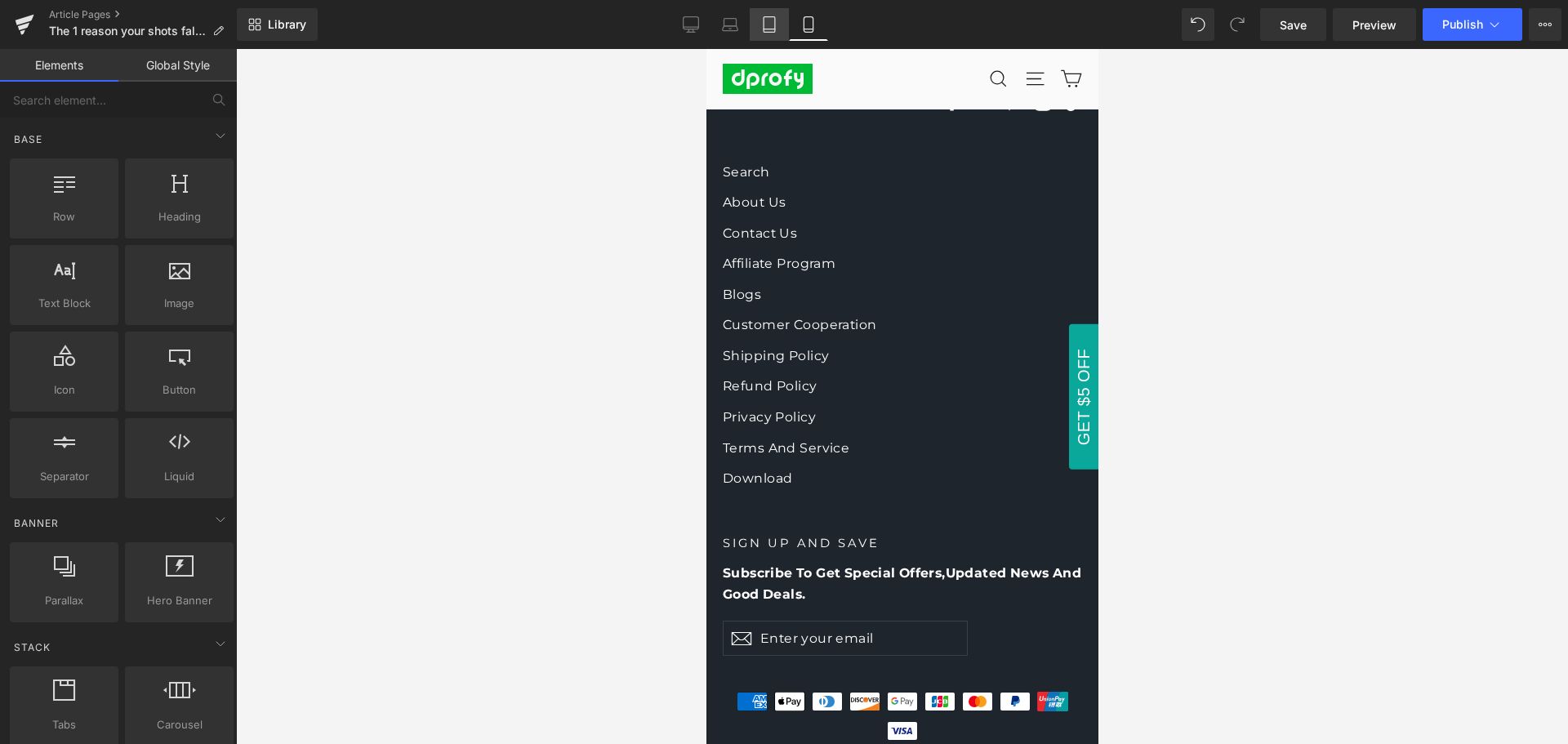
click at [770, 31] on icon at bounding box center [769, 24] width 16 height 16
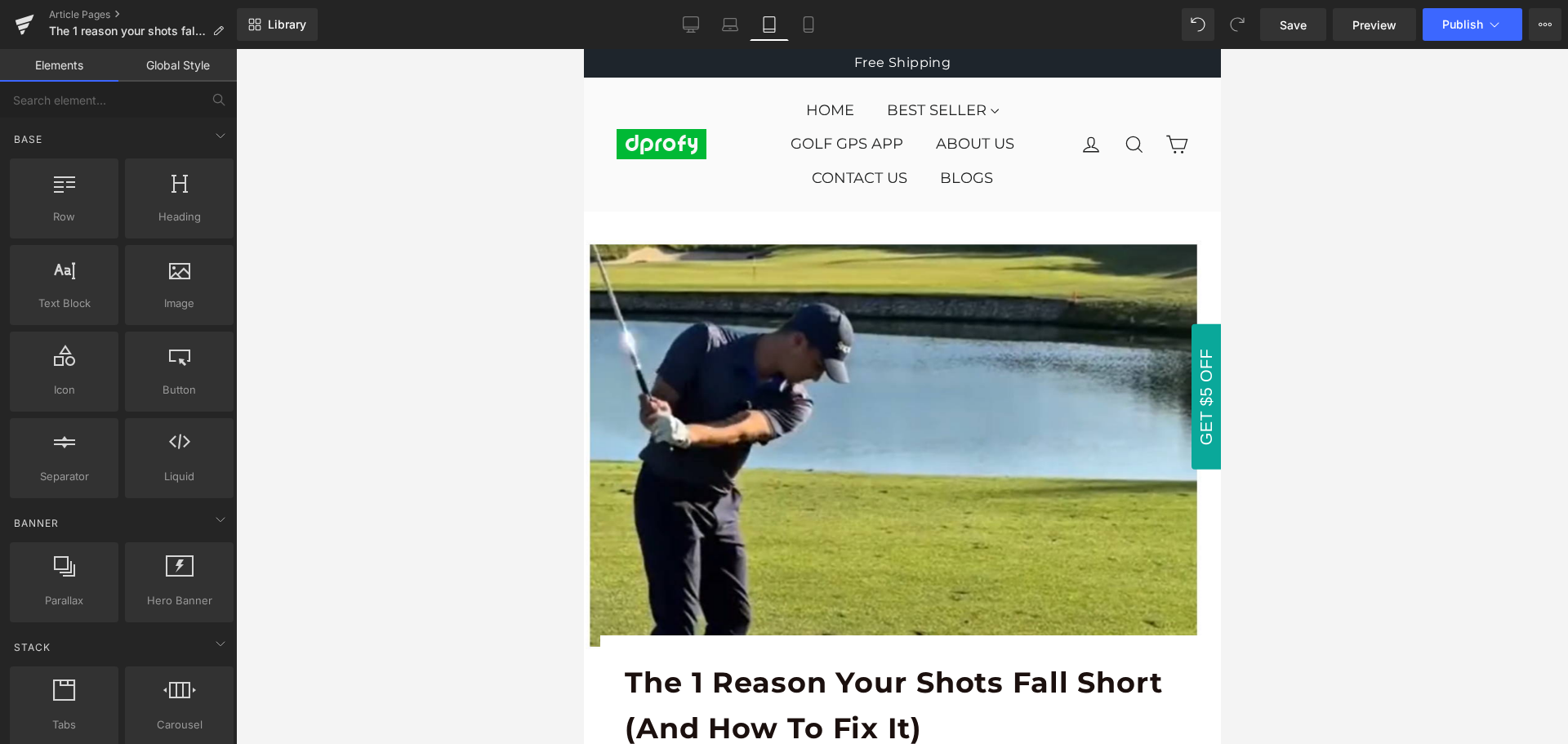
scroll to position [0, 0]
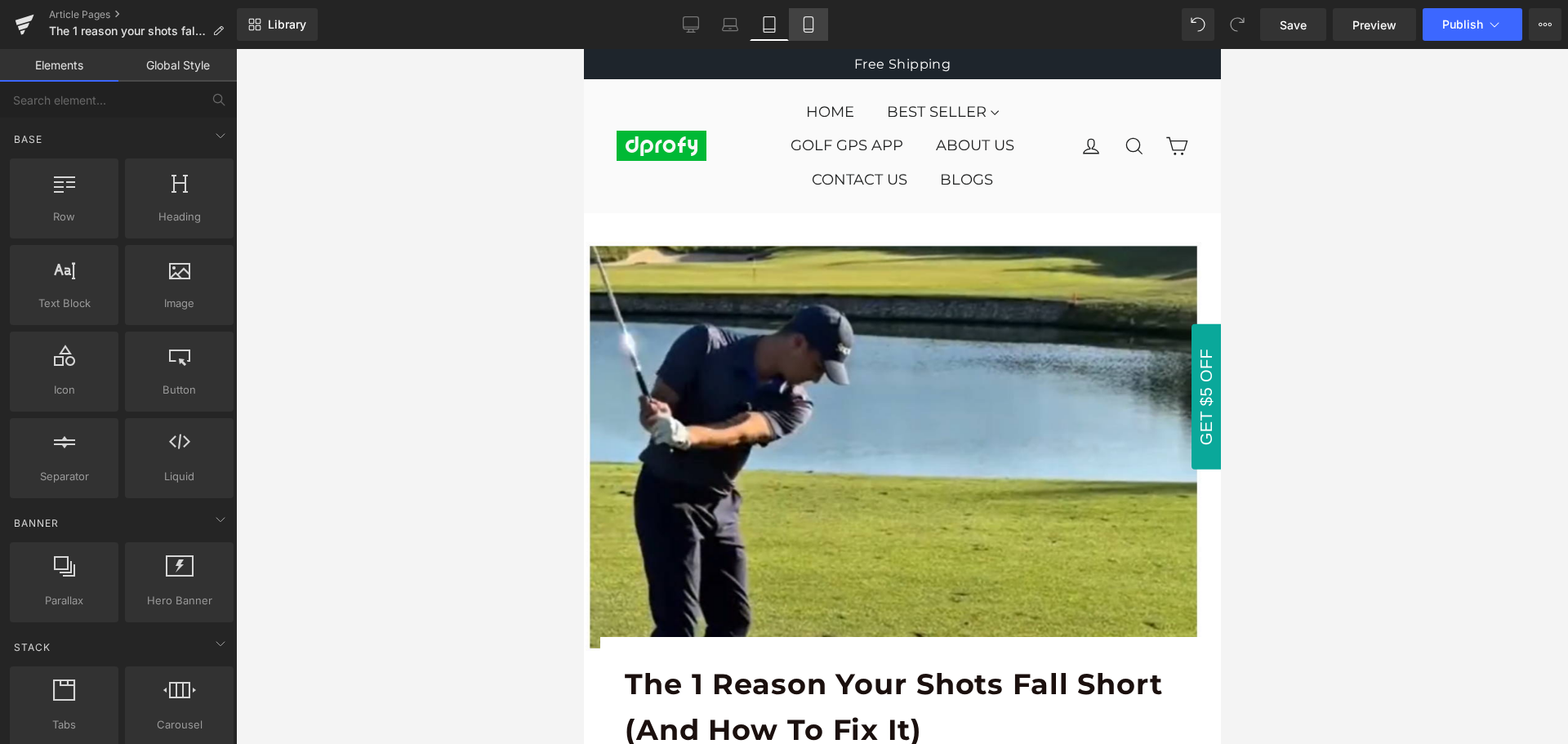
click at [808, 33] on link "Mobile" at bounding box center [808, 24] width 39 height 33
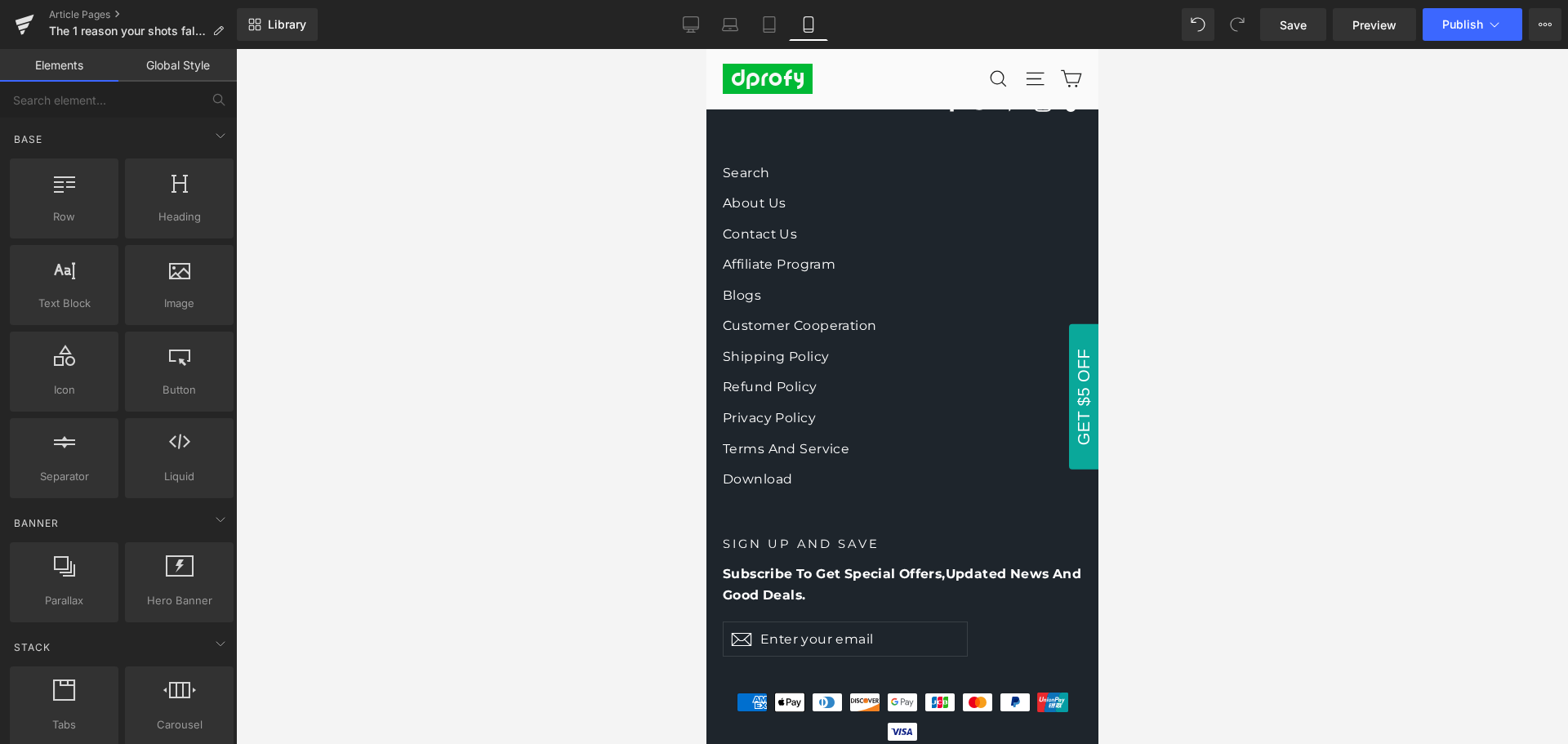
scroll to position [2211, 0]
click at [775, 31] on icon at bounding box center [769, 24] width 16 height 16
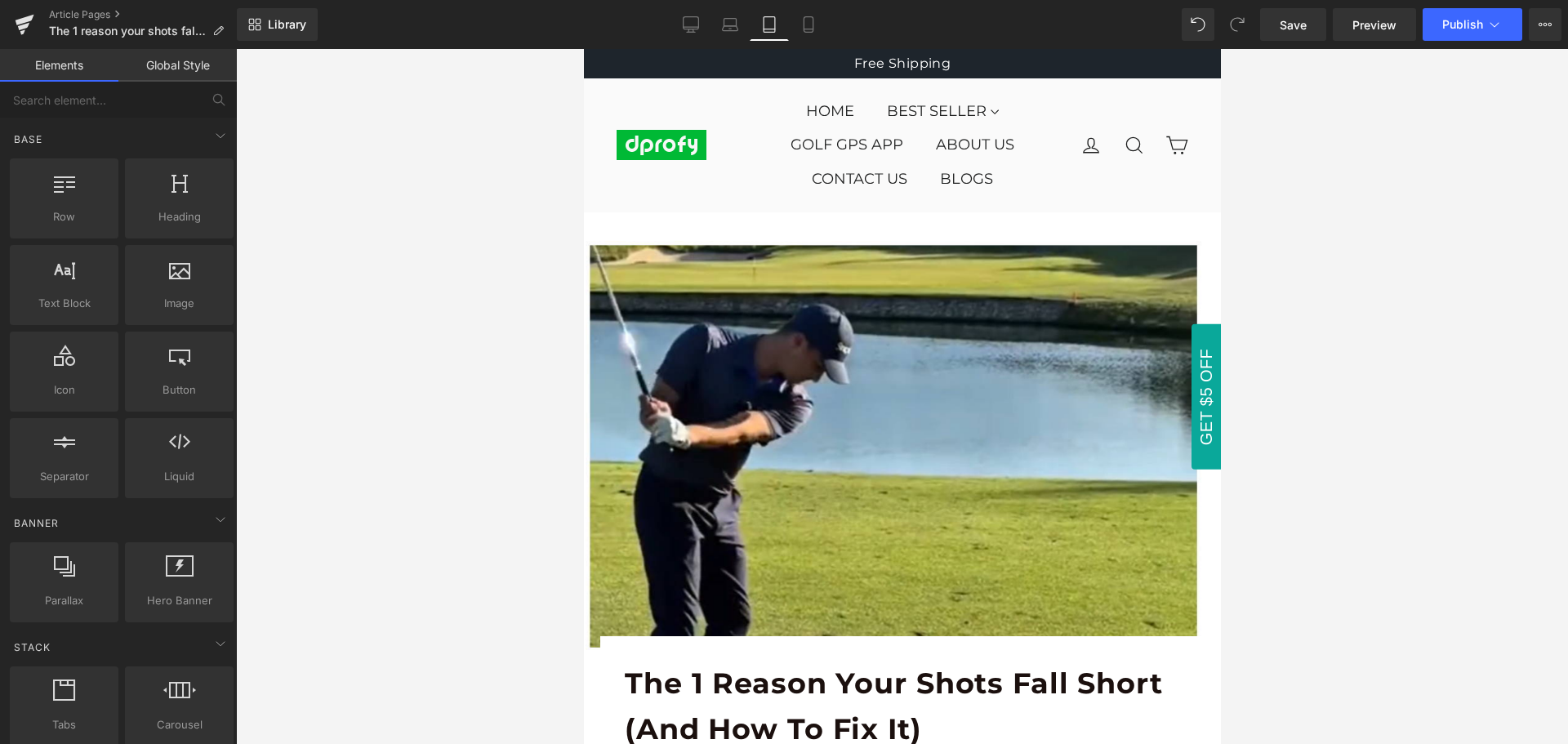
scroll to position [0, 0]
click at [731, 34] on link "Laptop" at bounding box center [730, 24] width 39 height 33
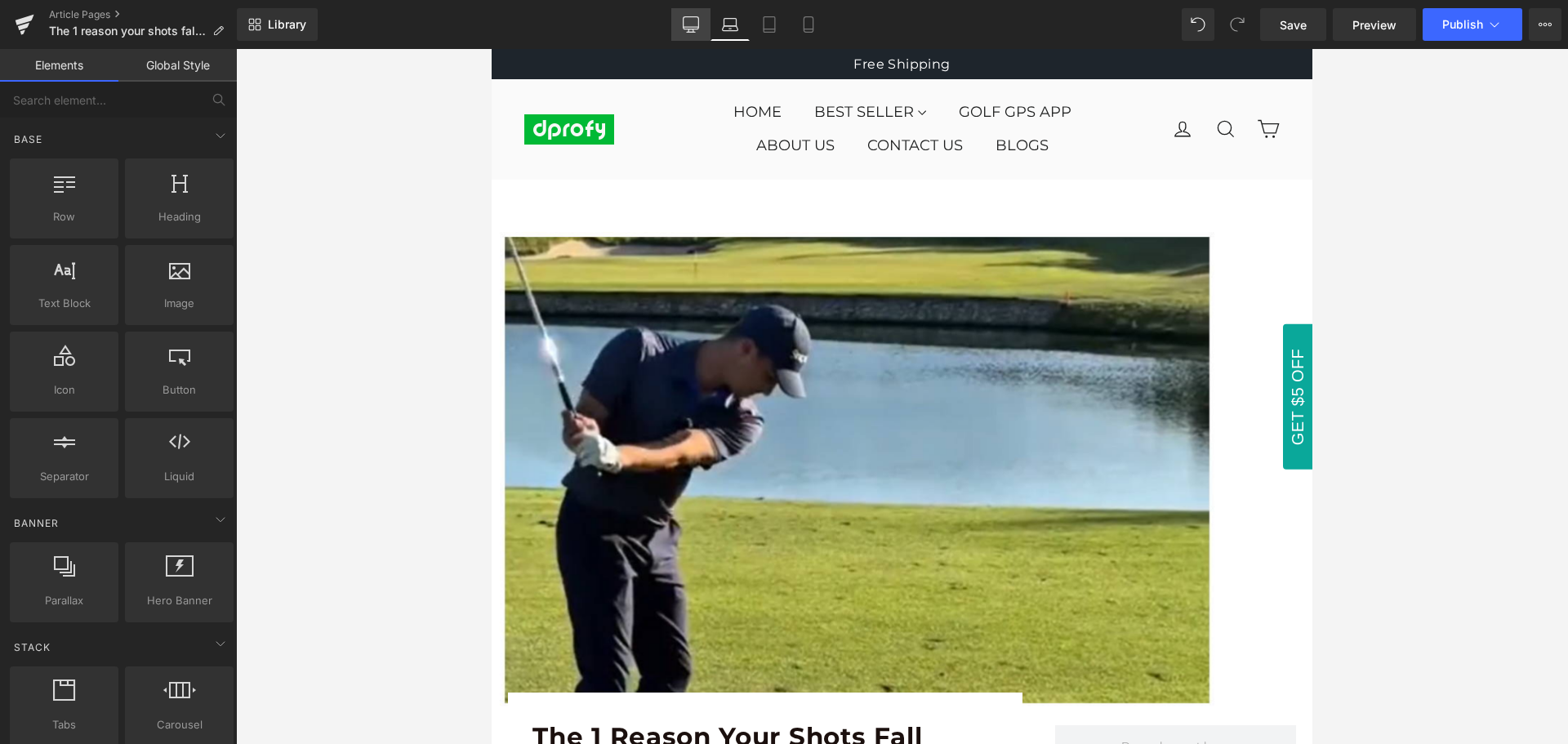
click at [687, 28] on icon at bounding box center [690, 24] width 16 height 16
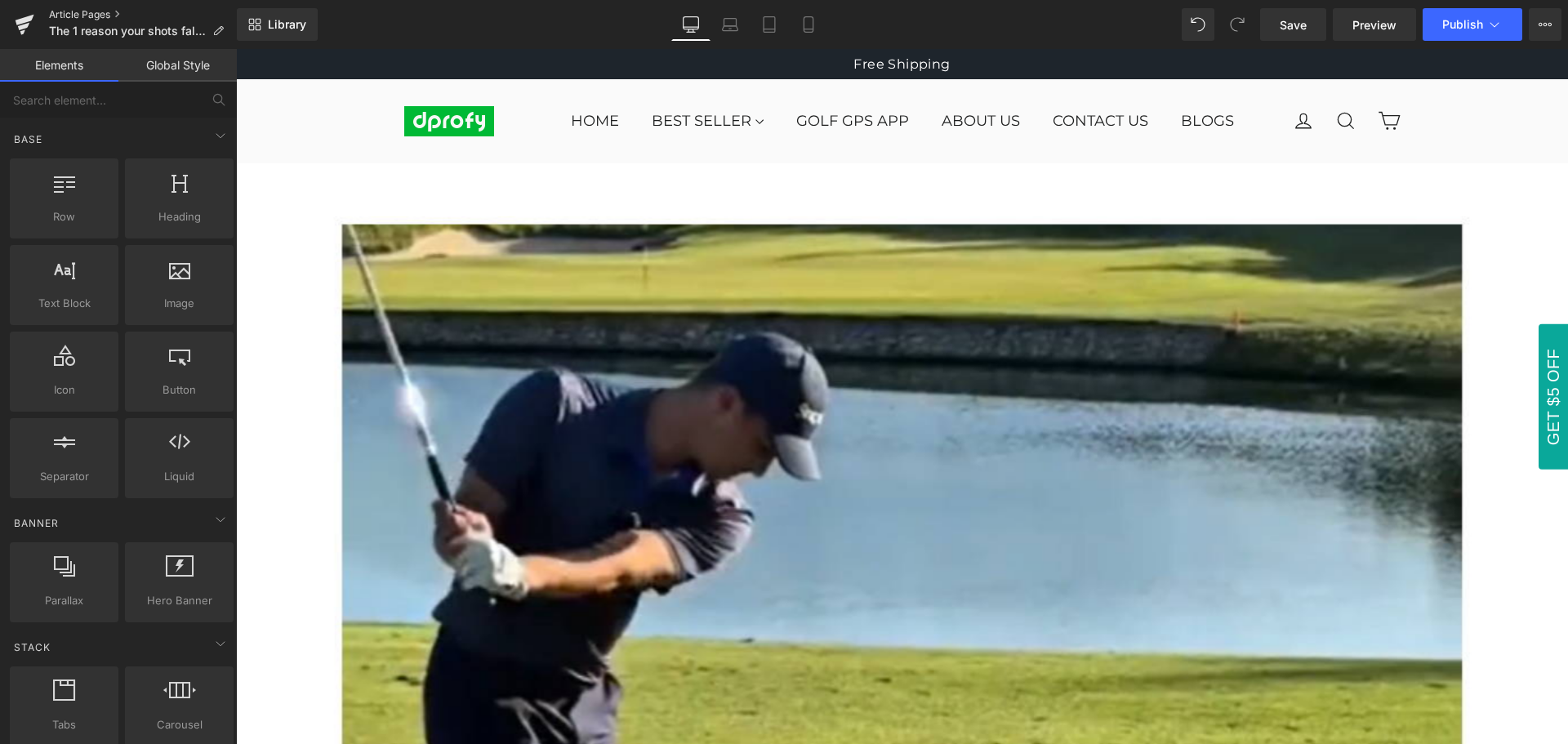
click at [79, 14] on link "Article Pages" at bounding box center [142, 14] width 187 height 13
